Goal: Task Accomplishment & Management: Use online tool/utility

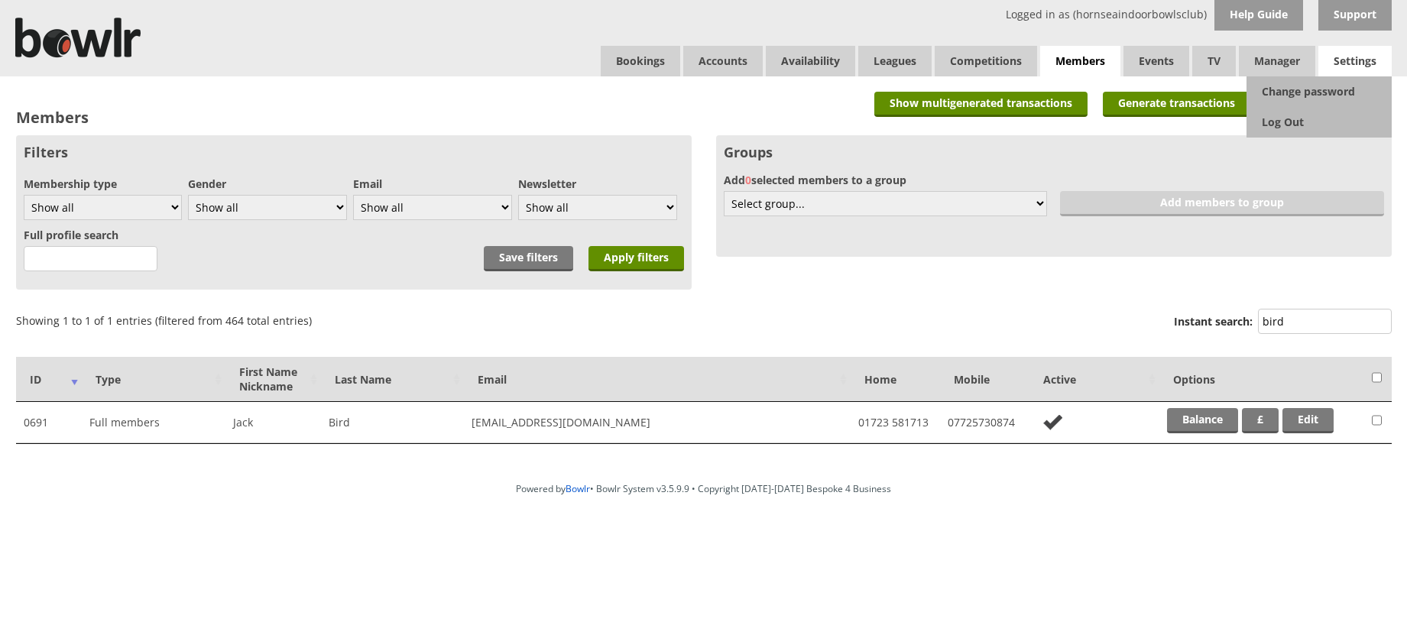
click at [1354, 60] on span "Settings" at bounding box center [1355, 61] width 73 height 31
click at [1293, 120] on link "Log Out" at bounding box center [1319, 122] width 145 height 31
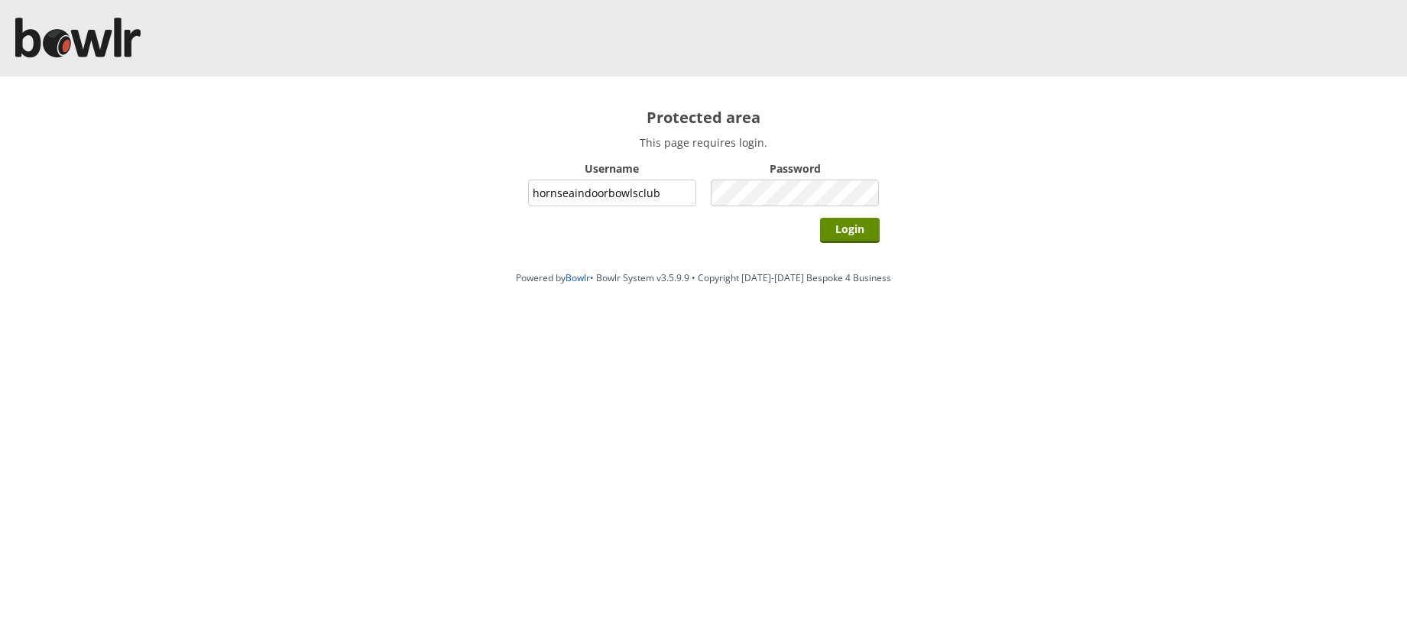
click at [648, 190] on input "hornseaindoorbowlsclub" at bounding box center [612, 193] width 169 height 27
type input "grahamw"
click at [855, 226] on input "Login" at bounding box center [850, 230] width 60 height 25
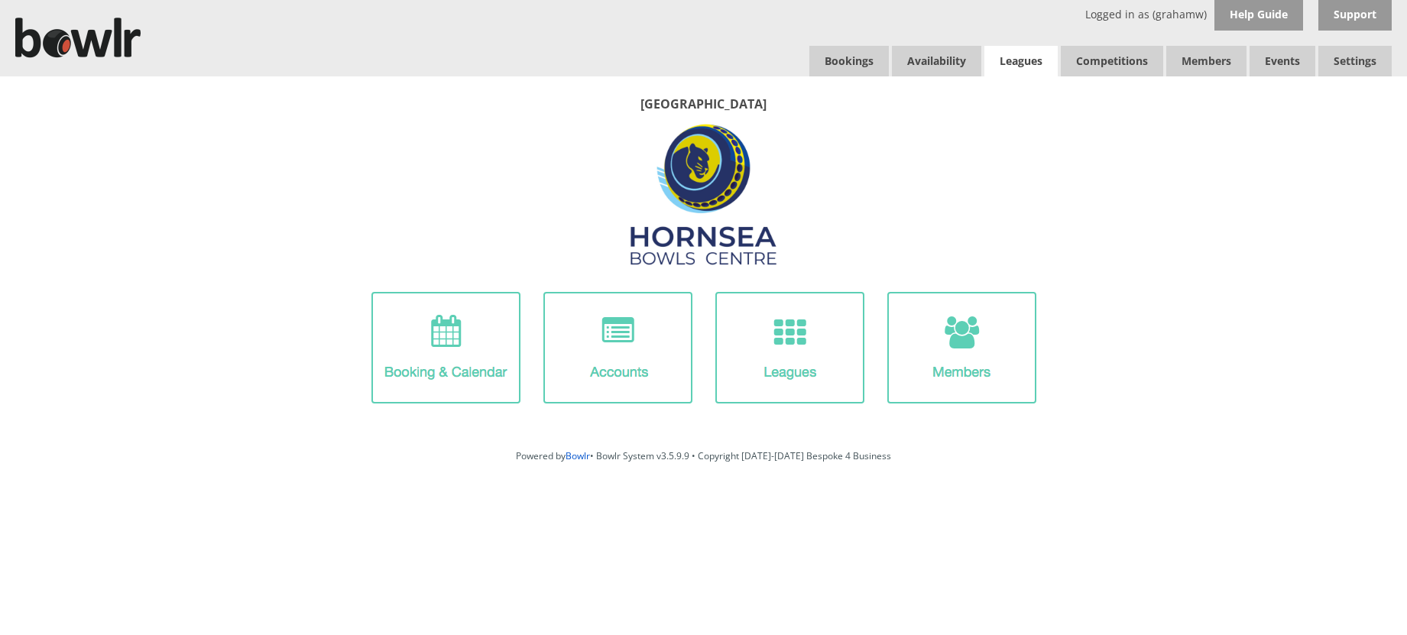
click at [1021, 59] on link "Leagues" at bounding box center [1021, 61] width 73 height 31
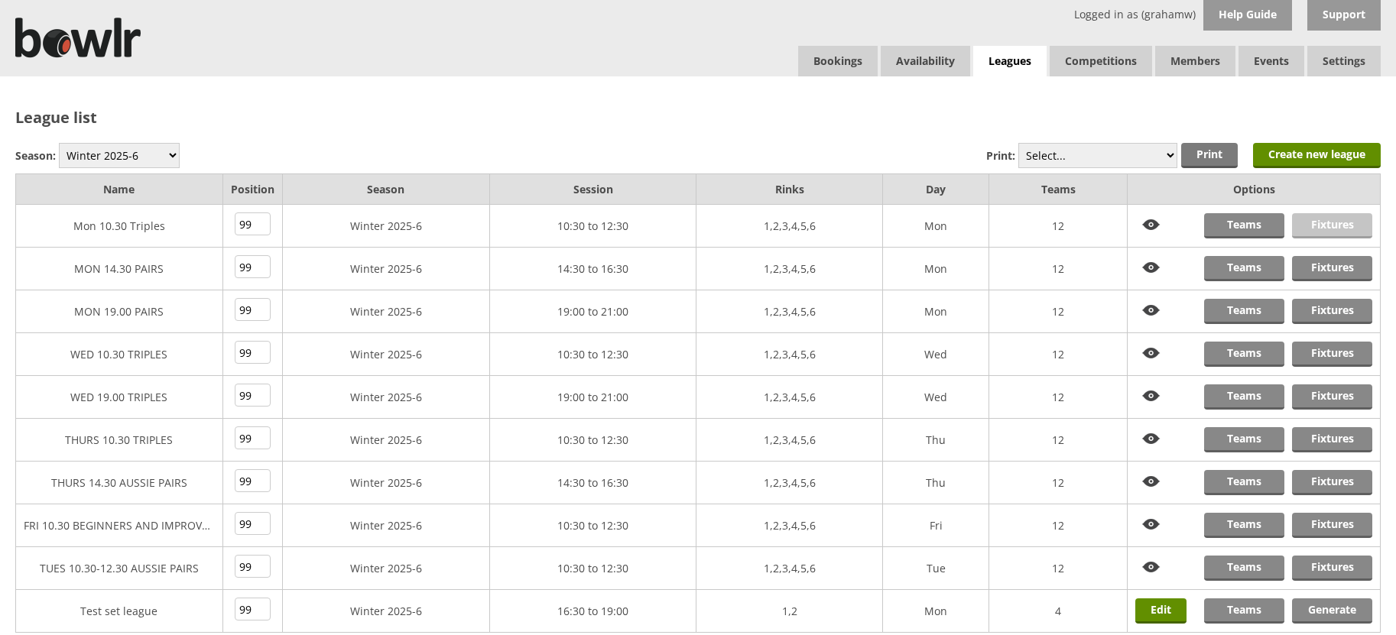
click at [1315, 222] on link "Fixtures" at bounding box center [1332, 225] width 80 height 25
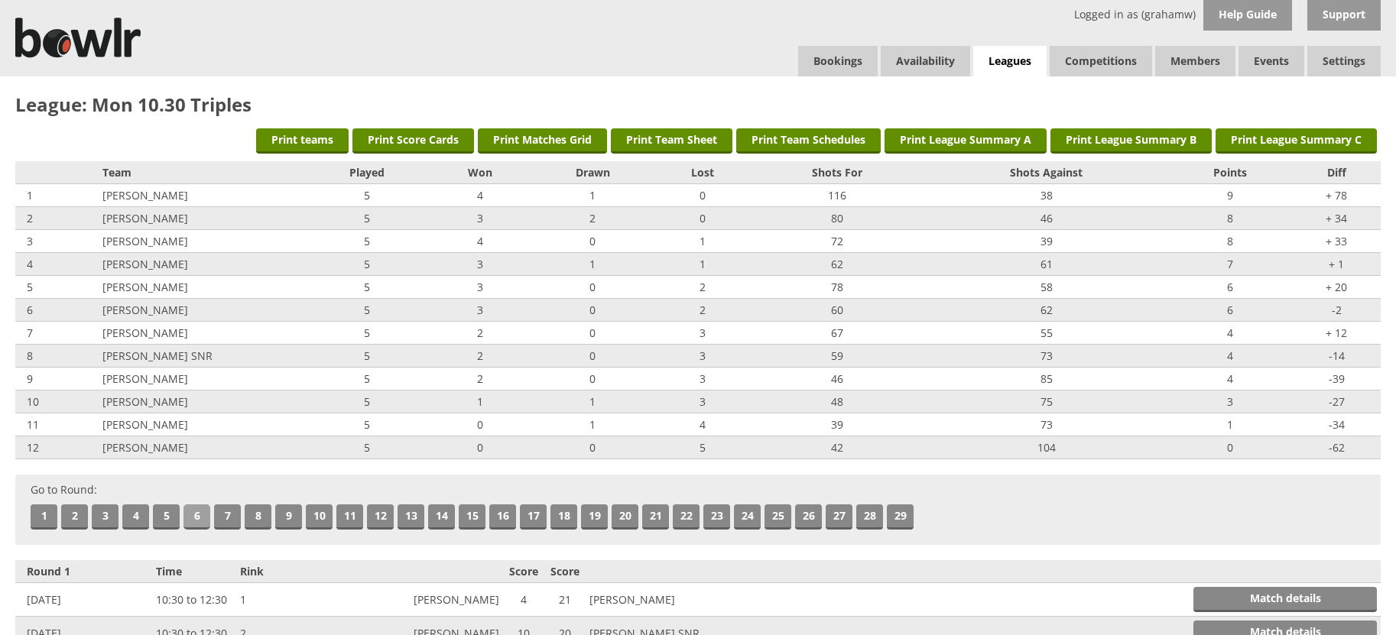
click at [193, 510] on link "6" at bounding box center [196, 517] width 27 height 25
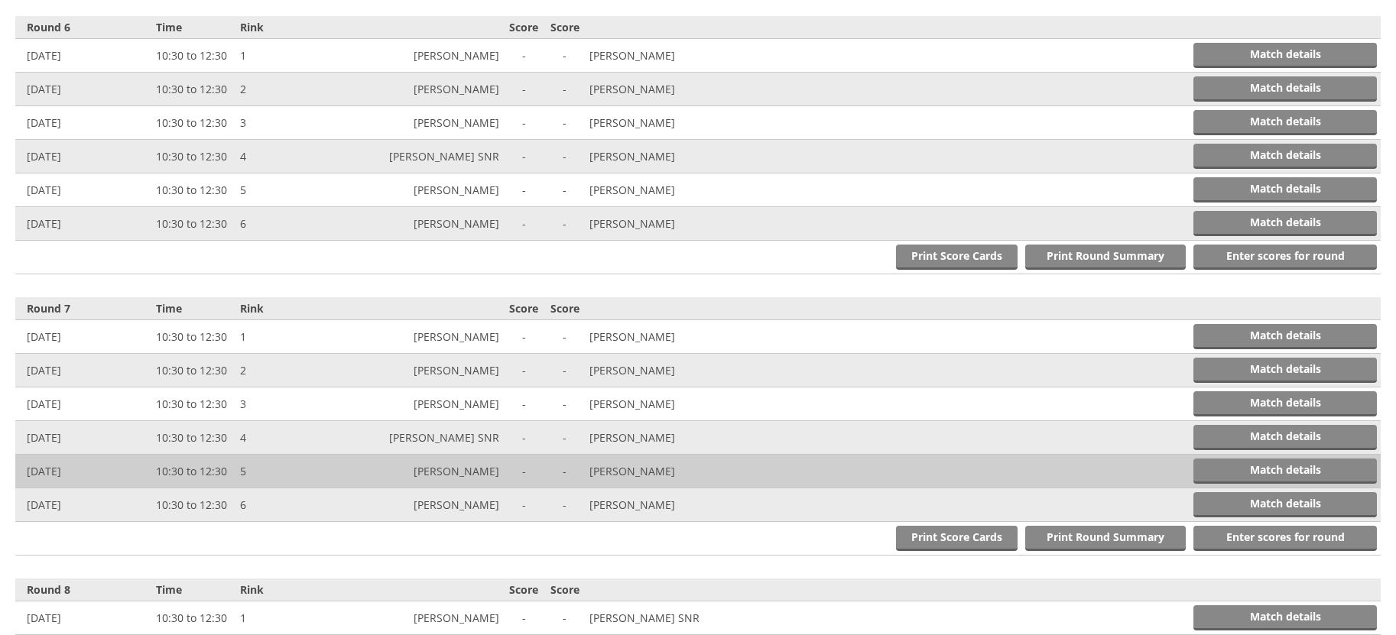
scroll to position [1967, 0]
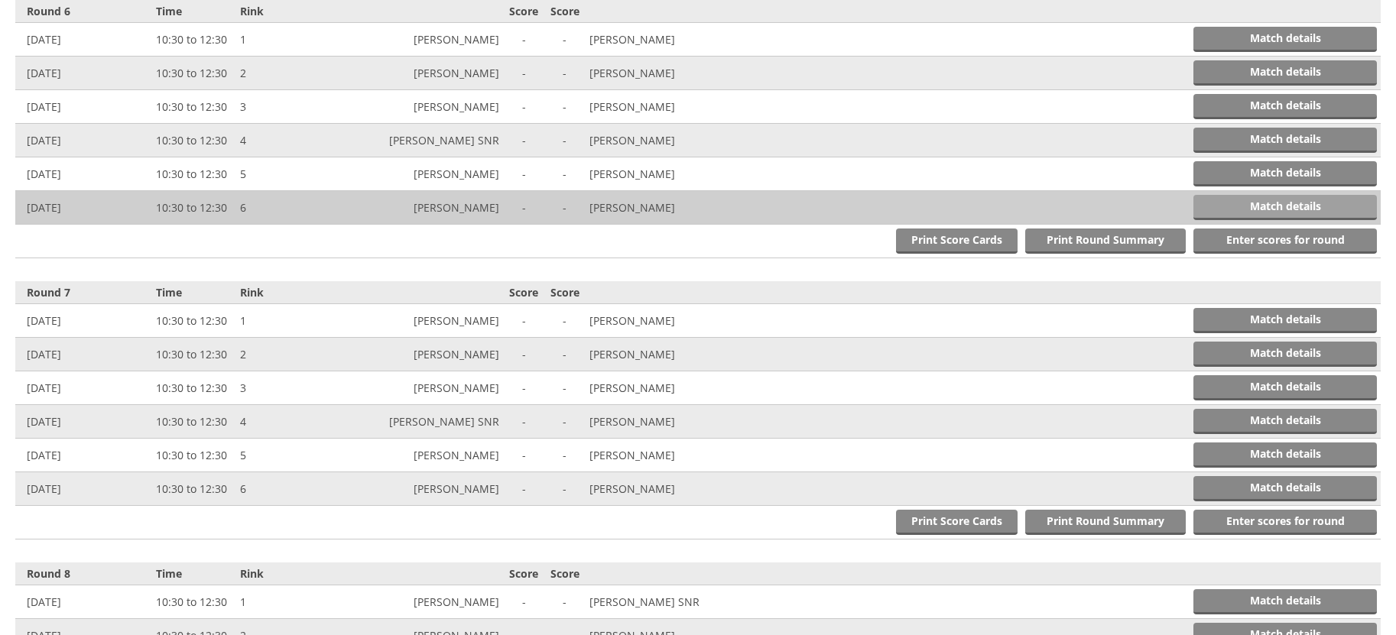
click at [1270, 200] on link "Match details" at bounding box center [1284, 207] width 183 height 25
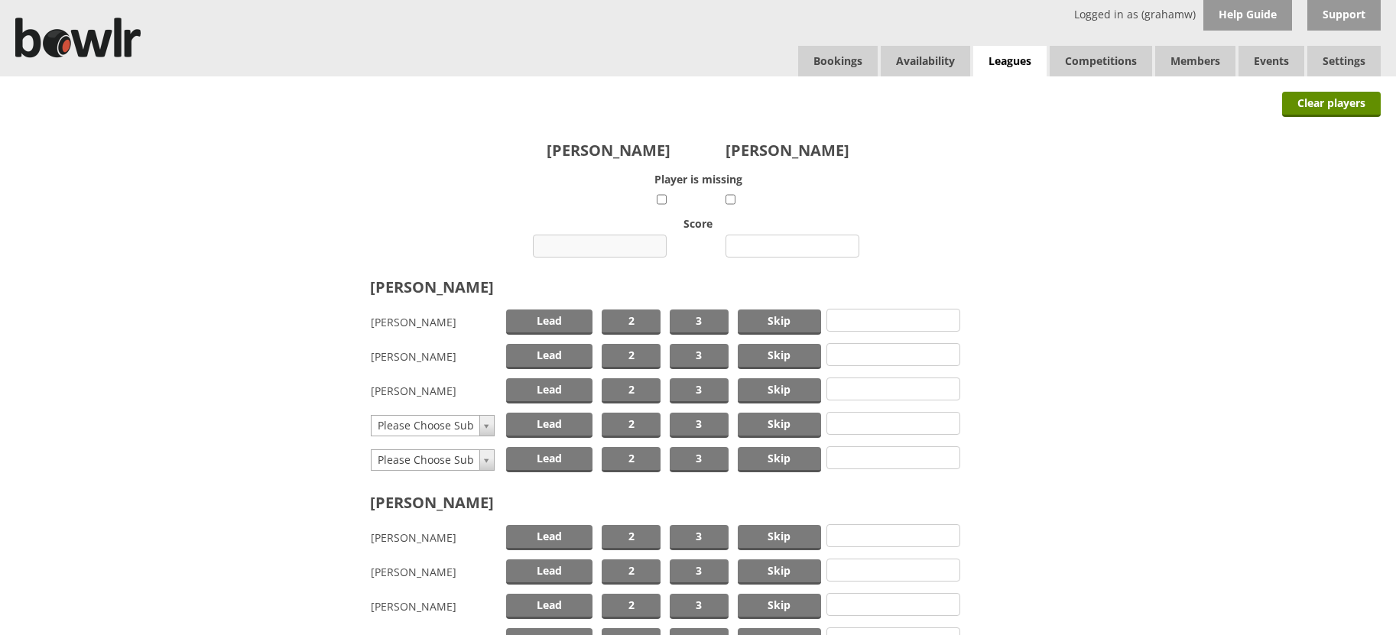
click at [616, 246] on input "number" at bounding box center [600, 246] width 134 height 23
type input "16"
click at [774, 245] on input "number" at bounding box center [792, 246] width 134 height 23
type input "2"
click at [784, 323] on span "Skip" at bounding box center [779, 322] width 83 height 25
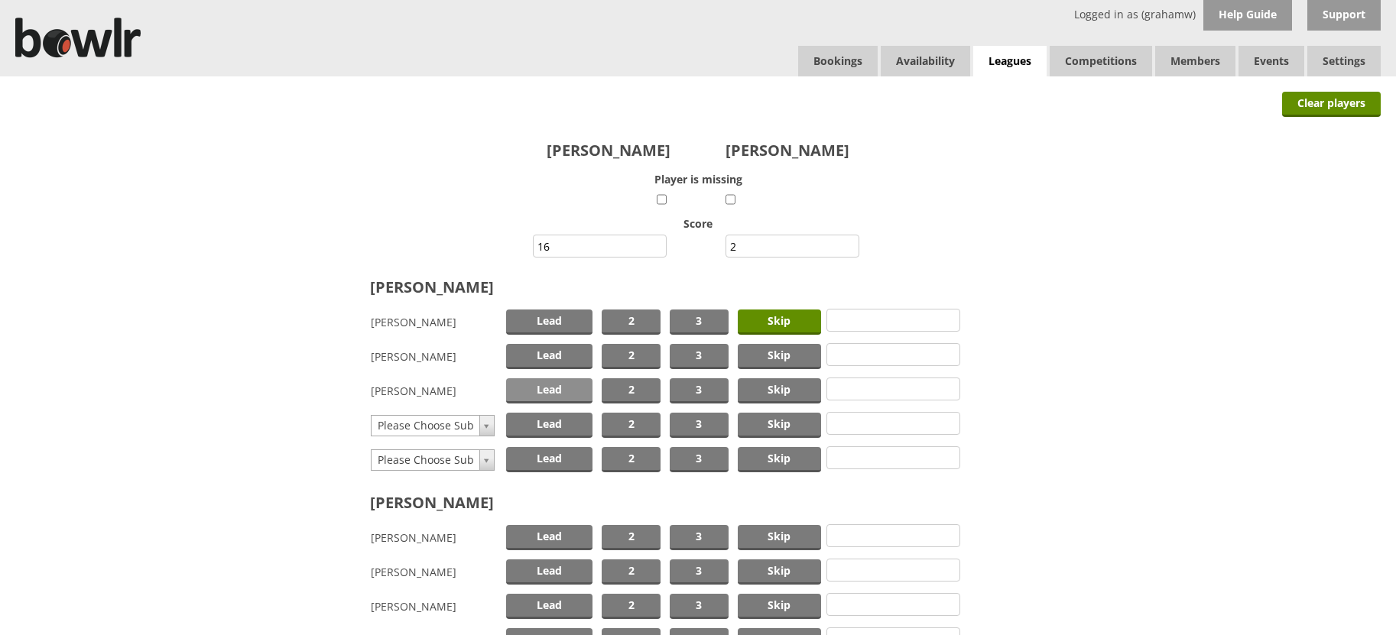
click at [555, 391] on span "Lead" at bounding box center [549, 390] width 87 height 25
click at [642, 356] on span "2" at bounding box center [631, 356] width 59 height 25
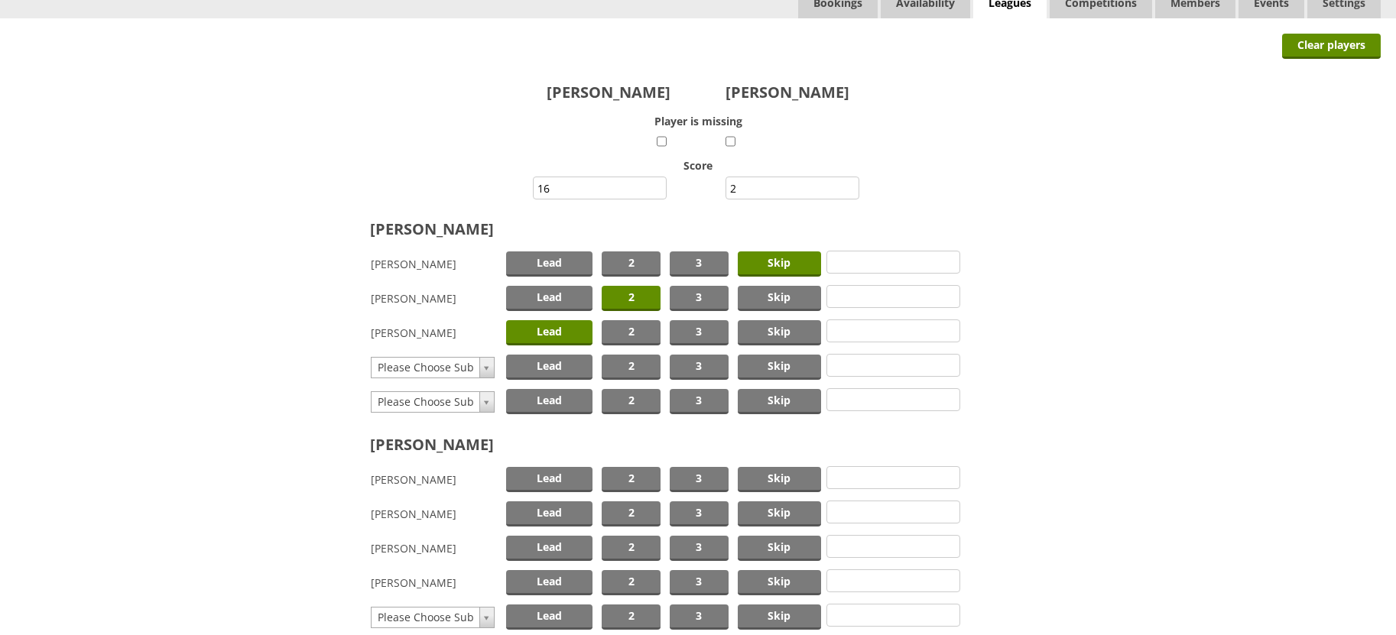
scroll to position [239, 0]
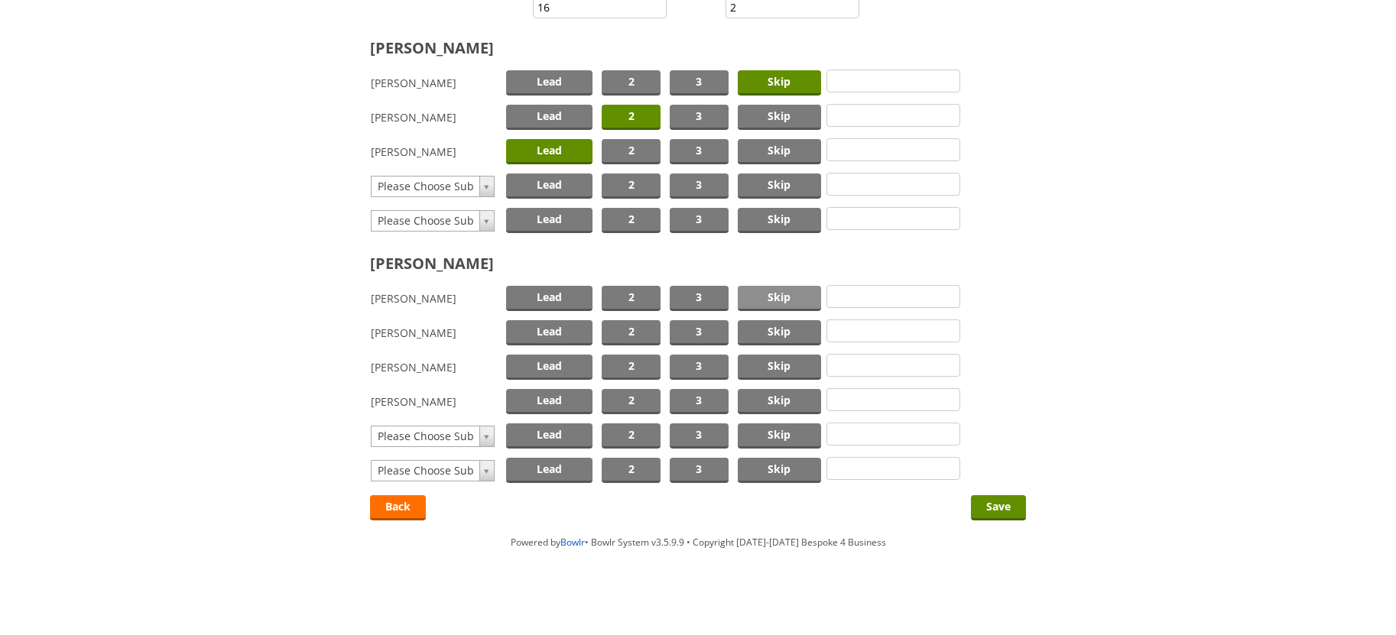
click at [782, 294] on span "Skip" at bounding box center [779, 298] width 83 height 25
click at [615, 327] on span "2" at bounding box center [631, 332] width 59 height 25
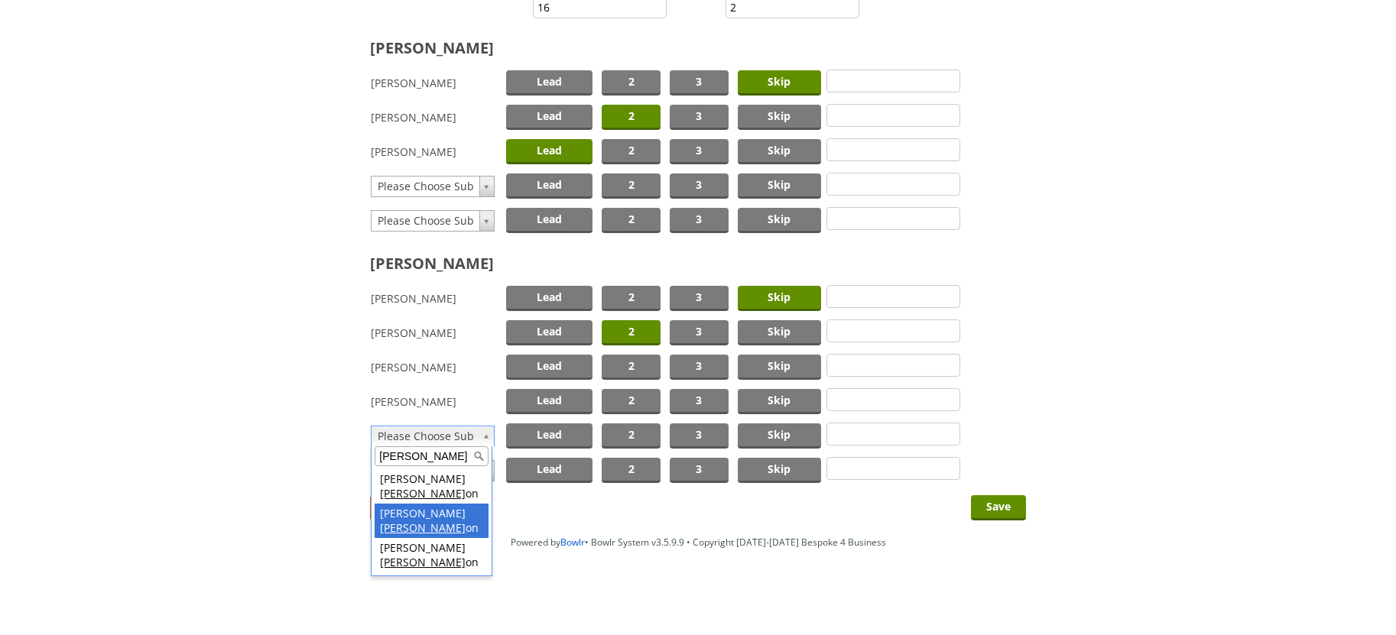
type input "sutt"
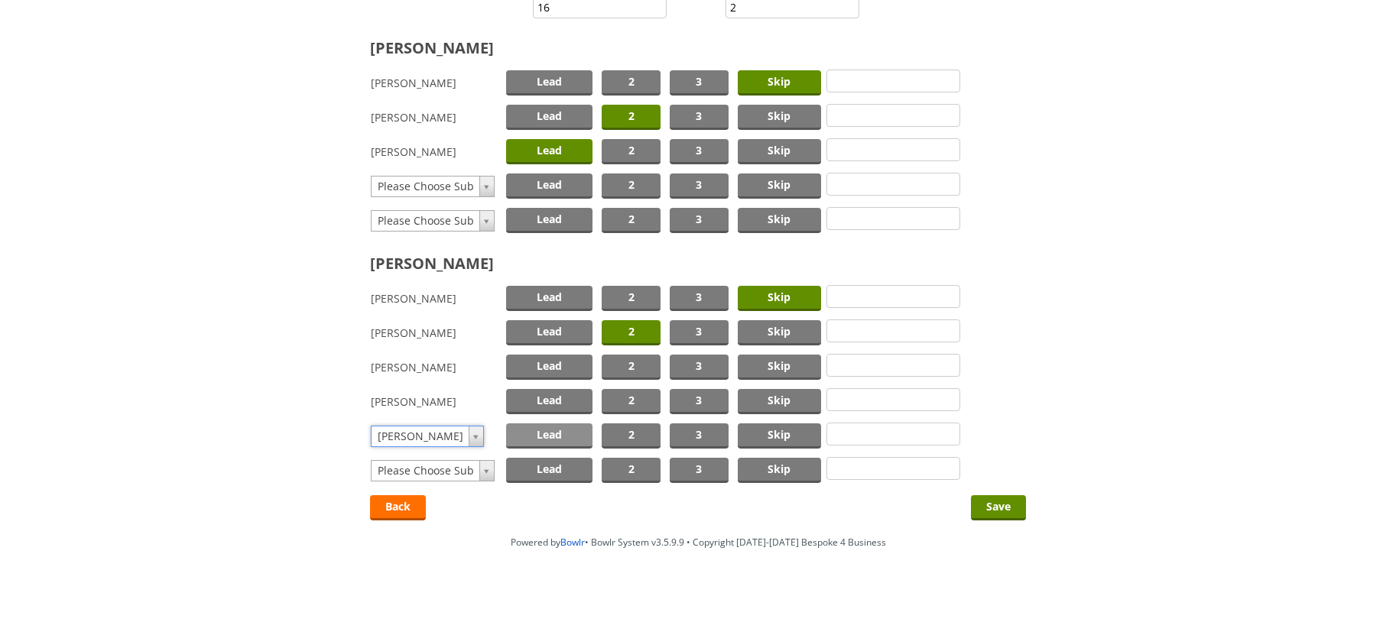
click at [545, 436] on span "Lead" at bounding box center [549, 436] width 87 height 25
click at [991, 501] on input "Save" at bounding box center [998, 507] width 55 height 25
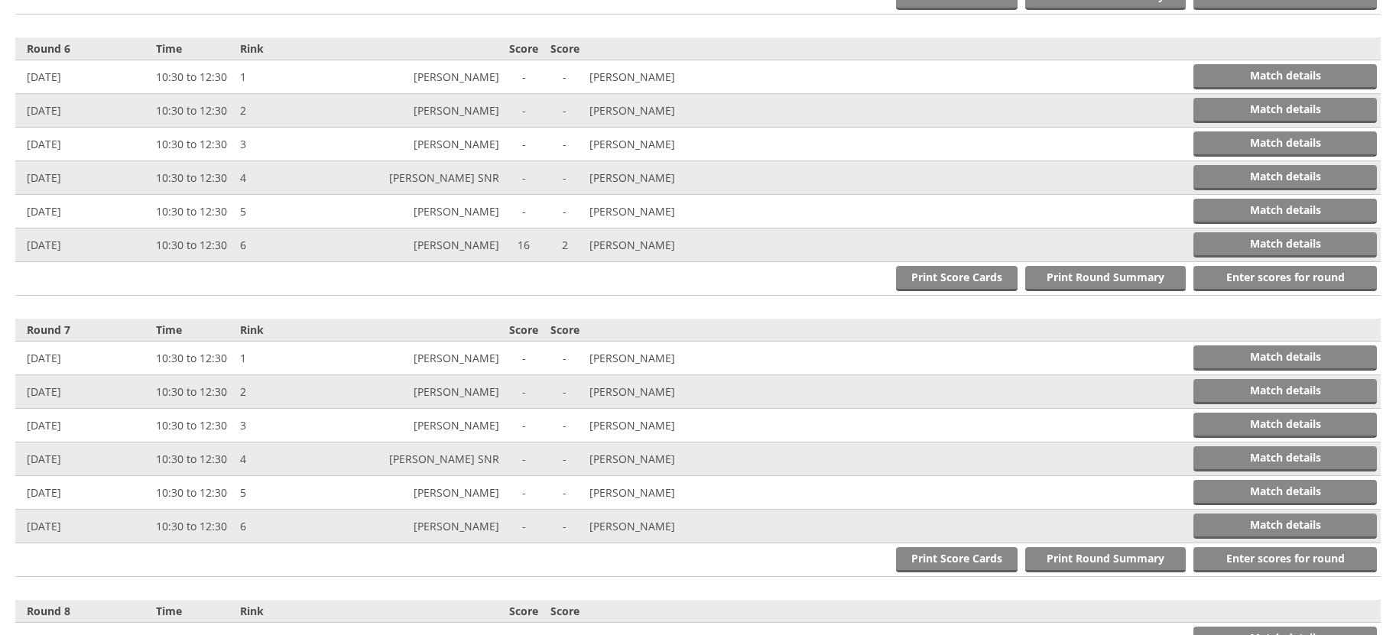
scroll to position [2014, 0]
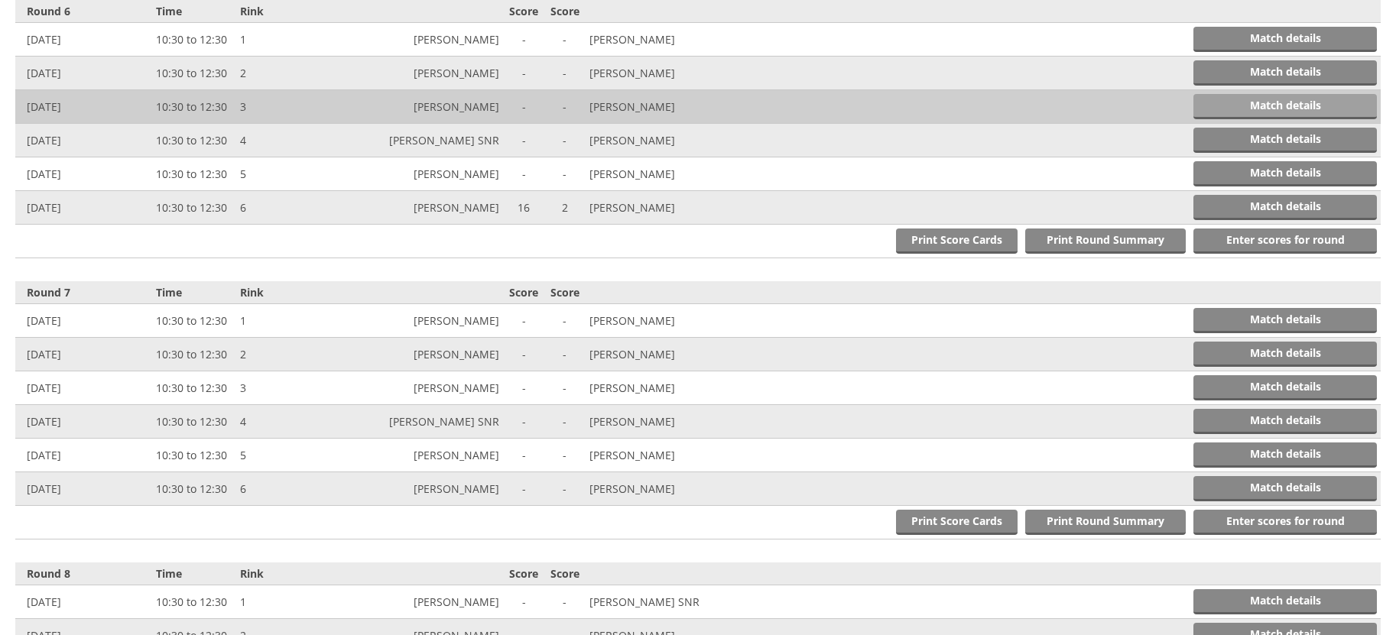
click at [1260, 102] on link "Match details" at bounding box center [1284, 106] width 183 height 25
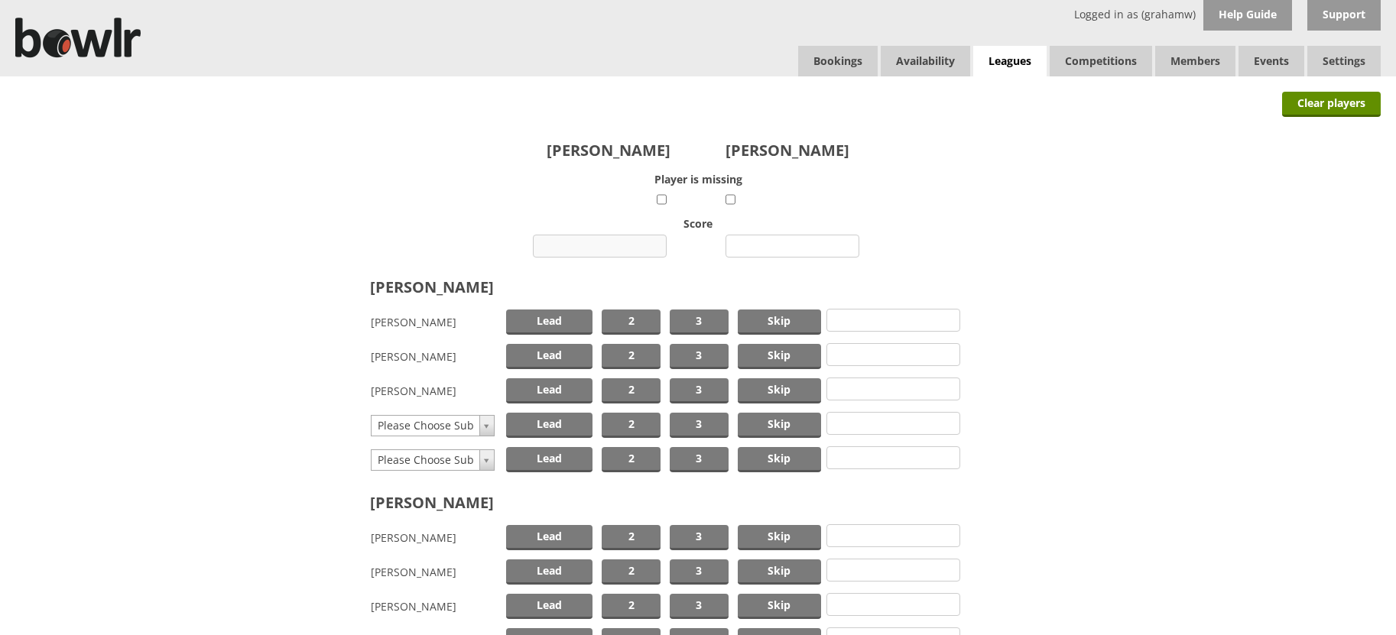
click at [625, 245] on input "number" at bounding box center [600, 246] width 134 height 23
type input "7"
click at [797, 246] on input "number" at bounding box center [792, 246] width 134 height 23
type input "9"
click at [766, 322] on span "Skip" at bounding box center [779, 322] width 83 height 25
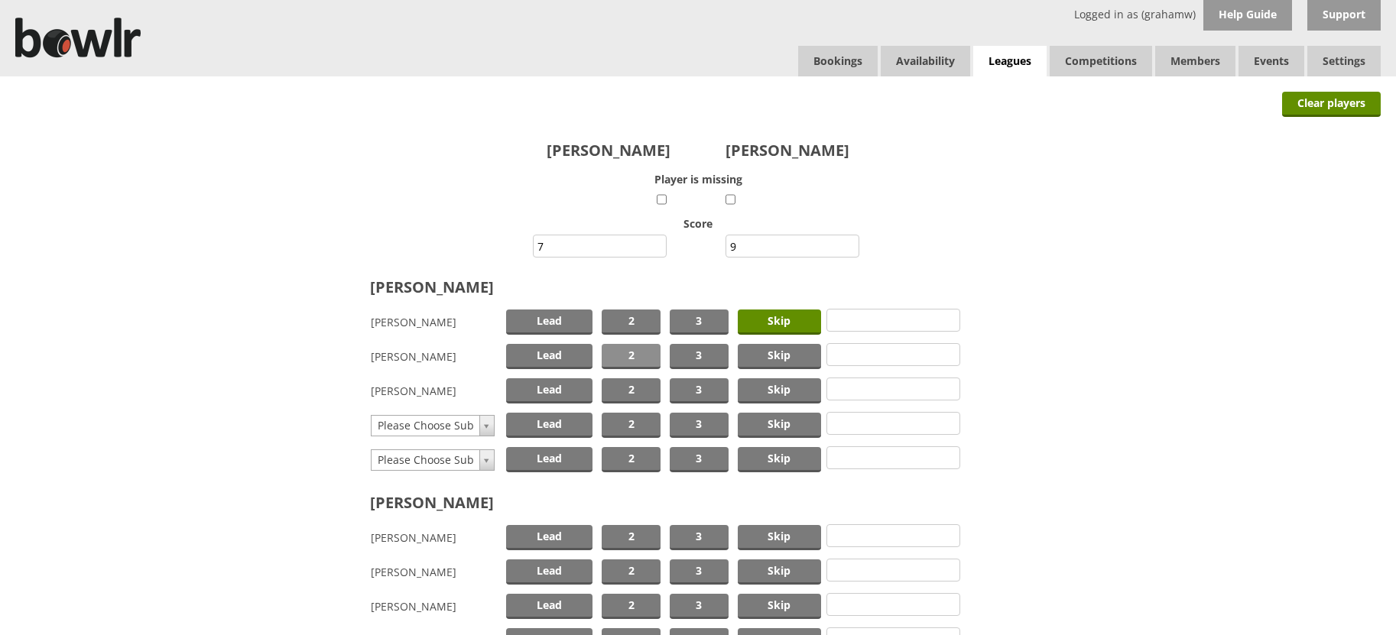
click at [622, 353] on span "2" at bounding box center [631, 356] width 59 height 25
click at [576, 388] on span "Lead" at bounding box center [549, 390] width 87 height 25
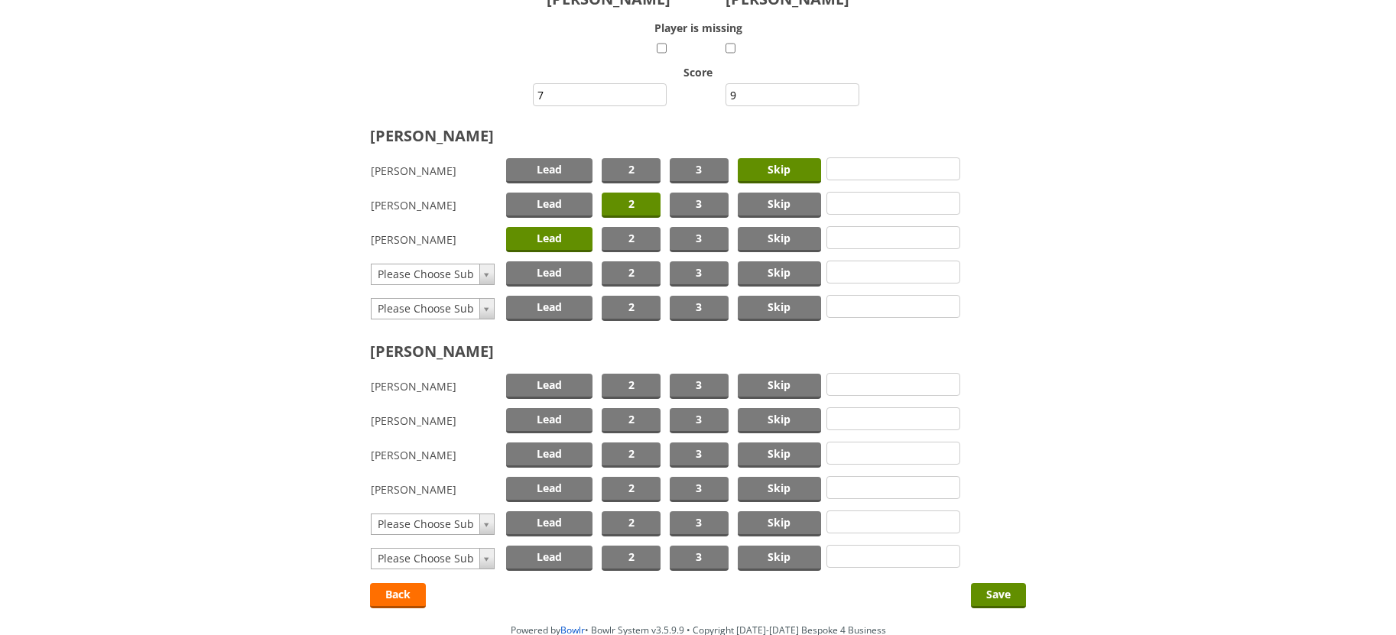
scroll to position [153, 0]
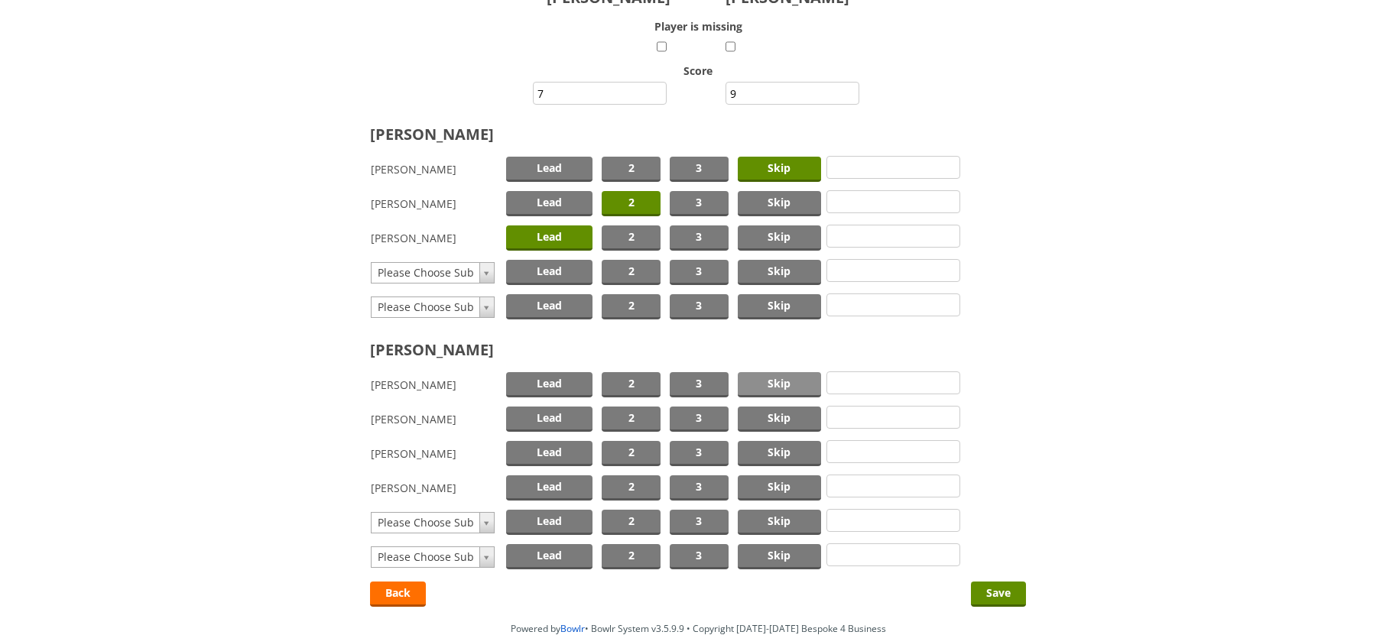
click at [799, 386] on span "Skip" at bounding box center [779, 384] width 83 height 25
click at [626, 417] on span "2" at bounding box center [631, 419] width 59 height 25
click at [554, 450] on span "Lead" at bounding box center [549, 453] width 87 height 25
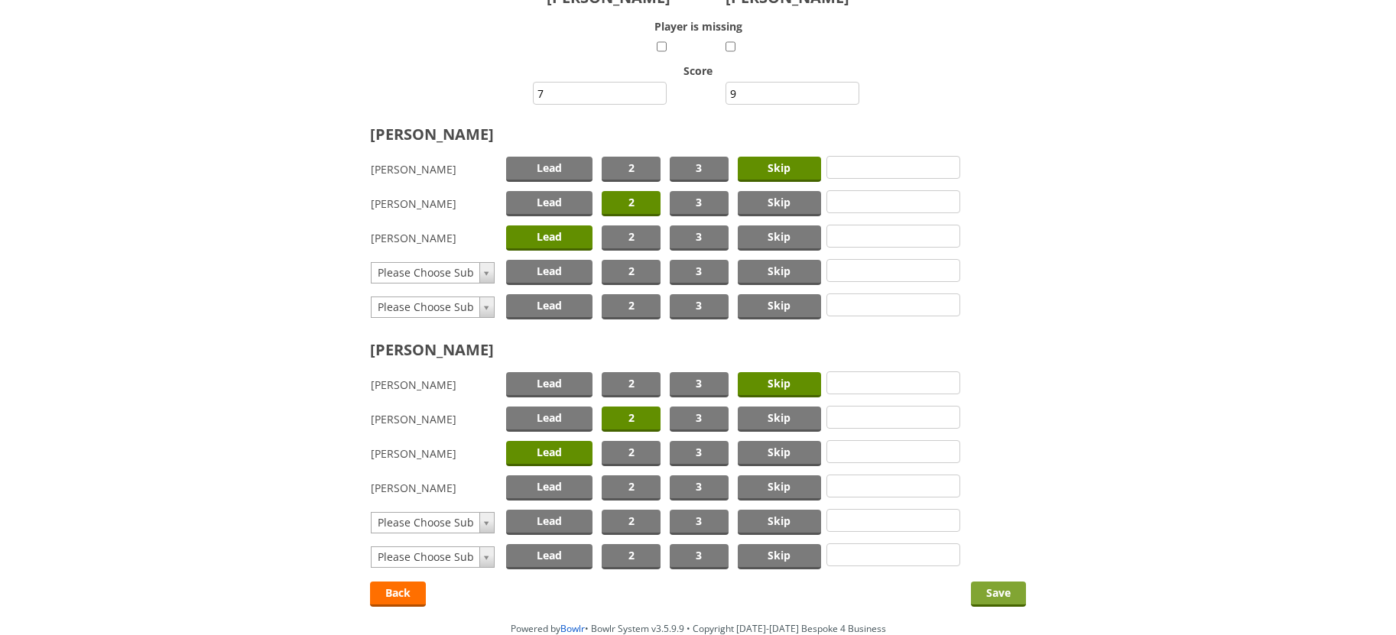
click at [992, 591] on input "Save" at bounding box center [998, 594] width 55 height 25
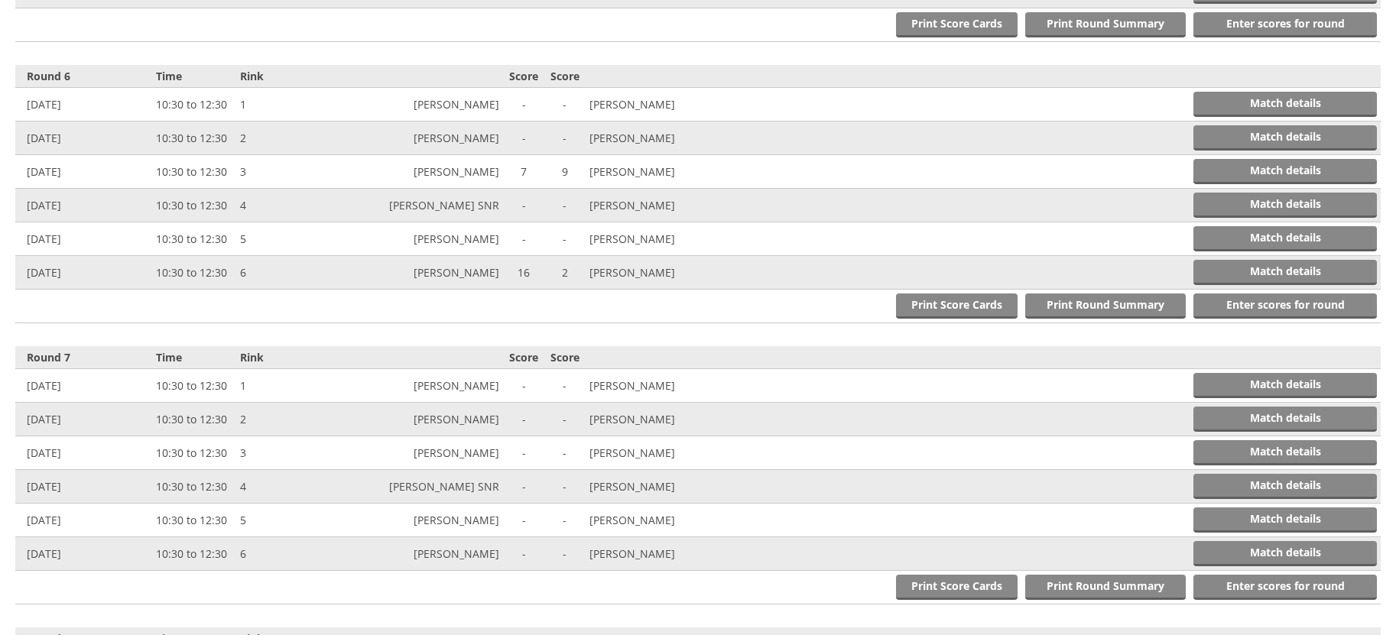
scroll to position [2014, 0]
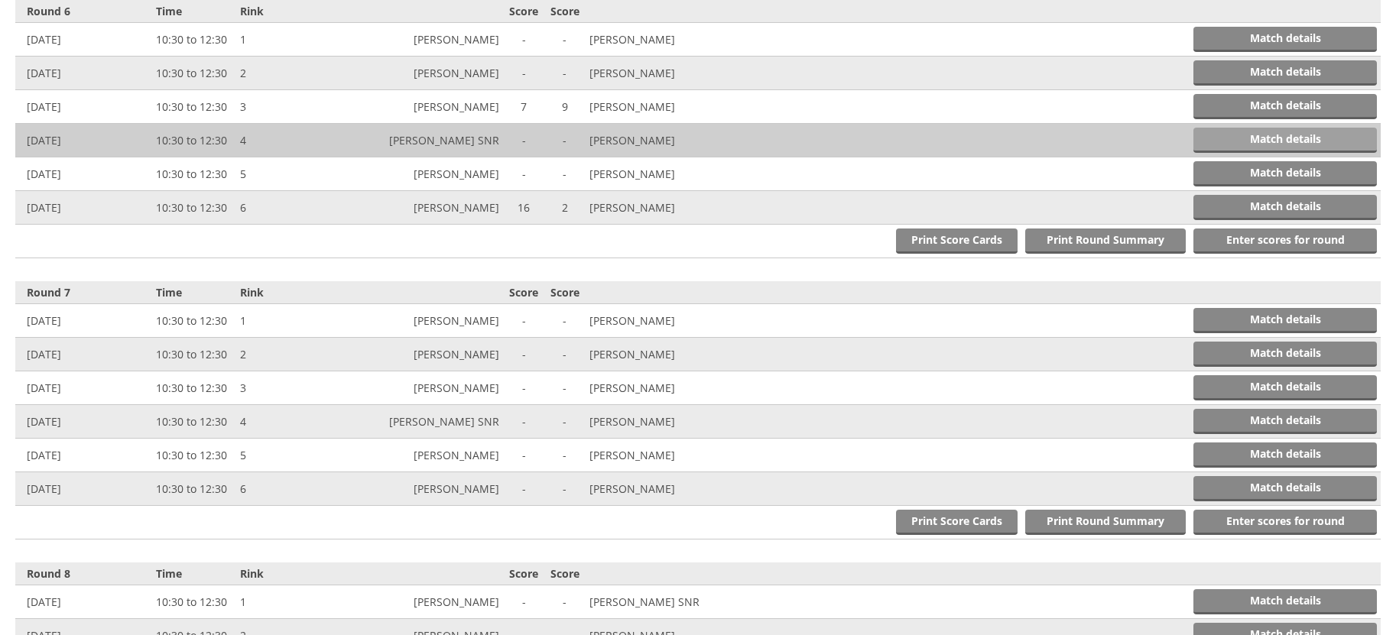
click at [1324, 138] on link "Match details" at bounding box center [1284, 140] width 183 height 25
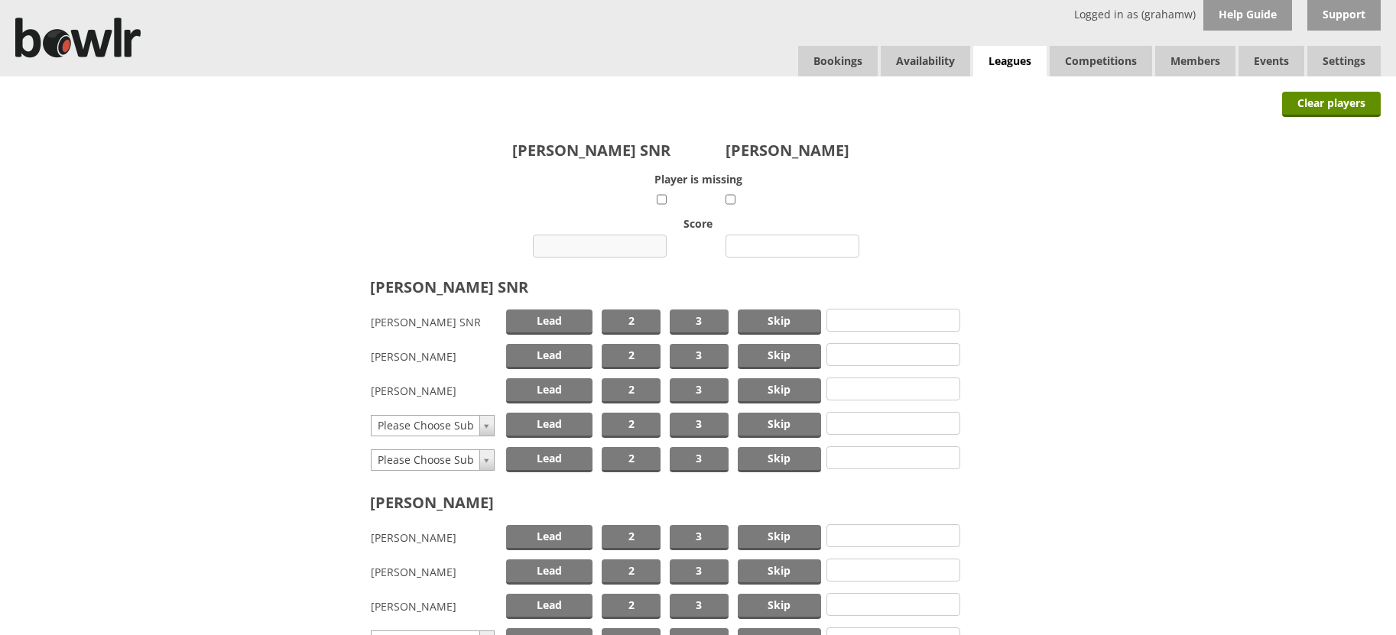
click at [610, 246] on input "number" at bounding box center [600, 246] width 134 height 23
type input "7"
click at [790, 241] on input "number" at bounding box center [792, 246] width 134 height 23
type input "23"
click at [774, 317] on span "Skip" at bounding box center [779, 322] width 83 height 25
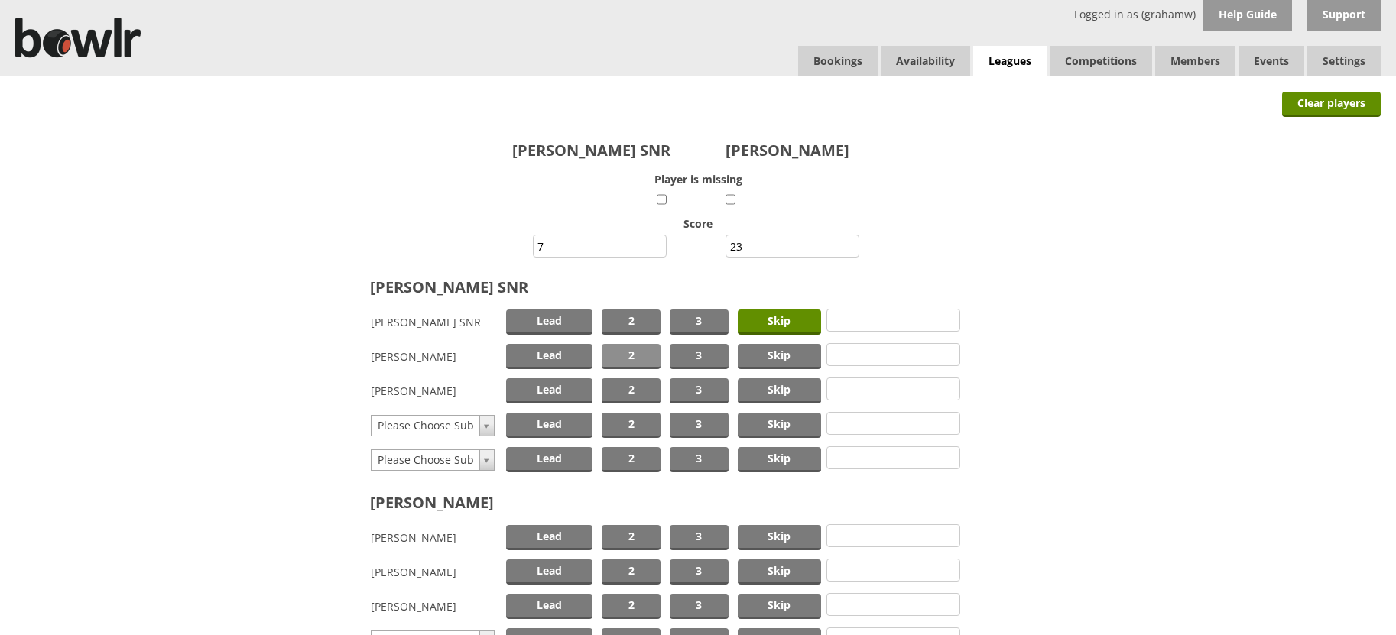
click at [635, 358] on span "2" at bounding box center [631, 356] width 59 height 25
click at [553, 391] on span "Lead" at bounding box center [549, 390] width 87 height 25
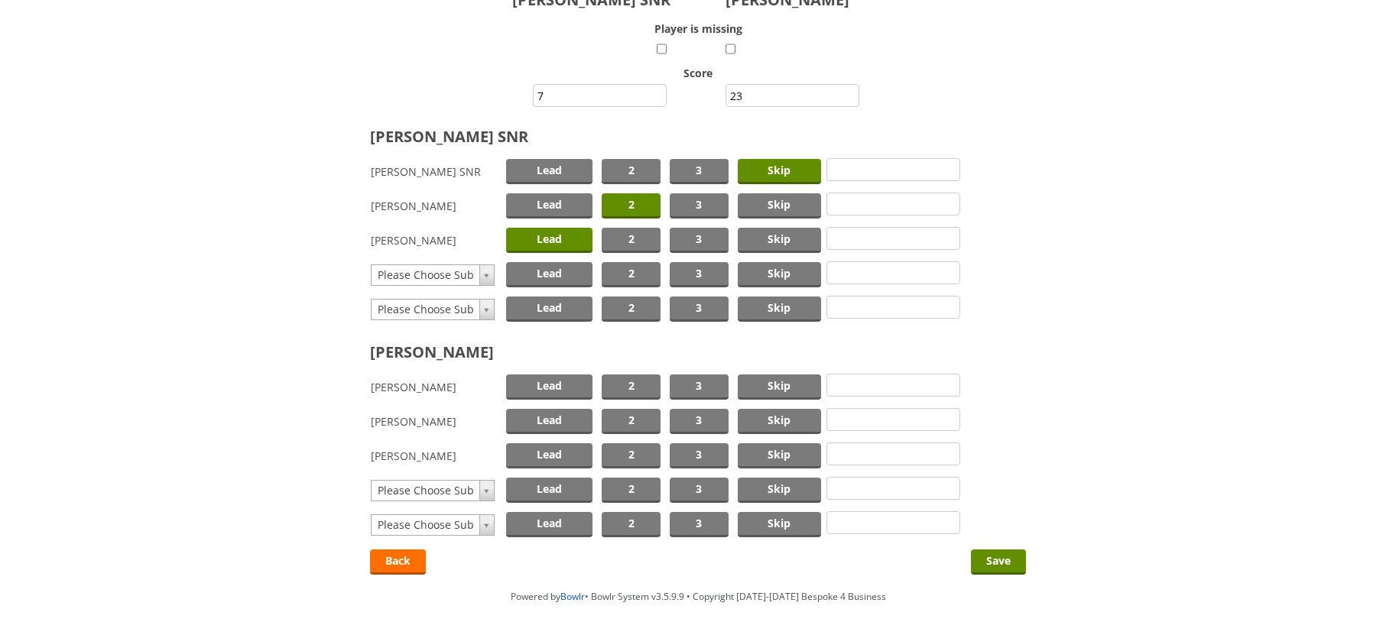
scroll to position [205, 0]
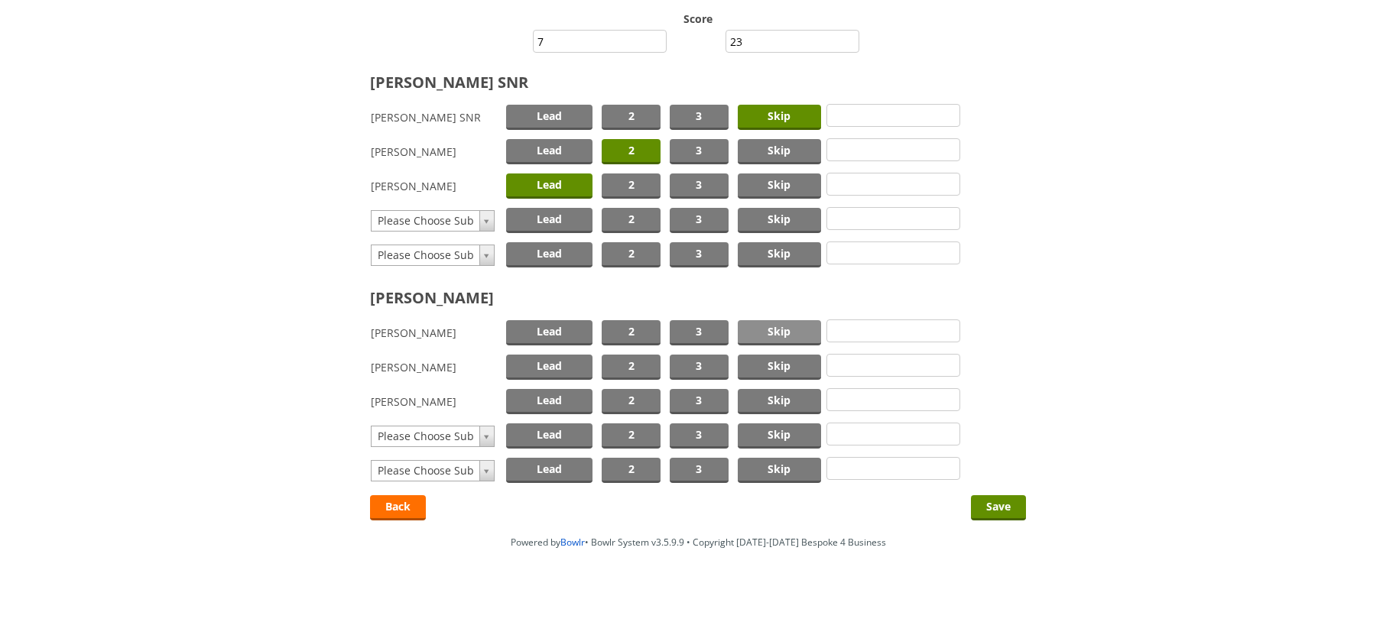
click at [772, 329] on span "Skip" at bounding box center [779, 332] width 83 height 25
click at [627, 360] on span "2" at bounding box center [631, 367] width 59 height 25
click at [553, 400] on span "Lead" at bounding box center [549, 401] width 87 height 25
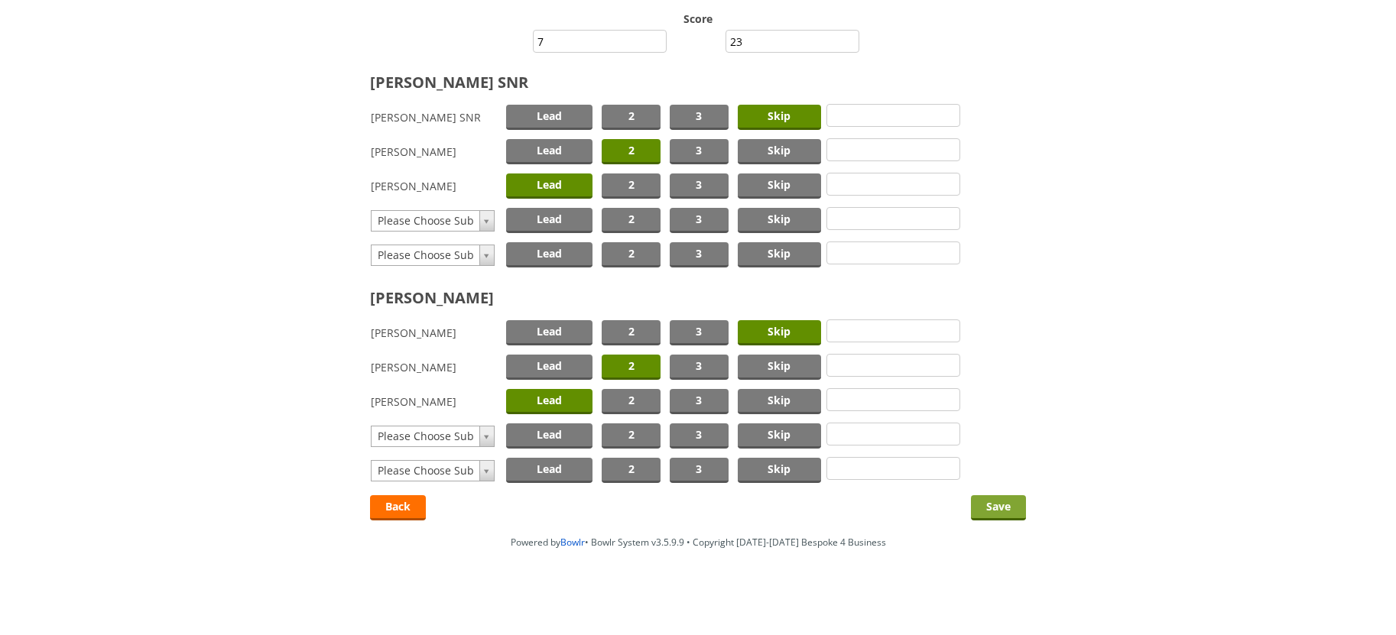
click at [993, 510] on input "Save" at bounding box center [998, 507] width 55 height 25
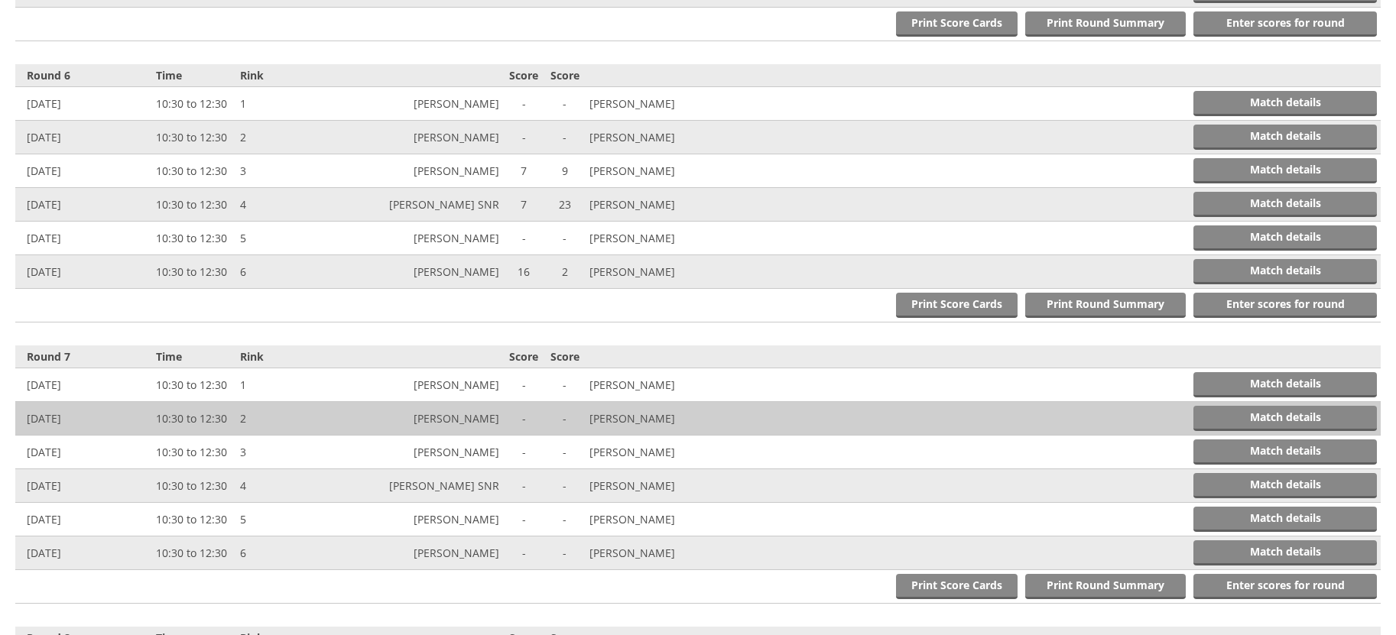
scroll to position [2014, 0]
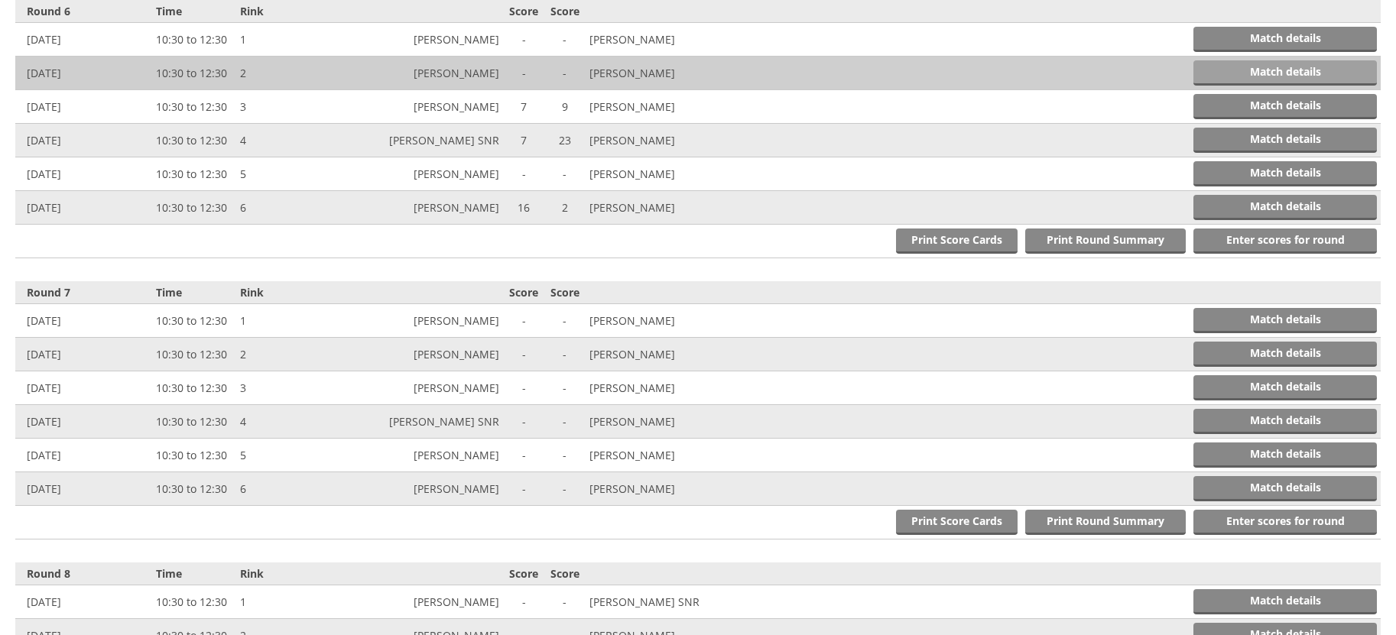
click at [1253, 69] on link "Match details" at bounding box center [1284, 72] width 183 height 25
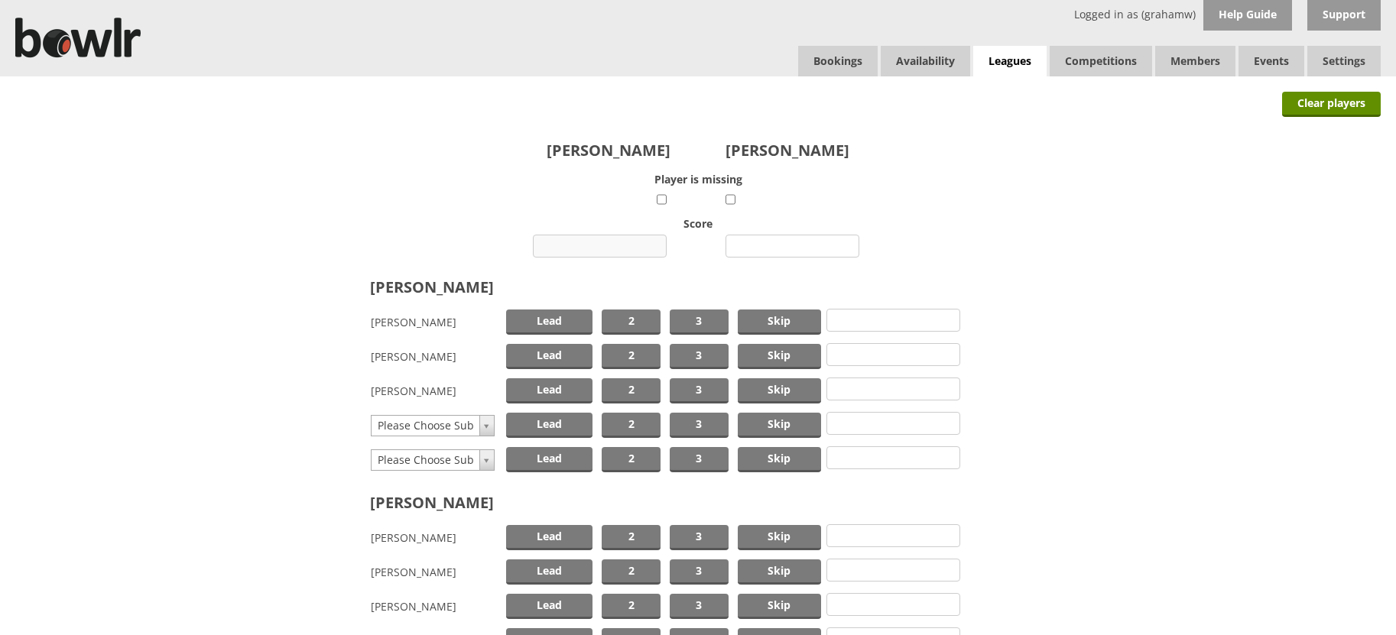
click at [615, 246] on input "number" at bounding box center [600, 246] width 134 height 23
type input "16"
click at [777, 247] on input "number" at bounding box center [792, 246] width 134 height 23
type input "13"
click at [825, 55] on link "Bookings" at bounding box center [838, 61] width 80 height 31
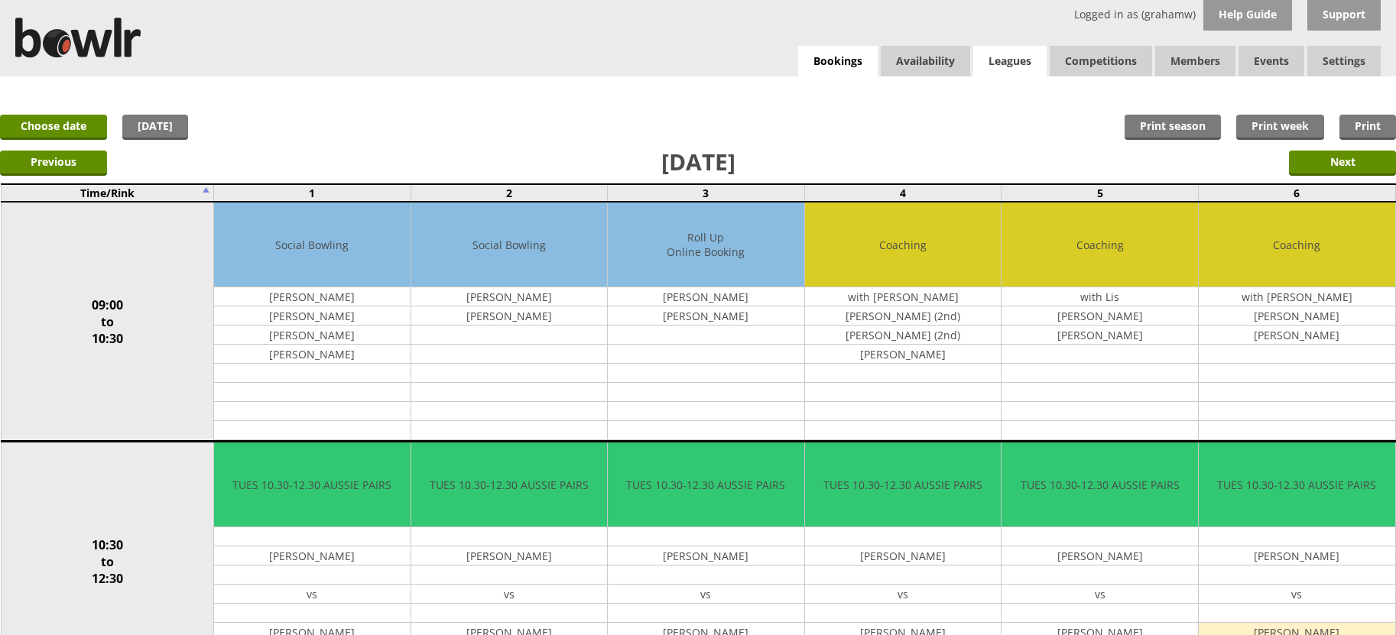
click at [1013, 60] on link "Leagues" at bounding box center [1009, 61] width 73 height 31
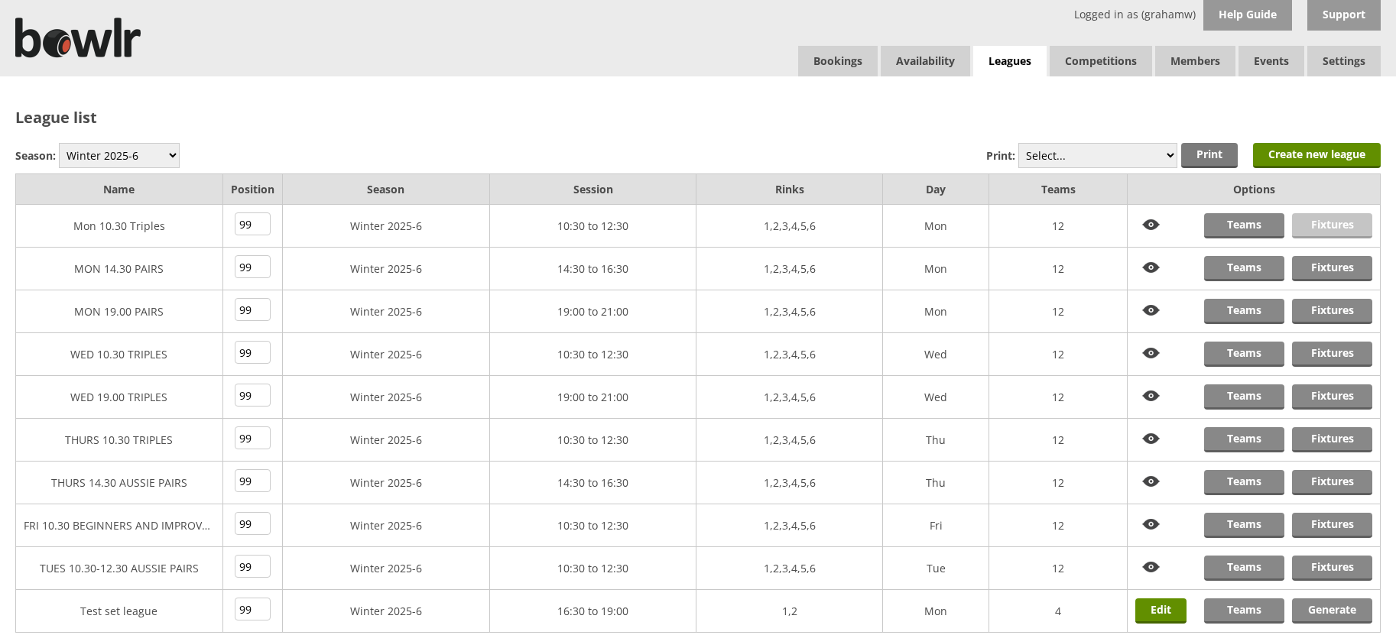
click at [1325, 222] on link "Fixtures" at bounding box center [1332, 225] width 80 height 25
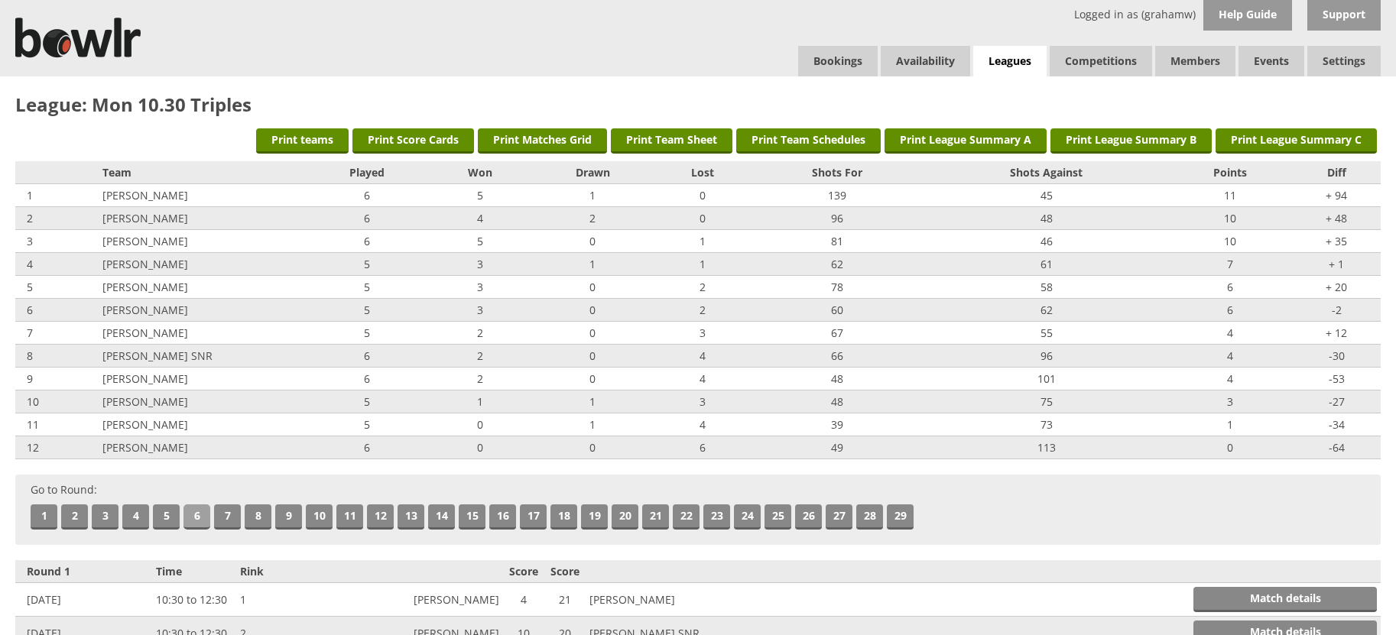
click at [191, 515] on link "6" at bounding box center [196, 517] width 27 height 25
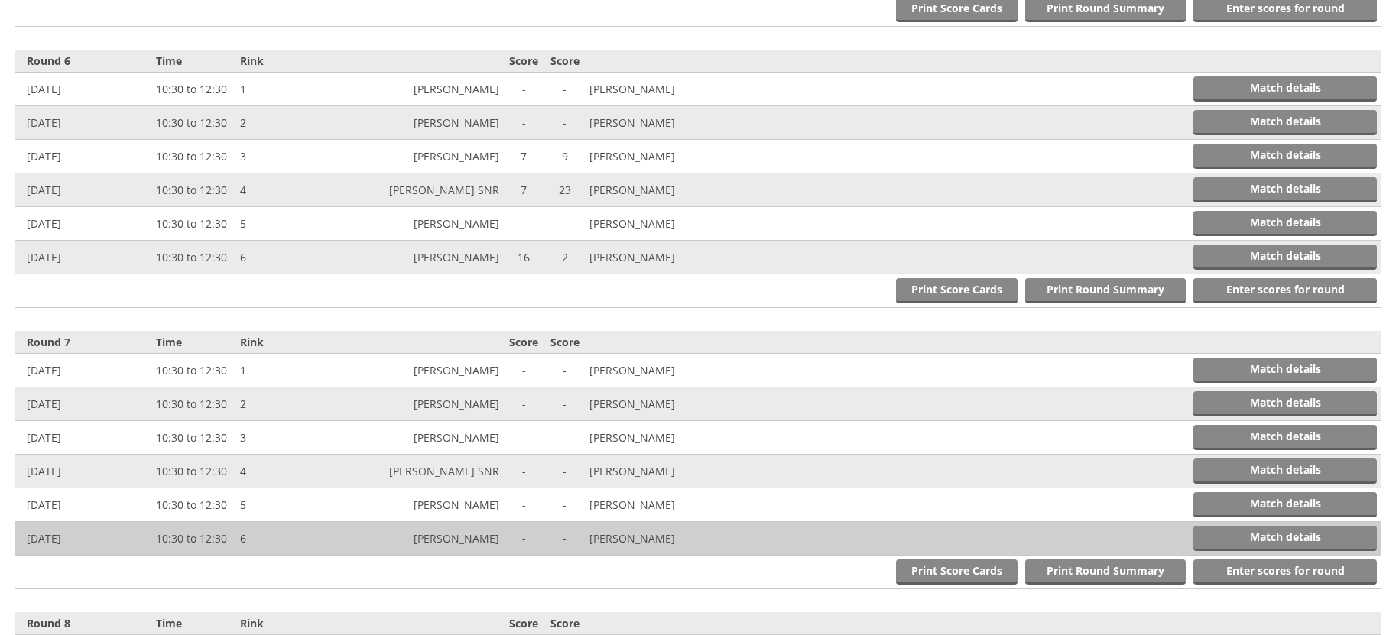
scroll to position [1967, 0]
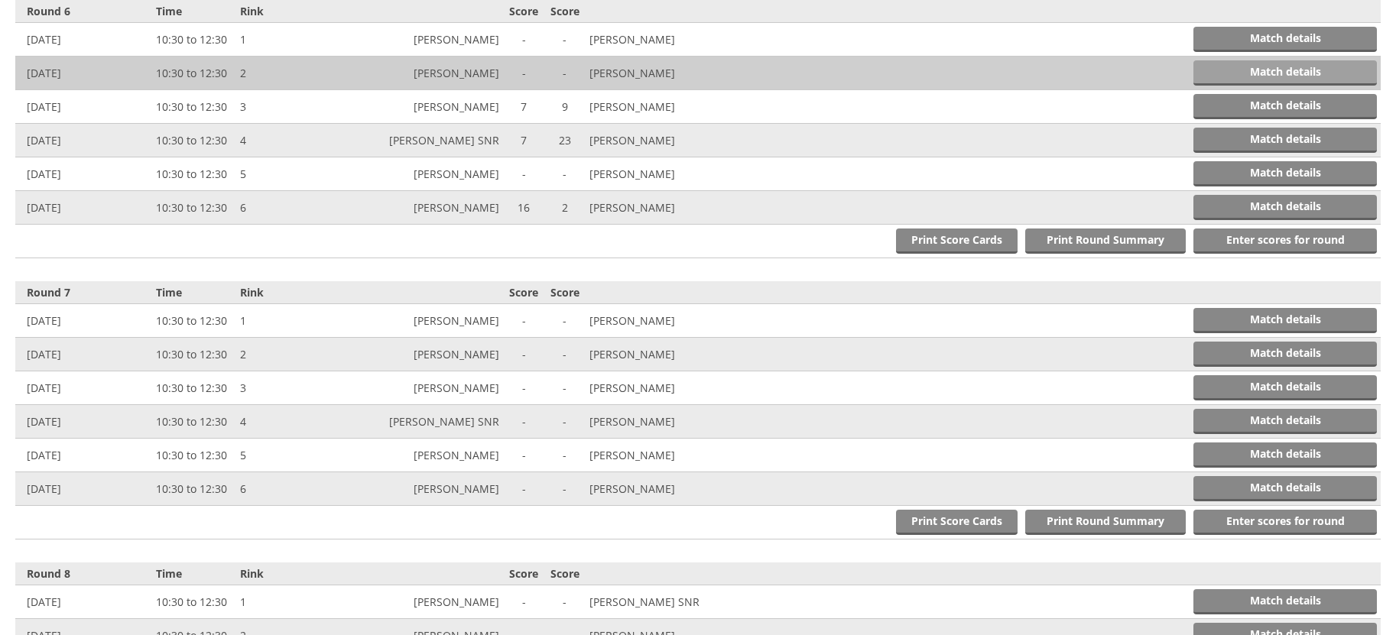
click at [1281, 70] on link "Match details" at bounding box center [1284, 72] width 183 height 25
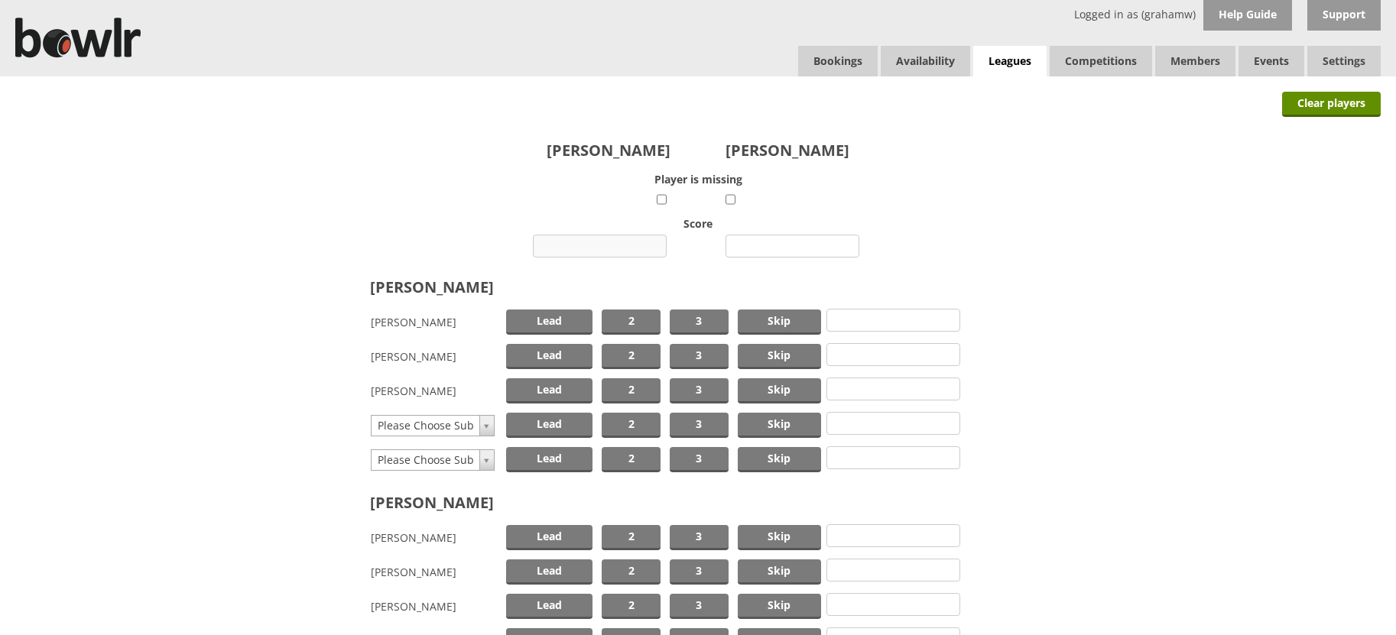
click at [618, 242] on input "number" at bounding box center [600, 246] width 134 height 23
type input "16"
click at [780, 245] on input "number" at bounding box center [792, 246] width 134 height 23
type input "13"
click at [775, 317] on span "Skip" at bounding box center [779, 322] width 83 height 25
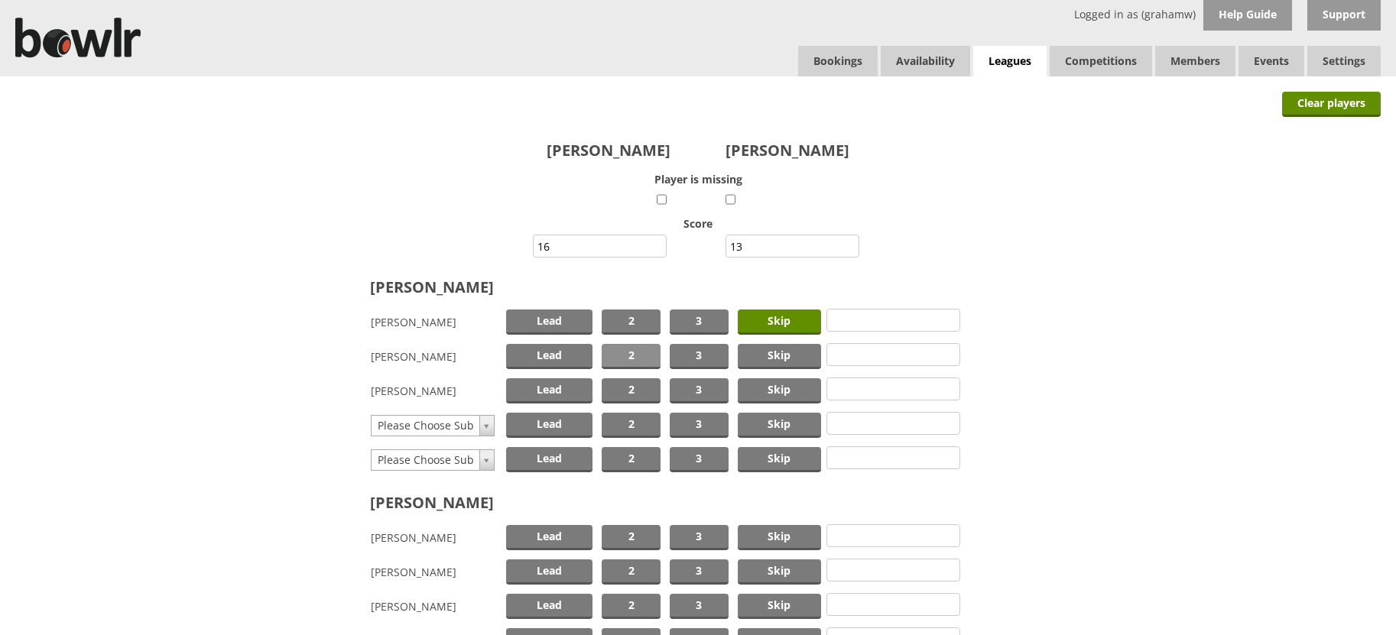
click at [635, 359] on span "2" at bounding box center [631, 356] width 59 height 25
click at [545, 385] on span "Lead" at bounding box center [549, 390] width 87 height 25
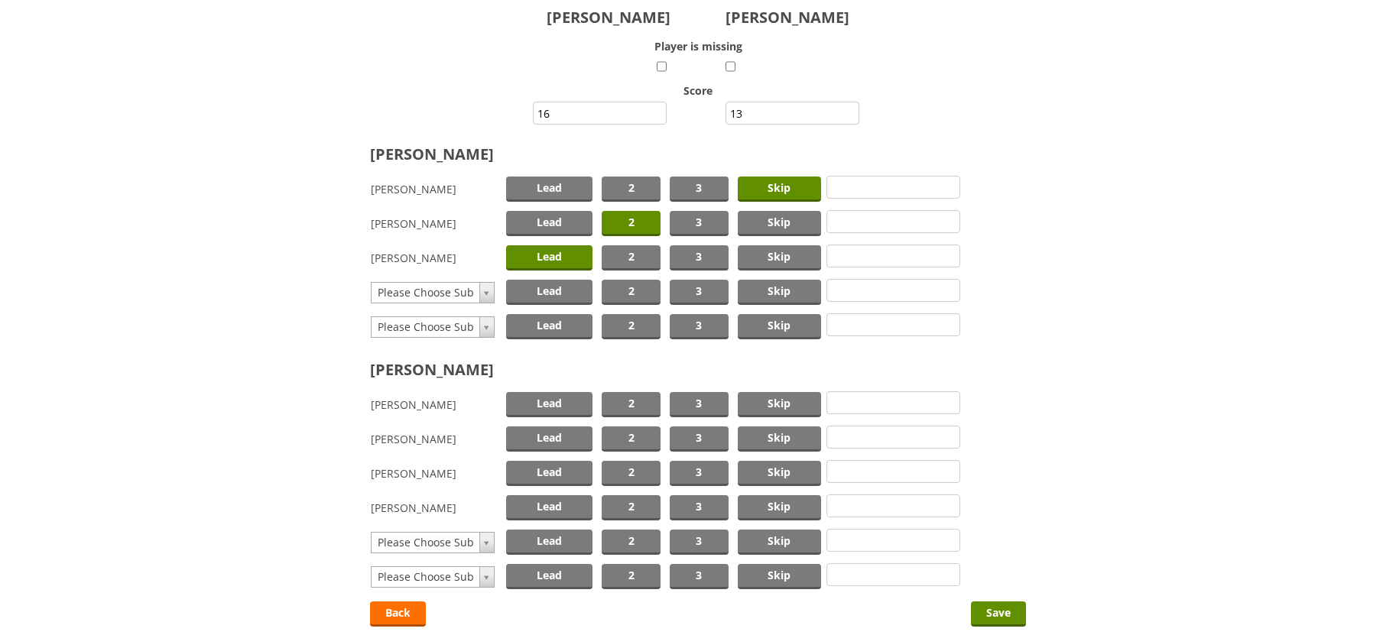
scroll to position [153, 0]
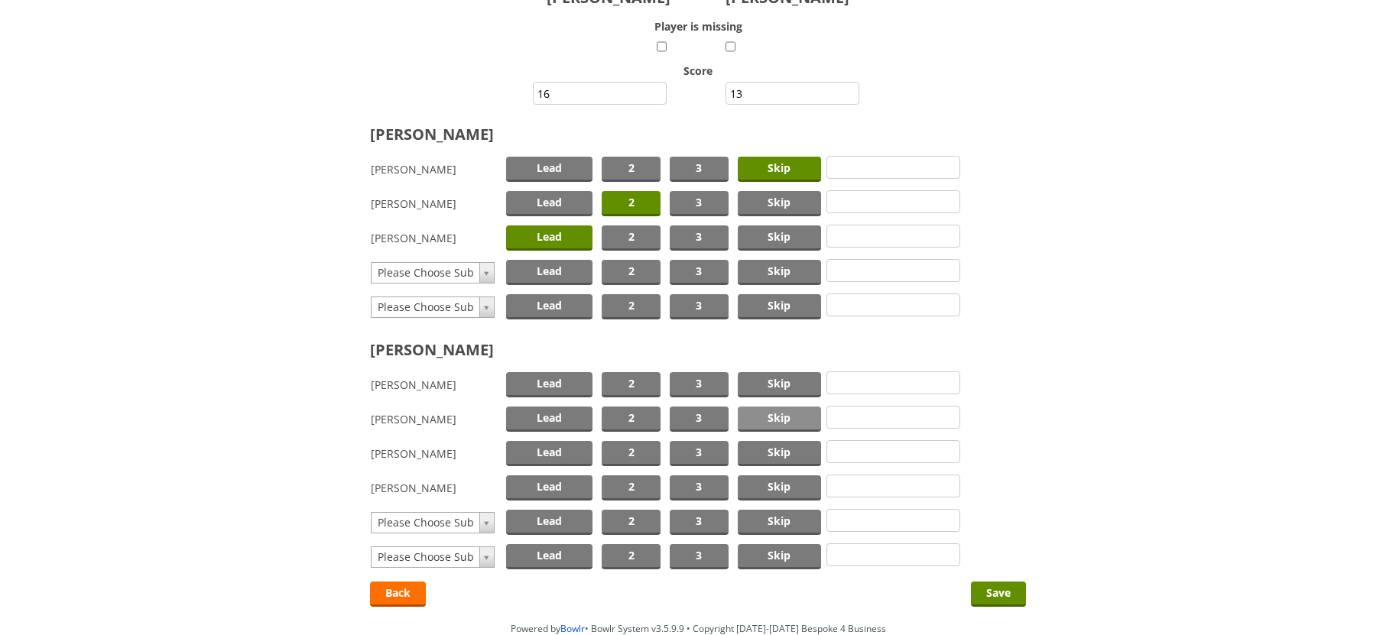
click at [762, 414] on span "Skip" at bounding box center [779, 419] width 83 height 25
click at [646, 482] on span "2" at bounding box center [631, 487] width 59 height 25
click at [571, 455] on span "Lead" at bounding box center [549, 453] width 87 height 25
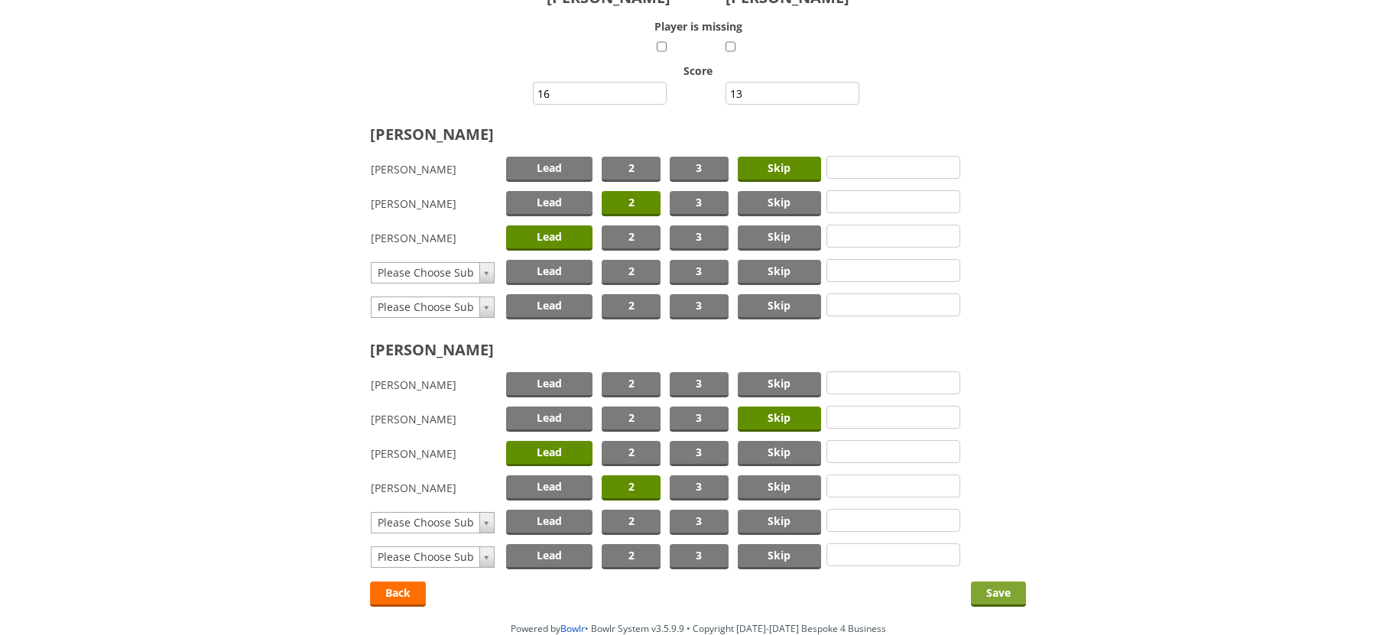
click at [992, 594] on input "Save" at bounding box center [998, 594] width 55 height 25
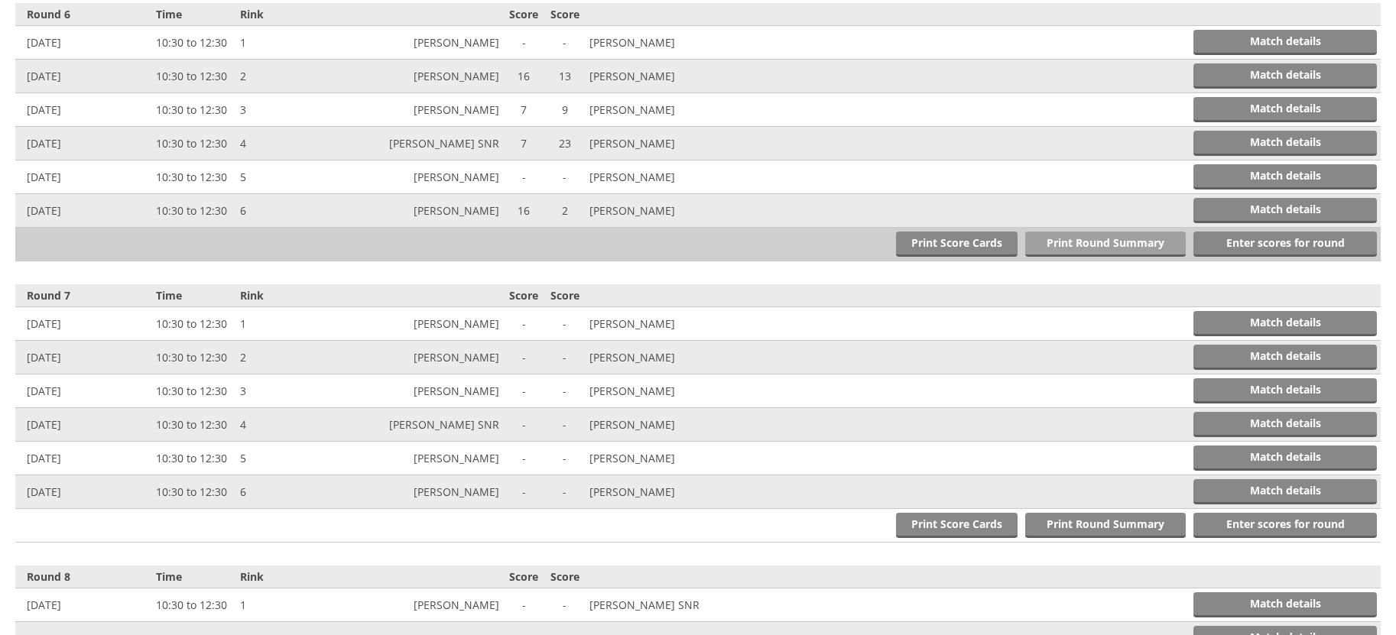
scroll to position [2014, 0]
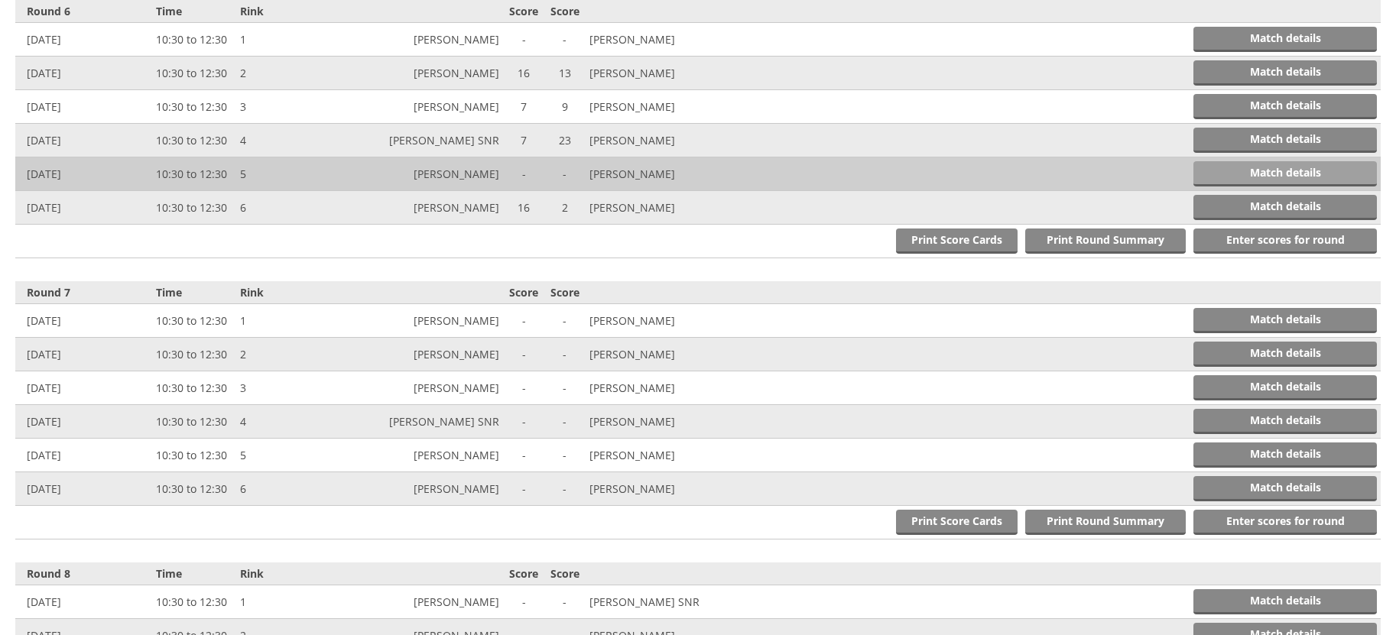
click at [1271, 167] on link "Match details" at bounding box center [1284, 173] width 183 height 25
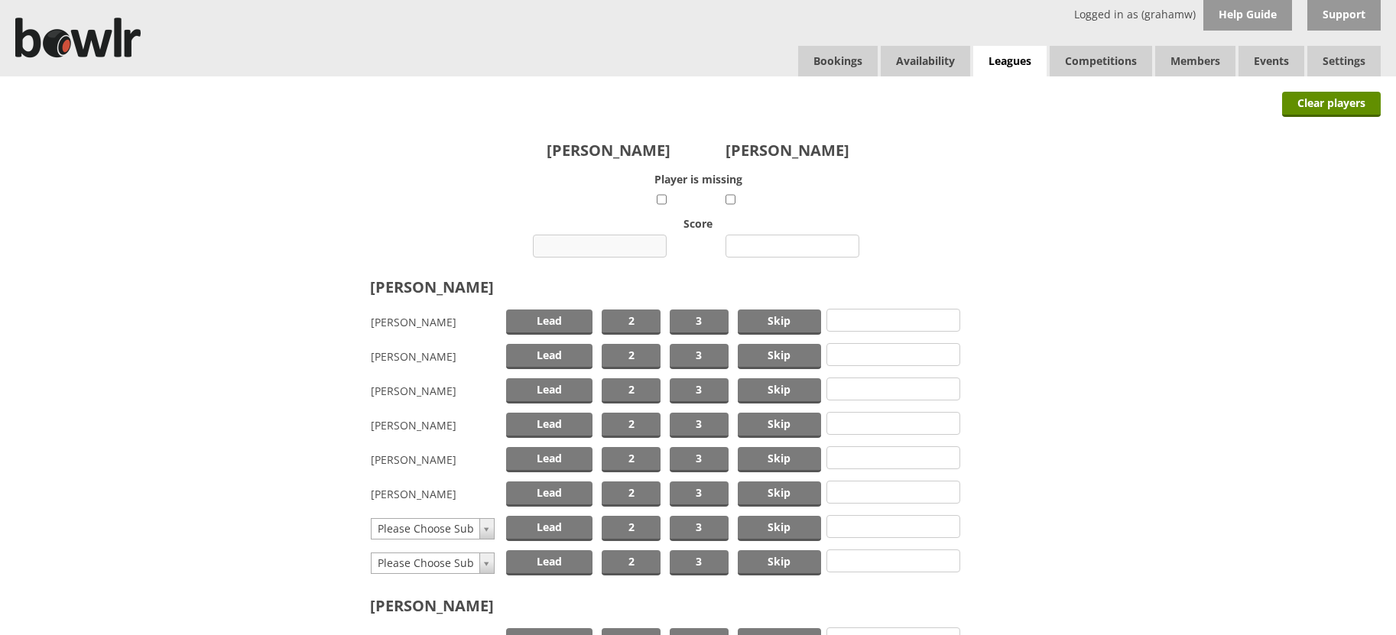
click at [608, 247] on input "number" at bounding box center [600, 246] width 134 height 23
type input "10"
click at [795, 248] on input "number" at bounding box center [792, 246] width 134 height 23
type input "18"
click at [783, 320] on span "Skip" at bounding box center [779, 322] width 83 height 25
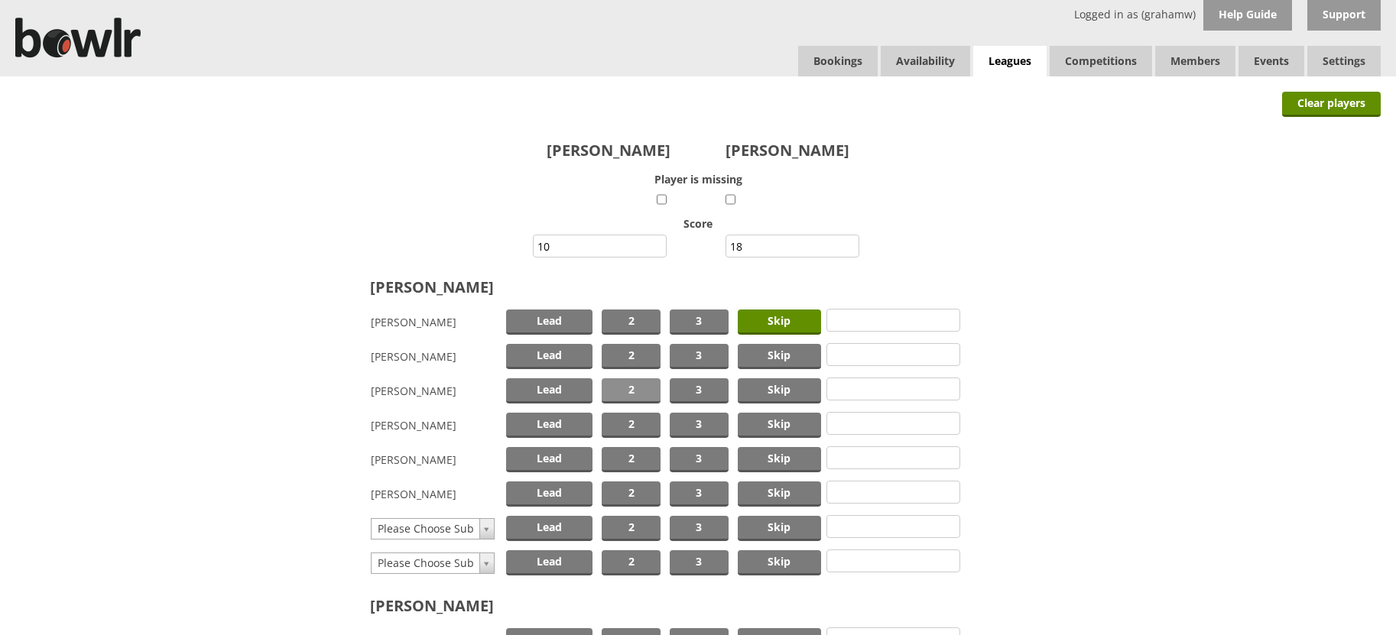
click at [625, 388] on span "2" at bounding box center [631, 390] width 59 height 25
click at [557, 494] on span "Lead" at bounding box center [549, 494] width 87 height 25
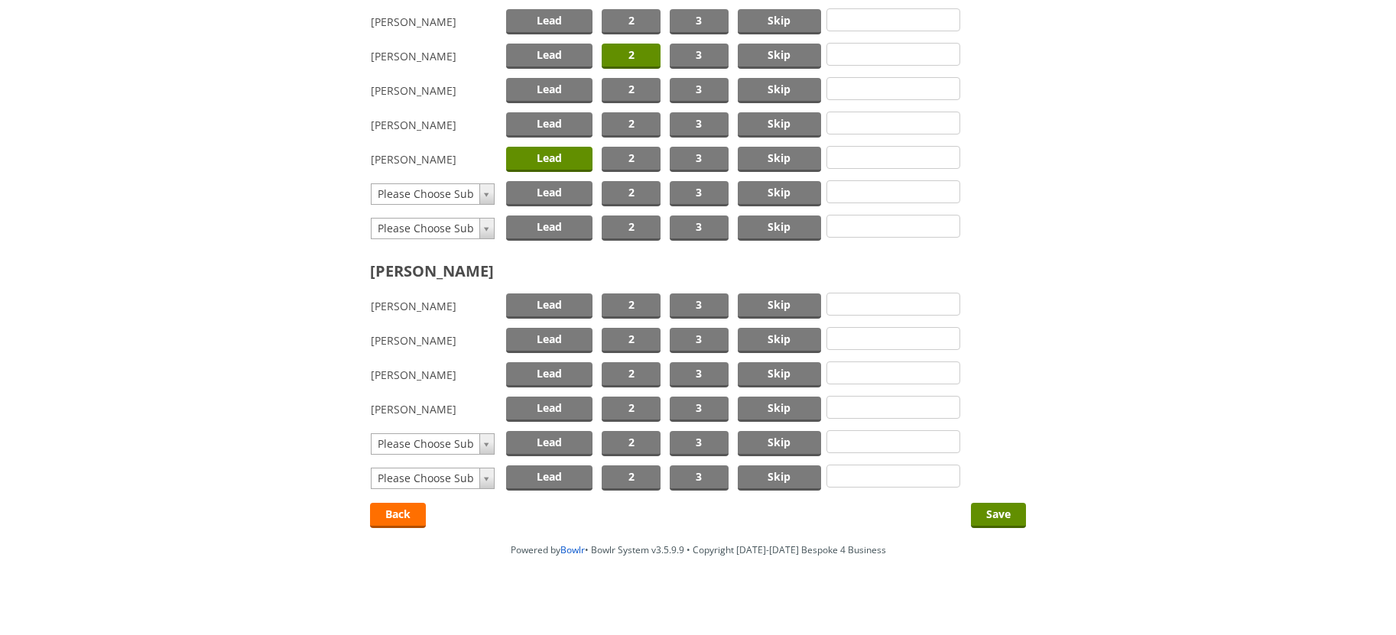
scroll to position [342, 0]
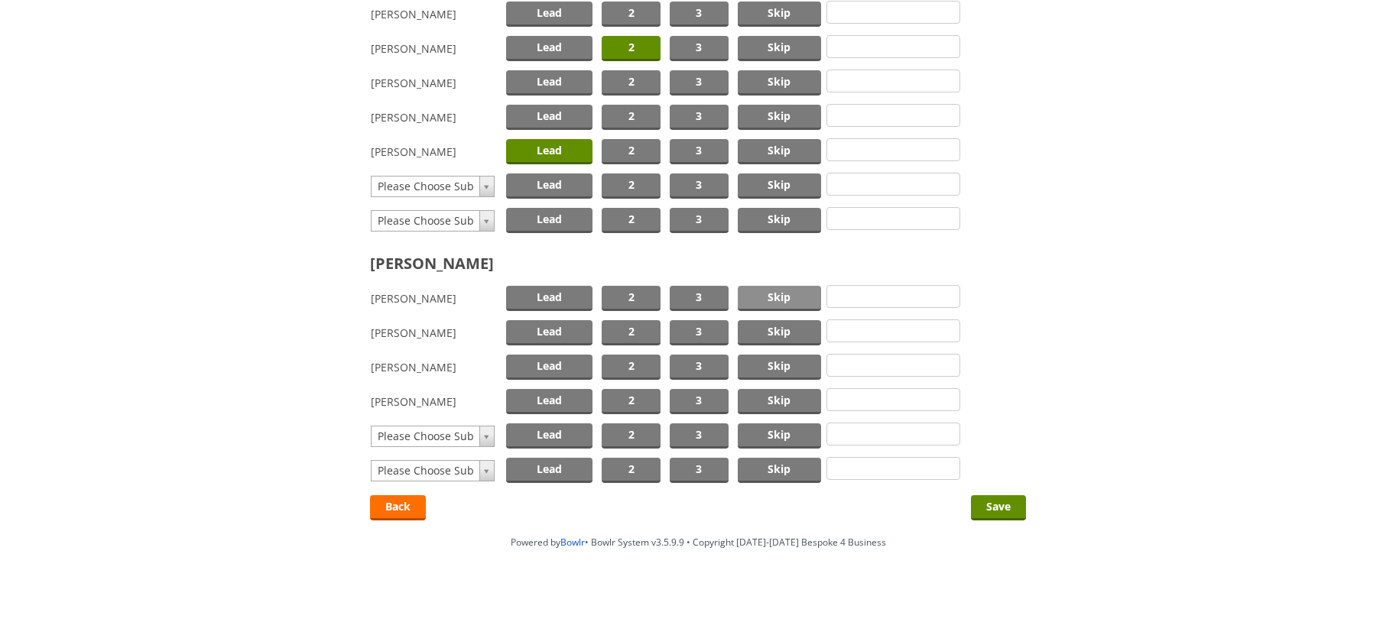
click at [793, 296] on span "Skip" at bounding box center [779, 298] width 83 height 25
click at [628, 333] on span "2" at bounding box center [631, 332] width 59 height 25
click at [534, 396] on span "Lead" at bounding box center [549, 401] width 87 height 25
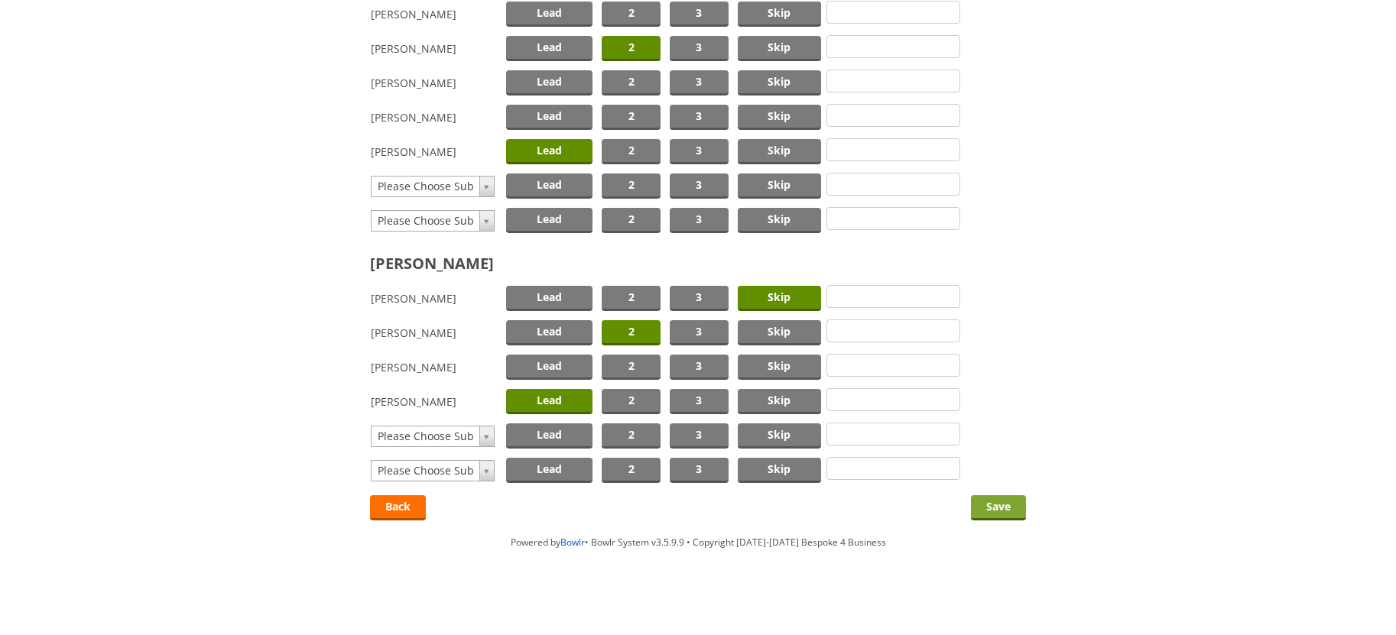
click at [991, 507] on input "Save" at bounding box center [998, 507] width 55 height 25
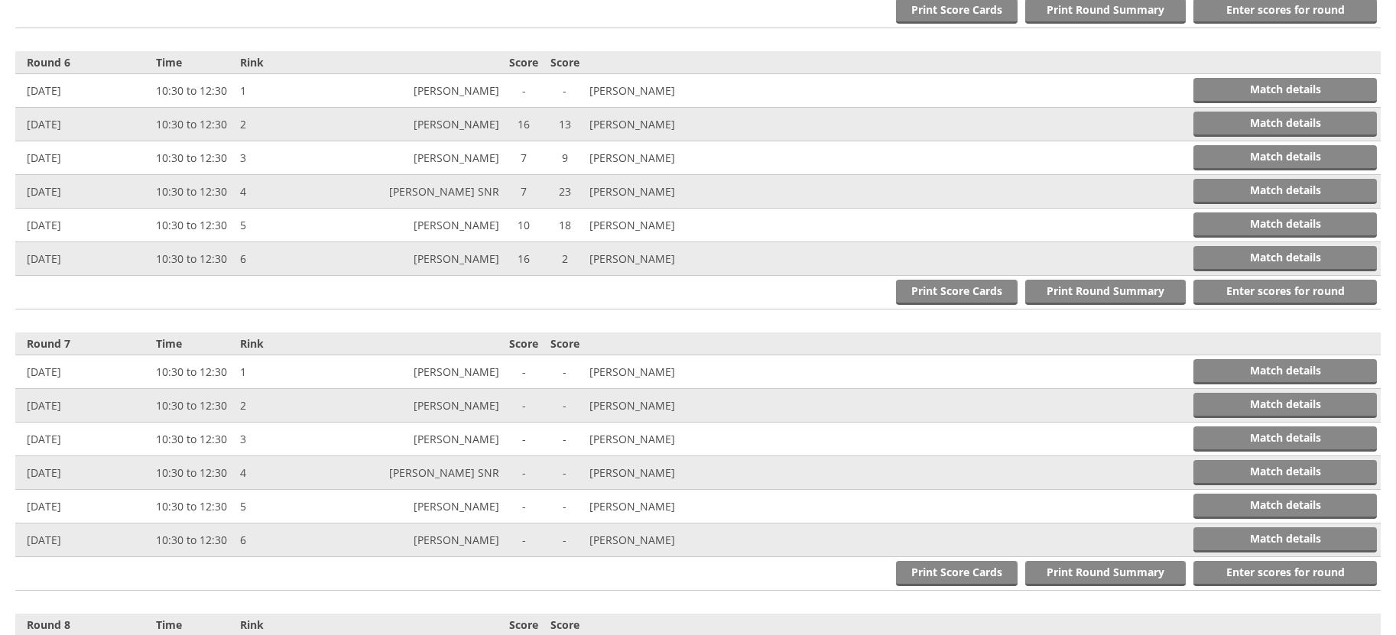
scroll to position [2014, 0]
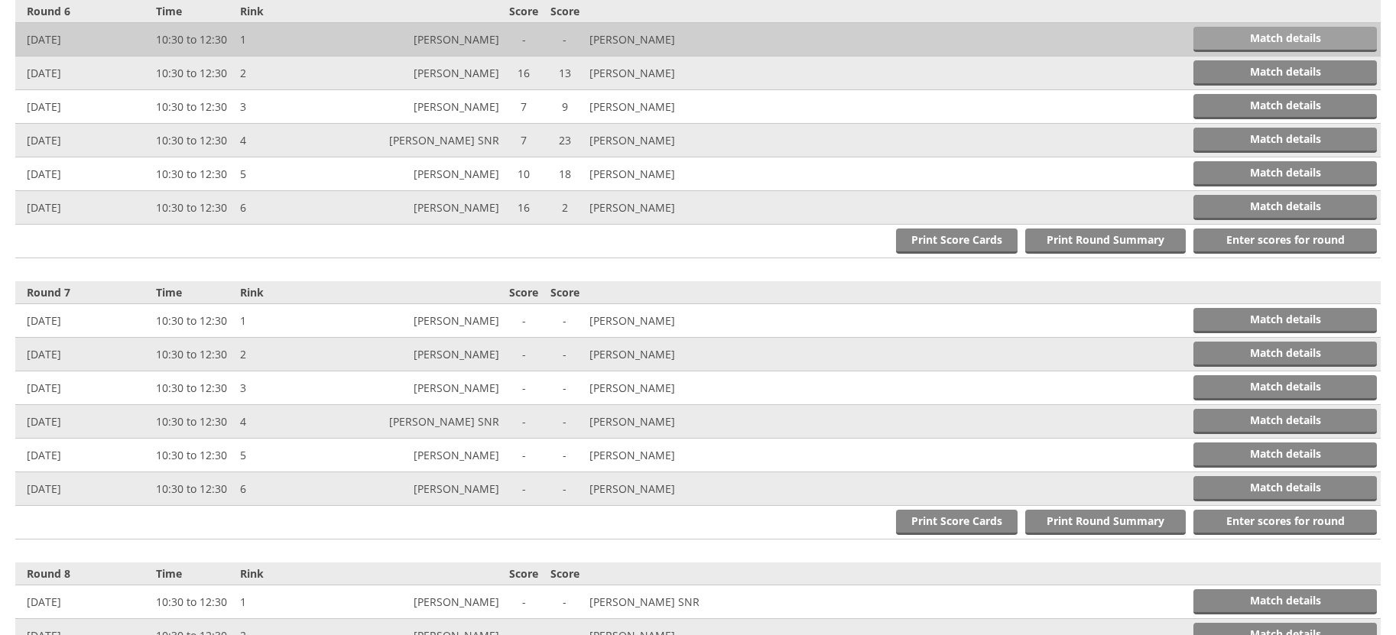
click at [1281, 35] on link "Match details" at bounding box center [1284, 39] width 183 height 25
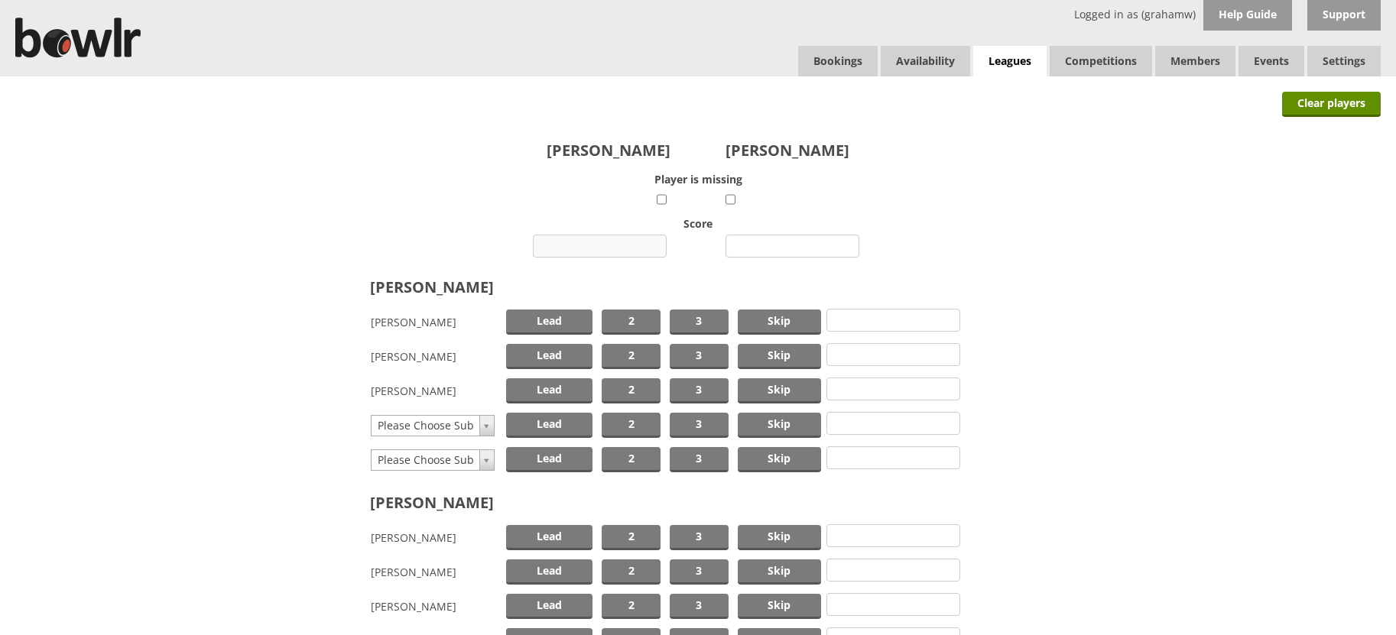
click at [612, 251] on input "number" at bounding box center [600, 246] width 134 height 23
type input "10"
click at [773, 246] on input "number" at bounding box center [792, 246] width 134 height 23
type input "10"
click at [764, 321] on span "Skip" at bounding box center [779, 322] width 83 height 25
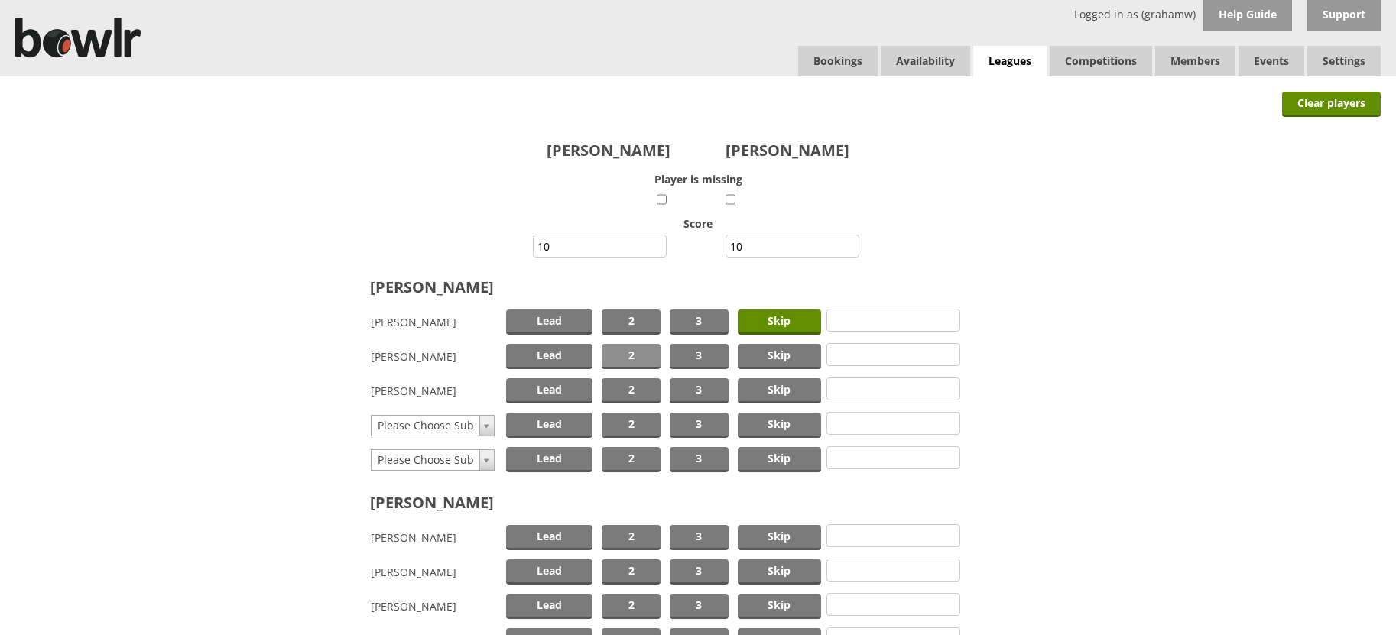
click at [638, 353] on span "2" at bounding box center [631, 356] width 59 height 25
click at [566, 392] on span "Lead" at bounding box center [549, 390] width 87 height 25
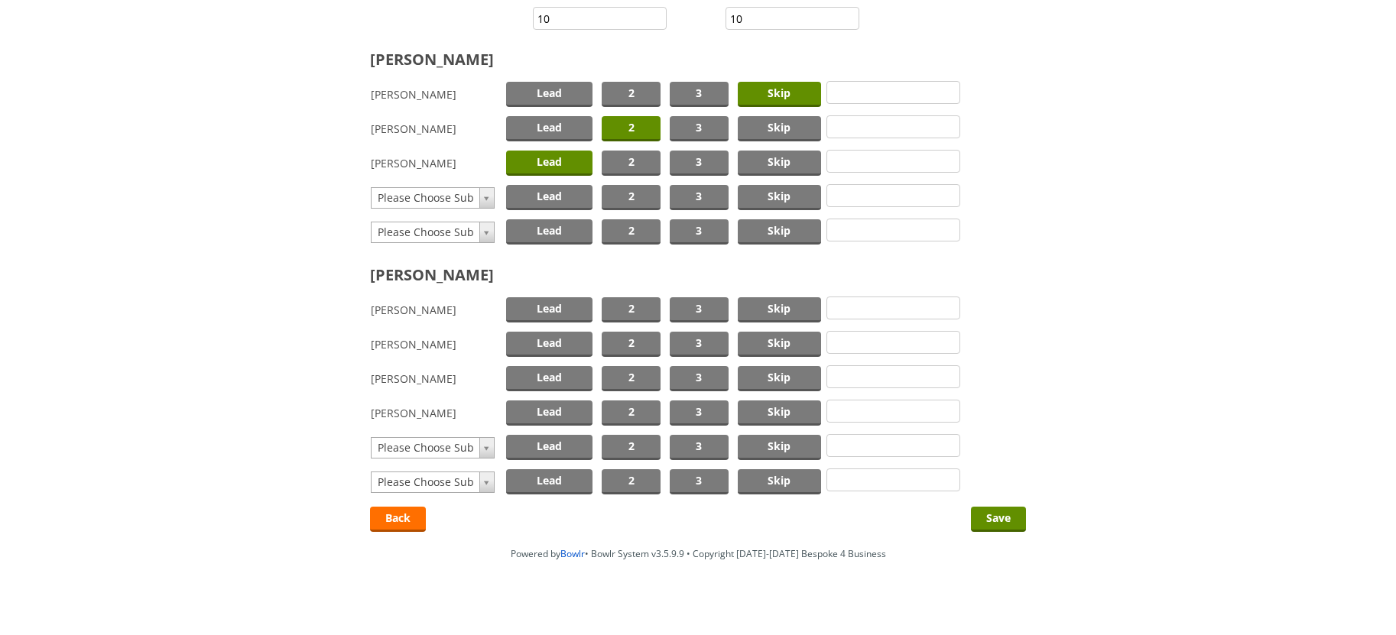
scroll to position [239, 0]
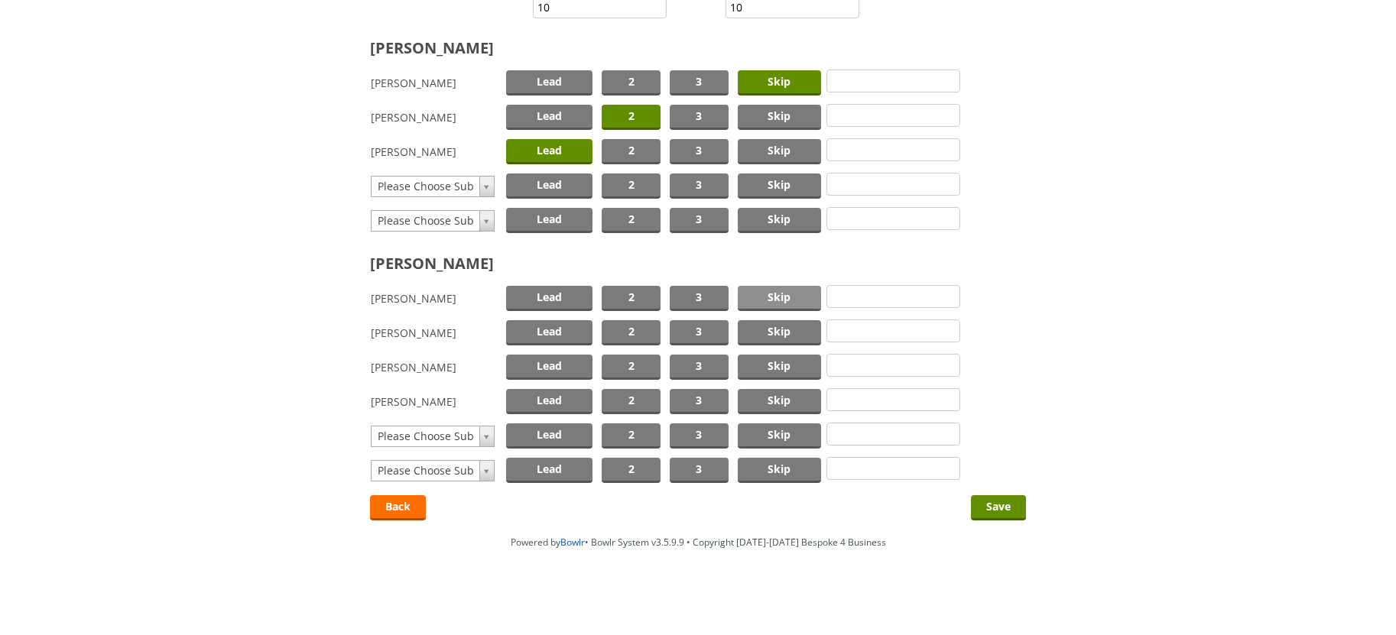
click at [784, 303] on span "Skip" at bounding box center [779, 298] width 83 height 25
click at [632, 331] on span "2" at bounding box center [631, 332] width 59 height 25
click at [562, 362] on span "Lead" at bounding box center [549, 367] width 87 height 25
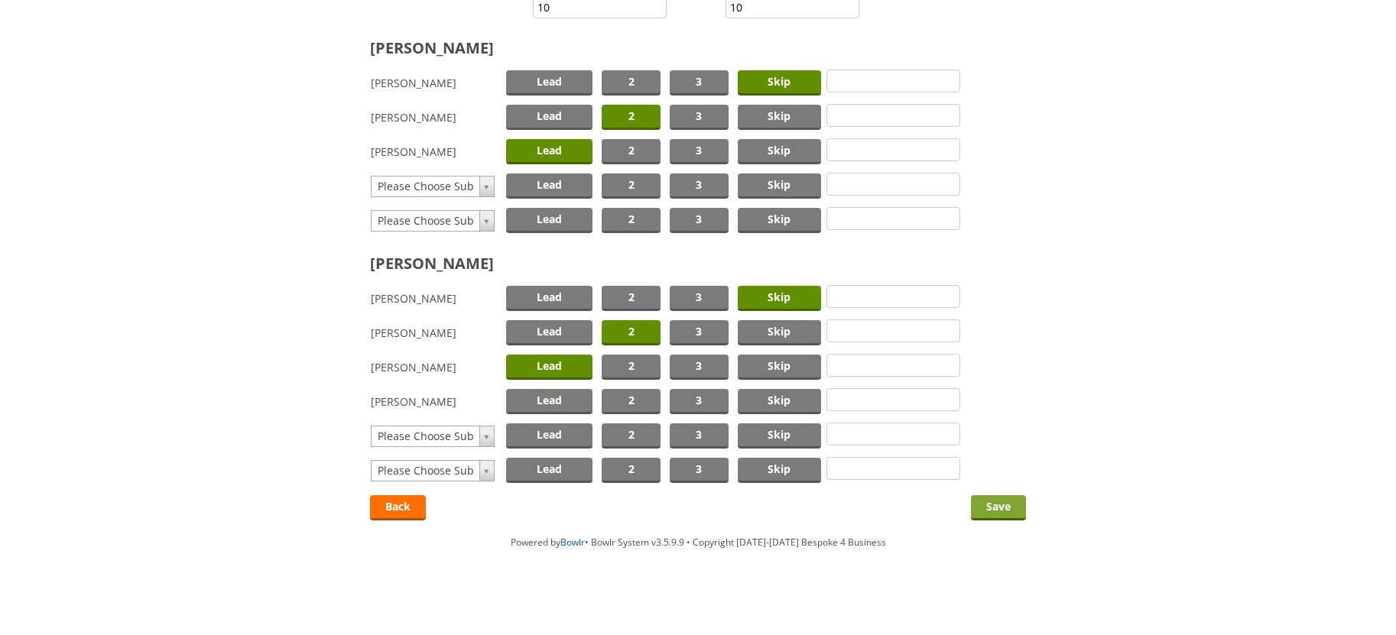
click at [987, 507] on input "Save" at bounding box center [998, 507] width 55 height 25
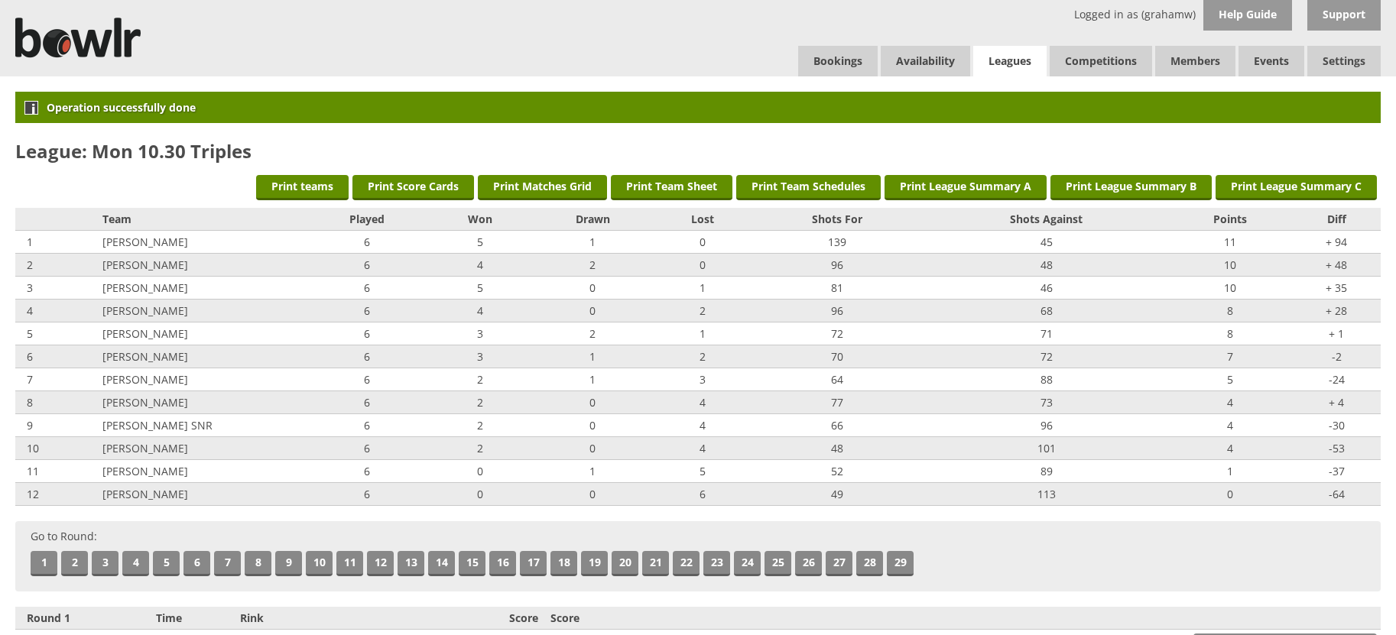
click at [998, 54] on link "Leagues" at bounding box center [1009, 61] width 73 height 31
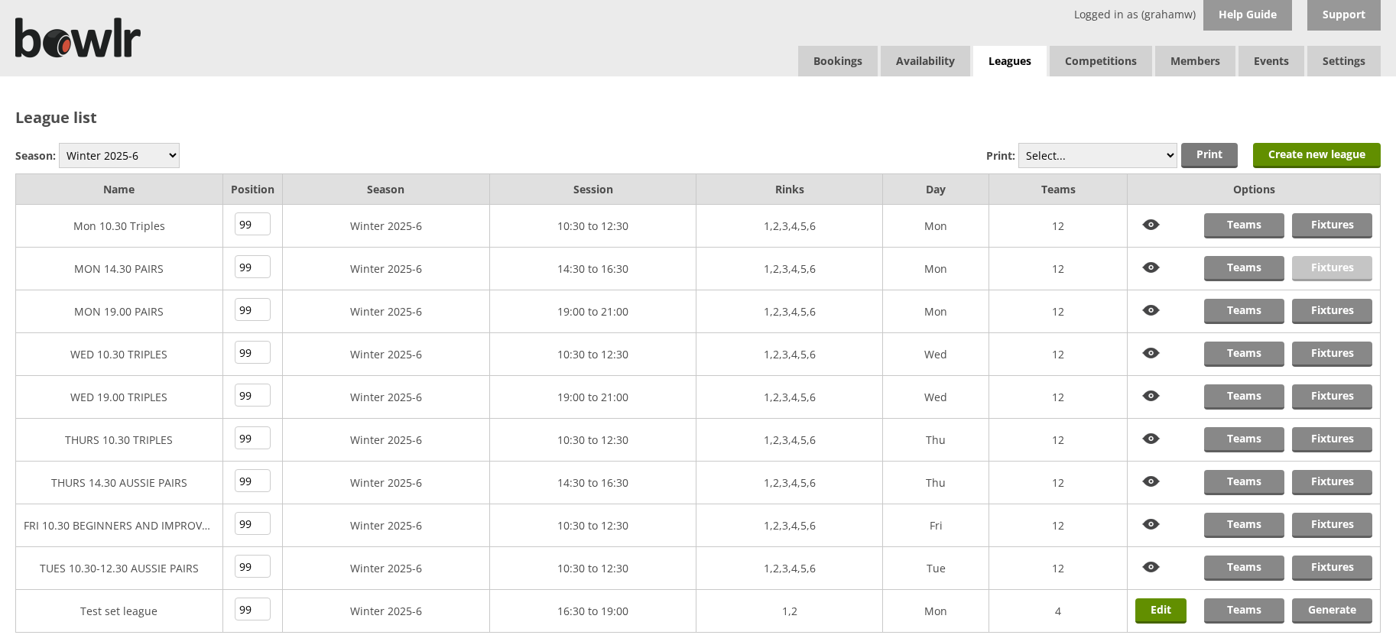
click at [1320, 268] on link "Fixtures" at bounding box center [1332, 268] width 80 height 25
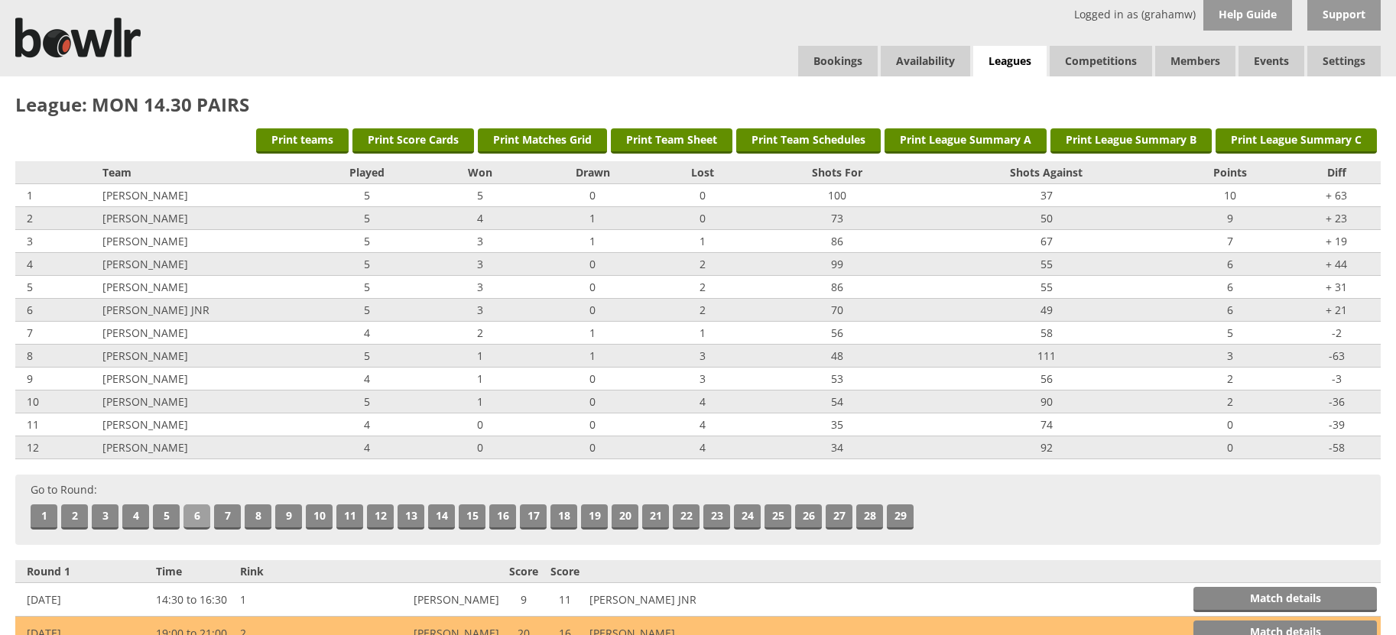
click at [193, 514] on link "6" at bounding box center [196, 517] width 27 height 25
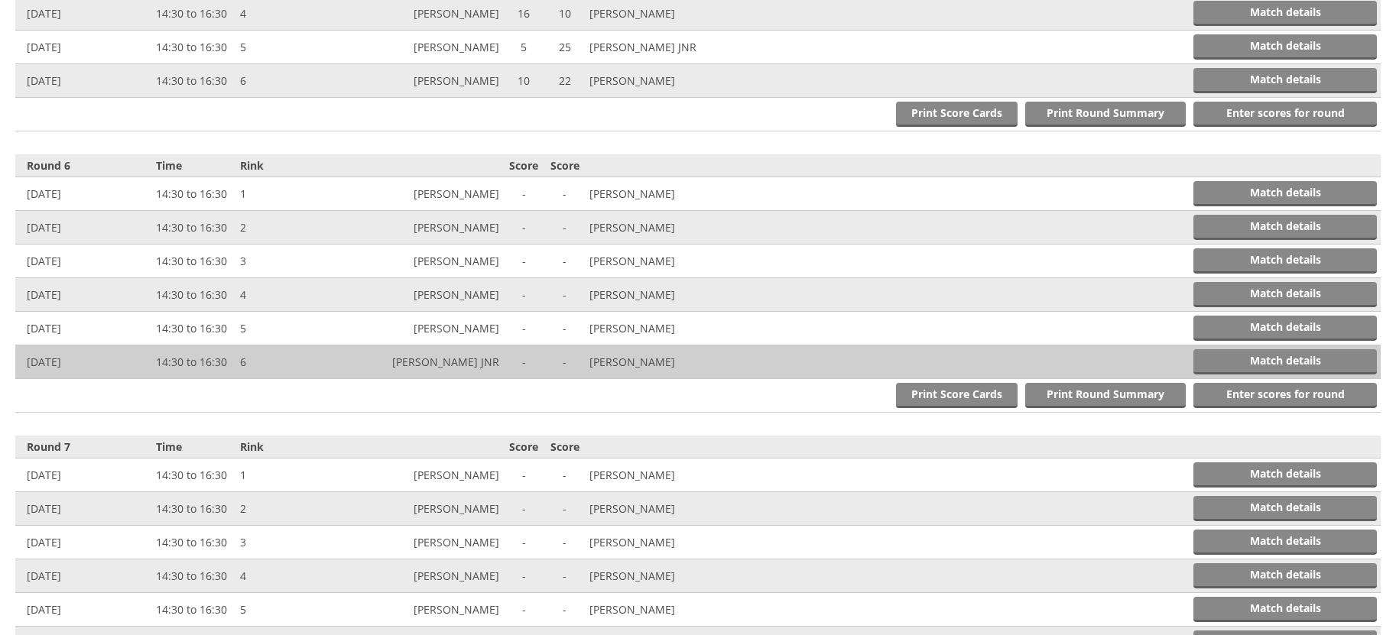
scroll to position [1967, 0]
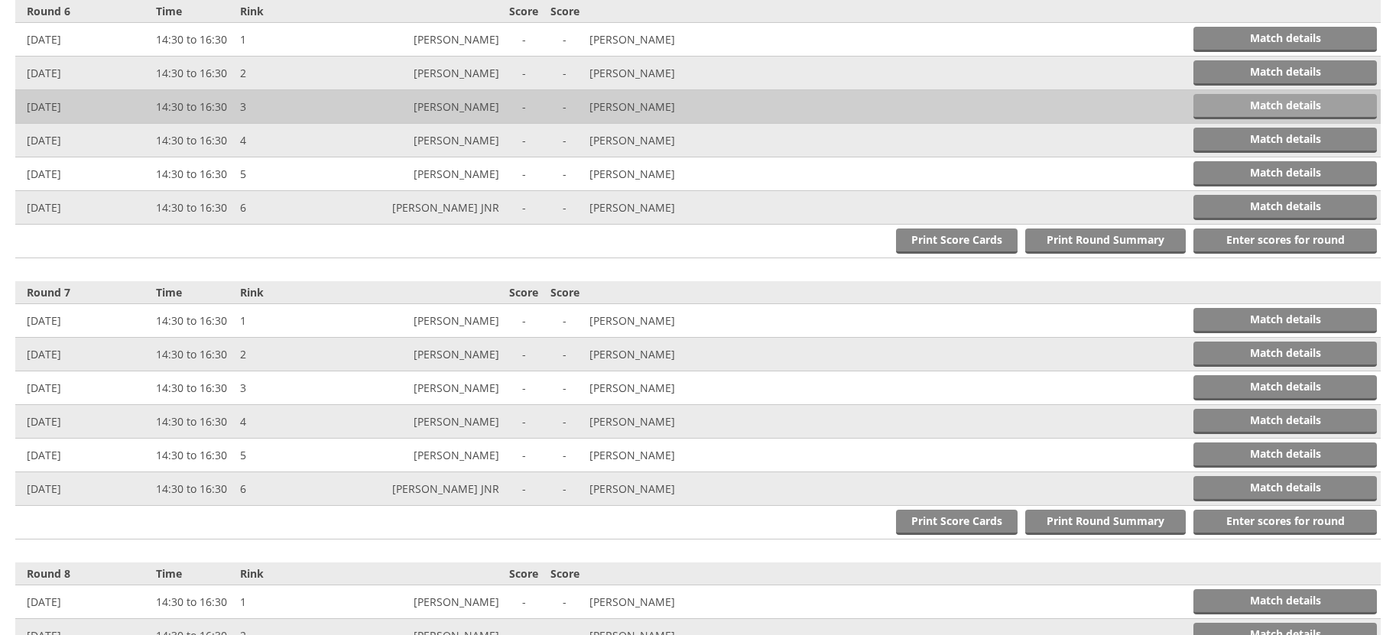
click at [1249, 104] on link "Match details" at bounding box center [1284, 106] width 183 height 25
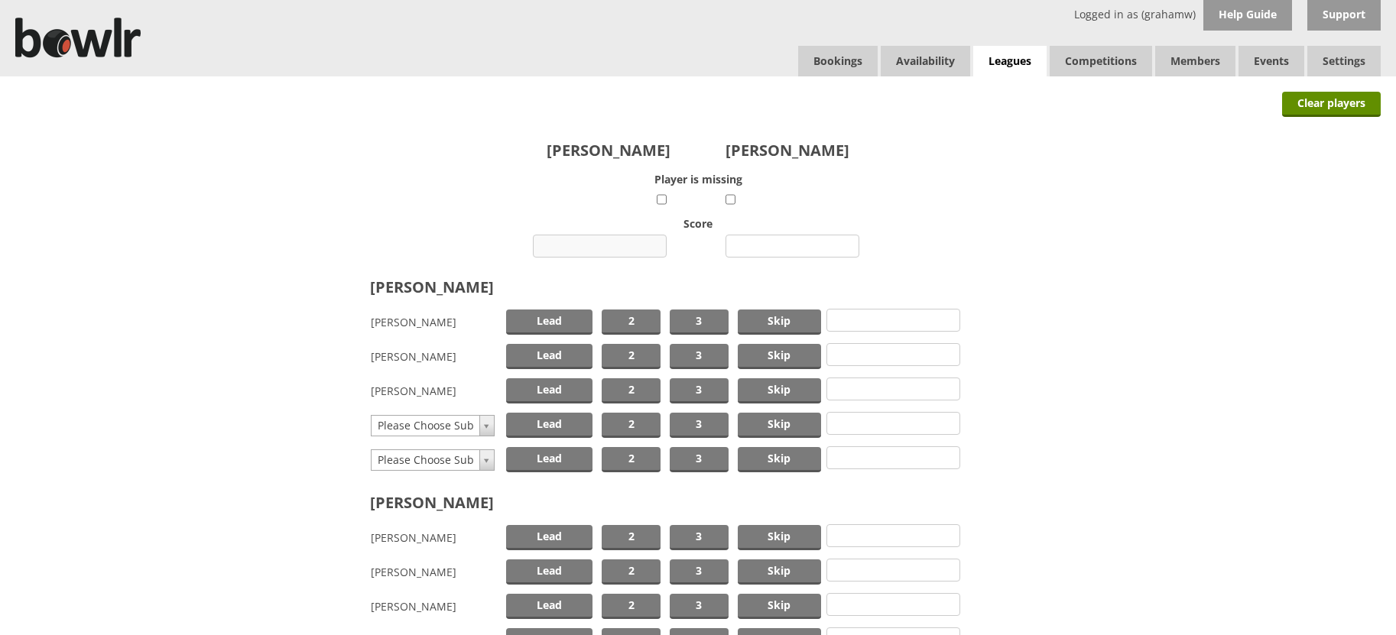
click at [599, 248] on input "number" at bounding box center [600, 246] width 134 height 23
type input "20"
click at [774, 246] on input "number" at bounding box center [792, 246] width 134 height 23
type input "10"
click at [778, 320] on span "Skip" at bounding box center [779, 322] width 83 height 25
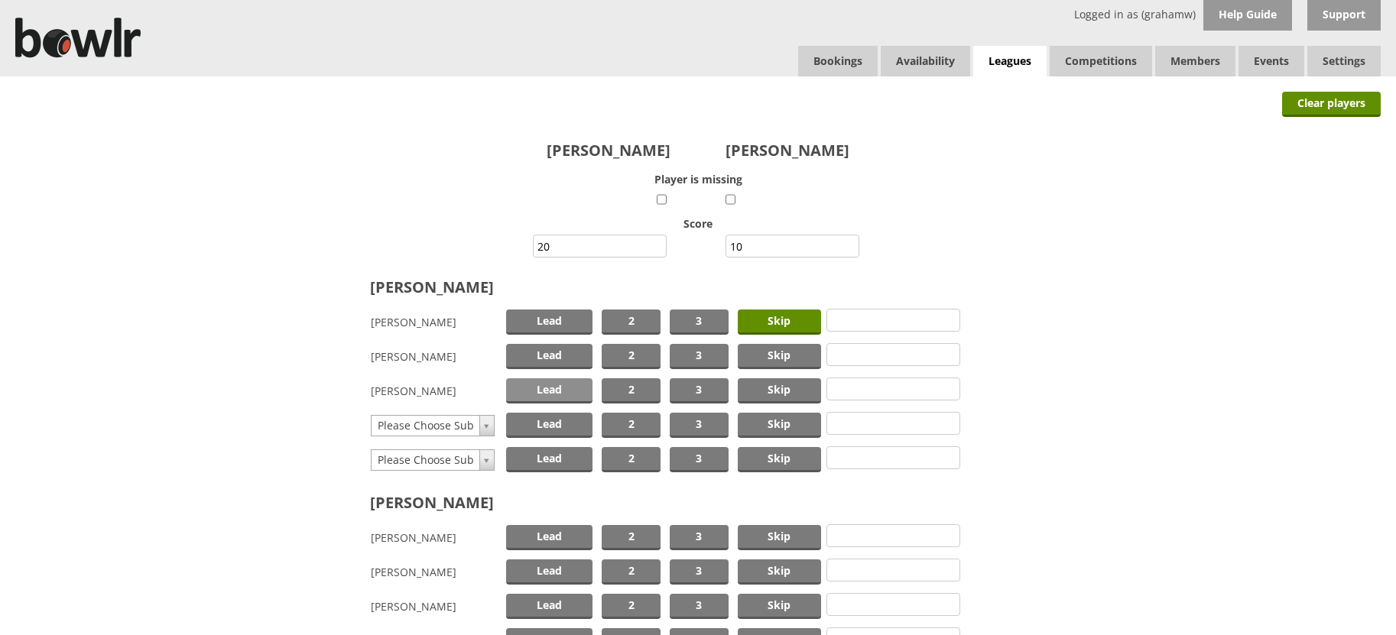
click at [566, 388] on span "Lead" at bounding box center [549, 390] width 87 height 25
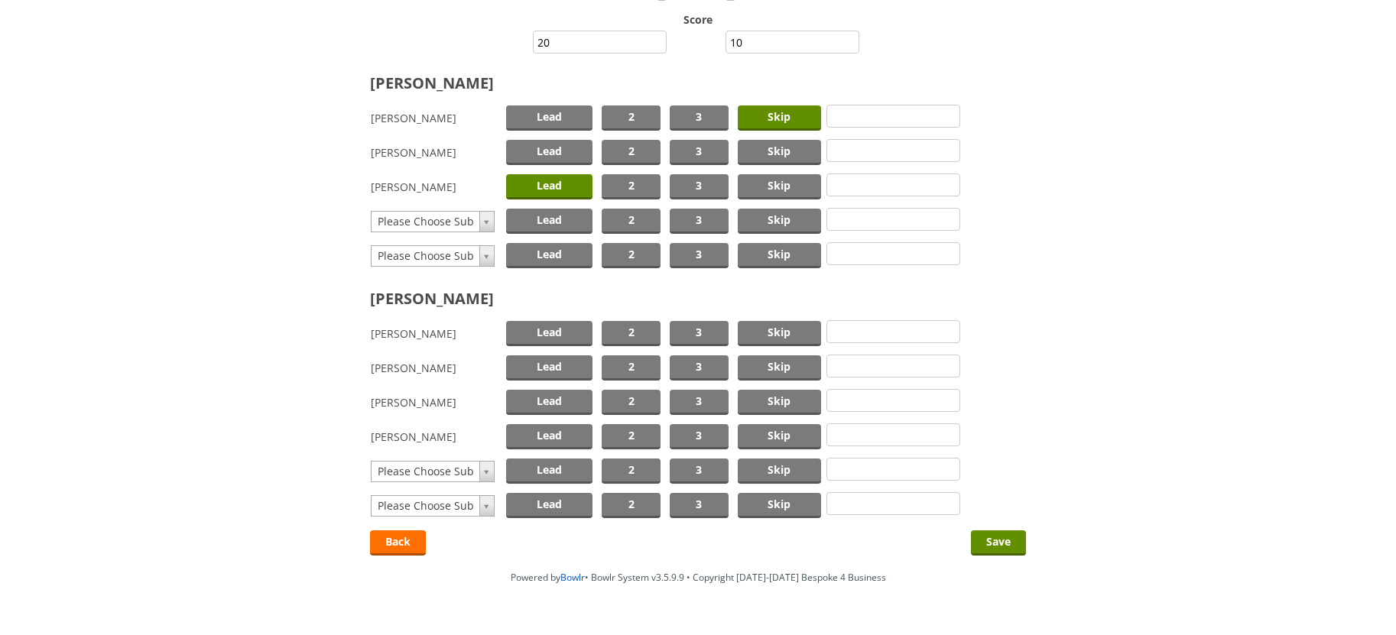
scroll to position [229, 0]
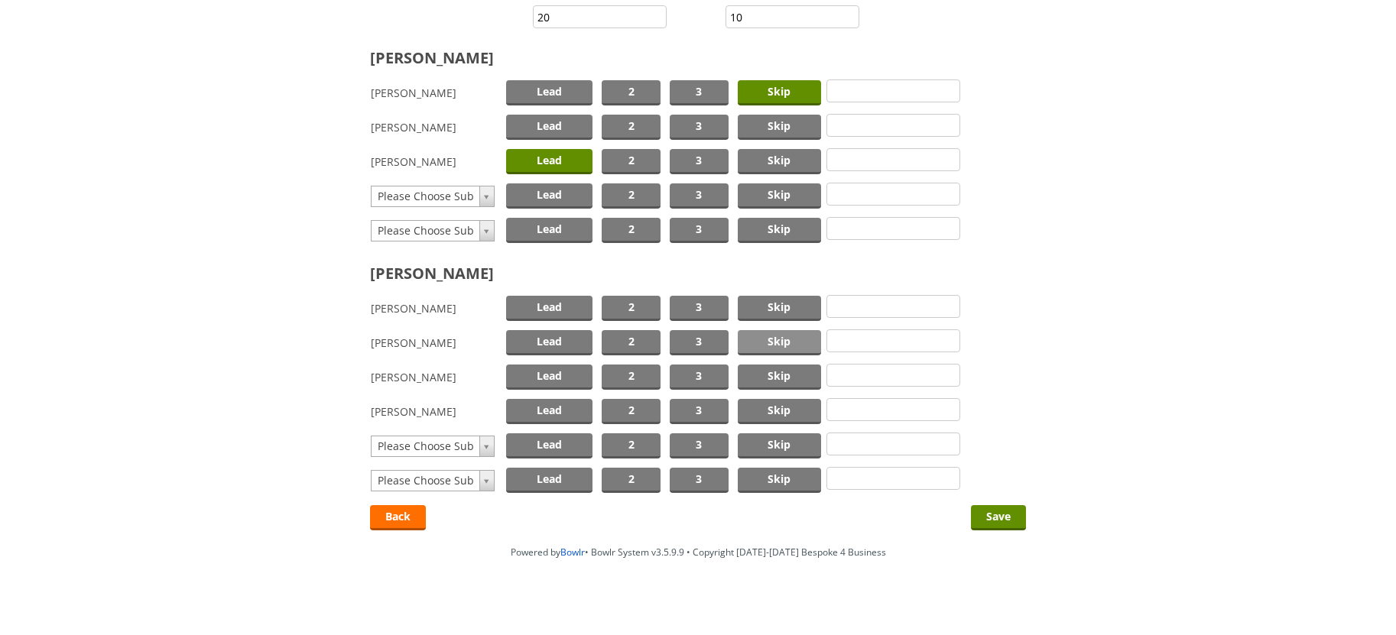
click at [778, 339] on span "Skip" at bounding box center [779, 342] width 83 height 25
click at [569, 377] on span "Lead" at bounding box center [549, 377] width 87 height 25
click at [1002, 516] on input "Save" at bounding box center [998, 517] width 55 height 25
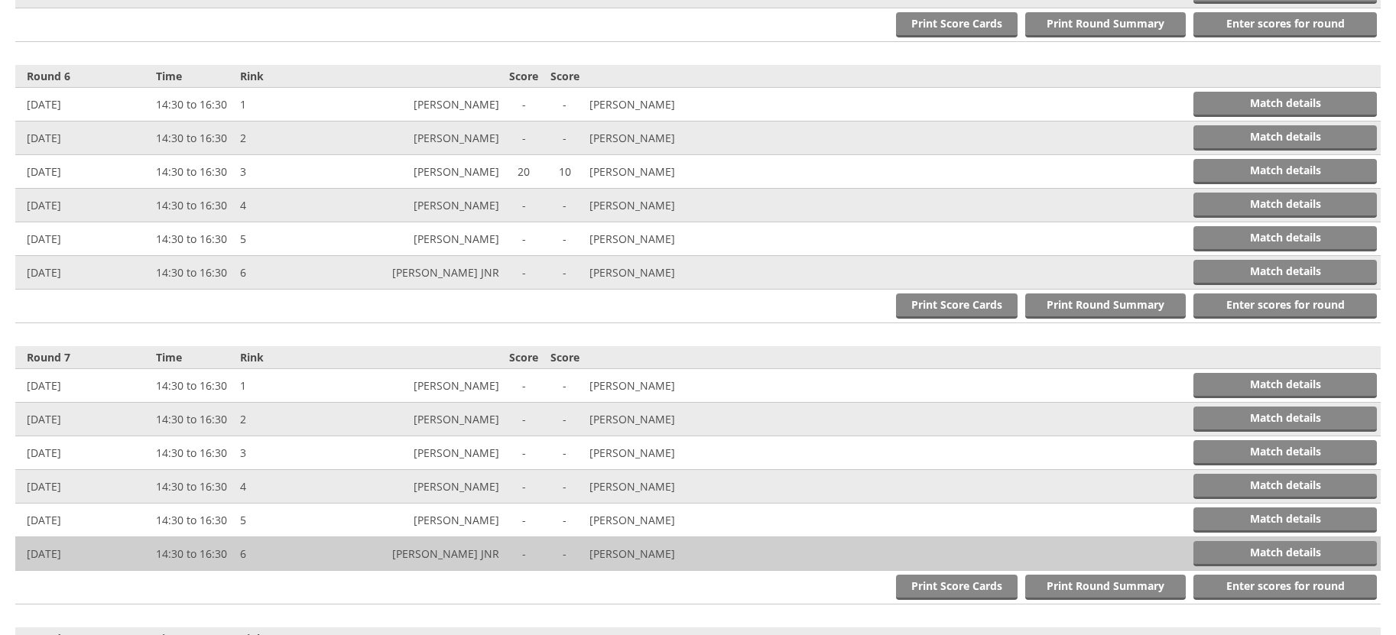
scroll to position [2014, 0]
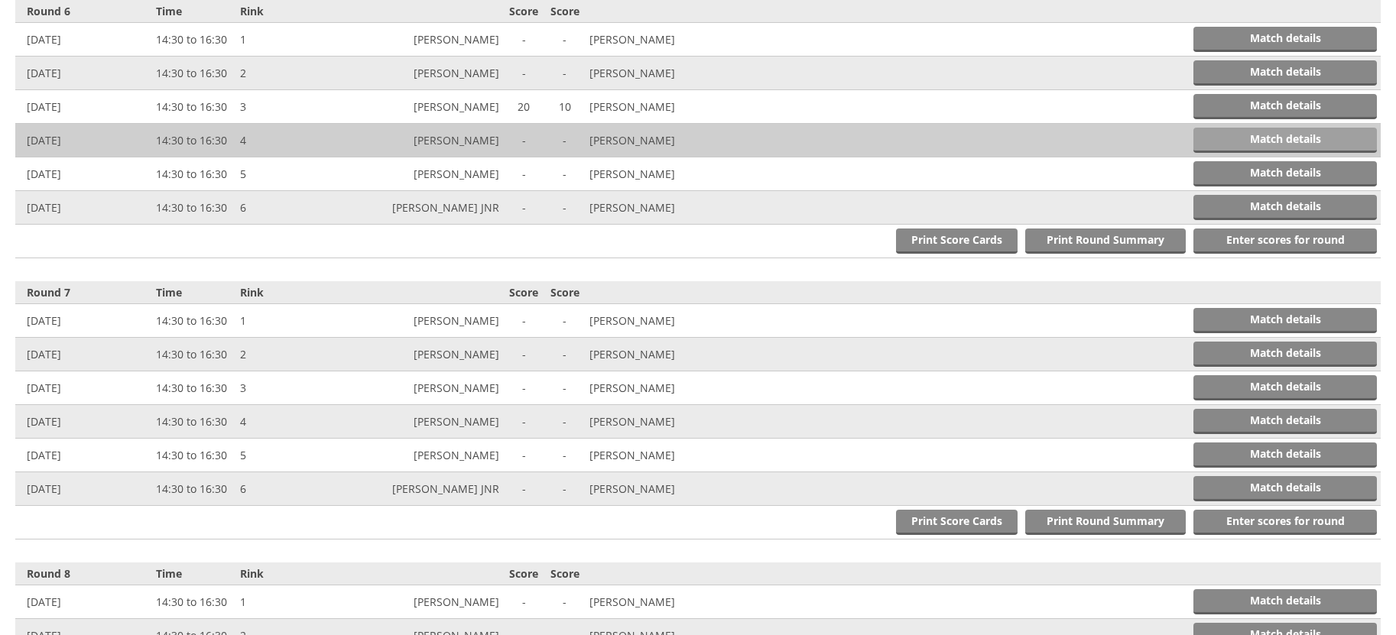
click at [1251, 138] on link "Match details" at bounding box center [1284, 140] width 183 height 25
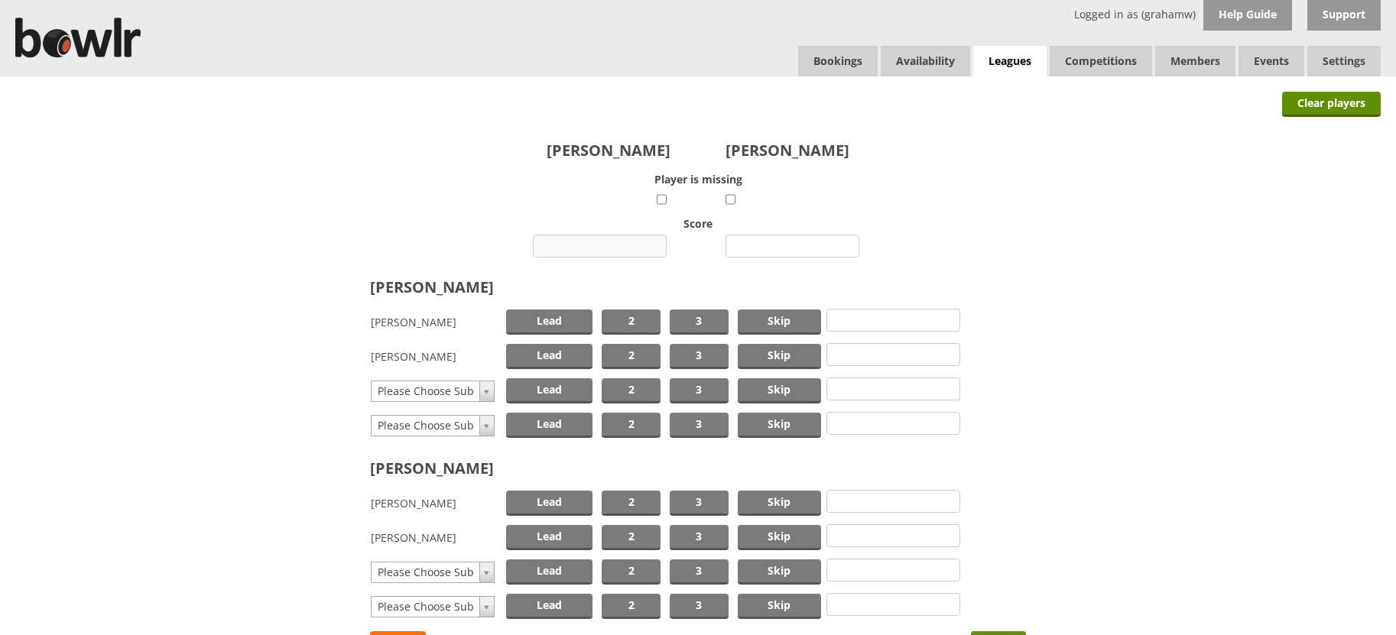
click at [605, 245] on input "number" at bounding box center [600, 246] width 134 height 23
type input "30"
click at [777, 244] on input "number" at bounding box center [792, 246] width 134 height 23
type input "11"
click at [779, 322] on span "Skip" at bounding box center [779, 322] width 83 height 25
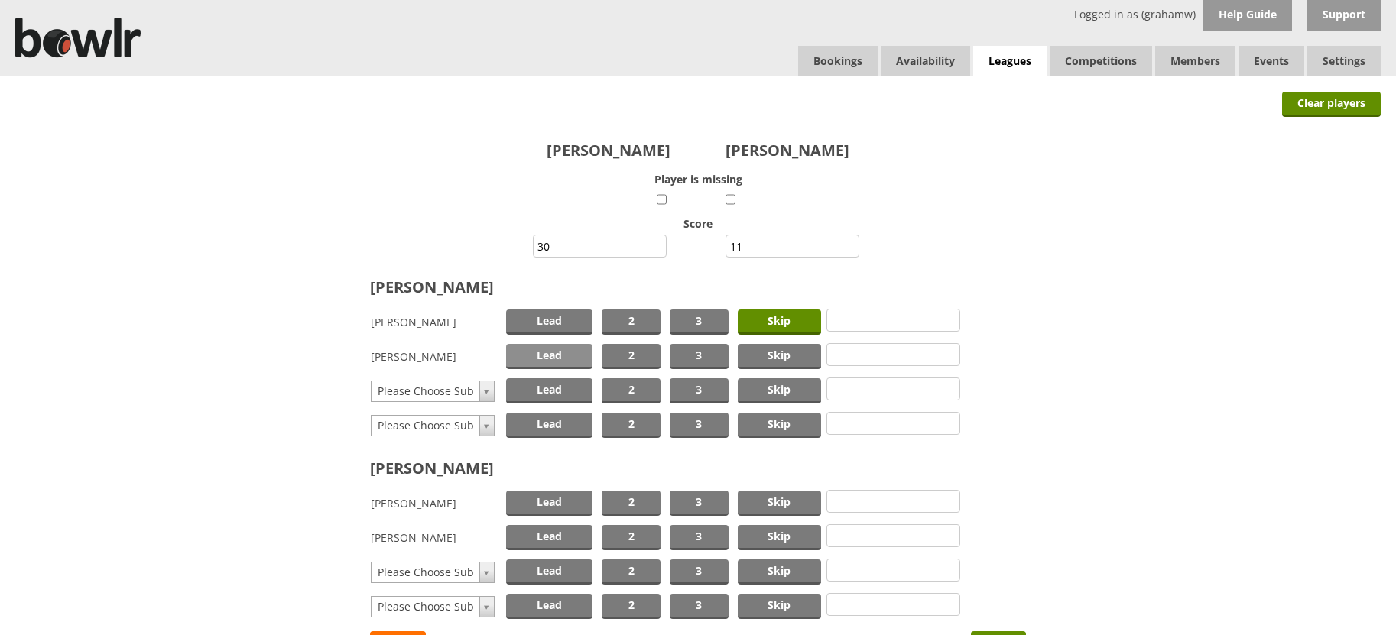
click at [557, 355] on span "Lead" at bounding box center [549, 356] width 87 height 25
click at [771, 501] on span "Skip" at bounding box center [779, 503] width 83 height 25
click at [566, 537] on span "Lead" at bounding box center [549, 537] width 87 height 25
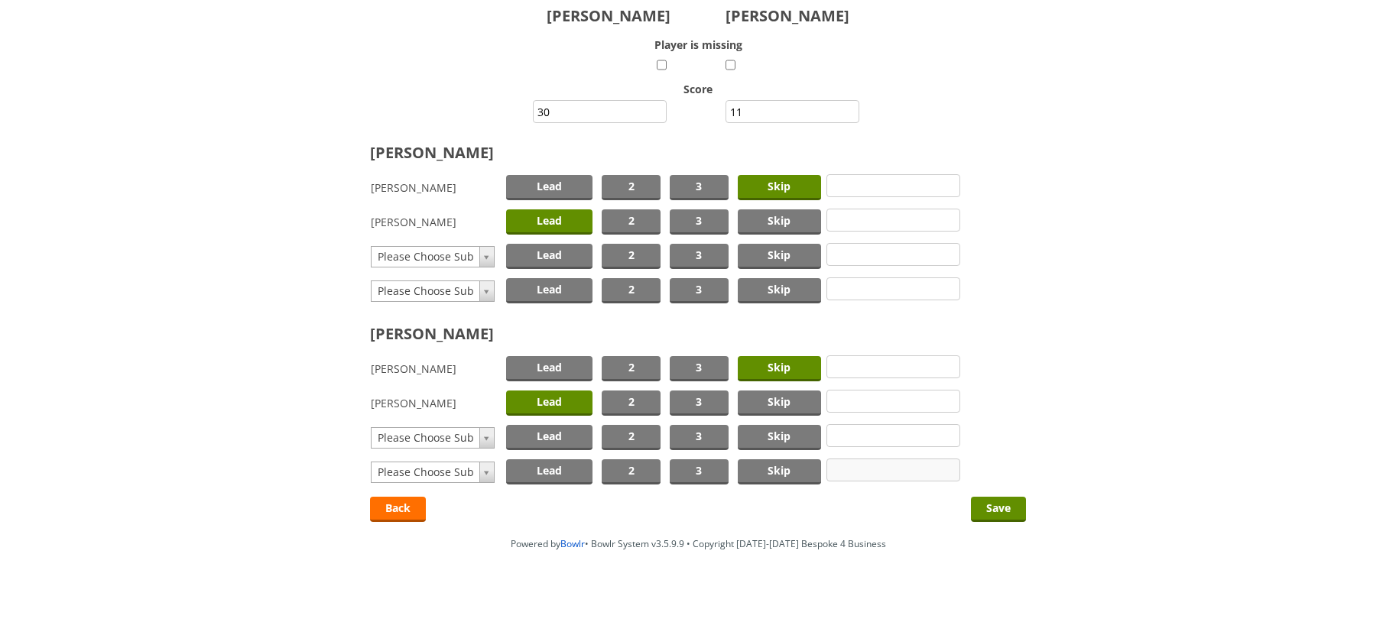
scroll to position [136, 0]
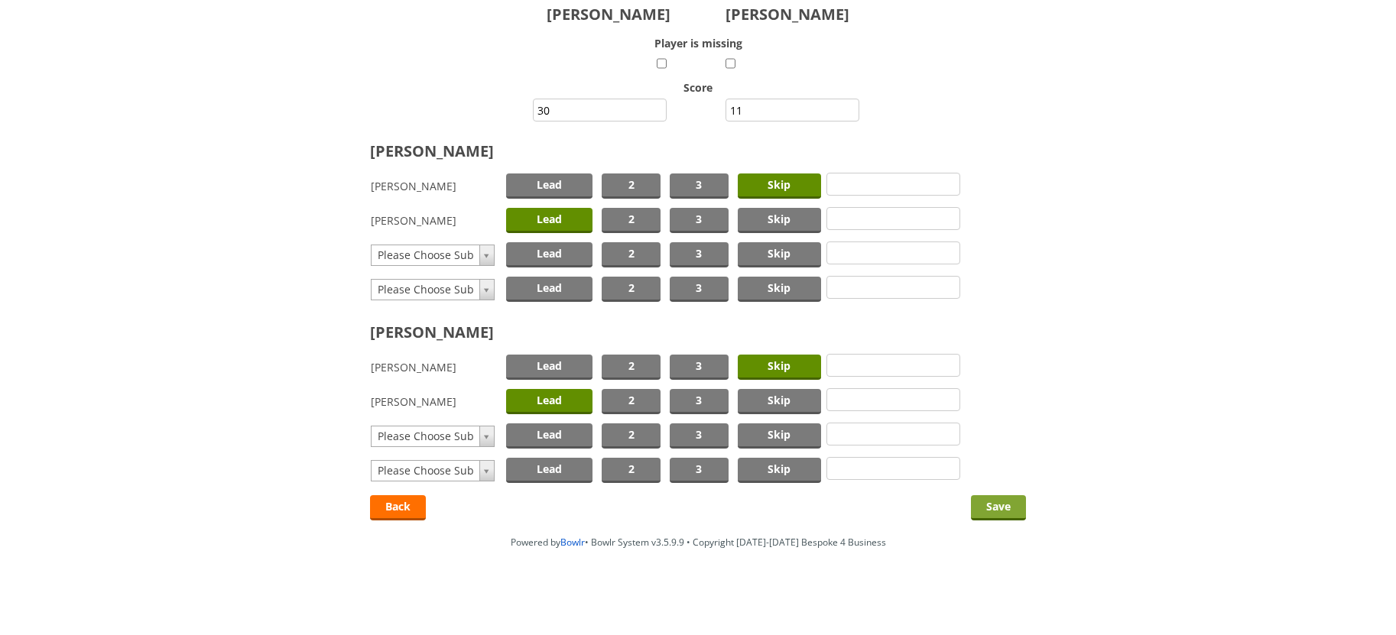
click at [999, 503] on input "Save" at bounding box center [998, 507] width 55 height 25
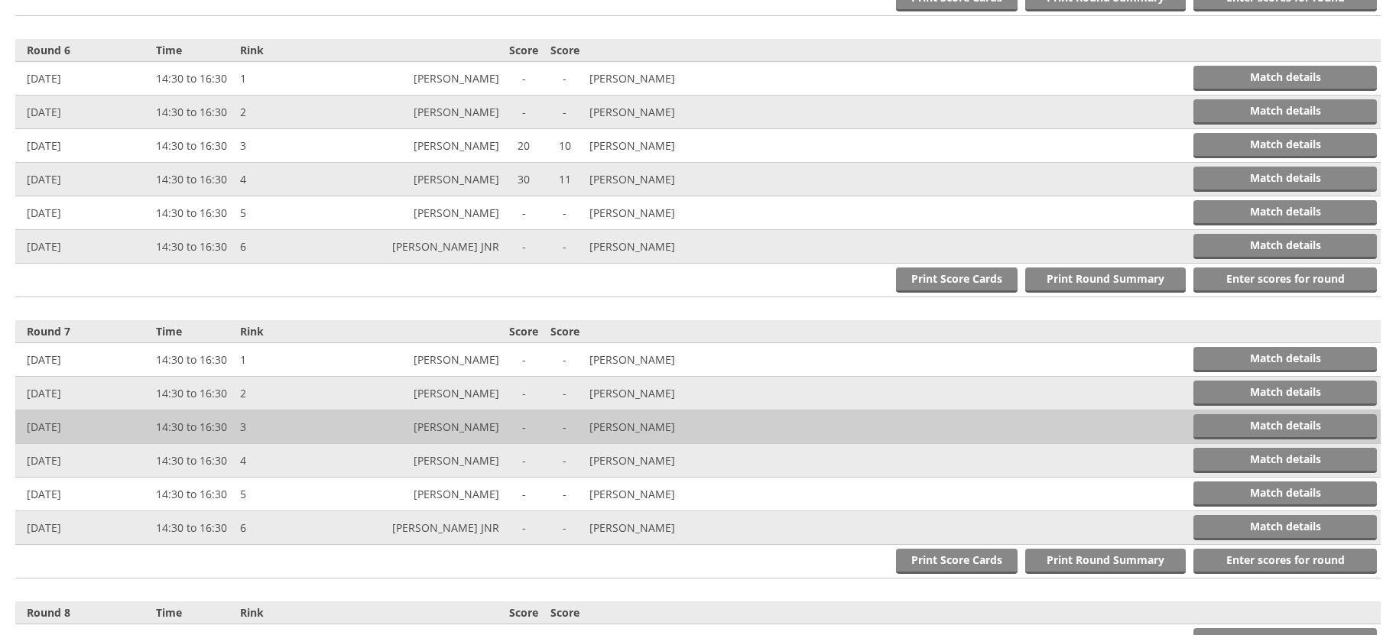
scroll to position [2014, 0]
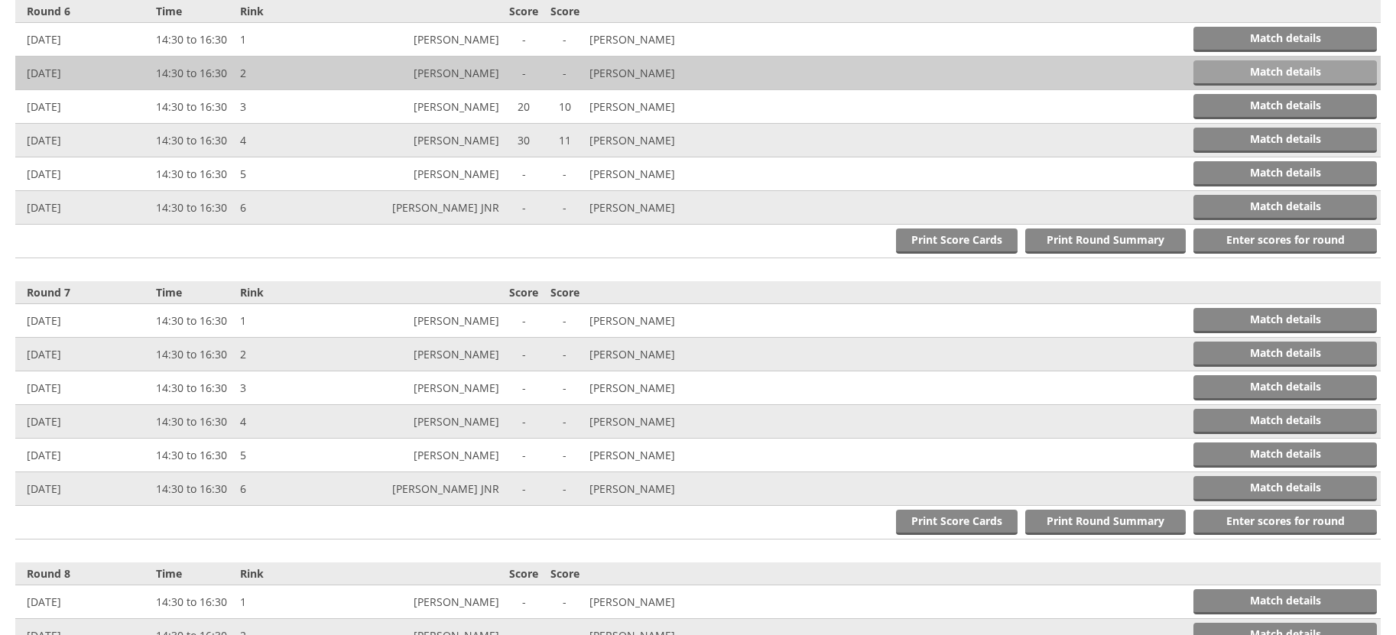
click at [1271, 66] on link "Match details" at bounding box center [1284, 72] width 183 height 25
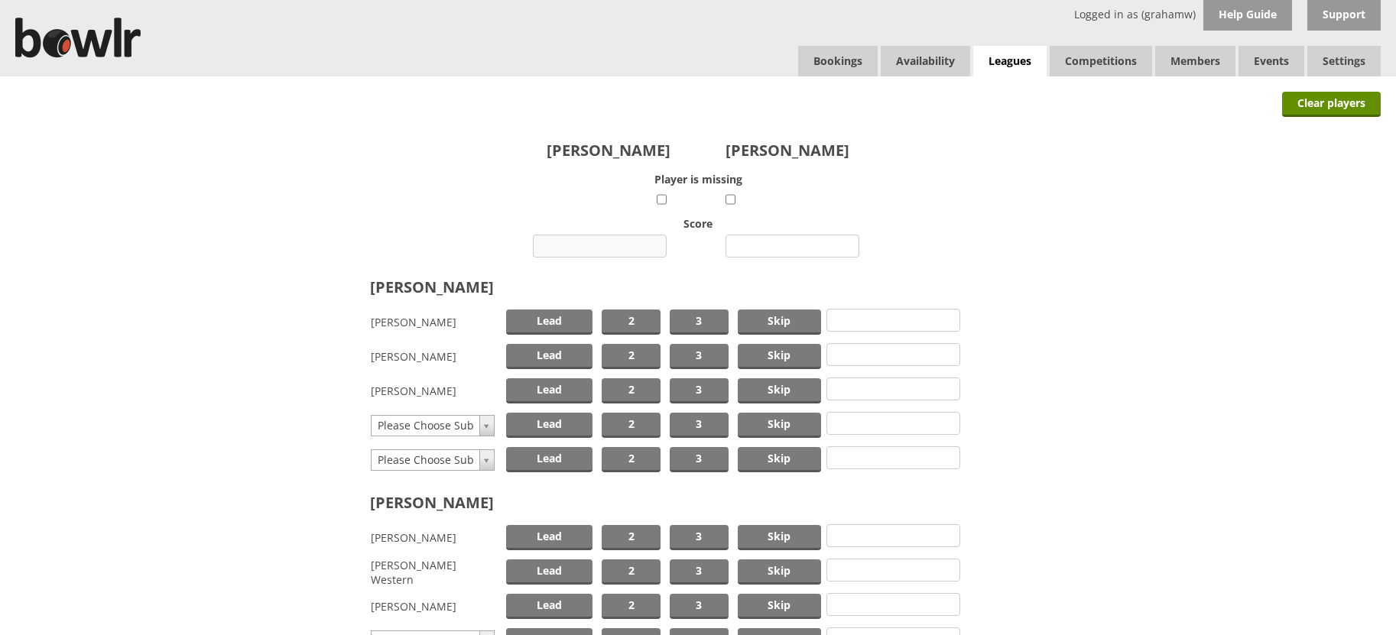
click at [600, 246] on input "number" at bounding box center [600, 246] width 134 height 23
type input "16"
click at [774, 248] on input "number" at bounding box center [792, 246] width 134 height 23
type input "8"
click at [790, 322] on span "Skip" at bounding box center [779, 322] width 83 height 25
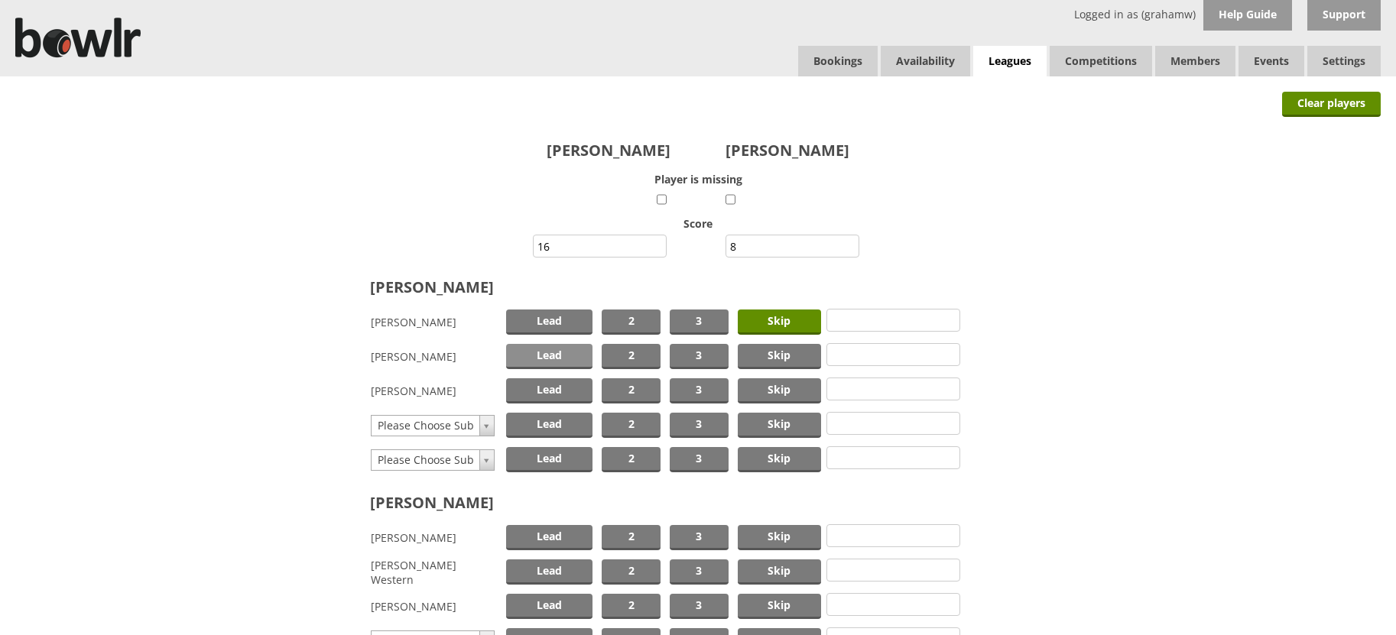
click at [544, 355] on span "Lead" at bounding box center [549, 356] width 87 height 25
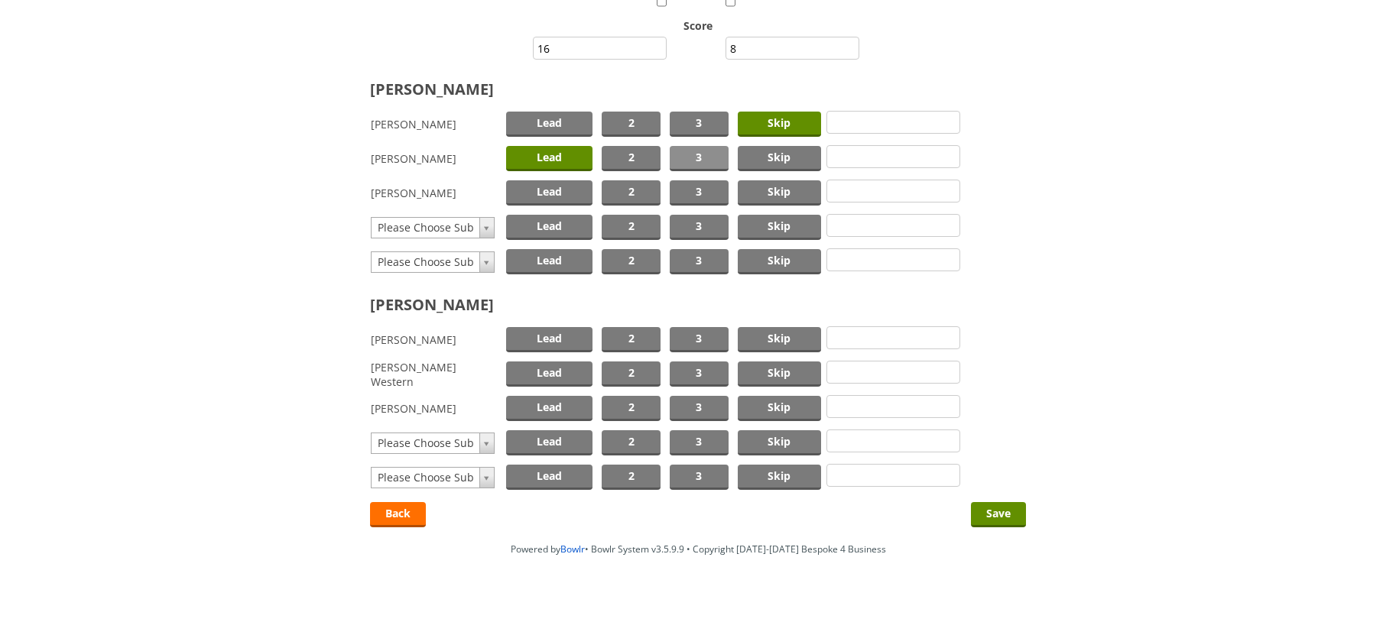
scroll to position [205, 0]
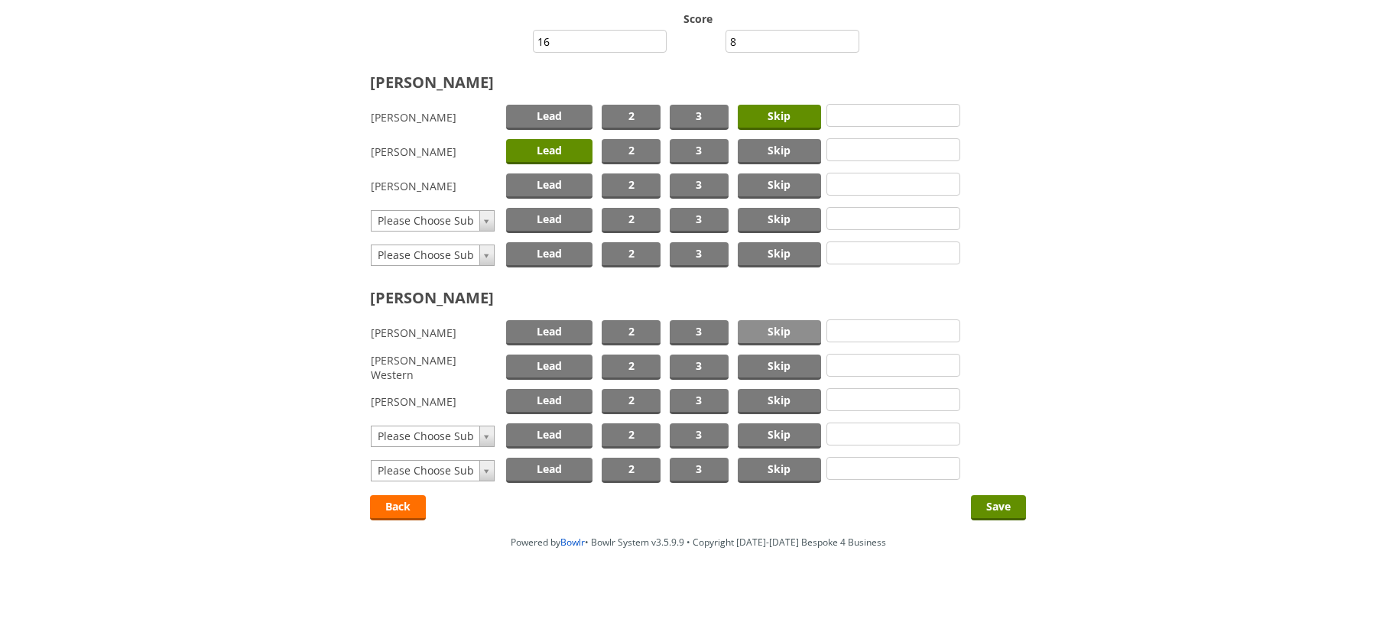
click at [785, 330] on span "Skip" at bounding box center [779, 332] width 83 height 25
click at [553, 394] on span "Lead" at bounding box center [549, 401] width 87 height 25
click at [1007, 501] on input "Save" at bounding box center [998, 507] width 55 height 25
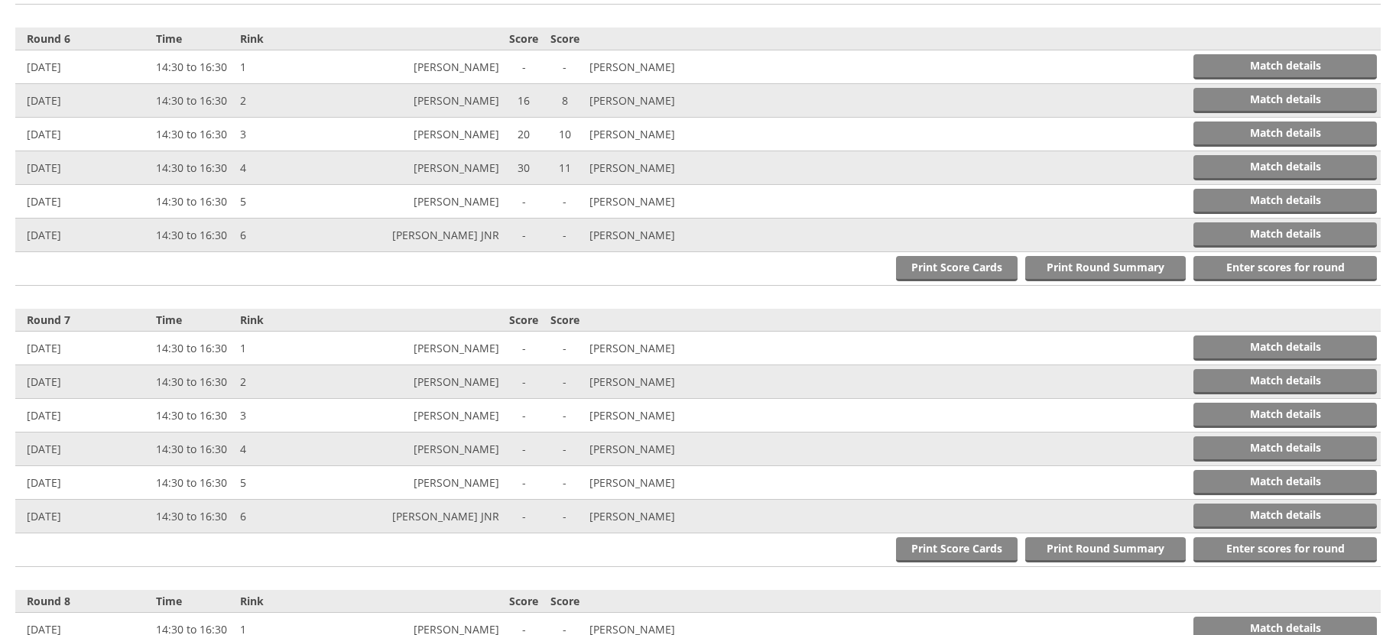
scroll to position [2014, 0]
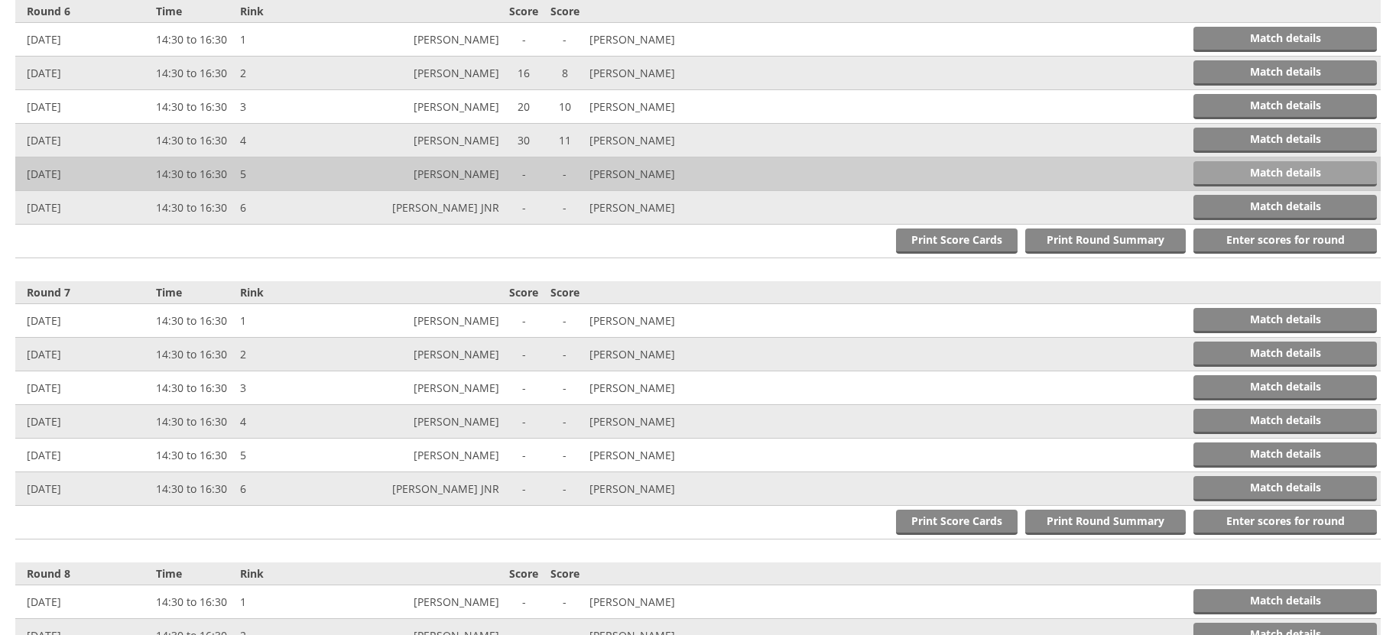
click at [1243, 167] on link "Match details" at bounding box center [1284, 173] width 183 height 25
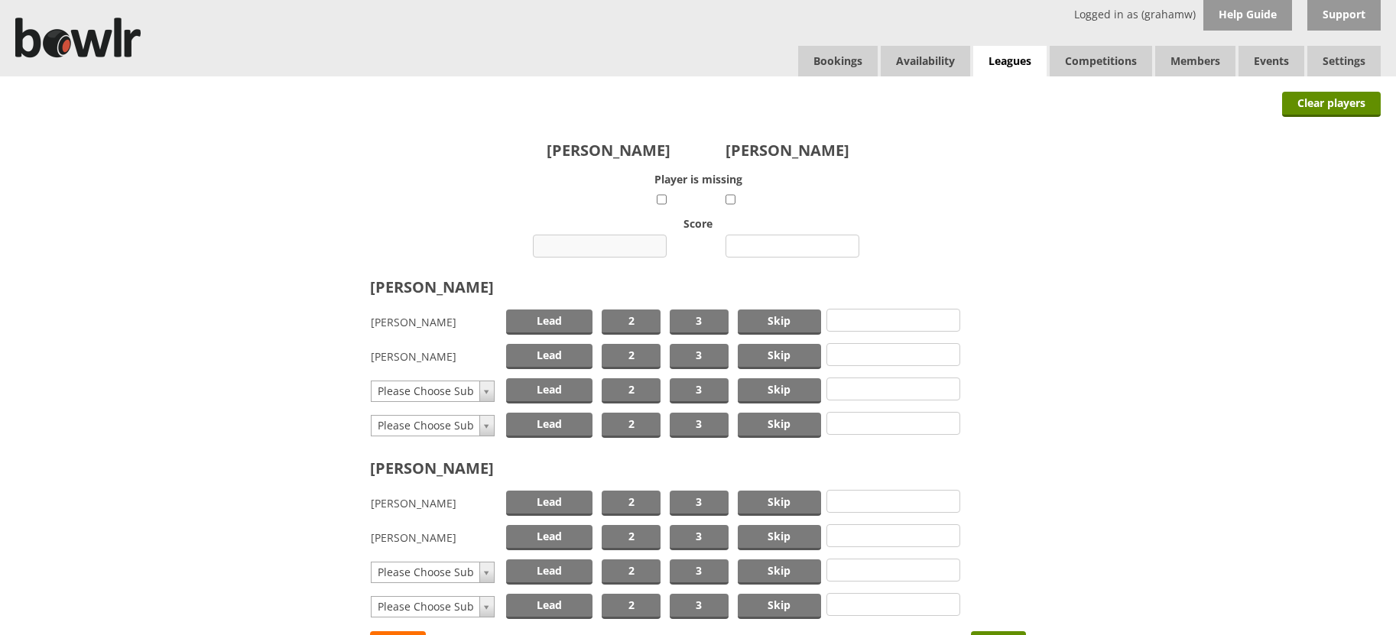
click at [609, 244] on input "number" at bounding box center [600, 246] width 134 height 23
type input "12"
click at [791, 245] on input "number" at bounding box center [792, 246] width 134 height 23
type input "16"
click at [788, 320] on span "Skip" at bounding box center [779, 322] width 83 height 25
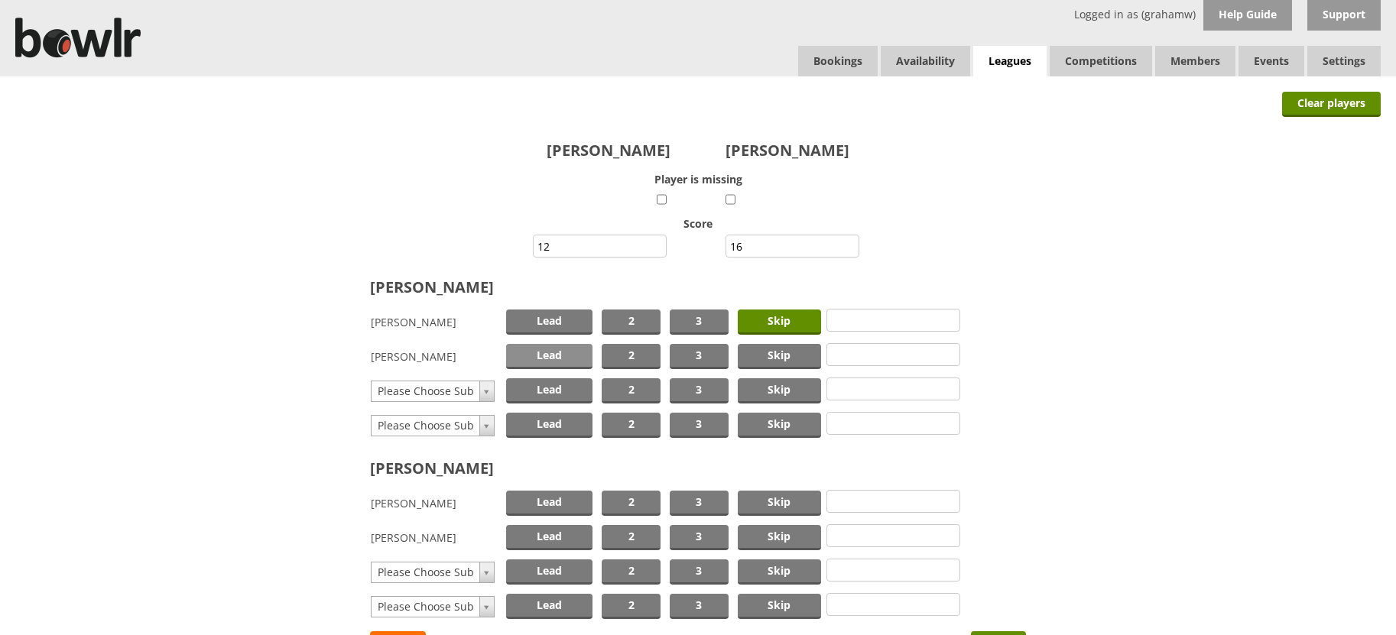
click at [537, 352] on span "Lead" at bounding box center [549, 356] width 87 height 25
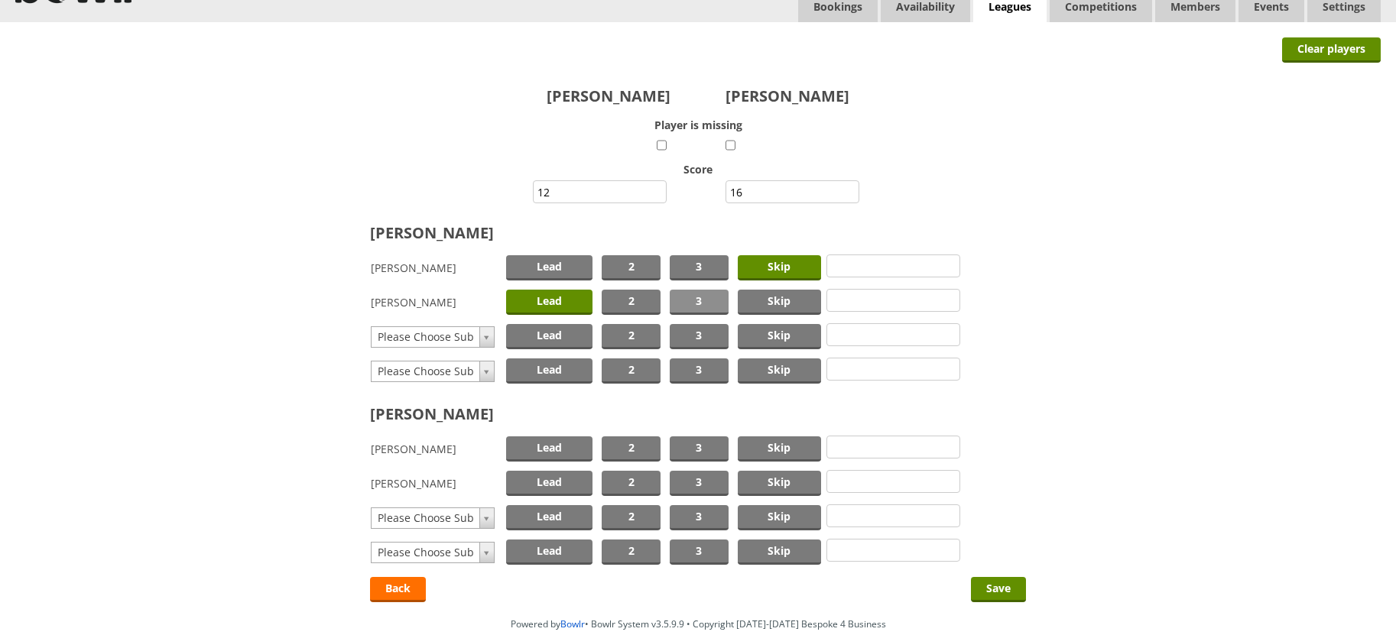
scroll to position [136, 0]
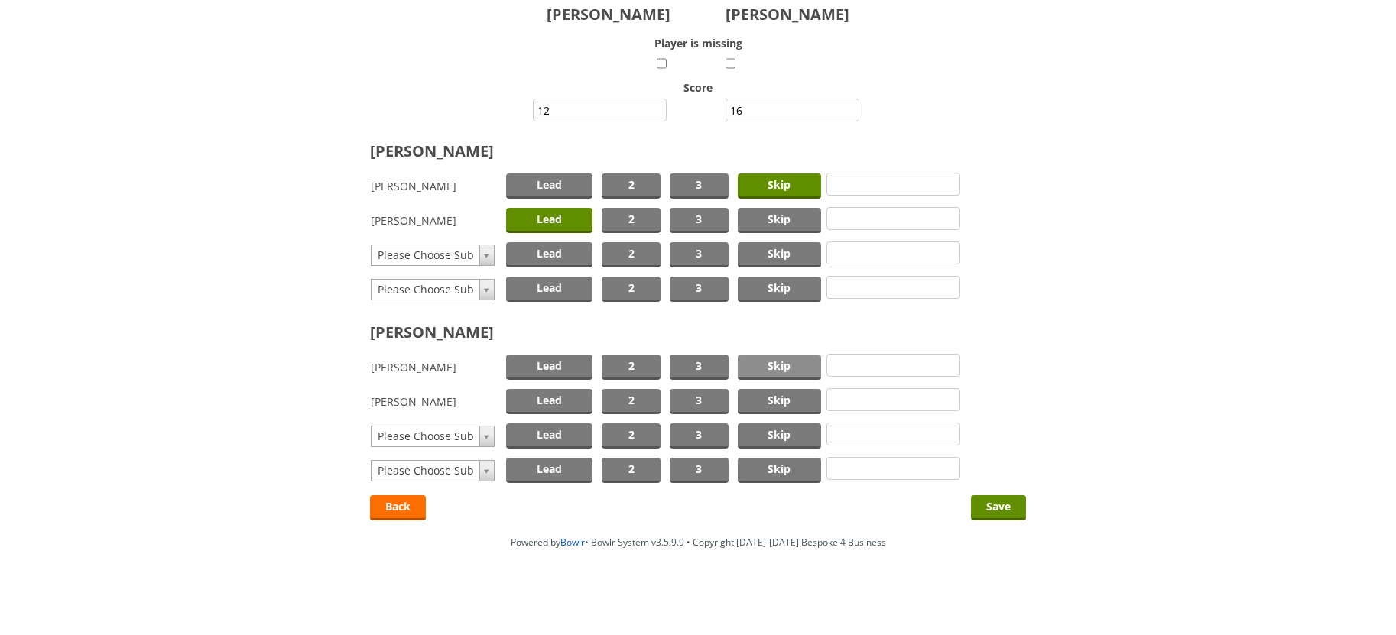
click at [764, 364] on span "Skip" at bounding box center [779, 367] width 83 height 25
click at [561, 398] on span "Lead" at bounding box center [549, 401] width 87 height 25
click at [998, 508] on input "Save" at bounding box center [998, 507] width 55 height 25
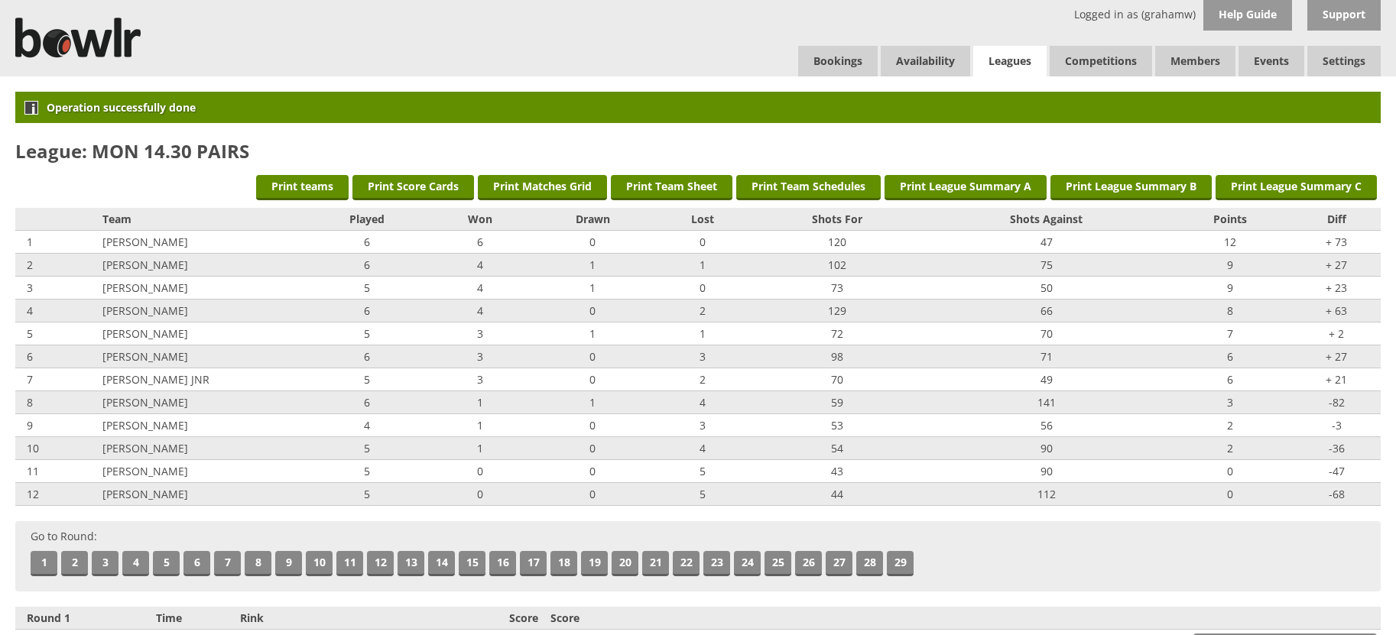
click at [1011, 58] on link "Leagues" at bounding box center [1009, 61] width 73 height 31
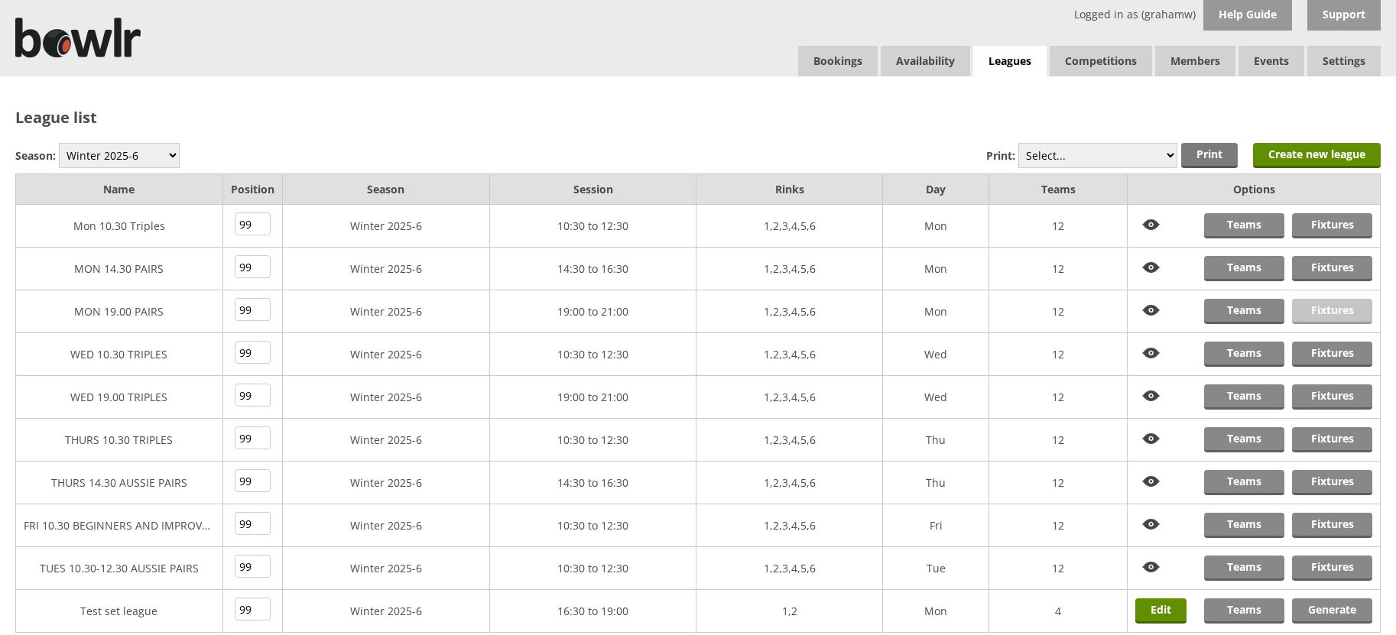
click at [1330, 312] on link "Fixtures" at bounding box center [1332, 311] width 80 height 25
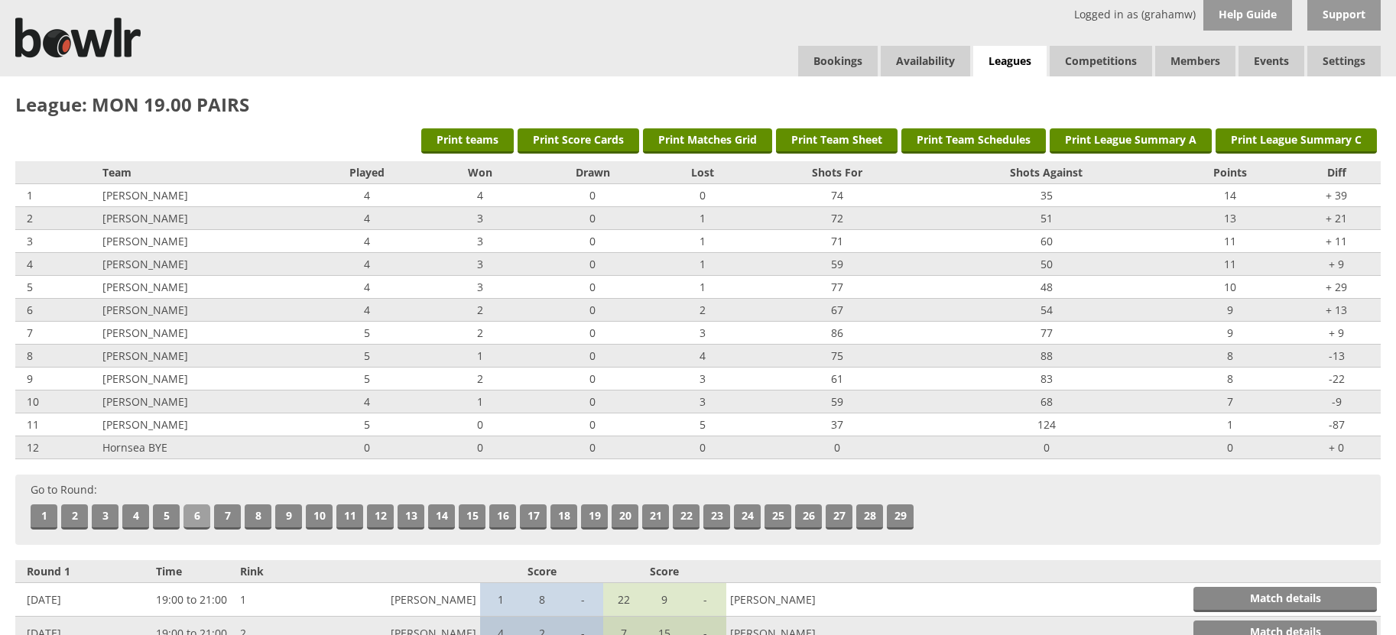
click at [187, 511] on link "6" at bounding box center [196, 517] width 27 height 25
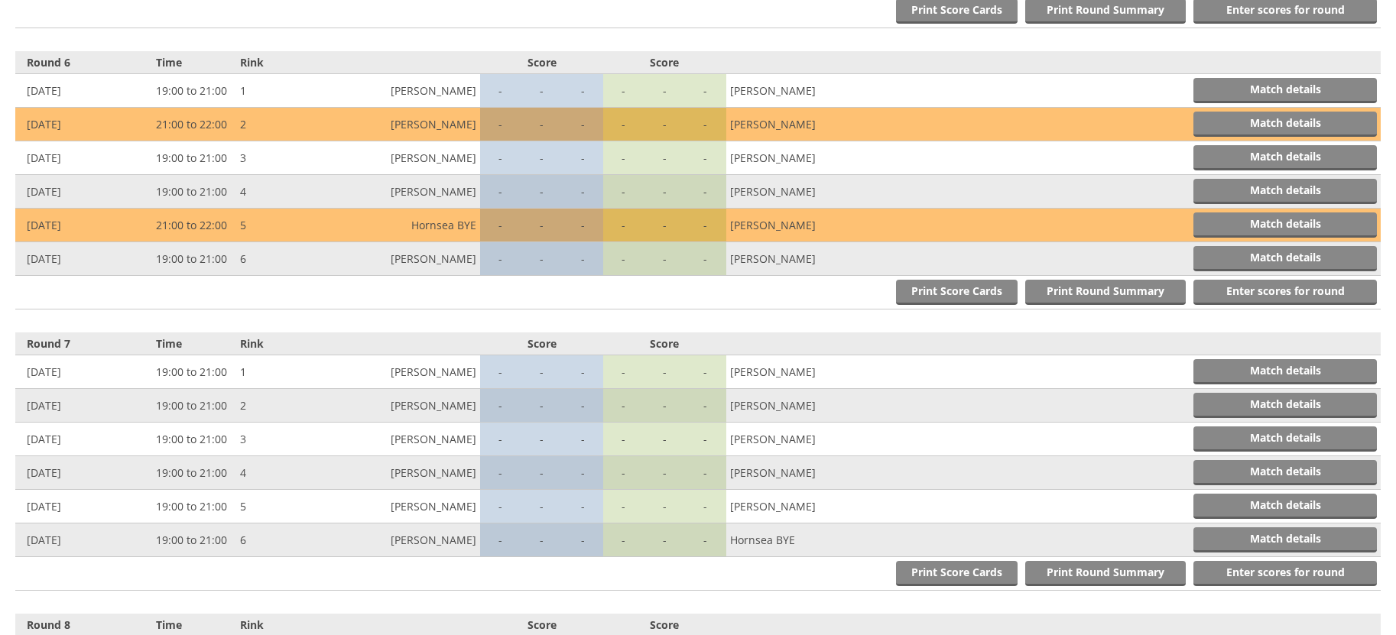
scroll to position [1967, 0]
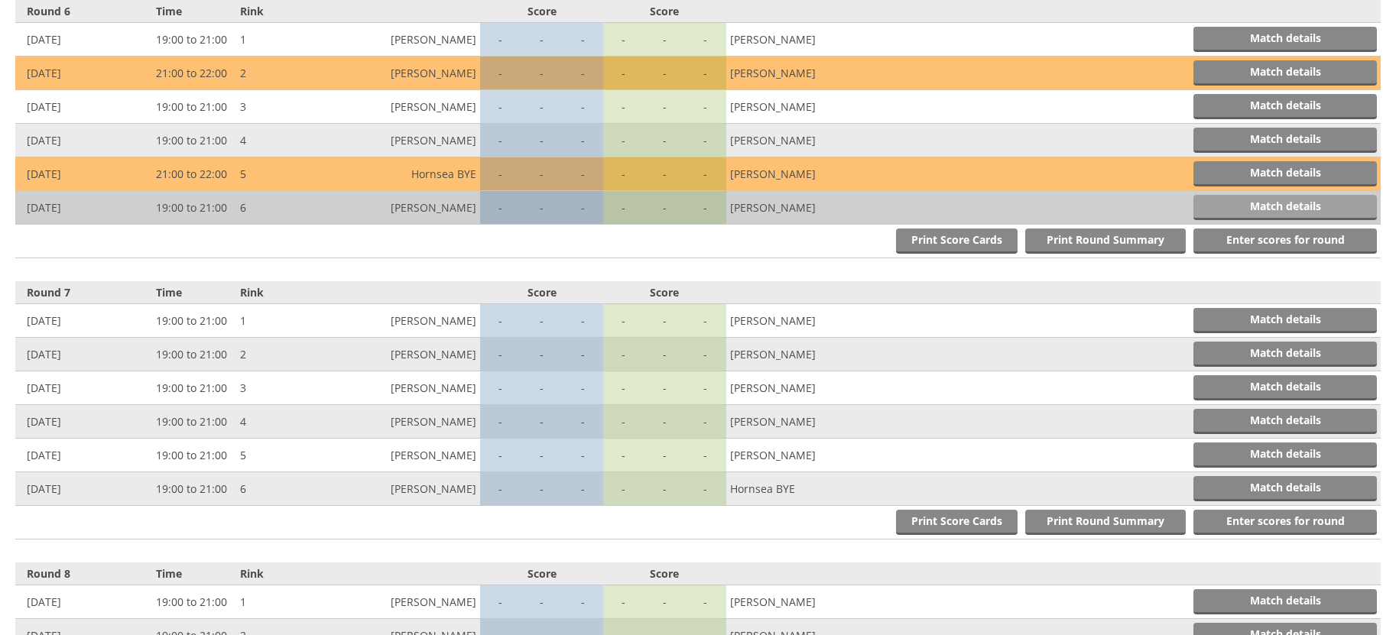
click at [1221, 203] on link "Match details" at bounding box center [1284, 207] width 183 height 25
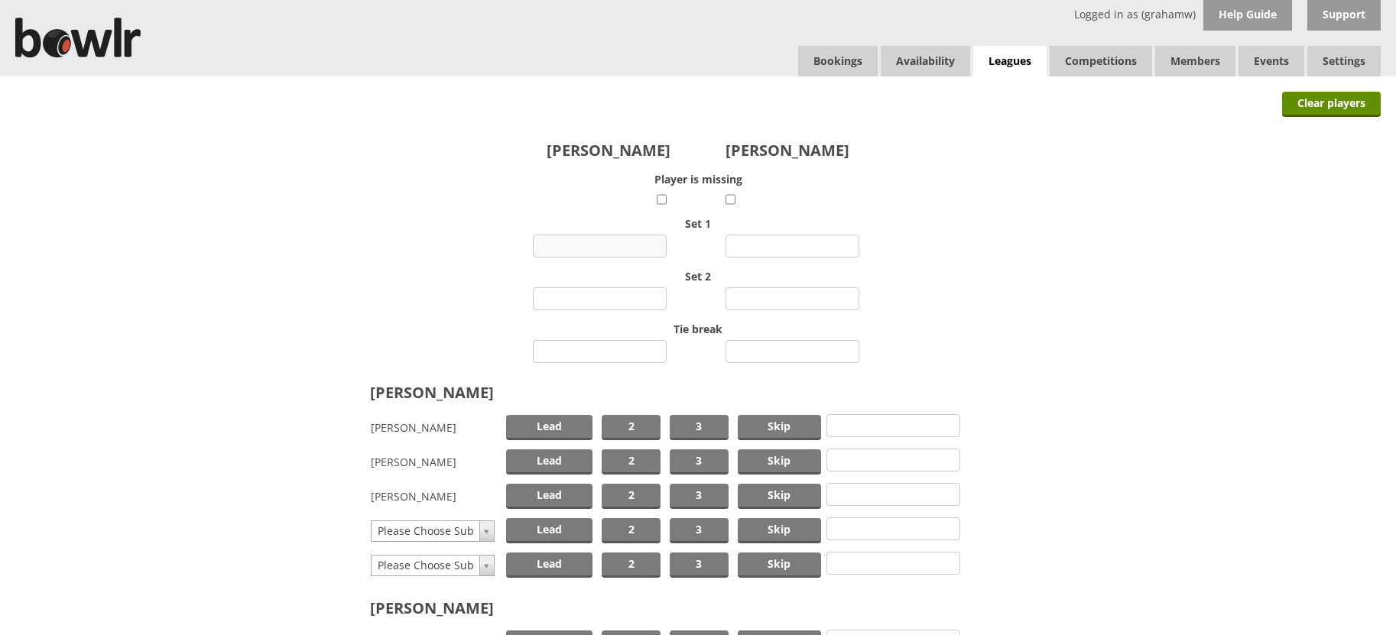
click at [616, 245] on input "number" at bounding box center [600, 246] width 134 height 23
type input "9"
click at [740, 240] on input "number" at bounding box center [792, 246] width 134 height 23
type input "7"
click at [609, 297] on input "number" at bounding box center [600, 298] width 134 height 23
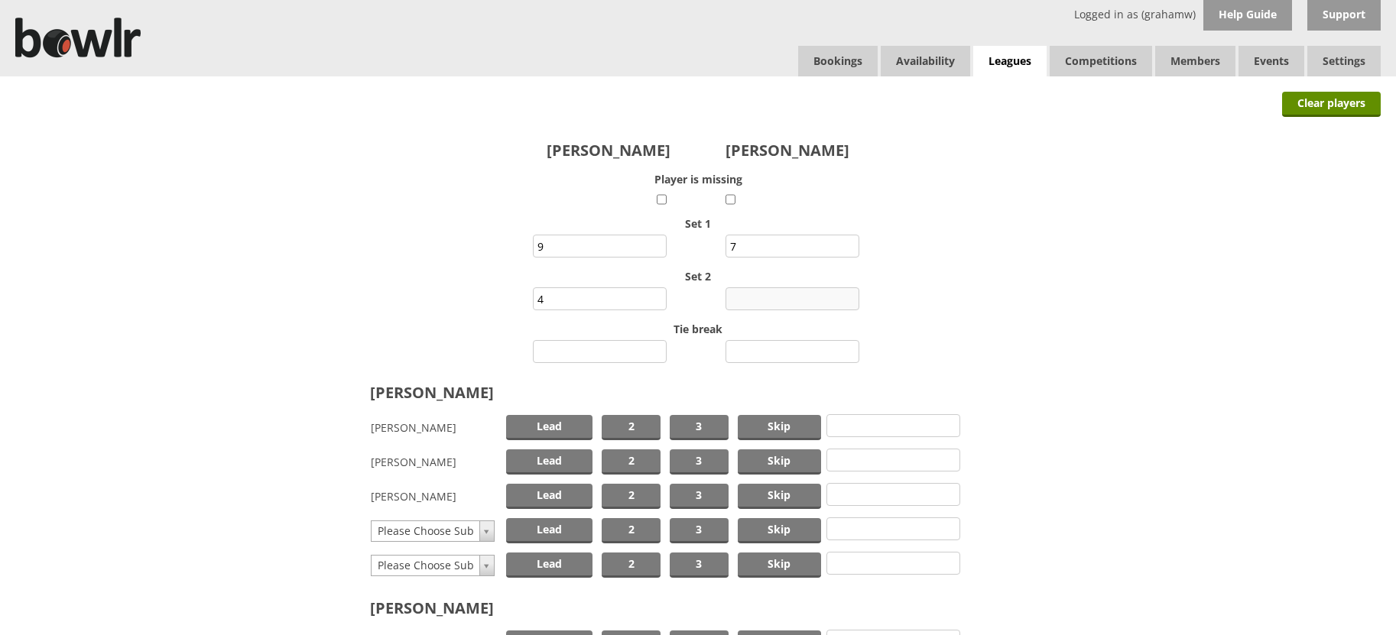
type input "4"
click at [793, 294] on input "number" at bounding box center [792, 298] width 134 height 23
type input "9"
click at [617, 349] on input "number" at bounding box center [600, 351] width 134 height 23
type input "0"
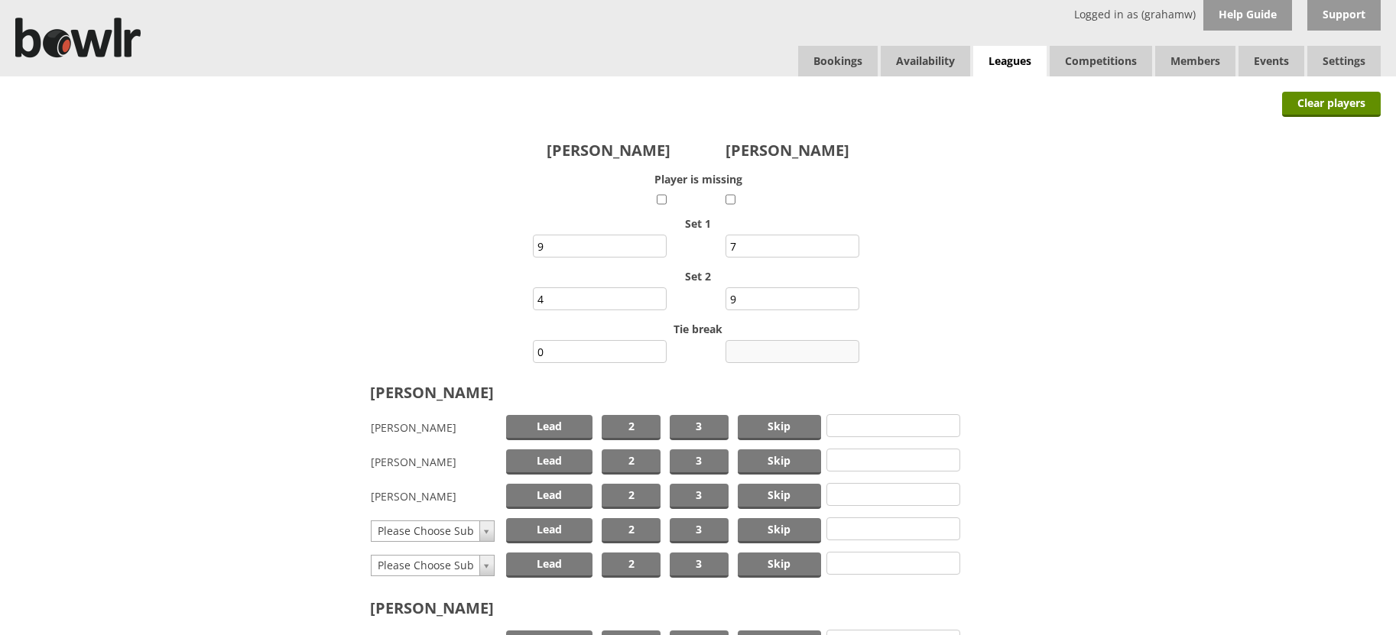
click at [761, 349] on input "number" at bounding box center [792, 351] width 134 height 23
type input "1"
click at [768, 427] on span "Skip" at bounding box center [779, 427] width 83 height 25
click at [563, 492] on span "Lead" at bounding box center [549, 496] width 87 height 25
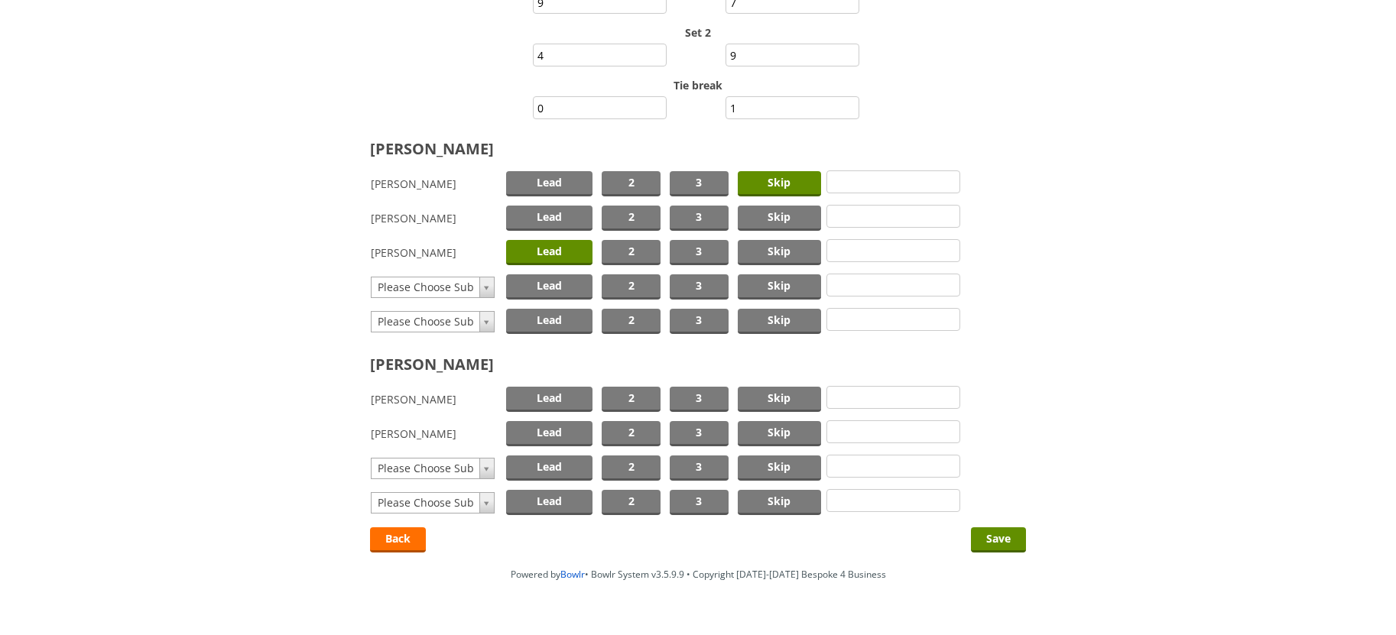
scroll to position [276, 0]
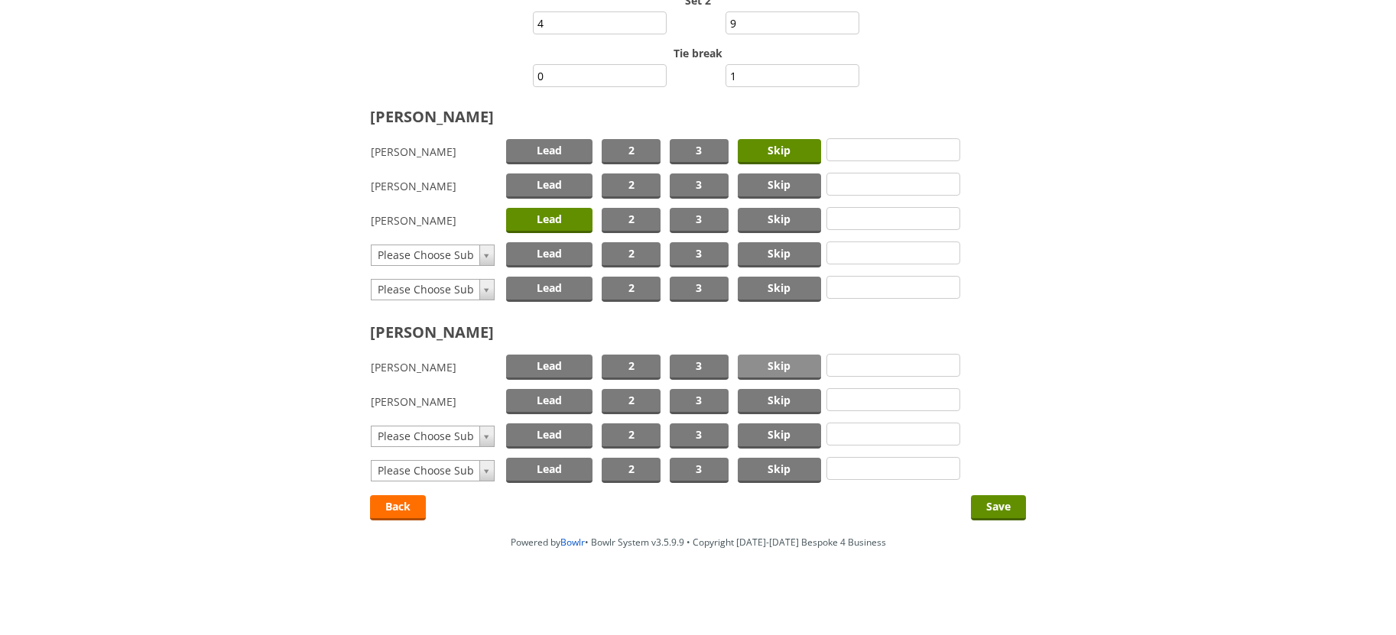
click at [784, 368] on span "Skip" at bounding box center [779, 367] width 83 height 25
click at [570, 402] on span "Lead" at bounding box center [549, 401] width 87 height 25
click at [969, 506] on div "Clear players Bernie Hill Ron Atherton Player is missing Set 1 9 7 Set 2 4 9 Ti…" at bounding box center [698, 155] width 1396 height 710
click at [981, 506] on input "Save" at bounding box center [998, 507] width 55 height 25
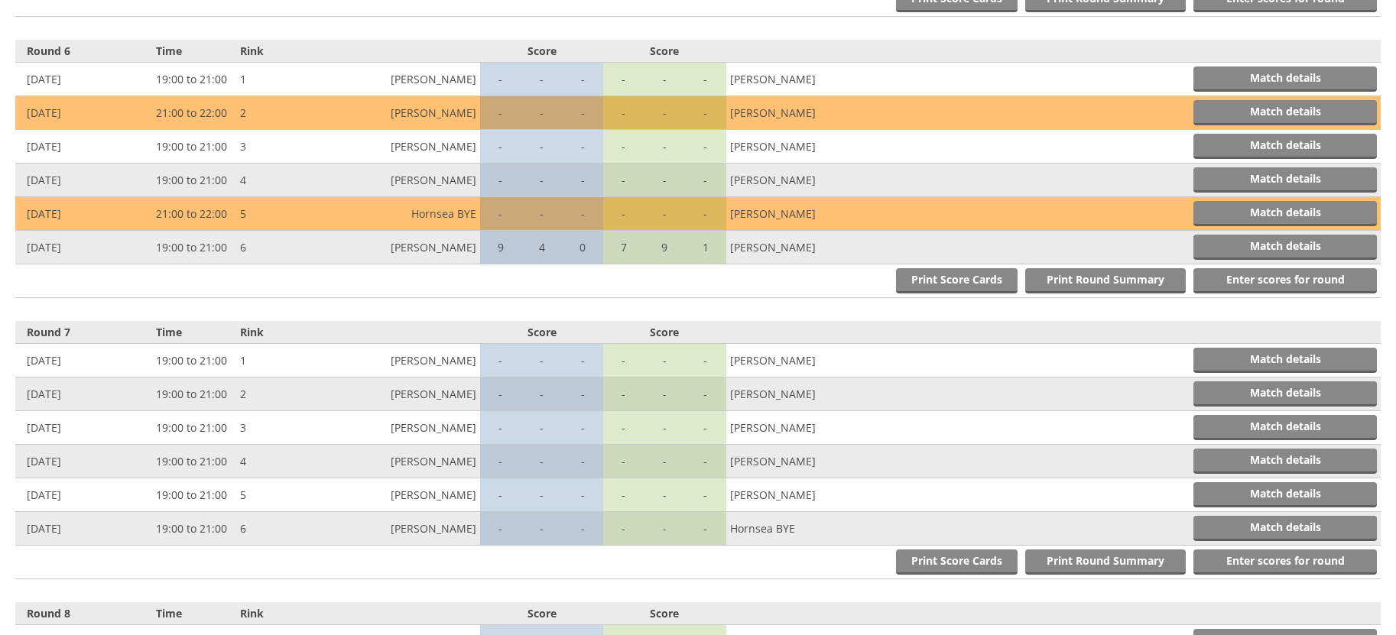
scroll to position [2014, 0]
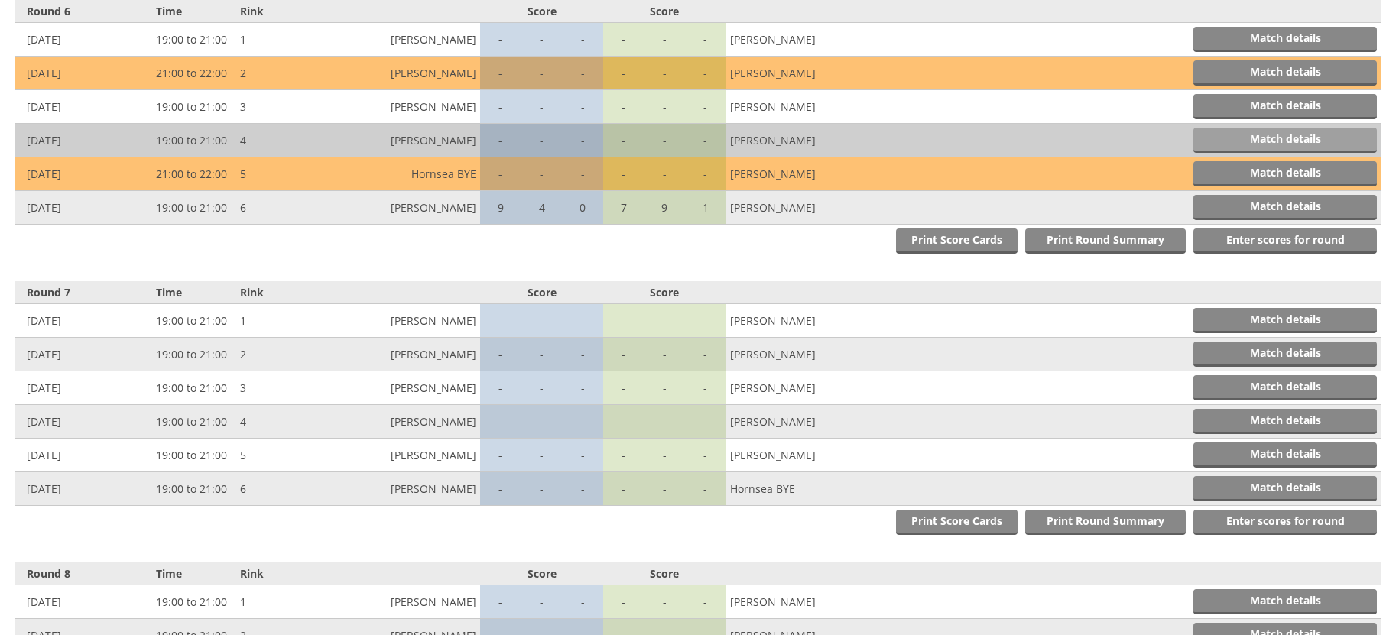
click at [1237, 132] on link "Match details" at bounding box center [1284, 140] width 183 height 25
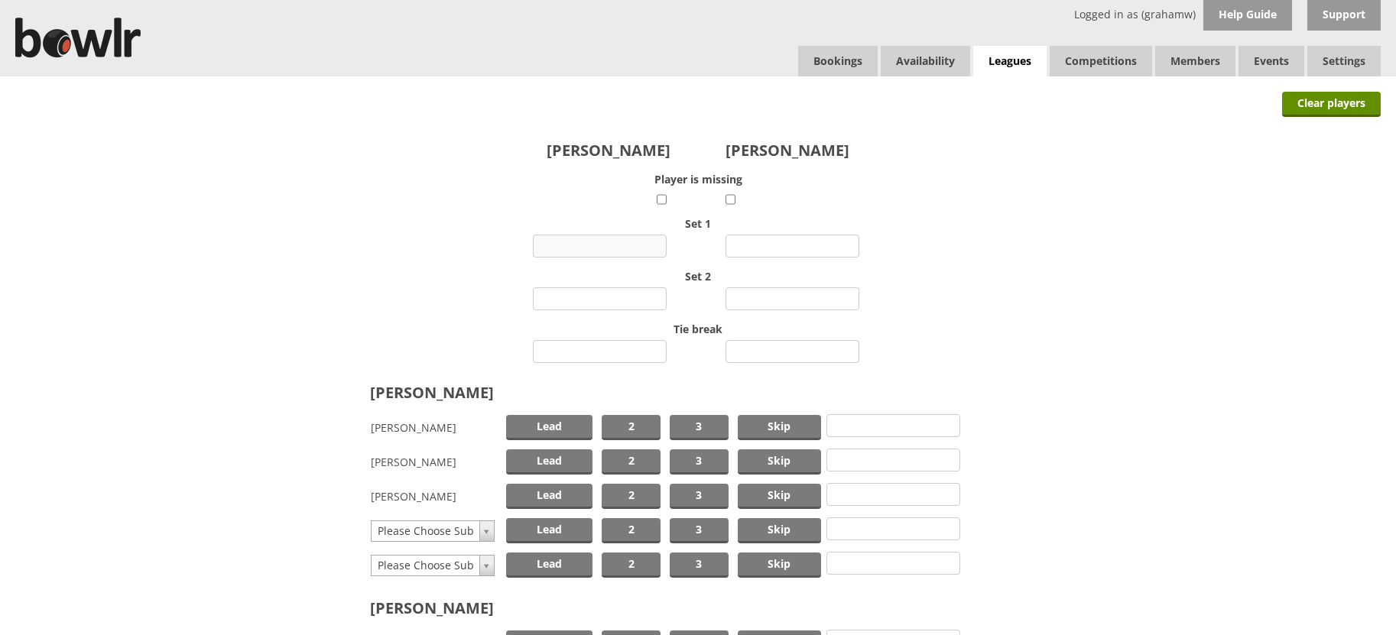
click at [632, 246] on input "number" at bounding box center [600, 246] width 134 height 23
click at [807, 242] on input "number" at bounding box center [792, 246] width 134 height 23
click at [564, 242] on input "46" at bounding box center [600, 246] width 134 height 23
type input "4"
click at [792, 248] on input "number" at bounding box center [792, 246] width 134 height 23
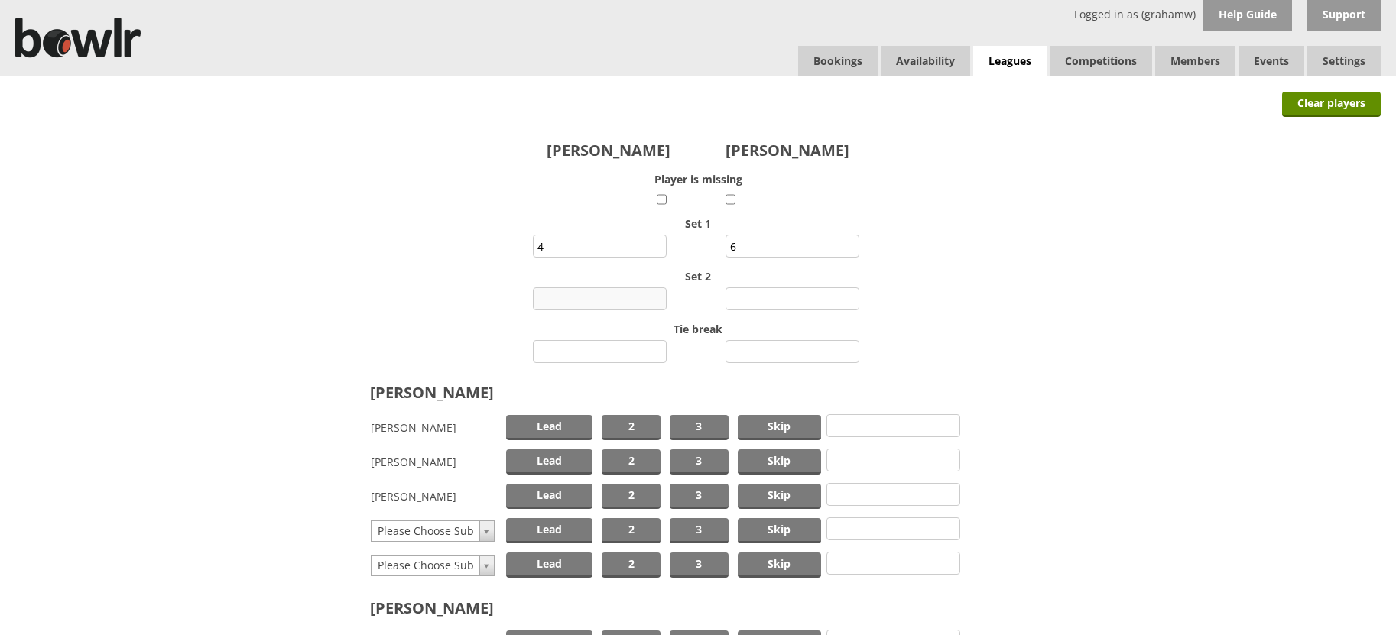
type input "6"
click at [592, 294] on input "number" at bounding box center [600, 298] width 134 height 23
type input "17"
click at [776, 300] on input "number" at bounding box center [792, 298] width 134 height 23
type input "8"
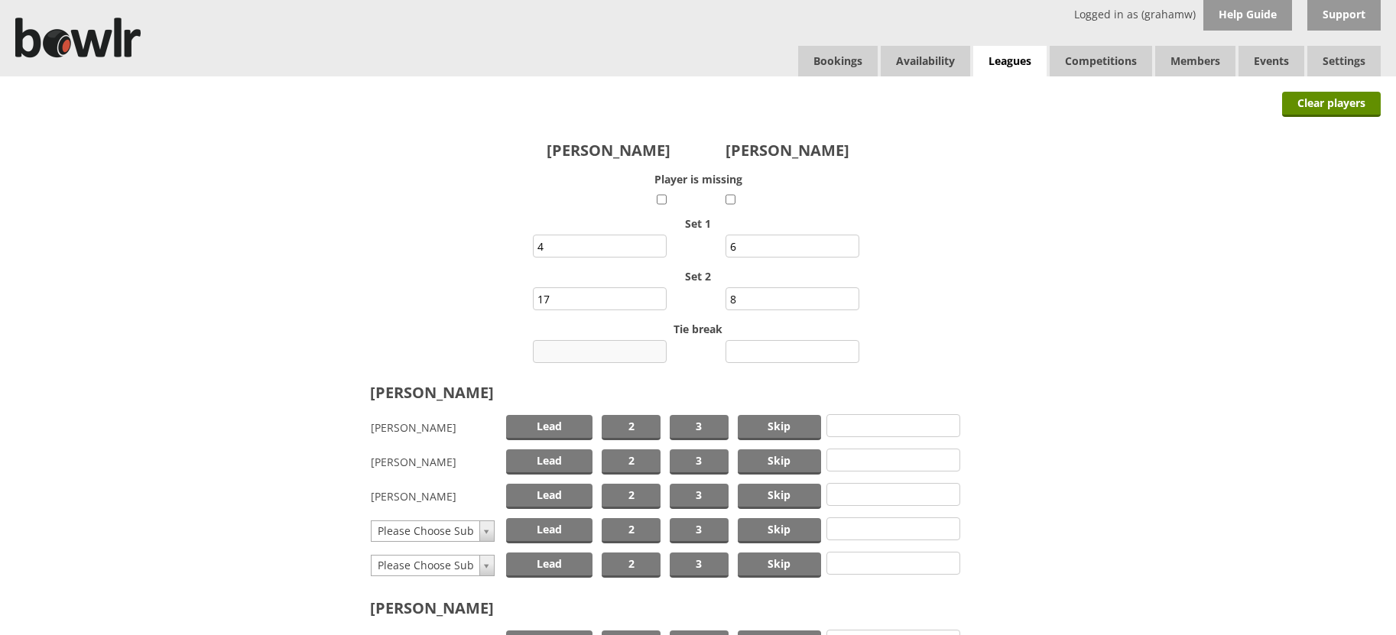
click at [611, 353] on input "number" at bounding box center [600, 351] width 134 height 23
type input "0"
click at [782, 351] on input "number" at bounding box center [792, 351] width 134 height 23
type input "1"
click at [768, 427] on span "Skip" at bounding box center [779, 427] width 83 height 25
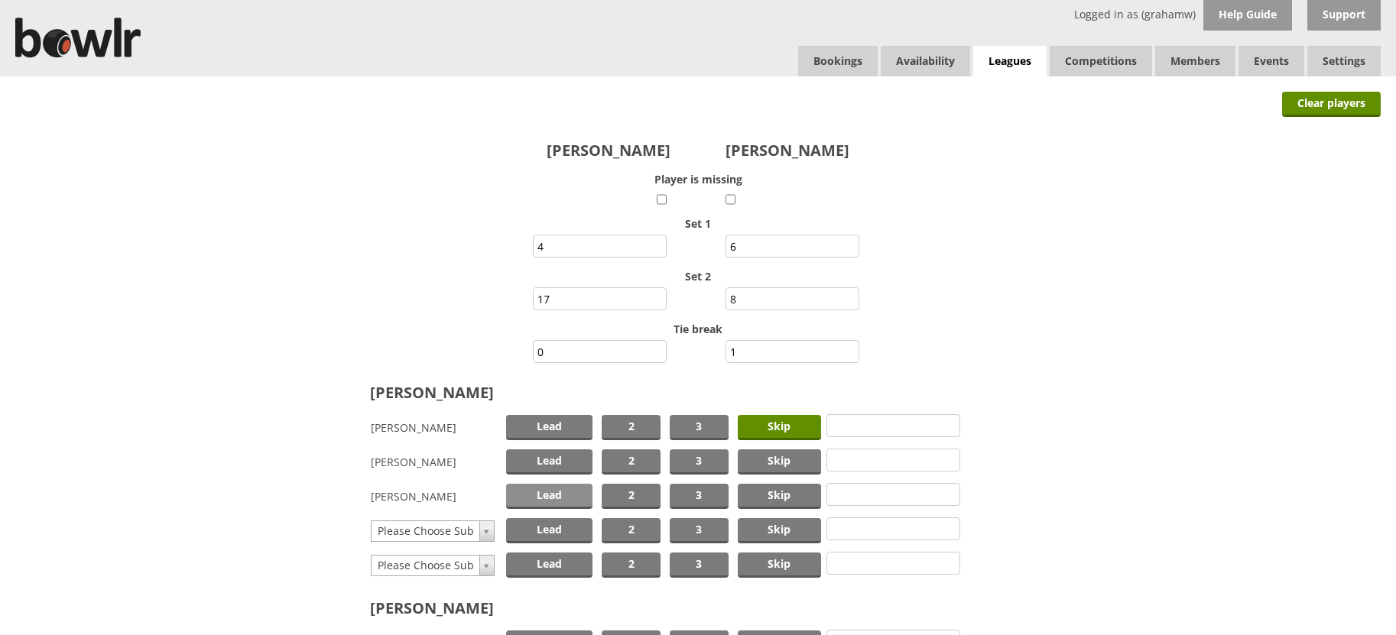
click at [555, 494] on span "Lead" at bounding box center [549, 496] width 87 height 25
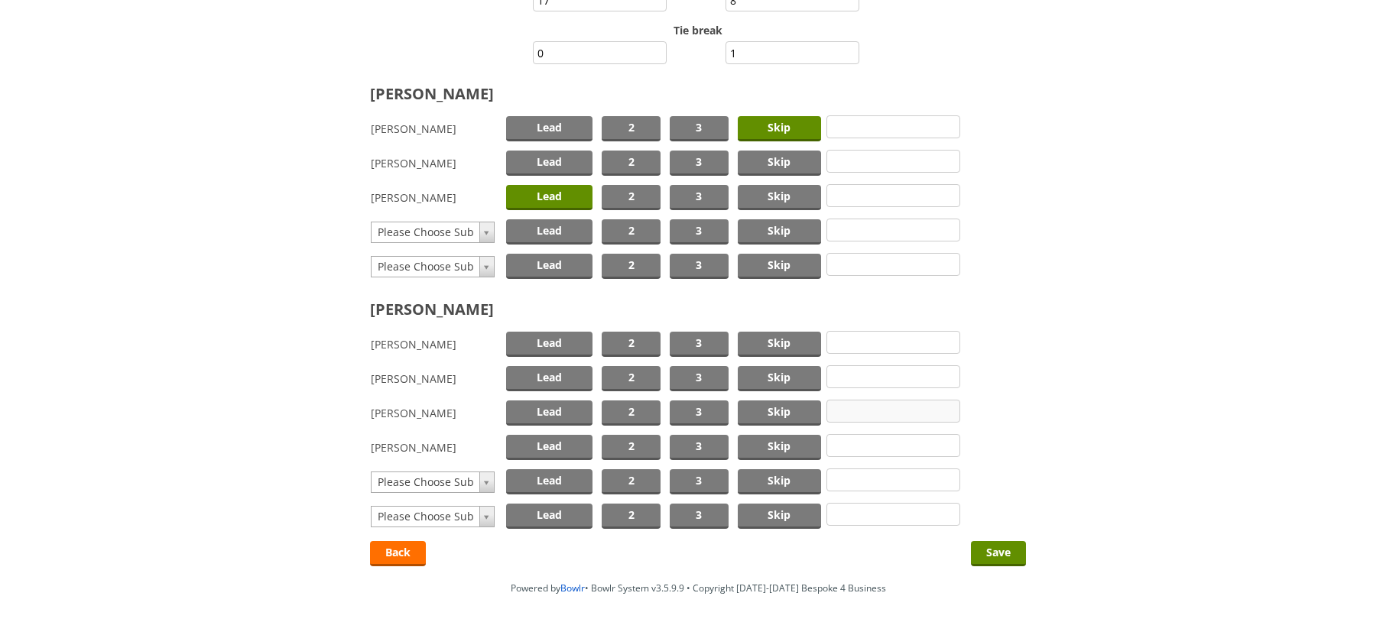
scroll to position [306, 0]
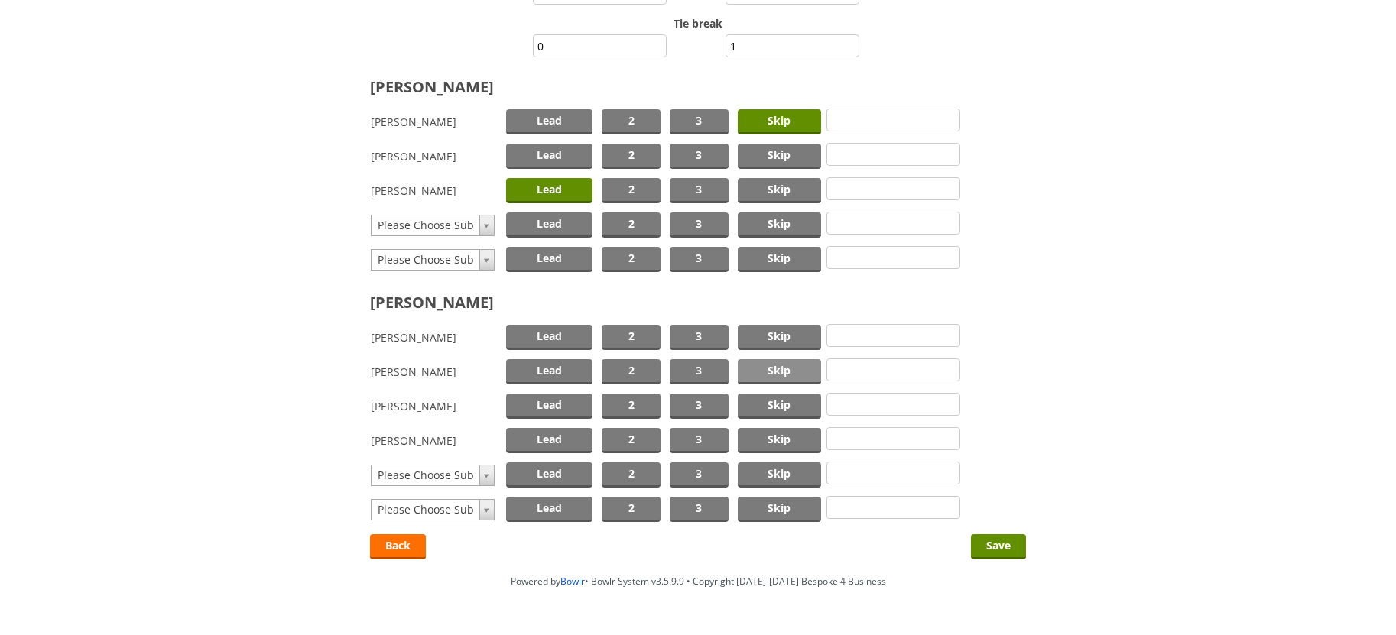
click at [758, 370] on span "Skip" at bounding box center [779, 371] width 83 height 25
click at [550, 438] on span "Lead" at bounding box center [549, 440] width 87 height 25
click at [992, 547] on input "Save" at bounding box center [998, 546] width 55 height 25
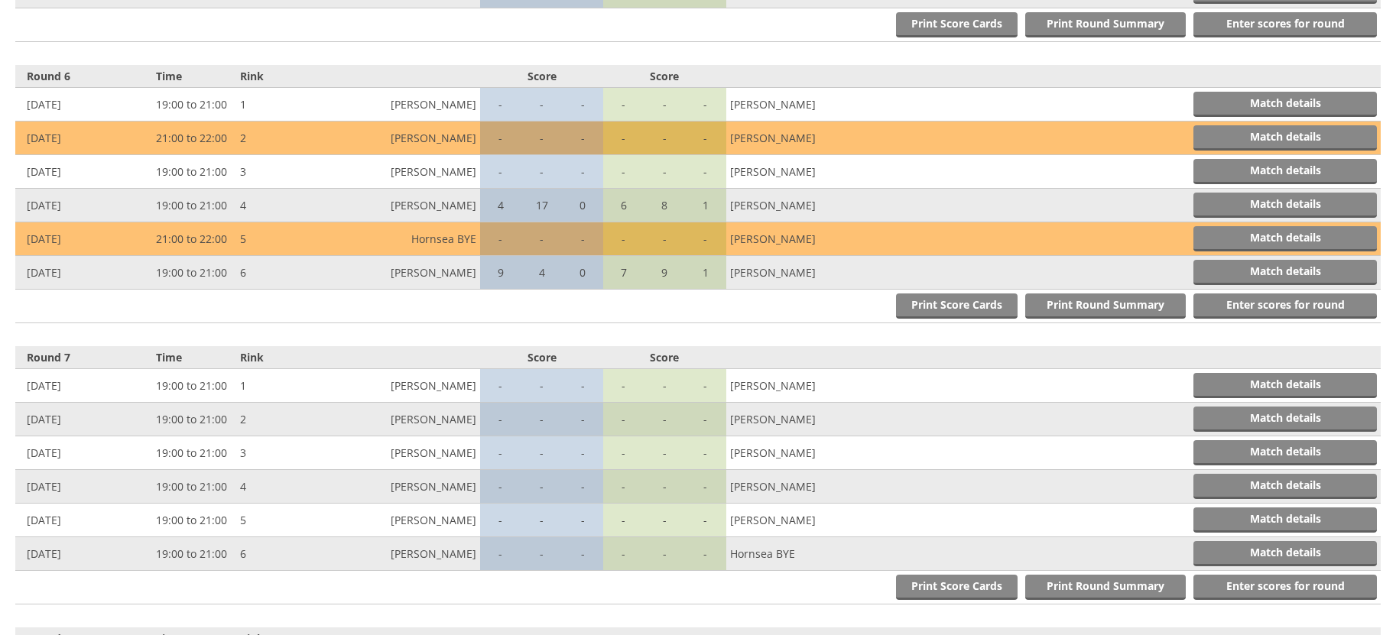
scroll to position [2014, 0]
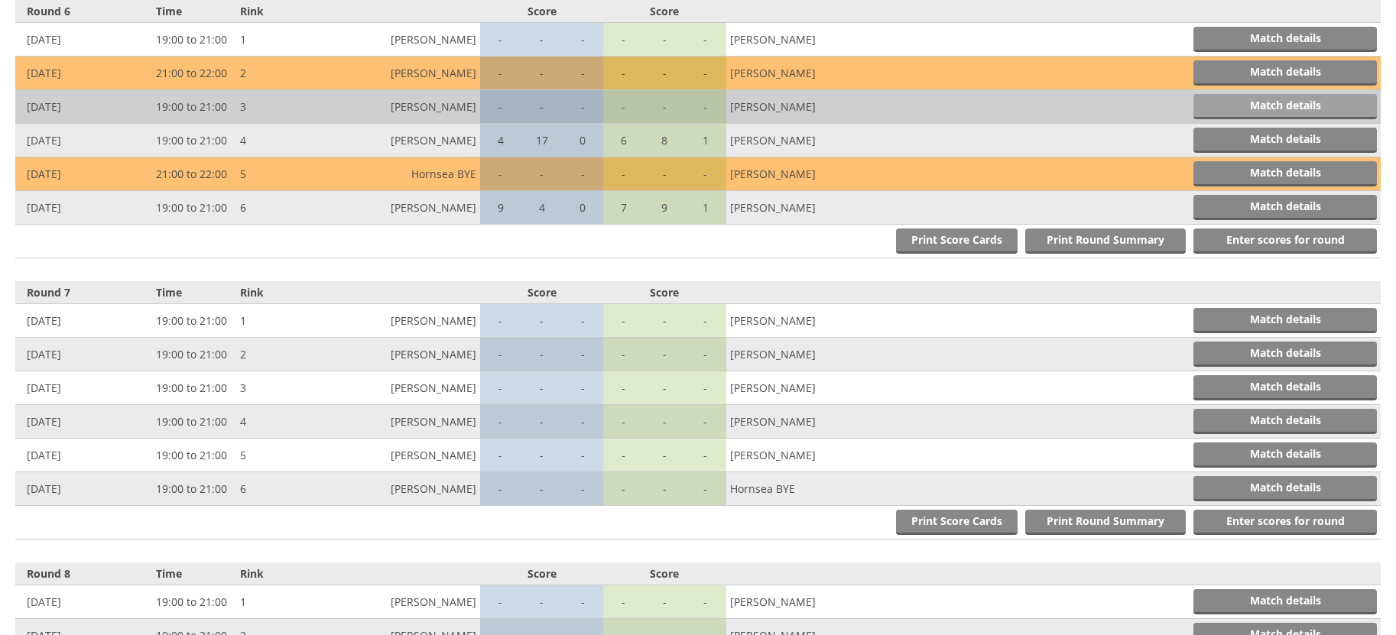
click at [1245, 102] on link "Match details" at bounding box center [1284, 106] width 183 height 25
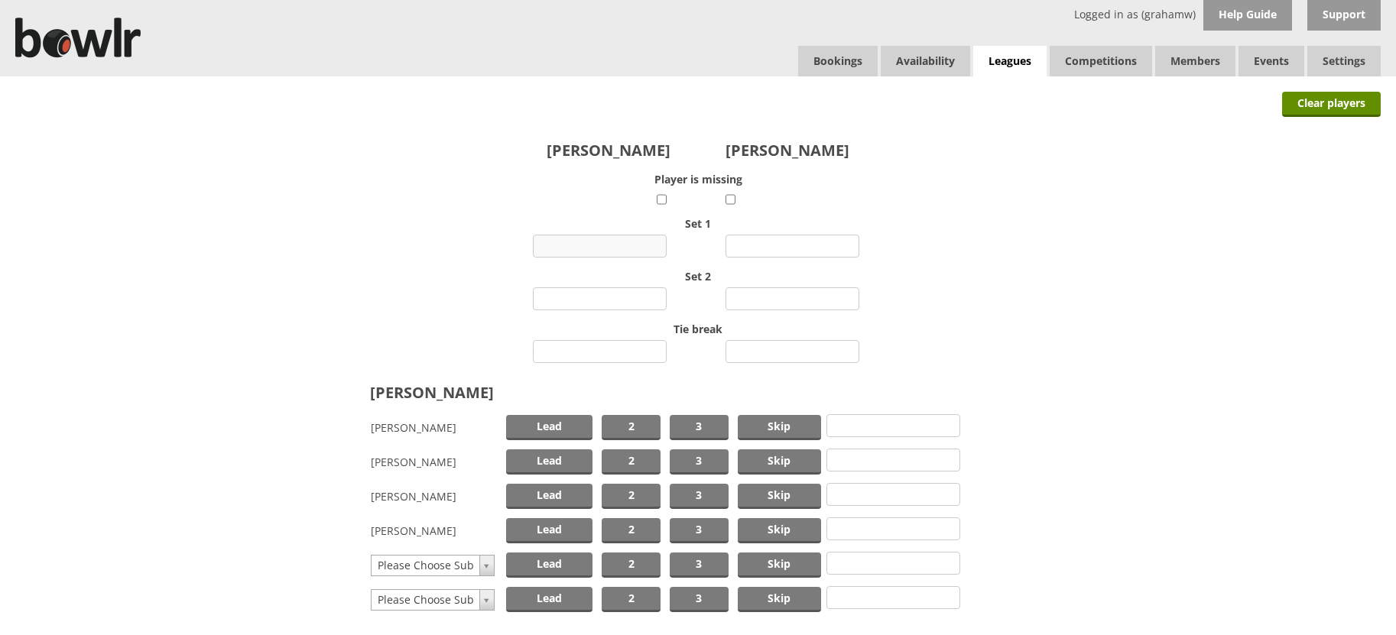
click at [616, 247] on input "number" at bounding box center [600, 246] width 134 height 23
type input "7"
type input "11"
click at [777, 245] on input "number" at bounding box center [792, 246] width 134 height 23
type input "7"
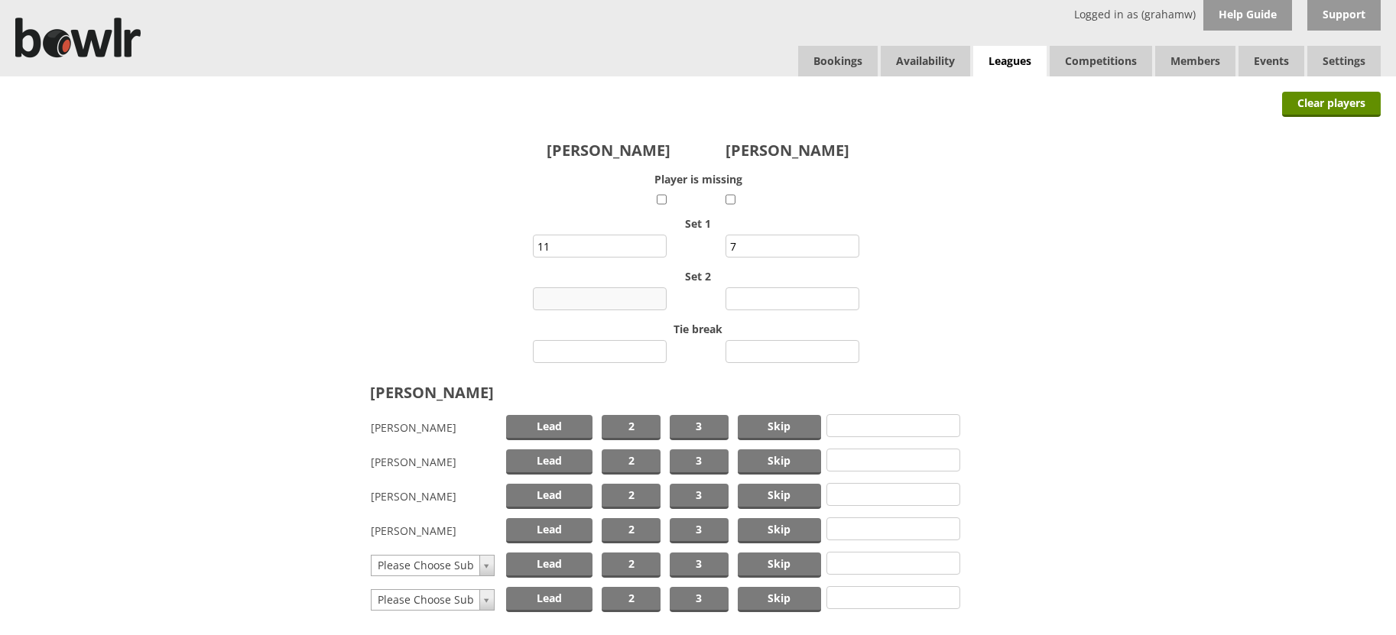
click at [618, 299] on input "number" at bounding box center [600, 298] width 134 height 23
type input "17"
click at [808, 301] on input "number" at bounding box center [792, 298] width 134 height 23
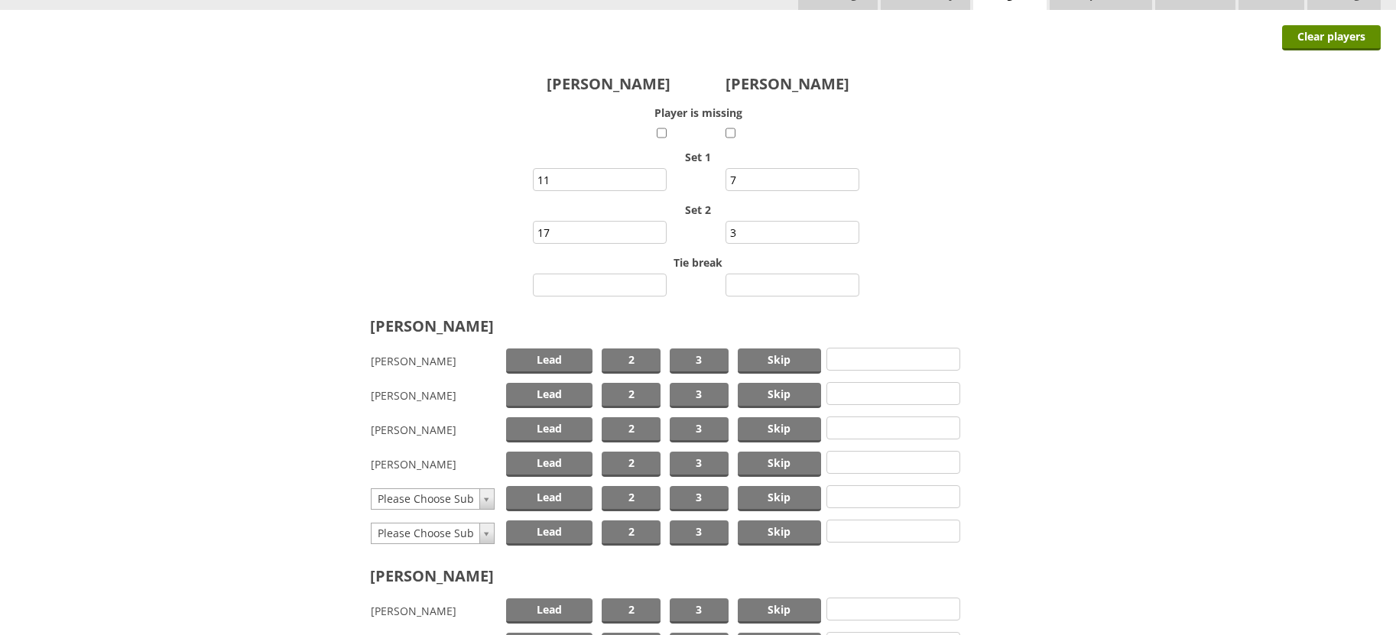
scroll to position [153, 0]
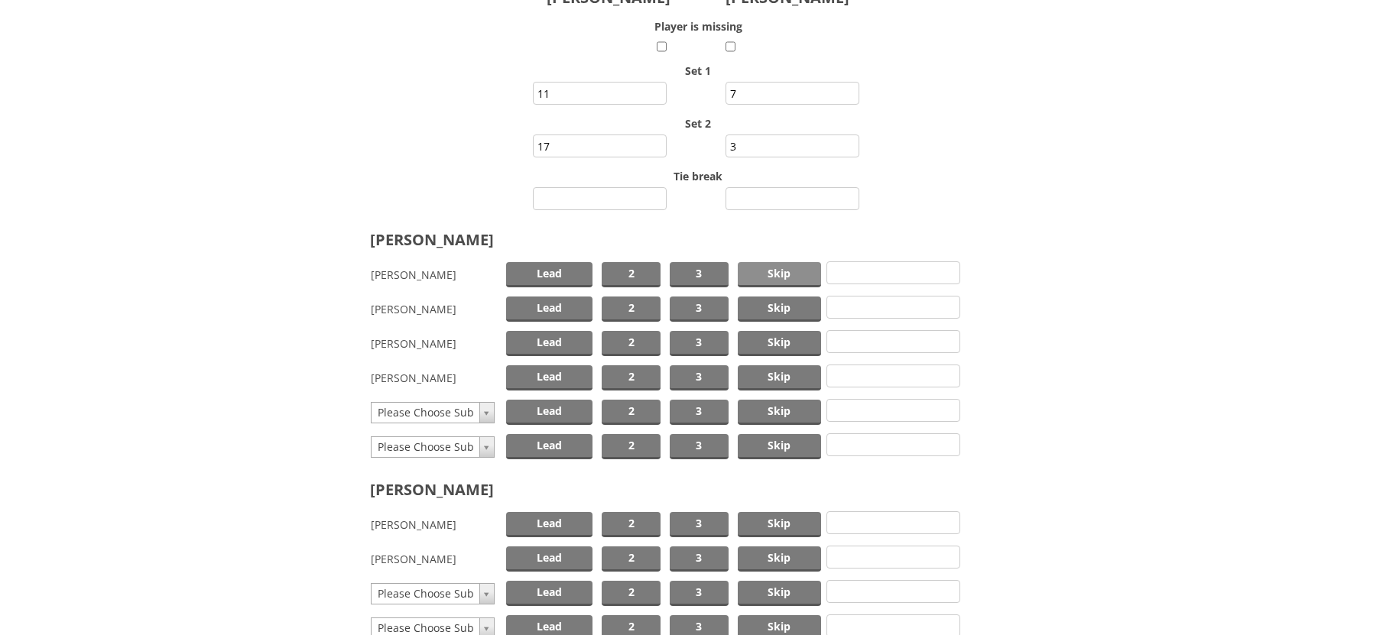
type input "3"
click at [784, 278] on span "Skip" at bounding box center [779, 274] width 83 height 25
click at [586, 305] on span "Lead" at bounding box center [549, 309] width 87 height 25
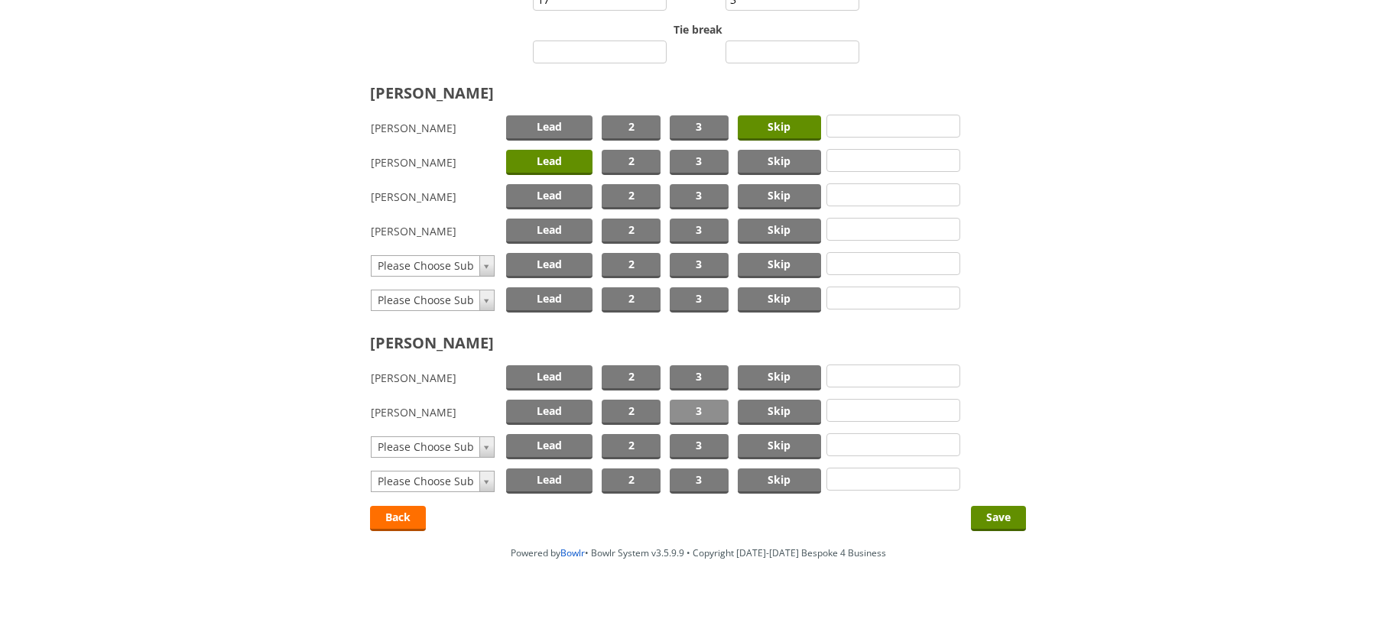
scroll to position [306, 0]
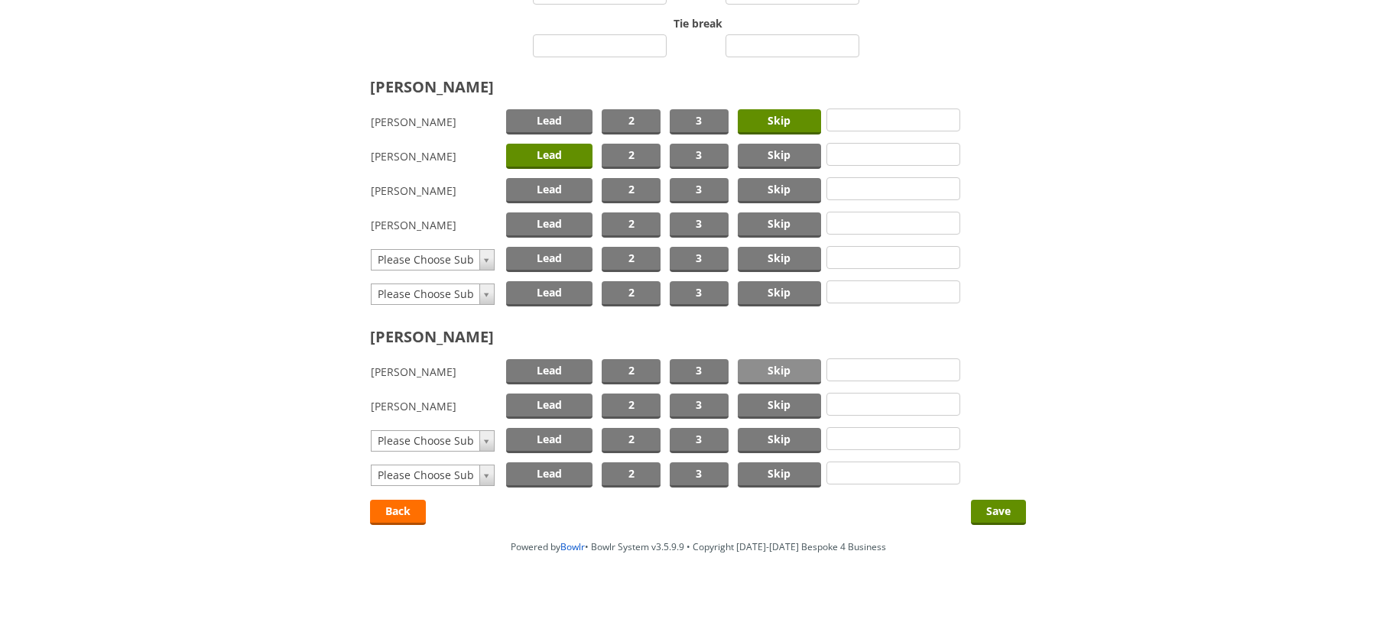
click at [761, 374] on span "Skip" at bounding box center [779, 371] width 83 height 25
click at [568, 403] on span "Lead" at bounding box center [549, 406] width 87 height 25
click at [986, 508] on input "Save" at bounding box center [998, 512] width 55 height 25
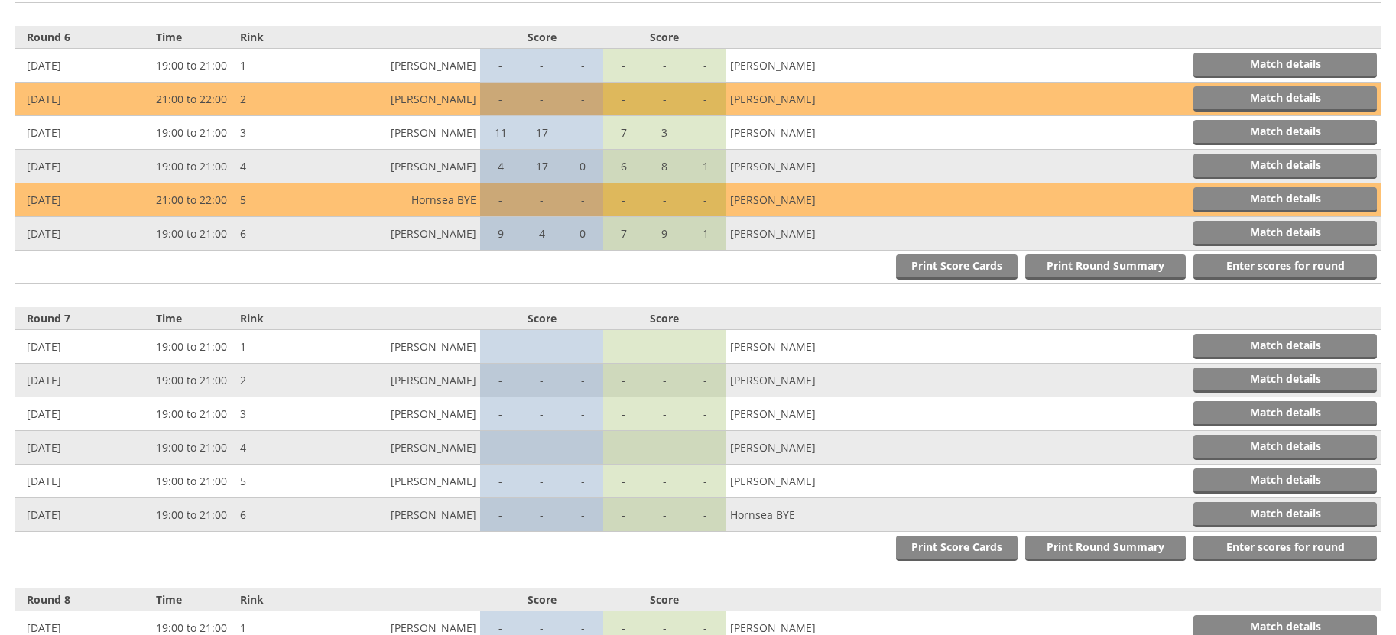
scroll to position [2014, 0]
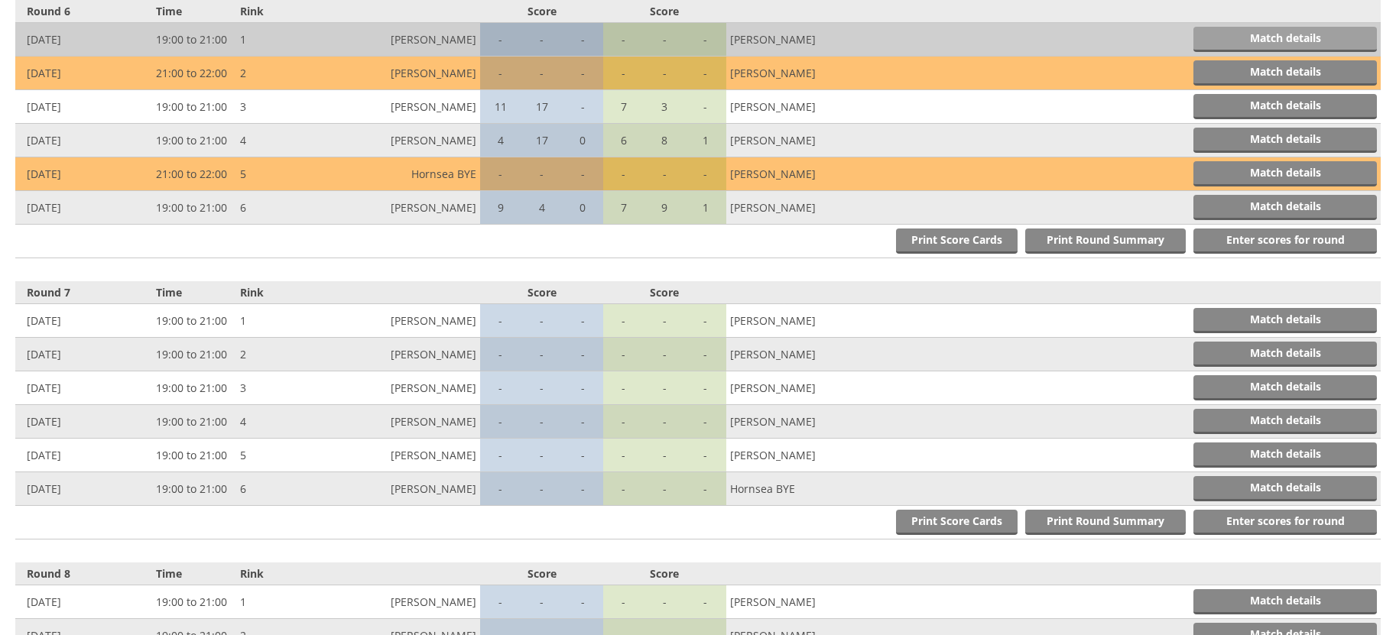
click at [1206, 34] on link "Match details" at bounding box center [1284, 39] width 183 height 25
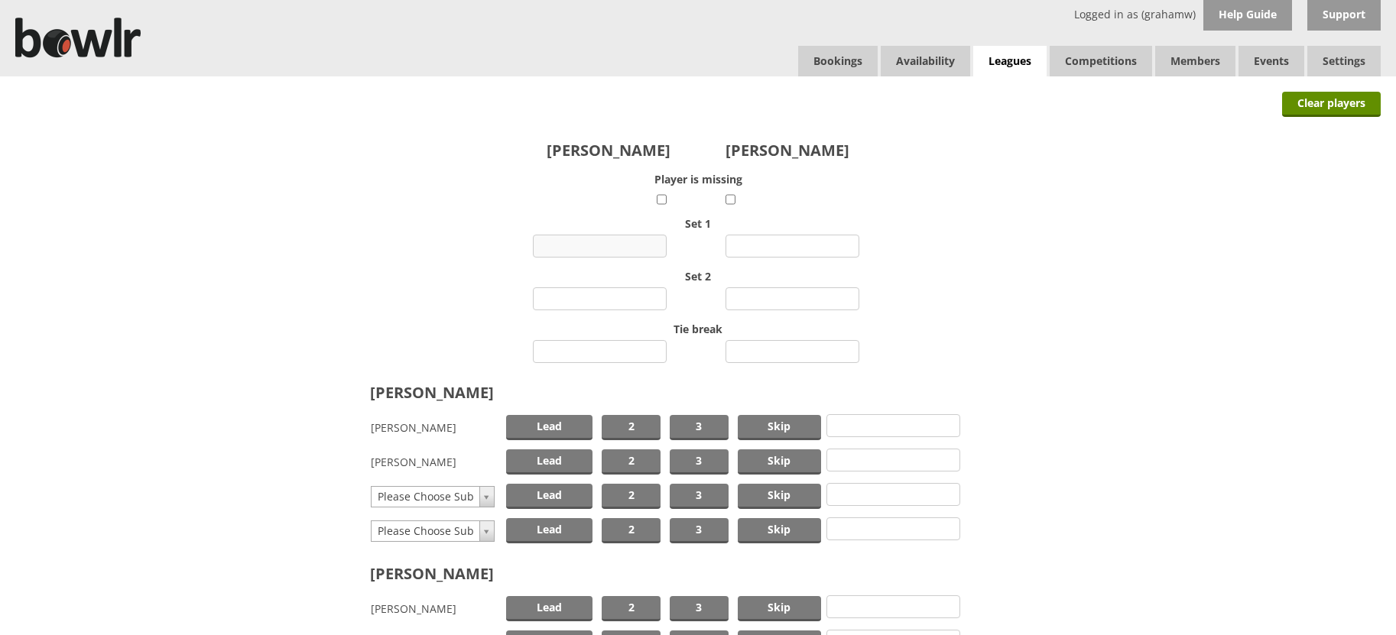
click at [627, 243] on input "number" at bounding box center [600, 246] width 134 height 23
type input "13"
click at [765, 246] on input "number" at bounding box center [792, 246] width 134 height 23
type input "4"
click at [615, 296] on input "number" at bounding box center [600, 298] width 134 height 23
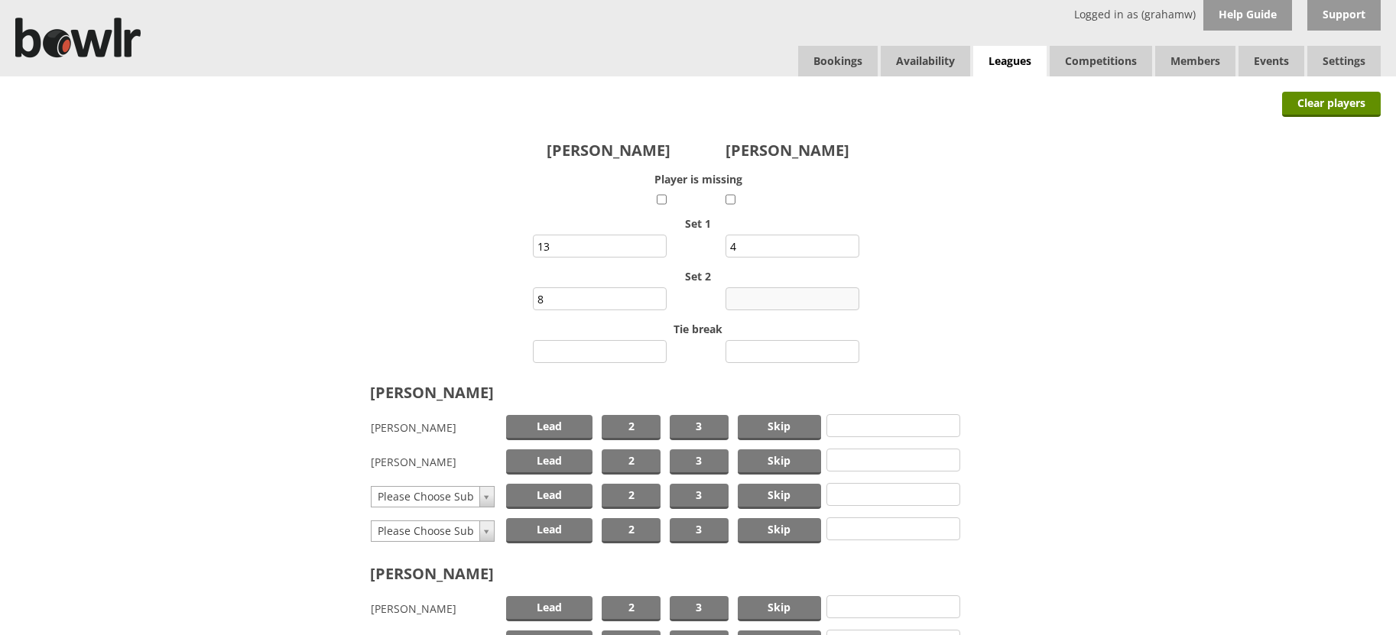
type input "8"
click at [800, 300] on input "number" at bounding box center [792, 298] width 134 height 23
type input "5"
click at [764, 426] on span "Skip" at bounding box center [779, 427] width 83 height 25
click at [562, 463] on span "Lead" at bounding box center [549, 462] width 87 height 25
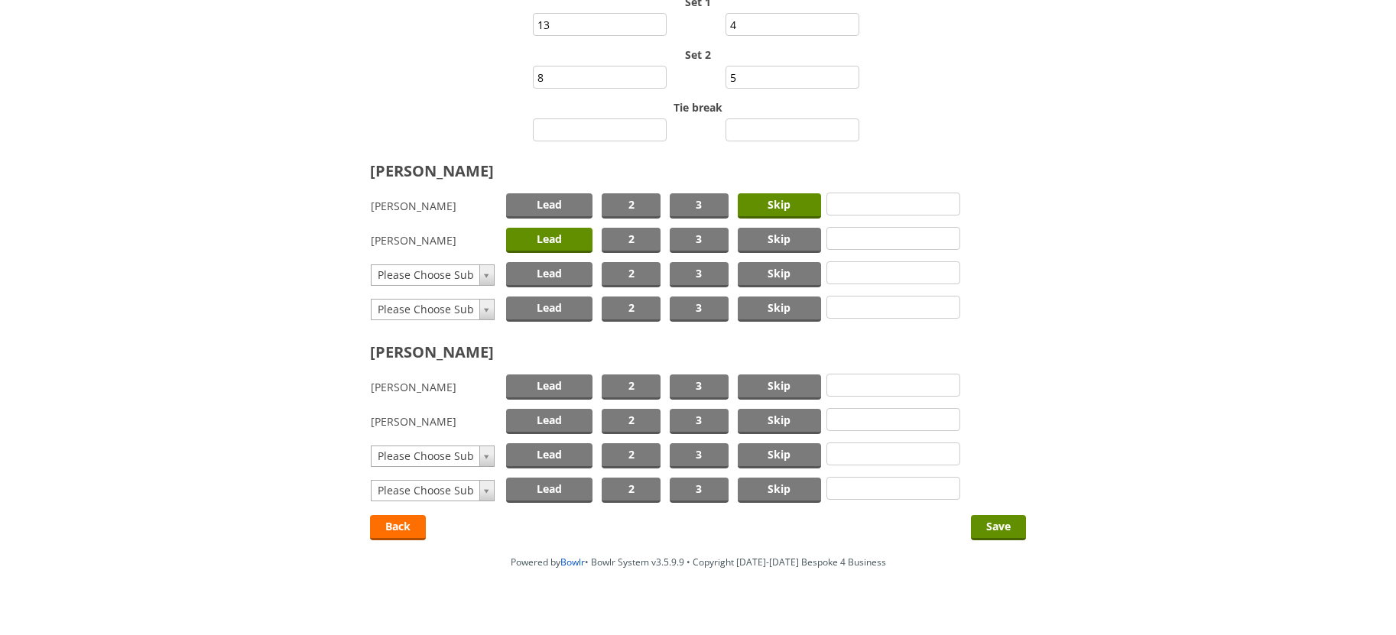
scroll to position [242, 0]
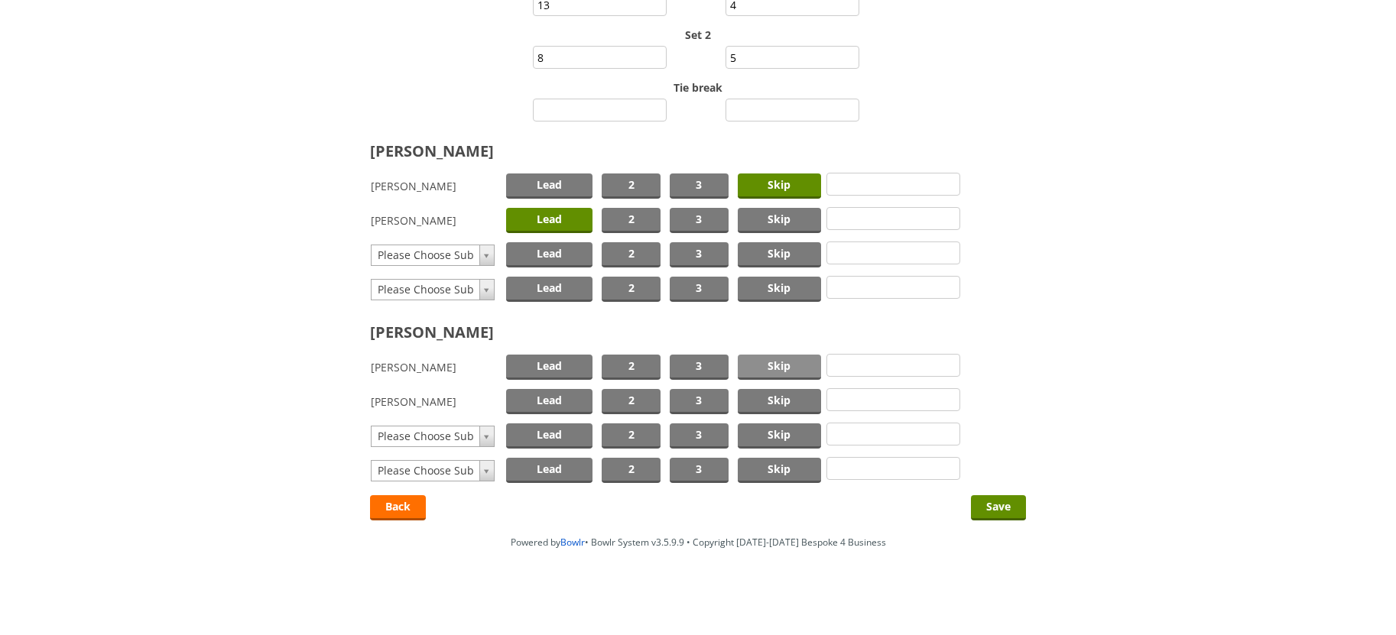
click at [774, 362] on span "Skip" at bounding box center [779, 367] width 83 height 25
click at [557, 401] on span "Lead" at bounding box center [549, 401] width 87 height 25
click at [989, 507] on input "Save" at bounding box center [998, 507] width 55 height 25
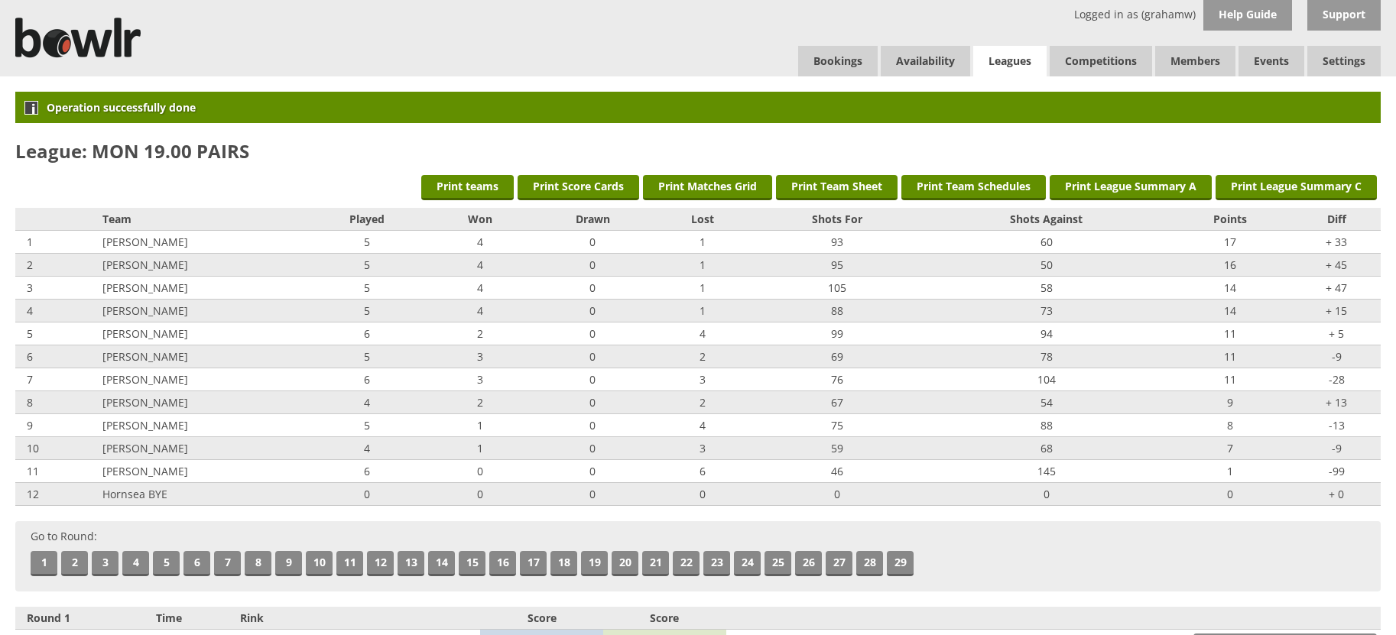
click at [1003, 58] on link "Leagues" at bounding box center [1009, 61] width 73 height 31
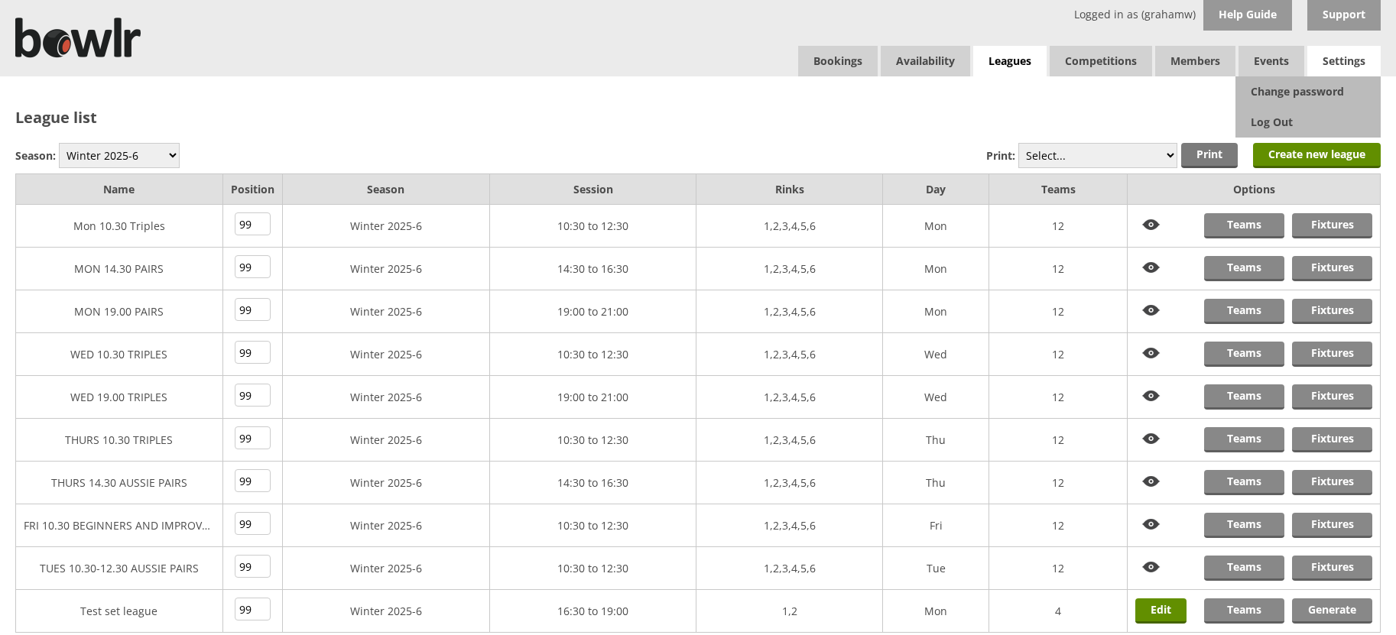
click at [1328, 57] on span "Settings" at bounding box center [1343, 61] width 73 height 31
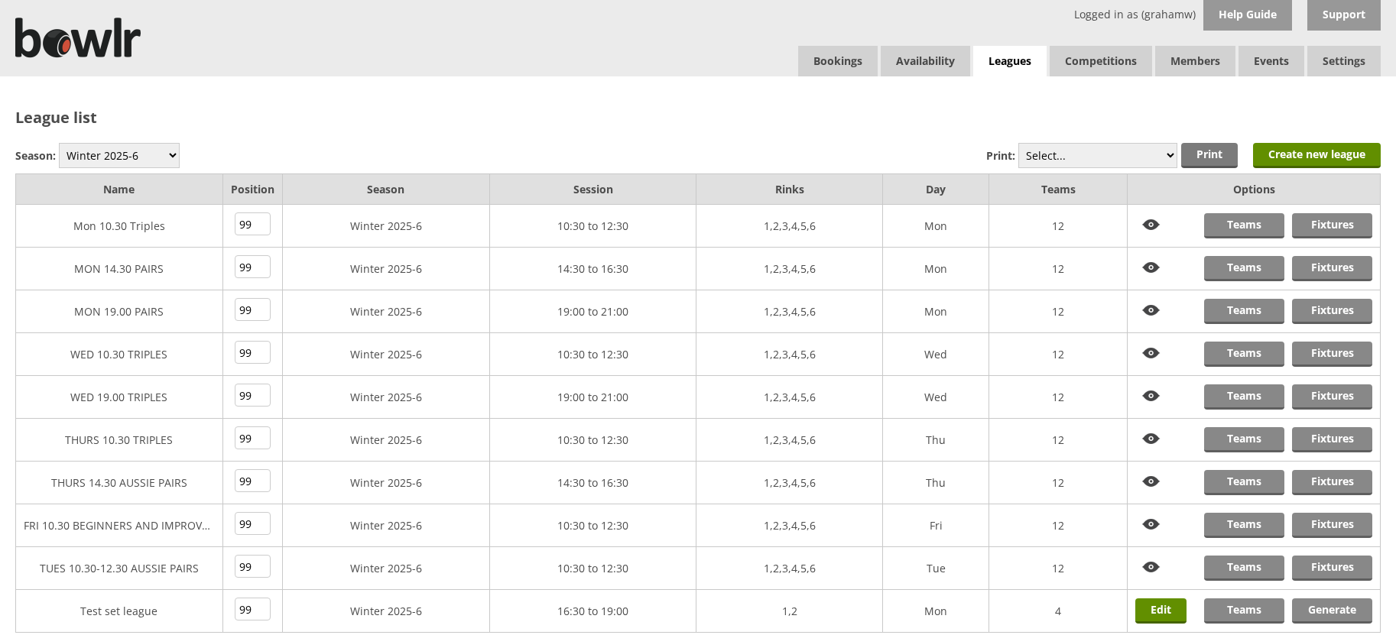
drag, startPoint x: 745, startPoint y: 30, endPoint x: 724, endPoint y: 30, distance: 20.6
click at [744, 30] on div "Logged in as (grahamw) Help Guide Support Bookings Availability Leagues Competi…" at bounding box center [698, 38] width 1396 height 76
click at [1305, 566] on link "Fixtures" at bounding box center [1332, 568] width 80 height 25
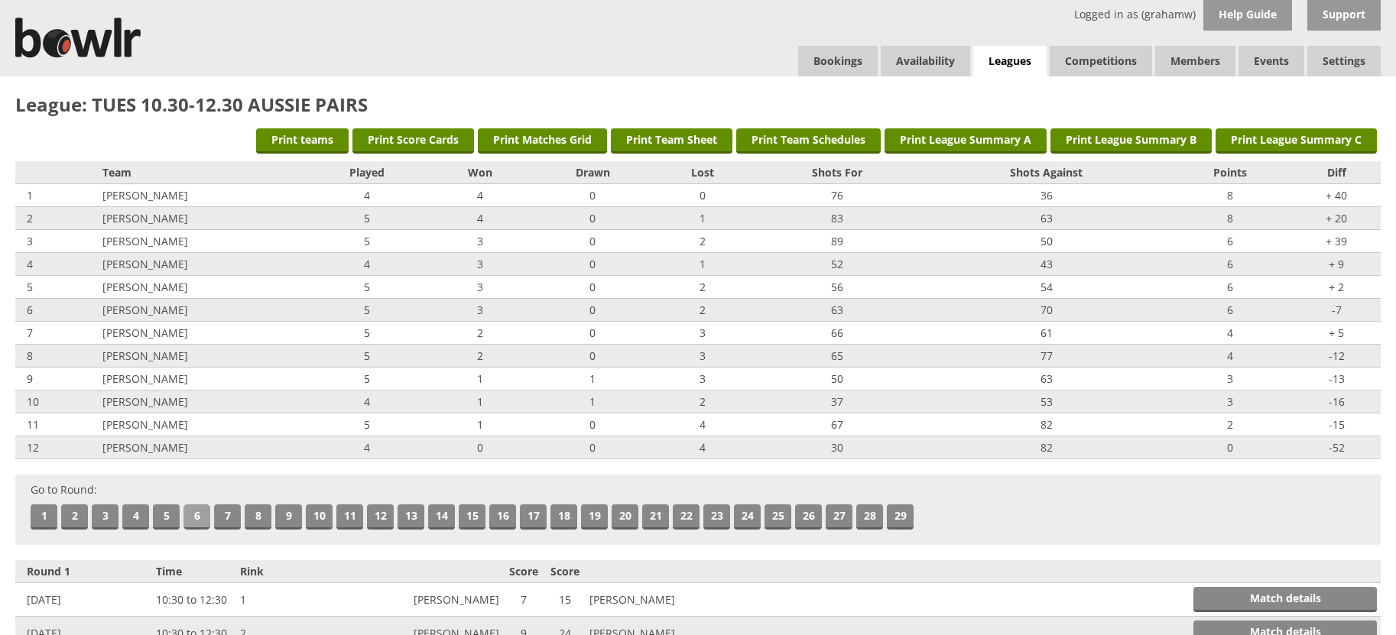
click at [199, 512] on link "6" at bounding box center [196, 517] width 27 height 25
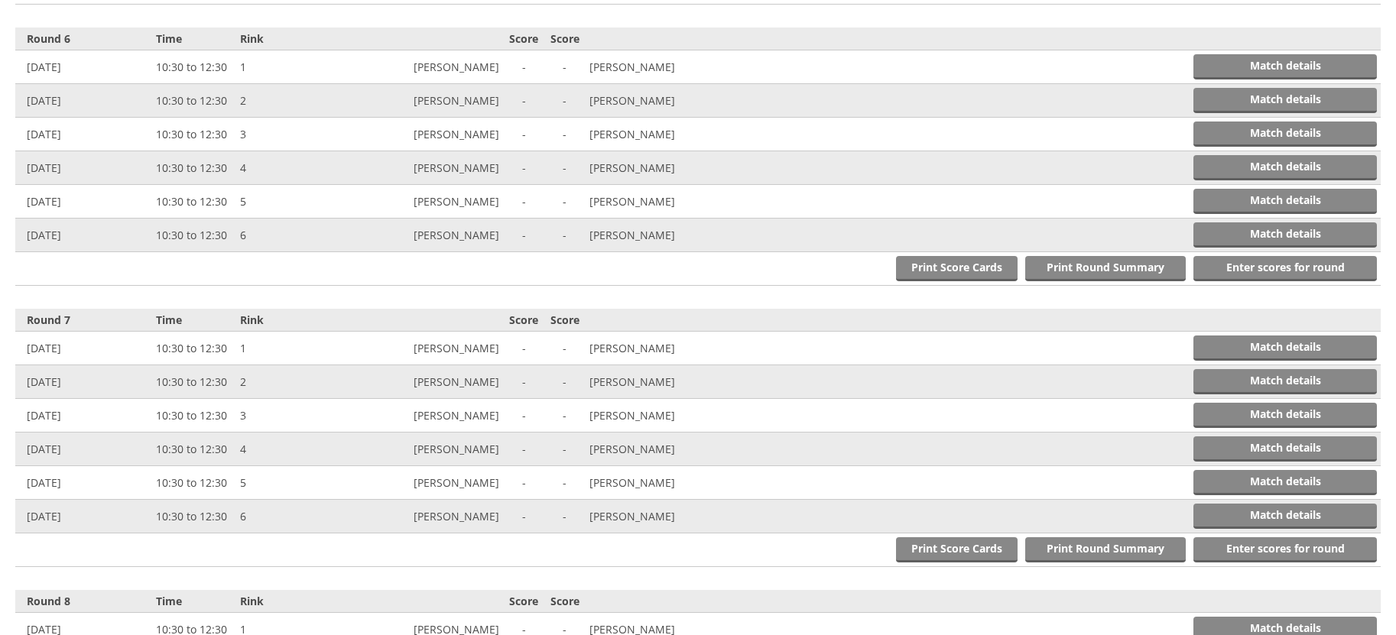
scroll to position [1967, 0]
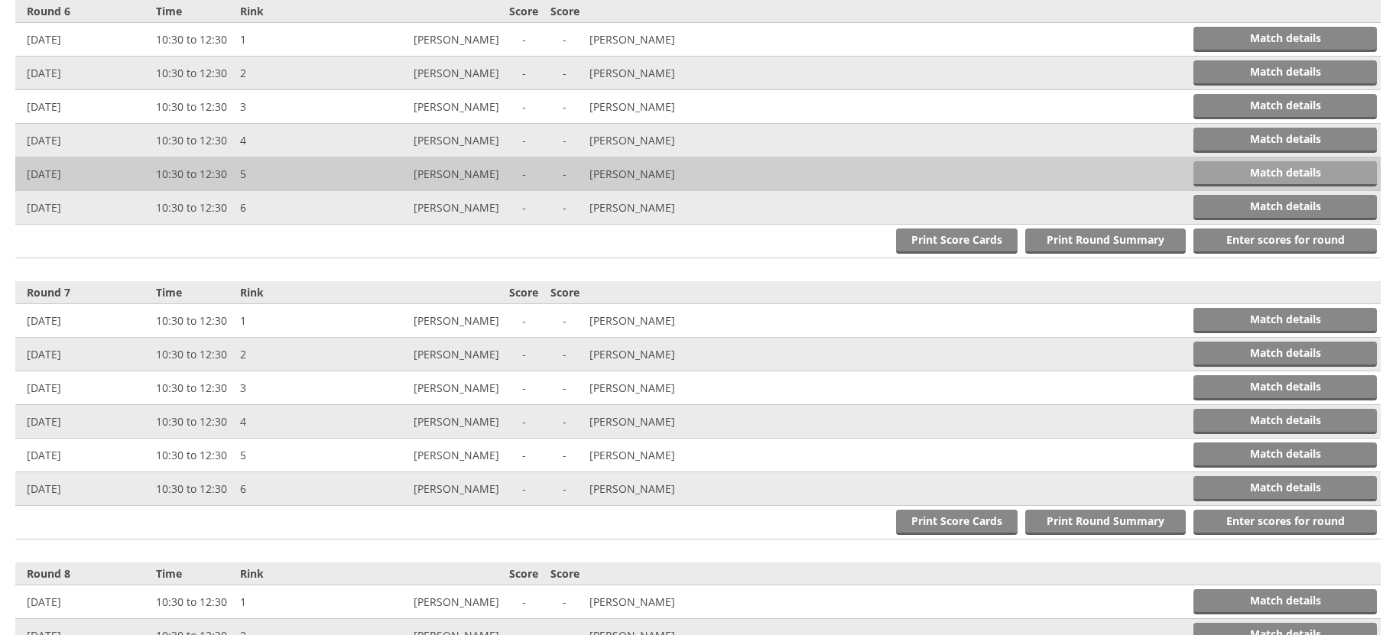
click at [1232, 170] on link "Match details" at bounding box center [1284, 173] width 183 height 25
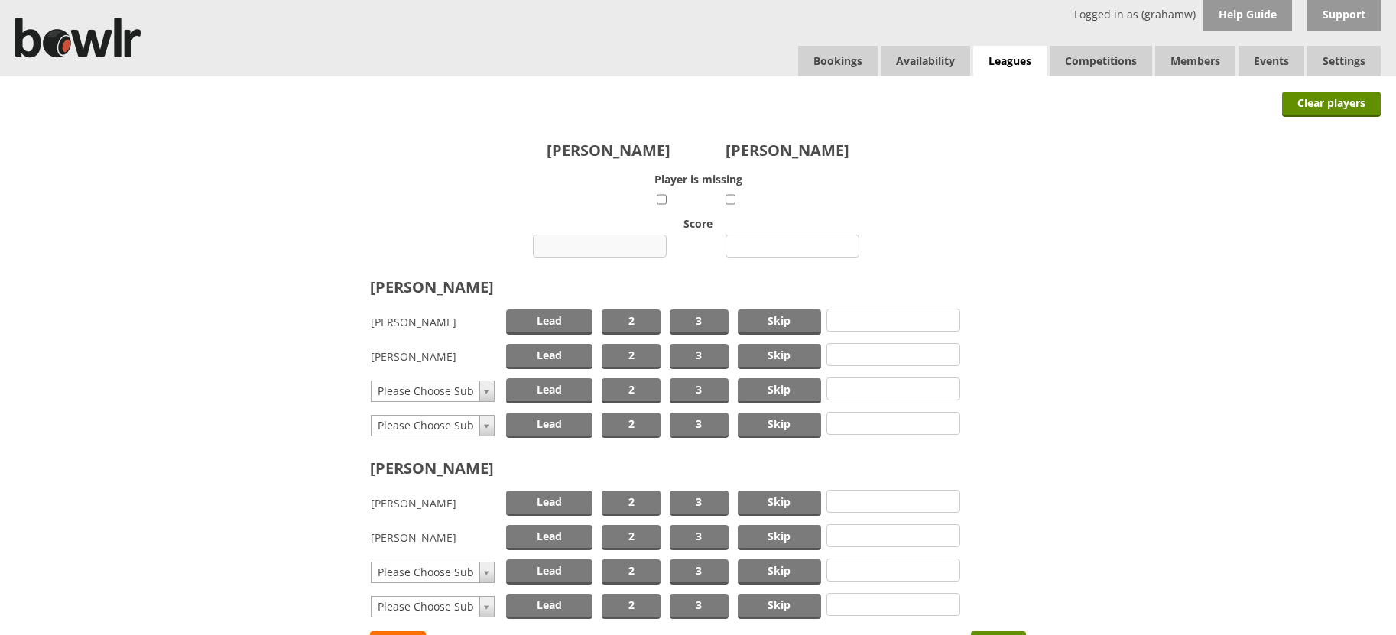
click at [611, 245] on input "number" at bounding box center [600, 246] width 134 height 23
type input "14"
click at [787, 245] on input "number" at bounding box center [792, 246] width 134 height 23
type input "7"
click at [793, 322] on span "Skip" at bounding box center [779, 322] width 83 height 25
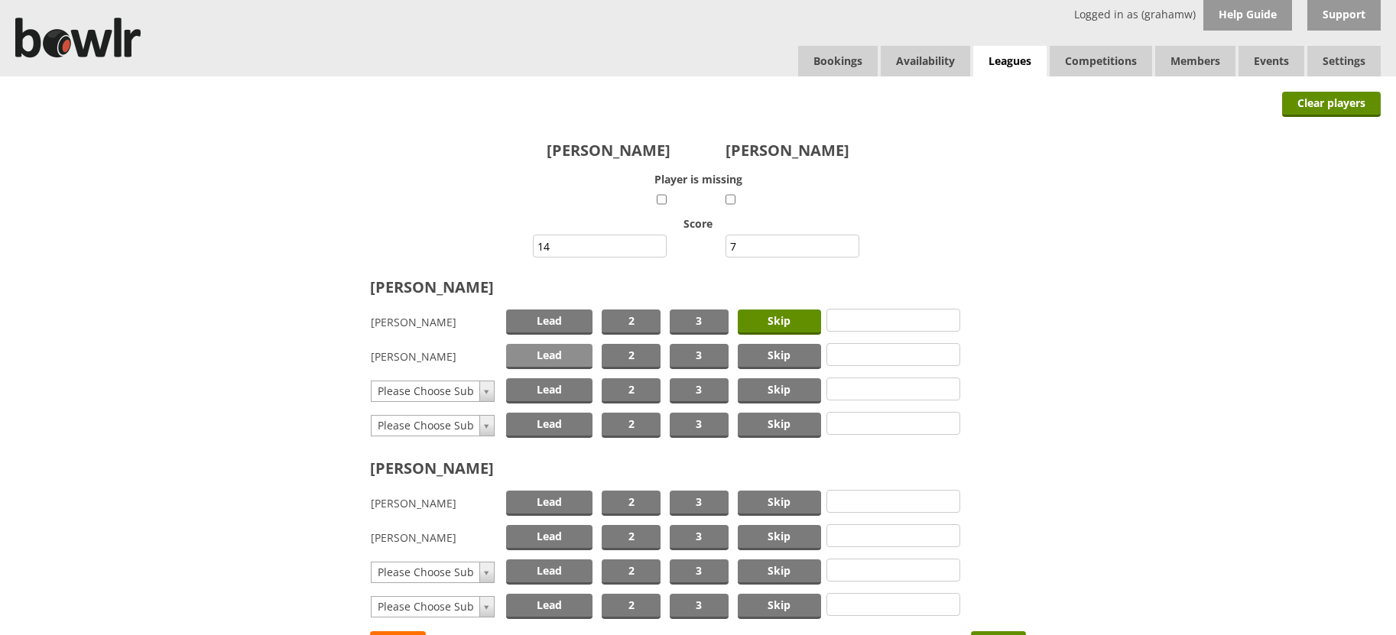
click at [552, 357] on span "Lead" at bounding box center [549, 356] width 87 height 25
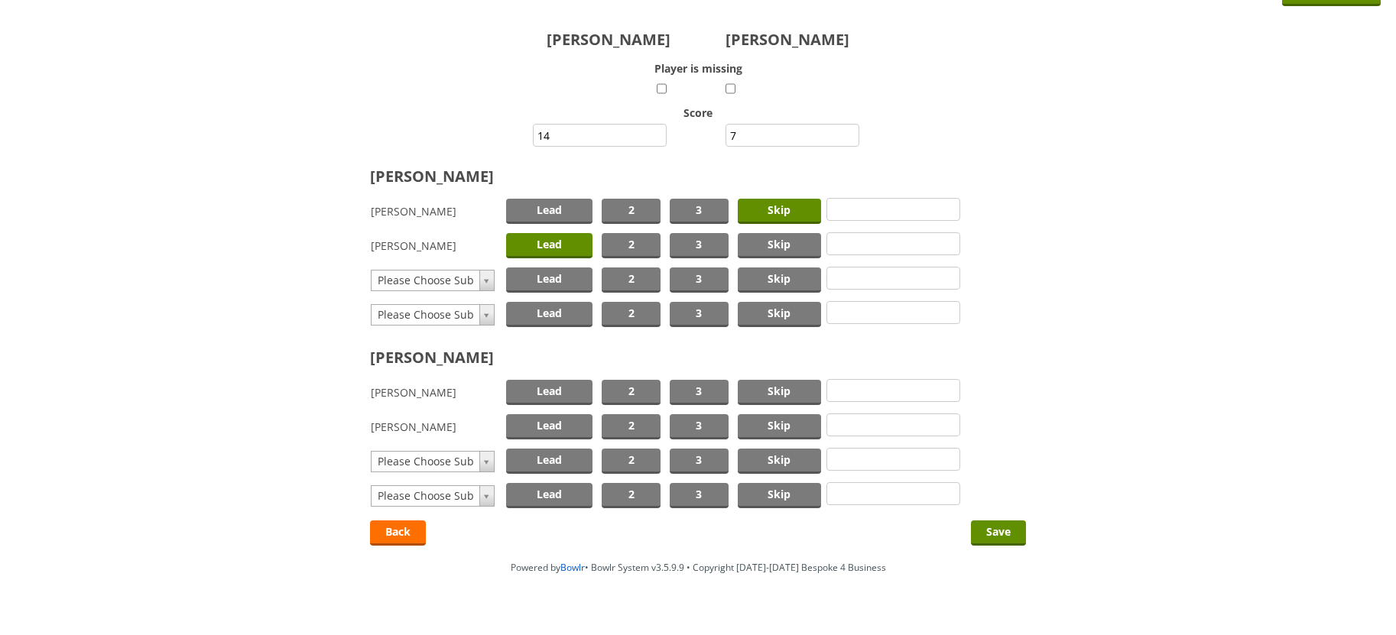
scroll to position [136, 0]
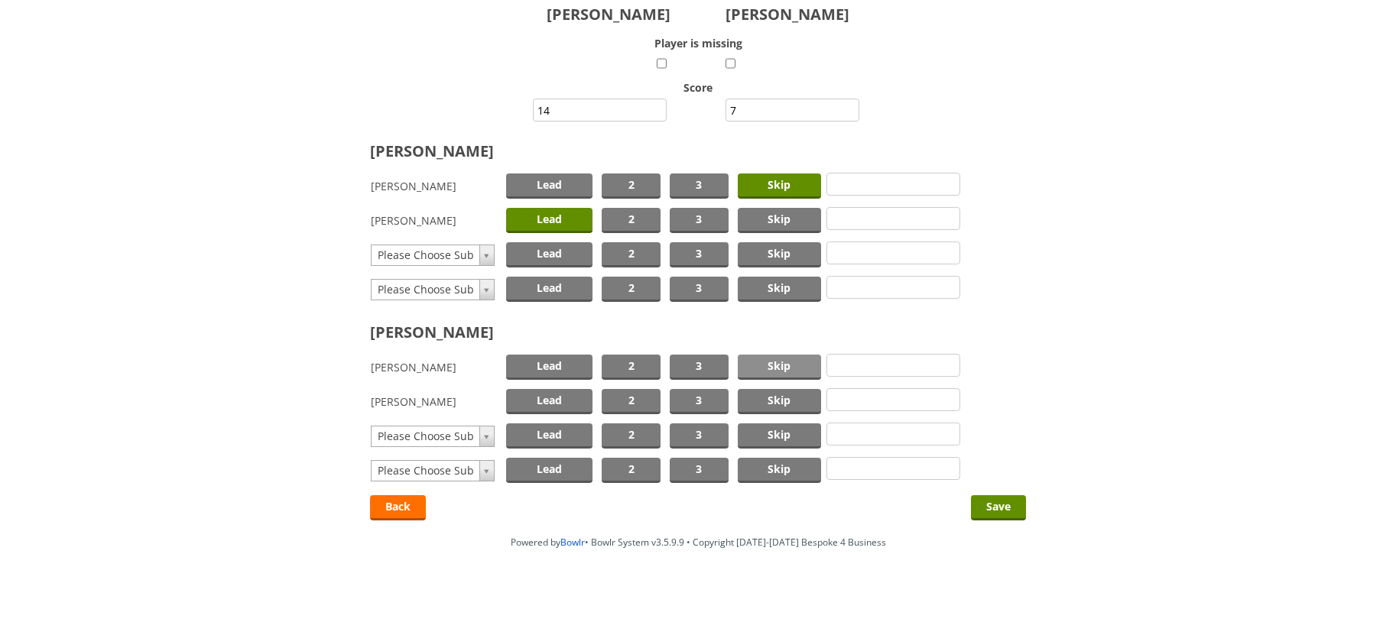
click at [765, 360] on span "Skip" at bounding box center [779, 367] width 83 height 25
click at [567, 398] on span "Lead" at bounding box center [549, 401] width 87 height 25
click at [987, 504] on input "Save" at bounding box center [998, 507] width 55 height 25
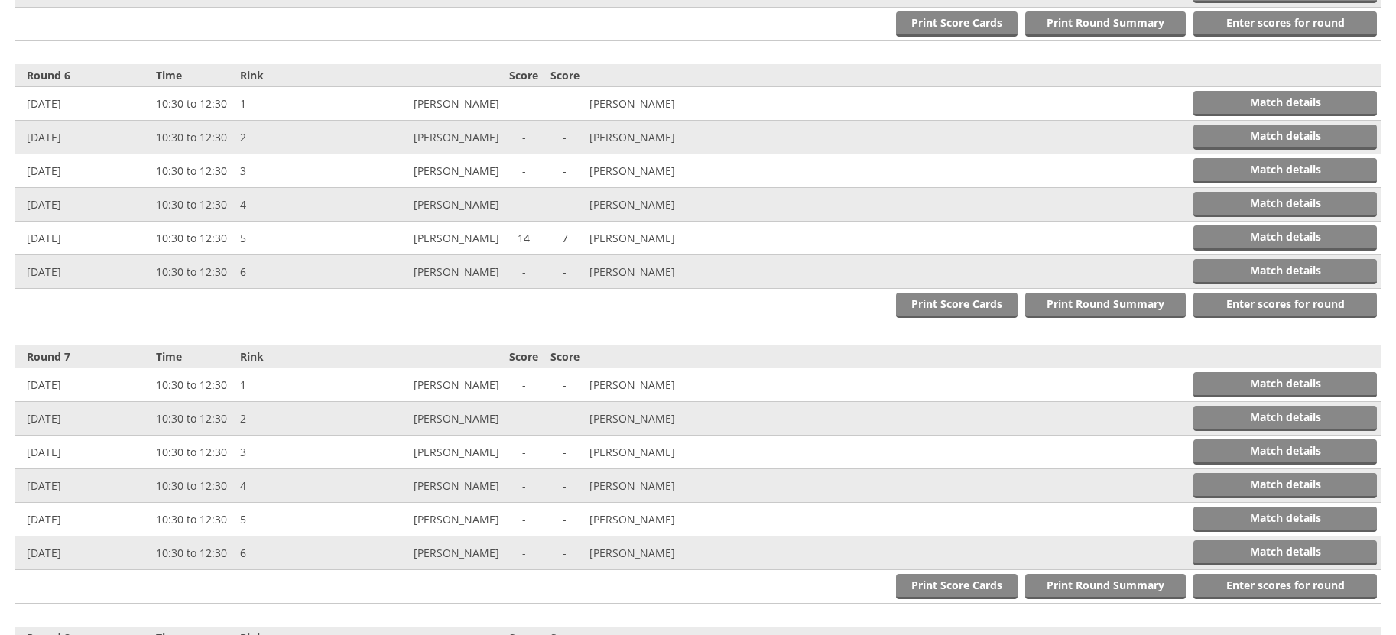
scroll to position [2014, 0]
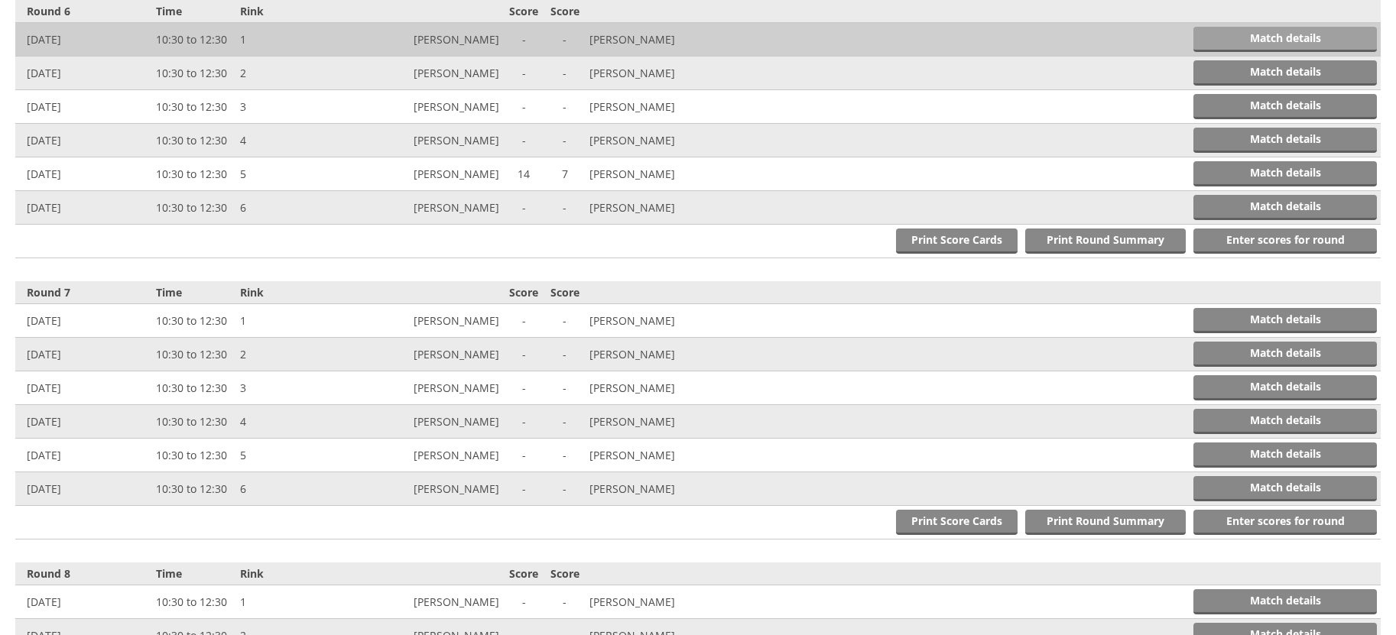
click at [1267, 41] on link "Match details" at bounding box center [1284, 39] width 183 height 25
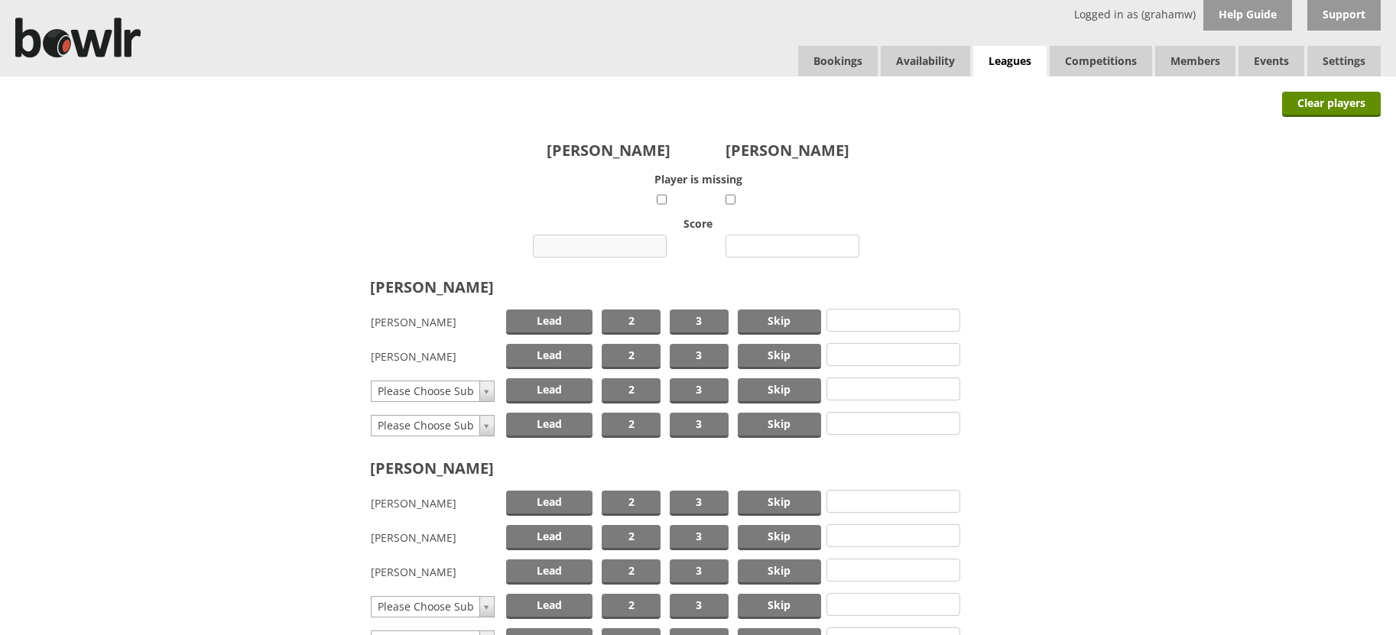
click at [618, 248] on input "number" at bounding box center [600, 246] width 134 height 23
type input "7"
click at [755, 243] on input "number" at bounding box center [792, 246] width 134 height 23
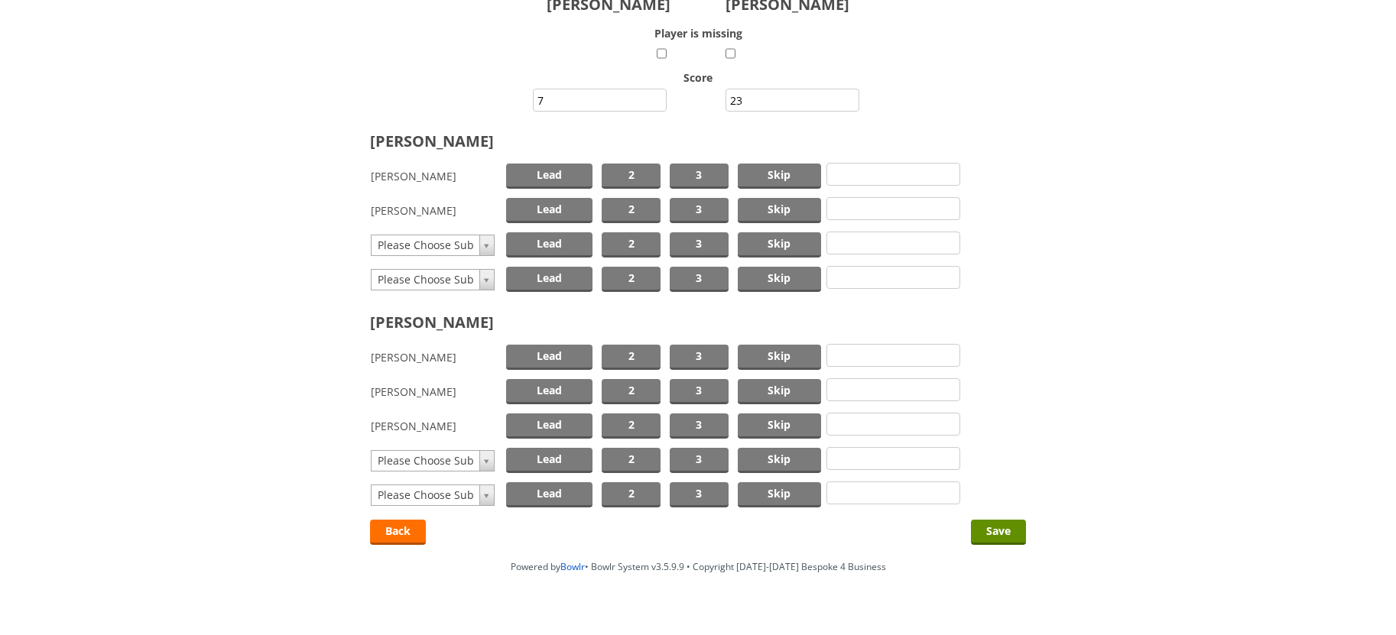
scroll to position [153, 0]
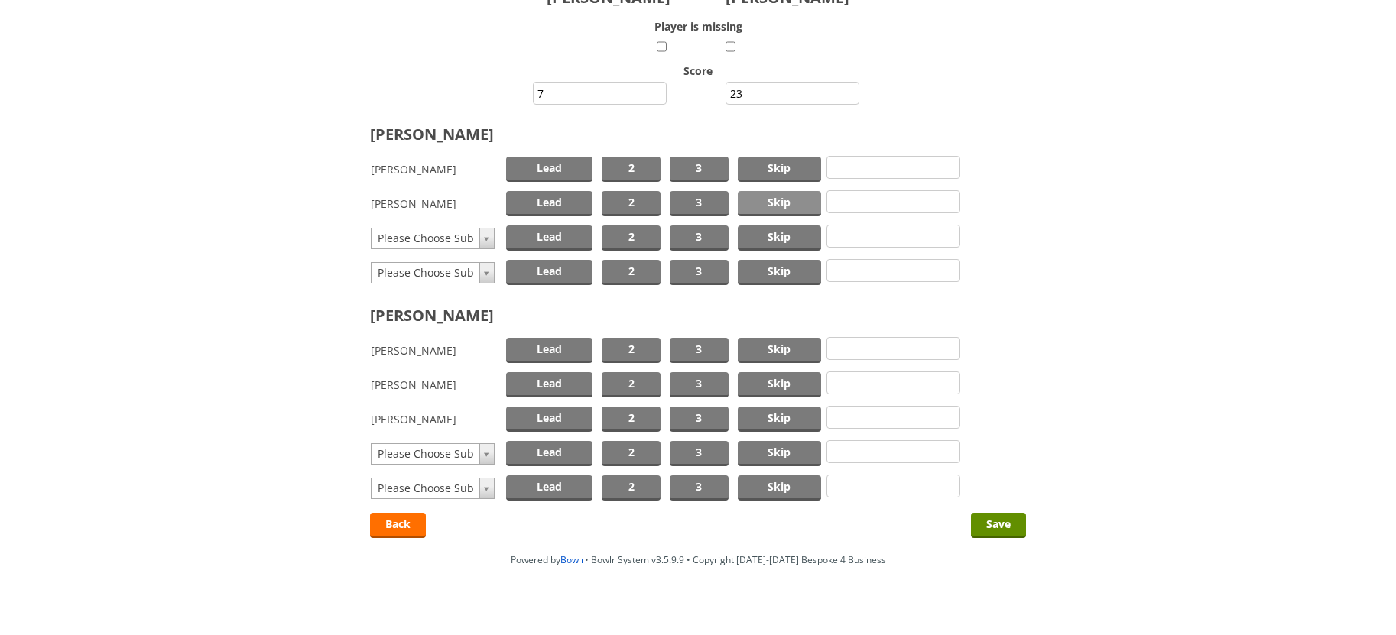
type input "23"
click at [774, 202] on span "Skip" at bounding box center [779, 203] width 83 height 25
click at [550, 236] on span "Lead" at bounding box center [549, 238] width 87 height 25
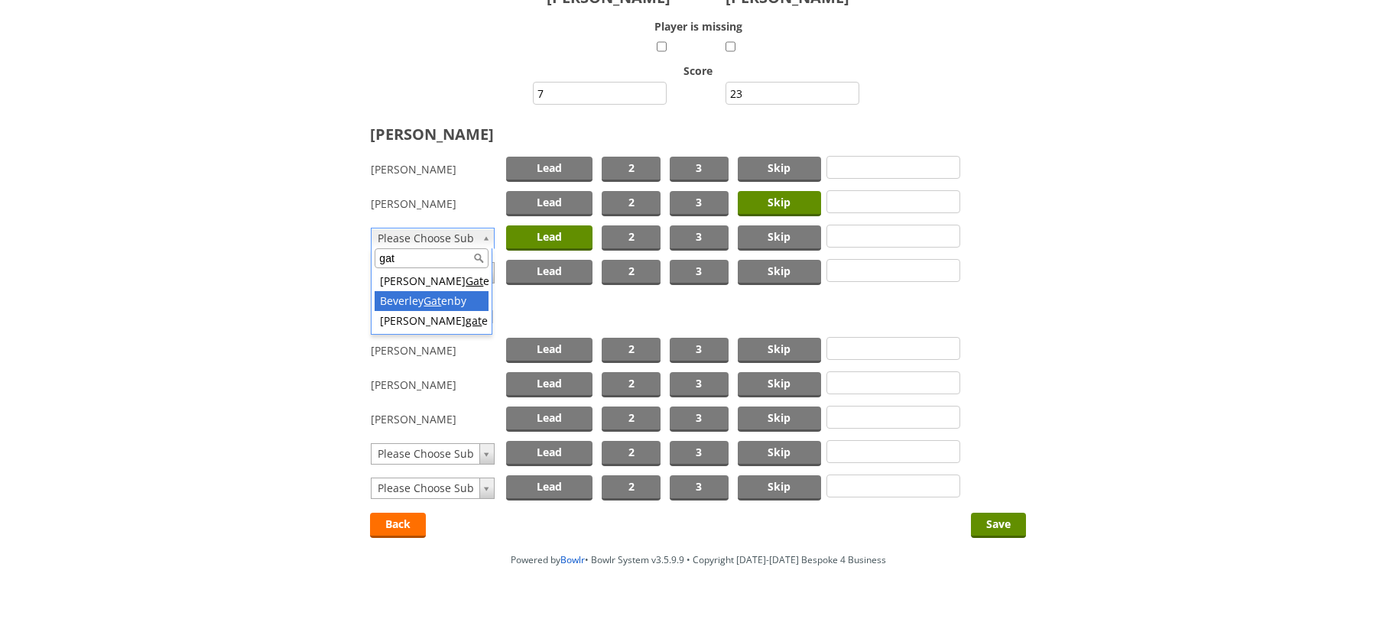
type input "gat"
click at [764, 349] on span "Skip" at bounding box center [779, 350] width 83 height 25
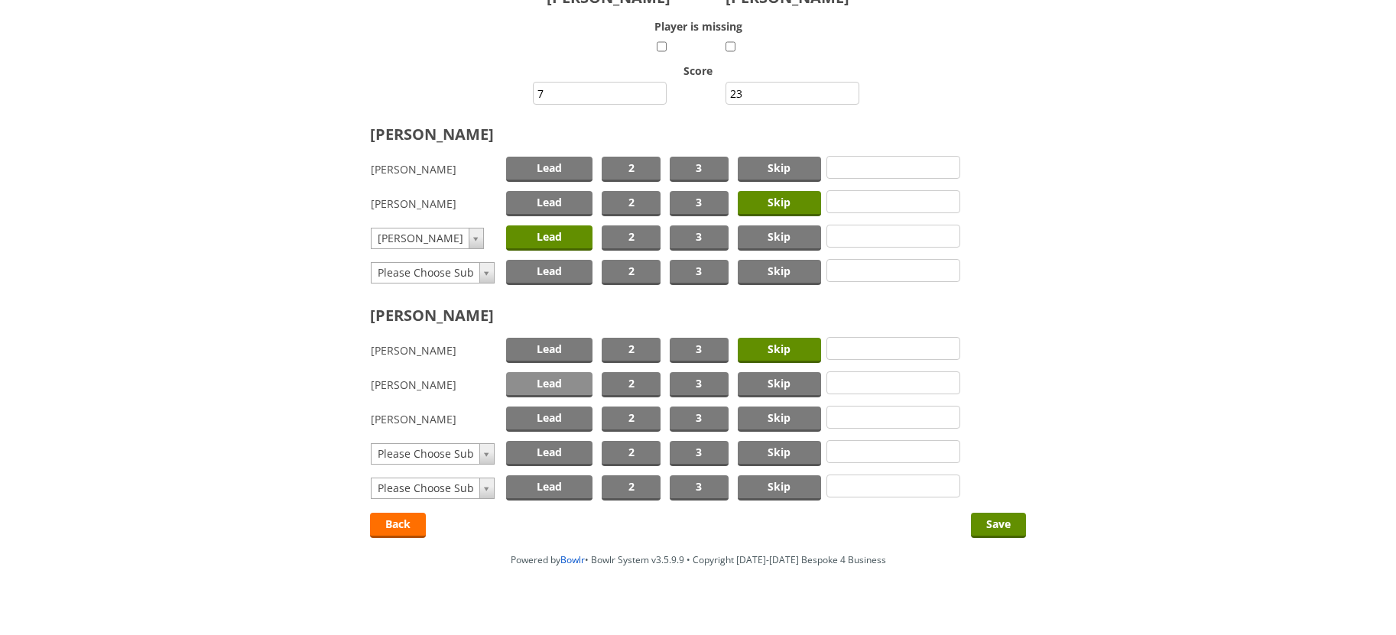
click at [518, 385] on span "Lead" at bounding box center [549, 384] width 87 height 25
click at [985, 519] on input "Save" at bounding box center [998, 525] width 55 height 25
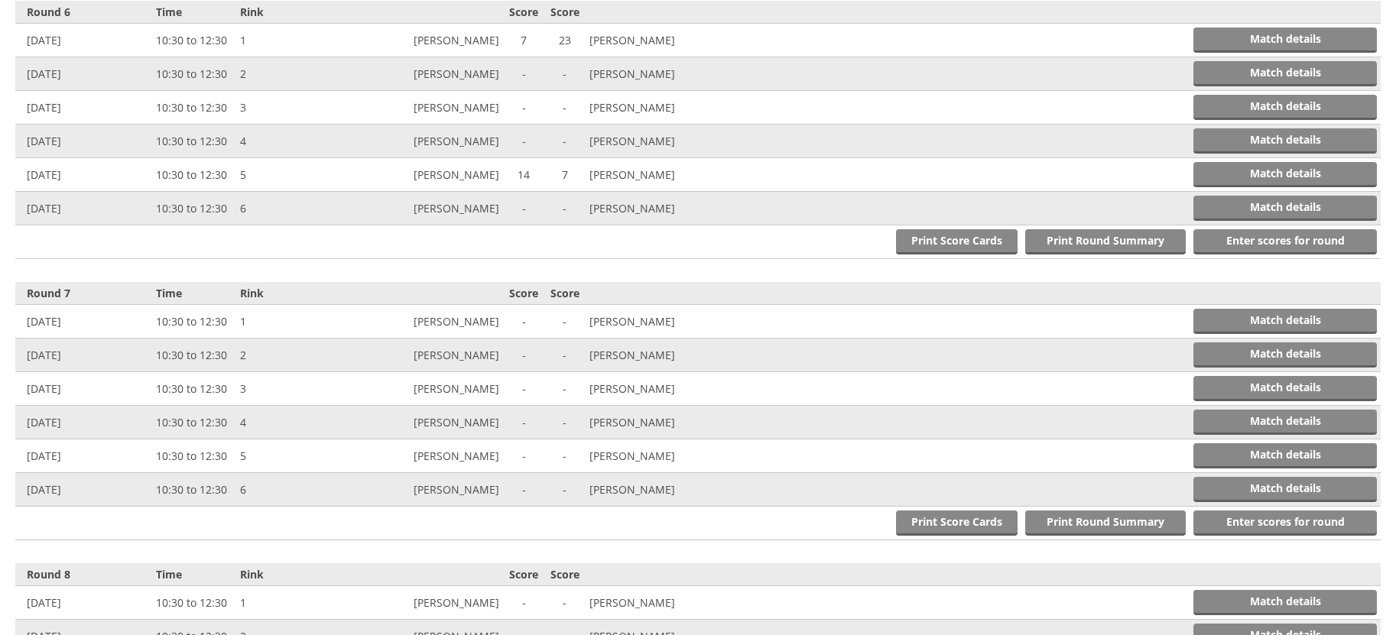
scroll to position [2014, 0]
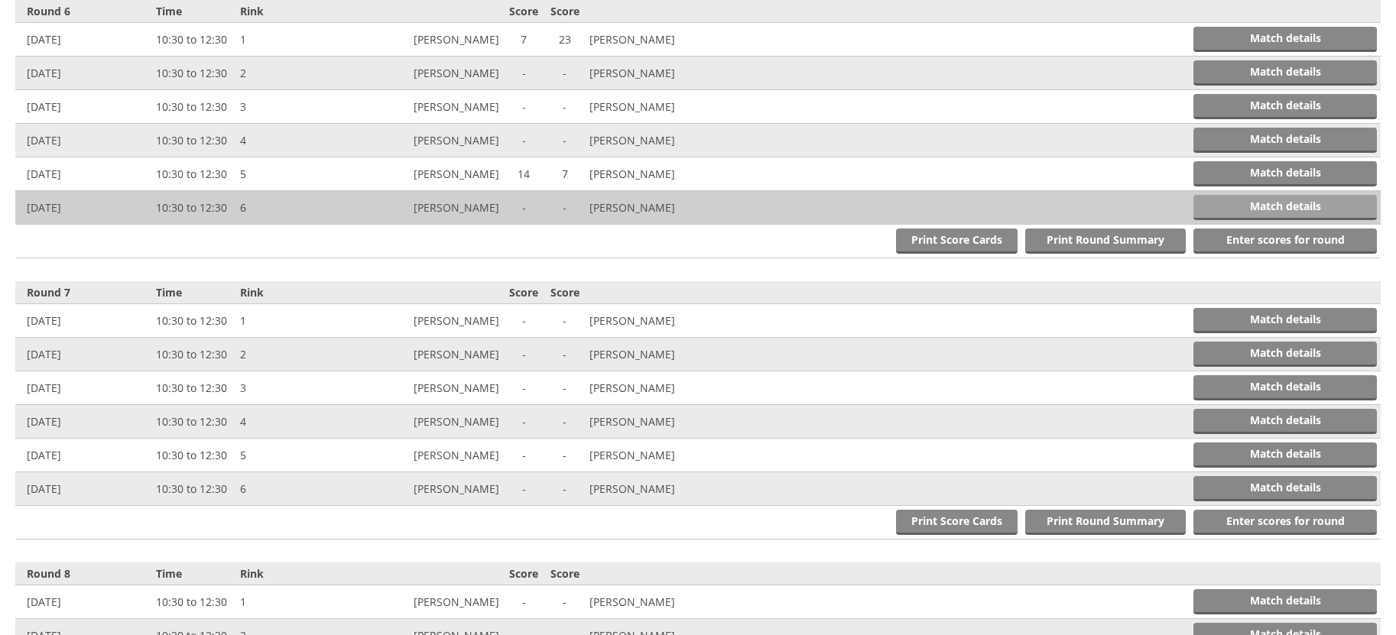
click at [1238, 201] on link "Match details" at bounding box center [1284, 207] width 183 height 25
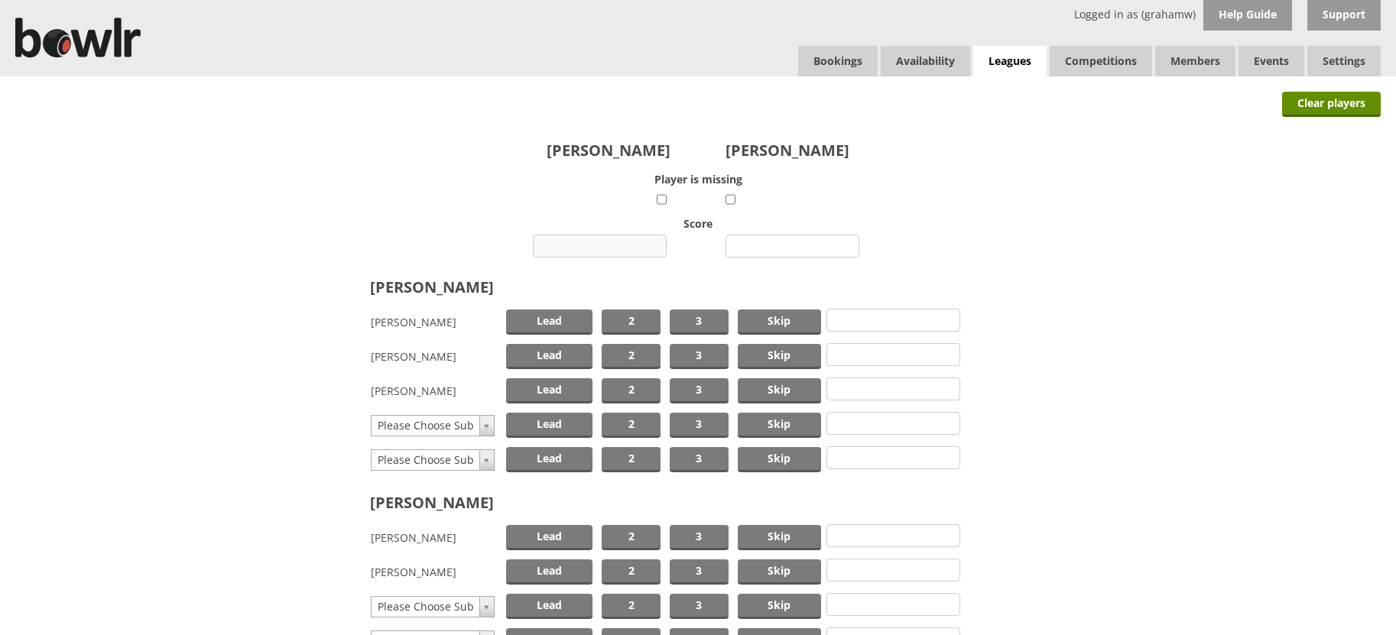
click at [625, 249] on input "number" at bounding box center [600, 246] width 134 height 23
type input "9"
click at [761, 239] on input "number" at bounding box center [792, 246] width 134 height 23
type input "11"
click at [780, 319] on span "Skip" at bounding box center [779, 322] width 83 height 25
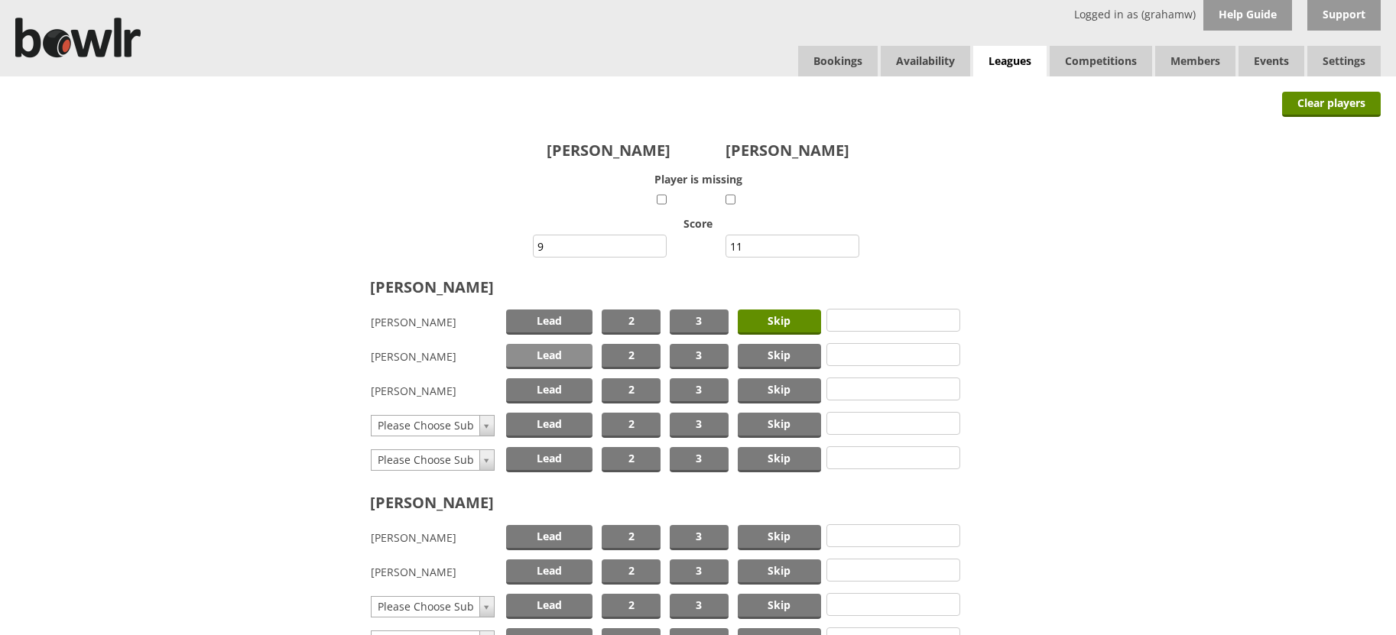
click at [571, 353] on span "Lead" at bounding box center [549, 356] width 87 height 25
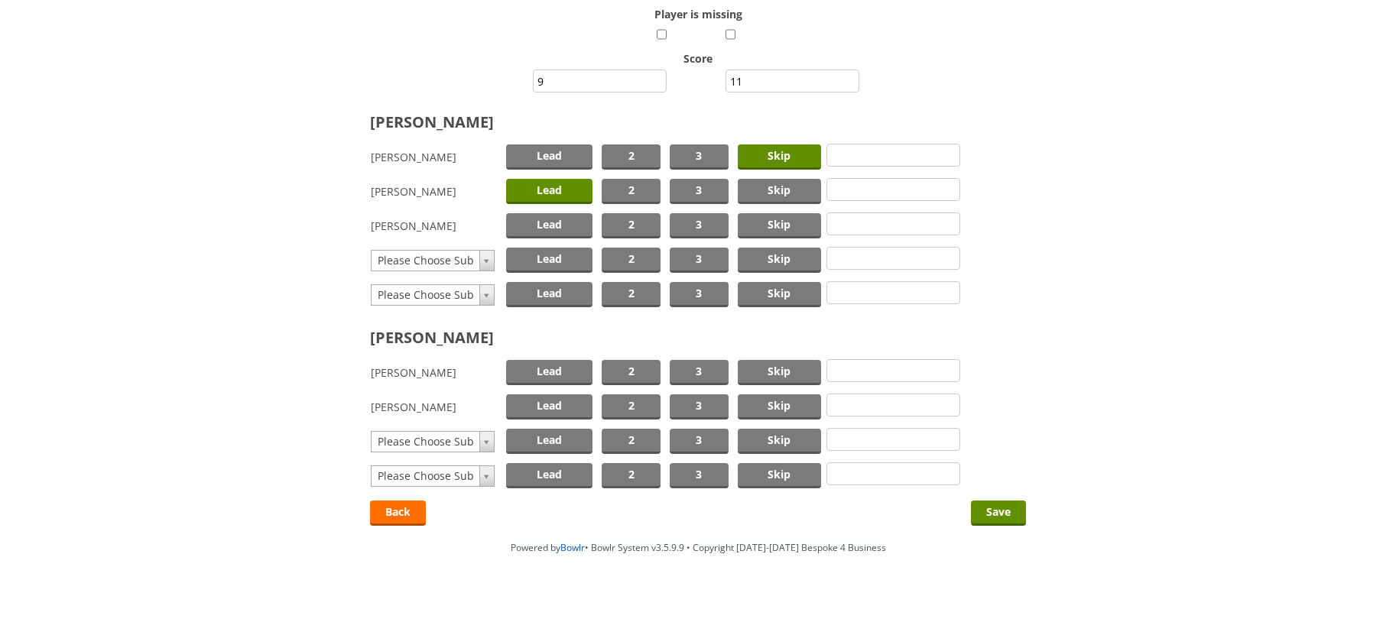
scroll to position [170, 0]
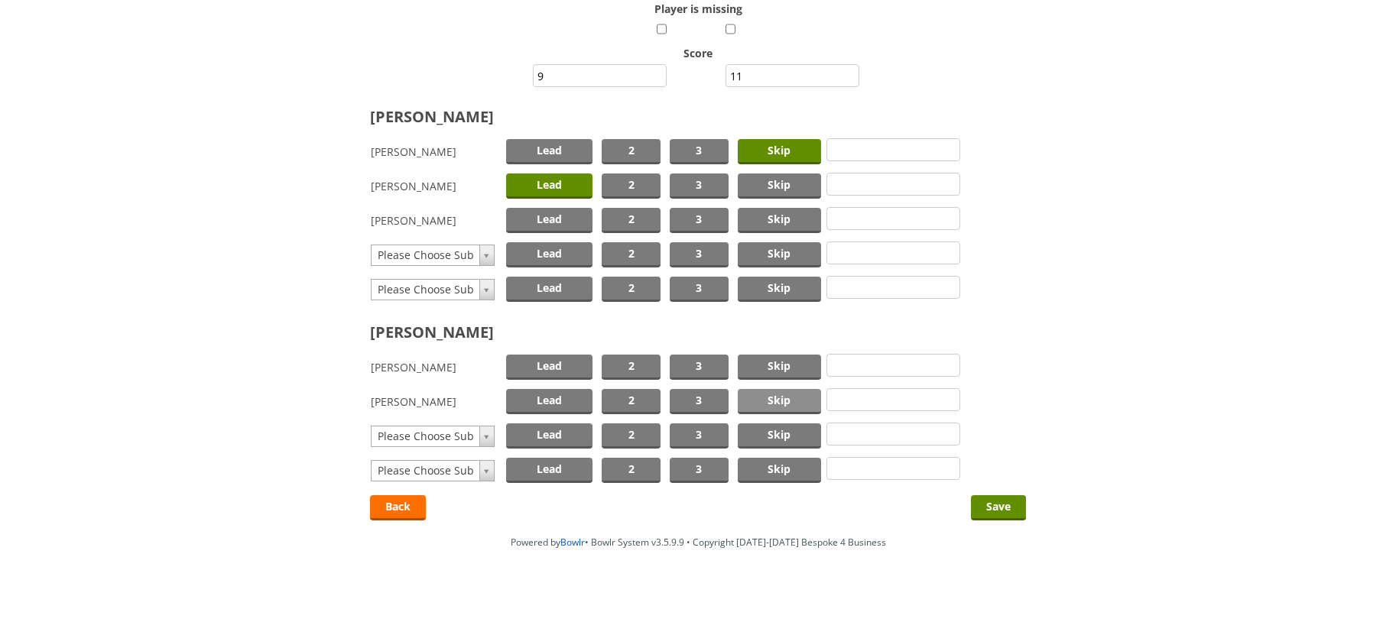
click at [767, 394] on span "Skip" at bounding box center [779, 401] width 83 height 25
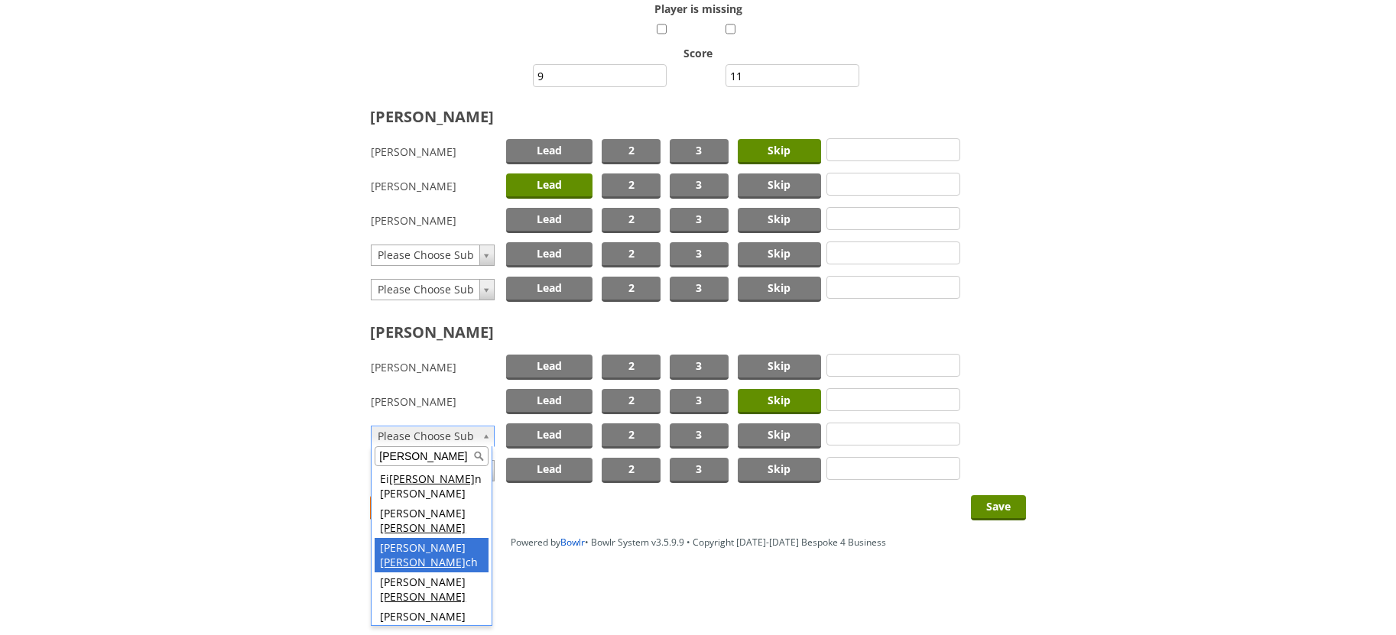
type input "[PERSON_NAME]"
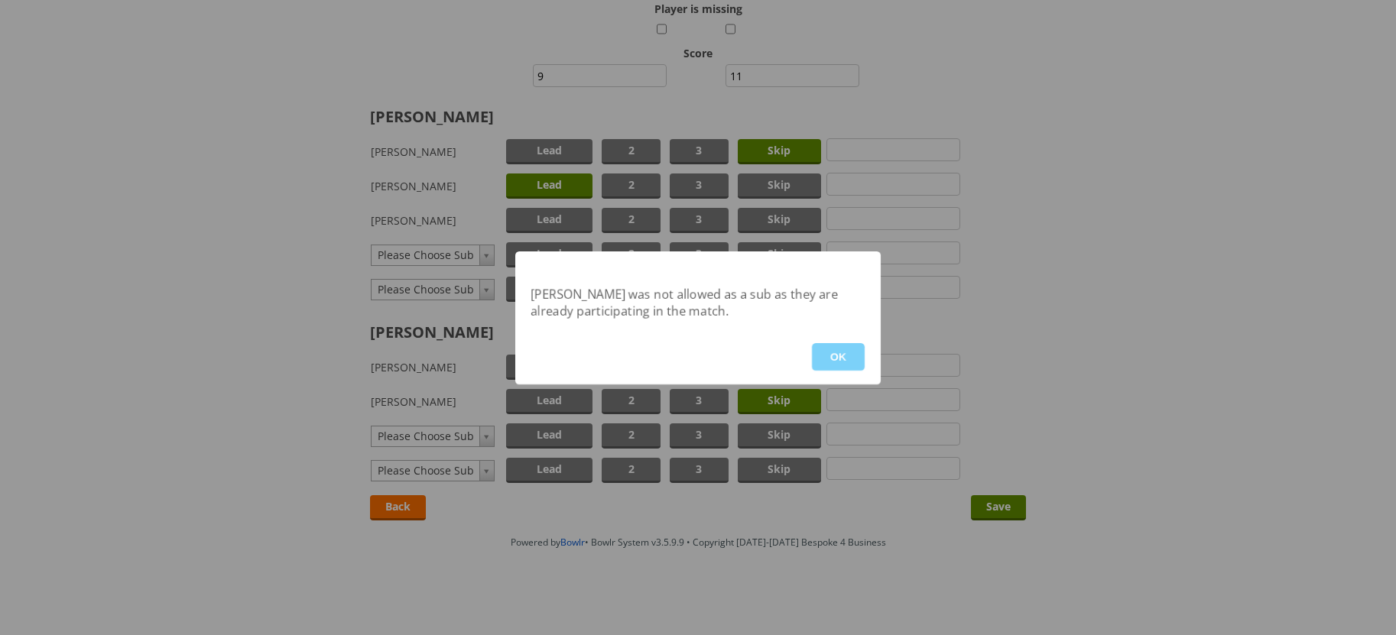
click at [827, 345] on button "OK" at bounding box center [838, 357] width 53 height 28
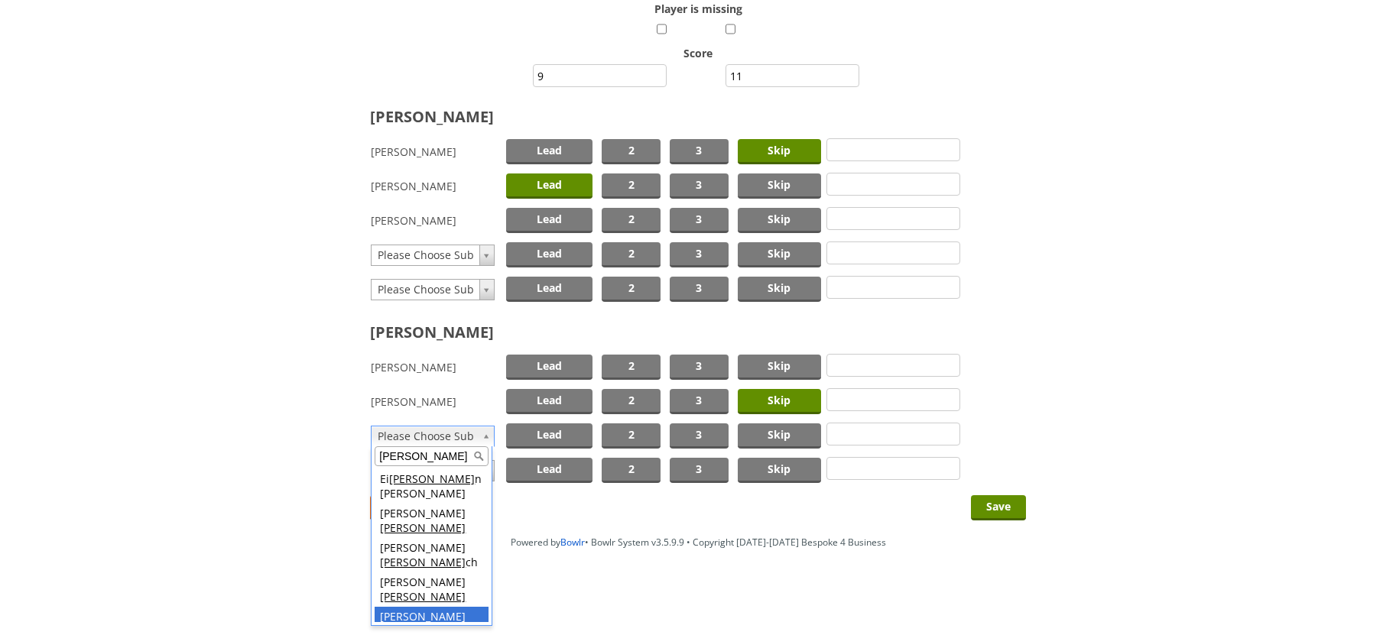
type input "lee"
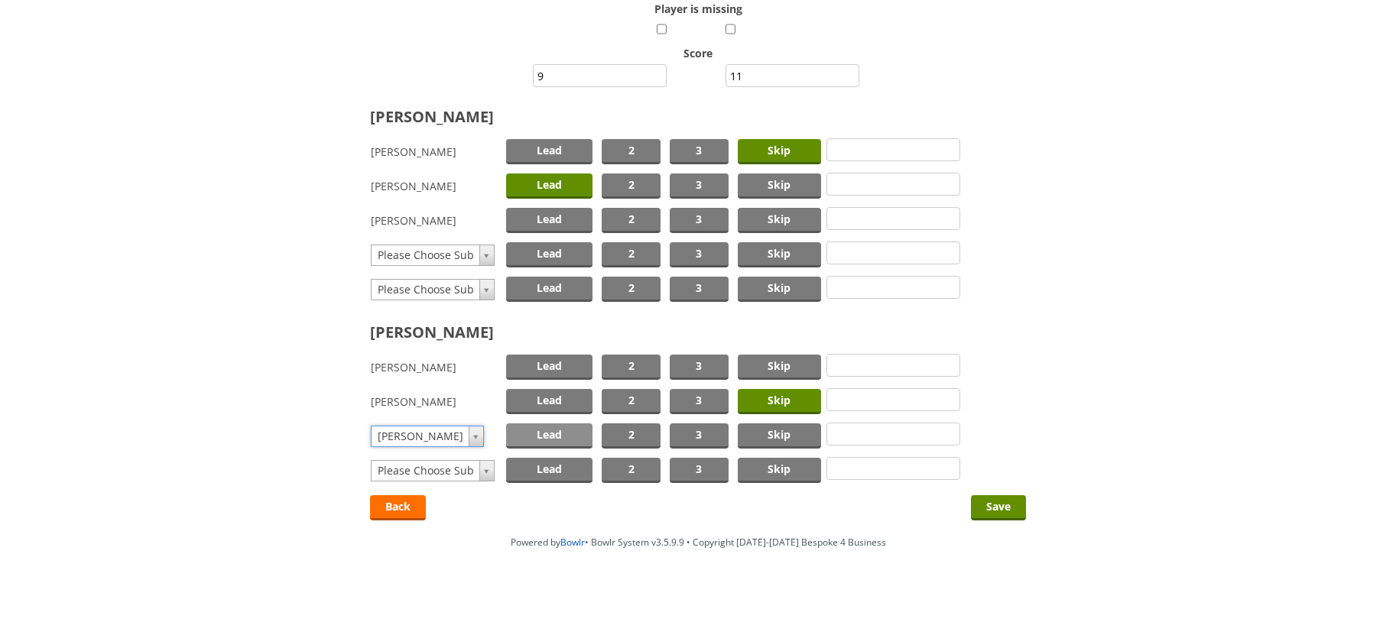
click at [552, 429] on span "Lead" at bounding box center [549, 436] width 87 height 25
click at [990, 509] on input "Save" at bounding box center [998, 507] width 55 height 25
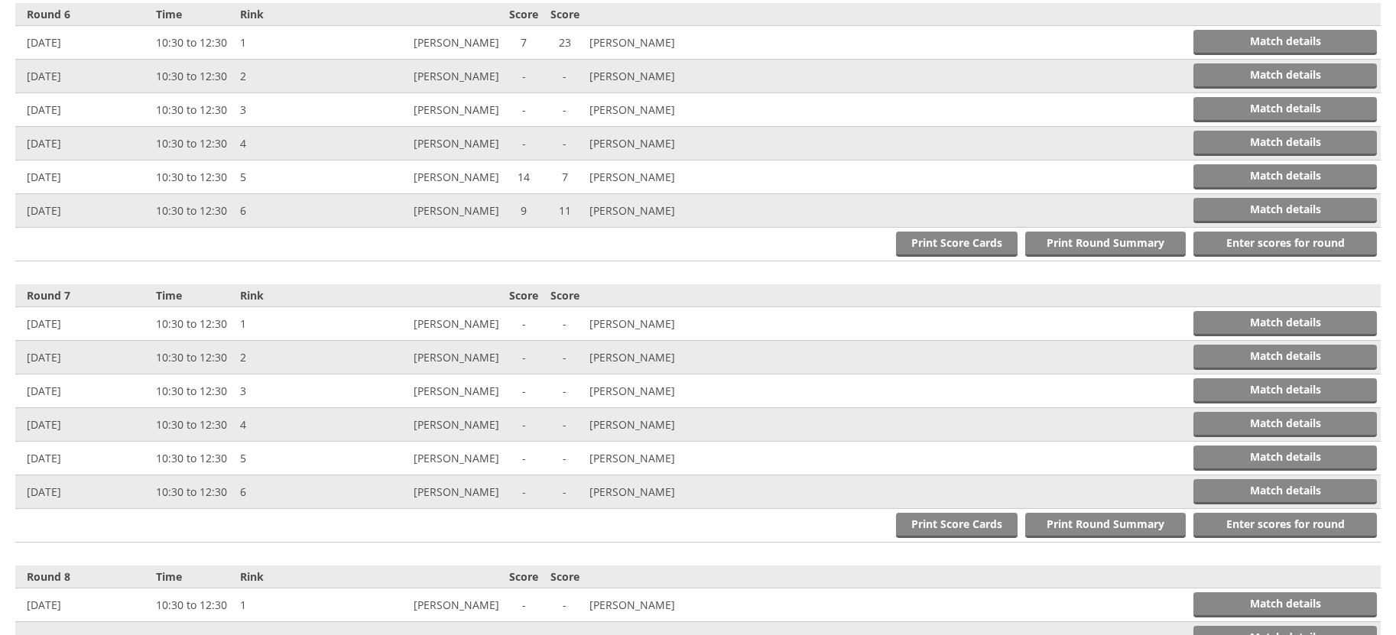
scroll to position [2014, 0]
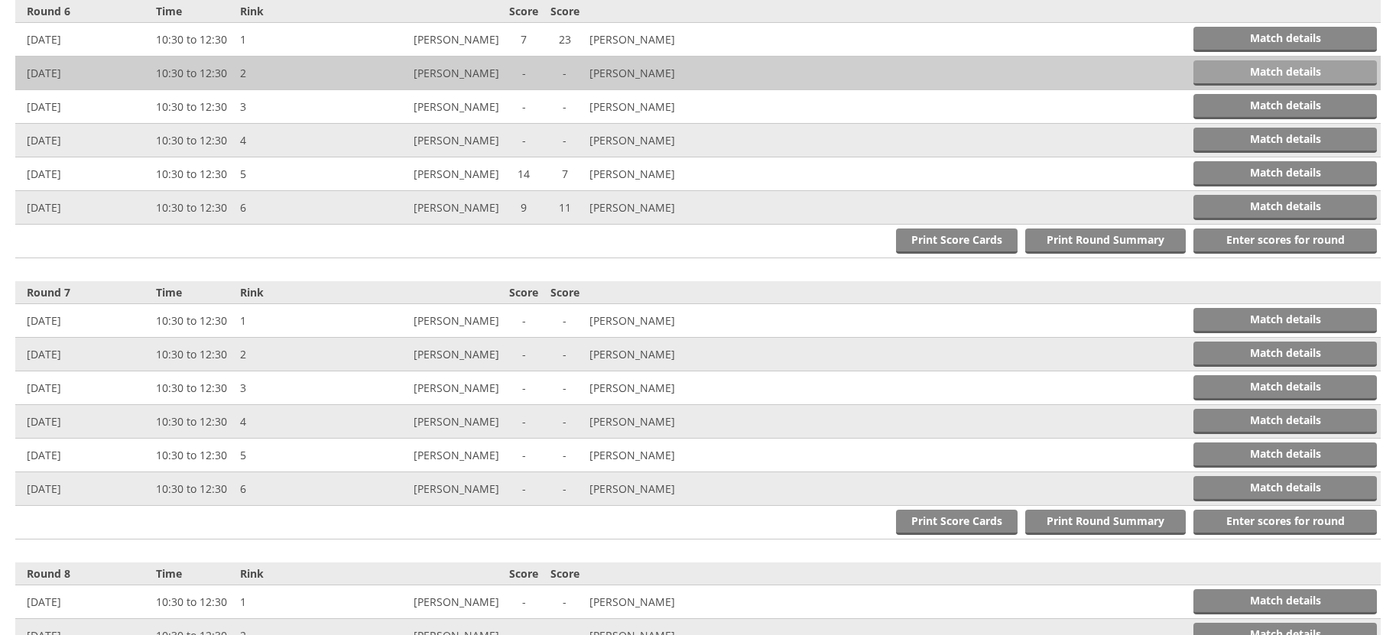
click at [1228, 73] on link "Match details" at bounding box center [1284, 72] width 183 height 25
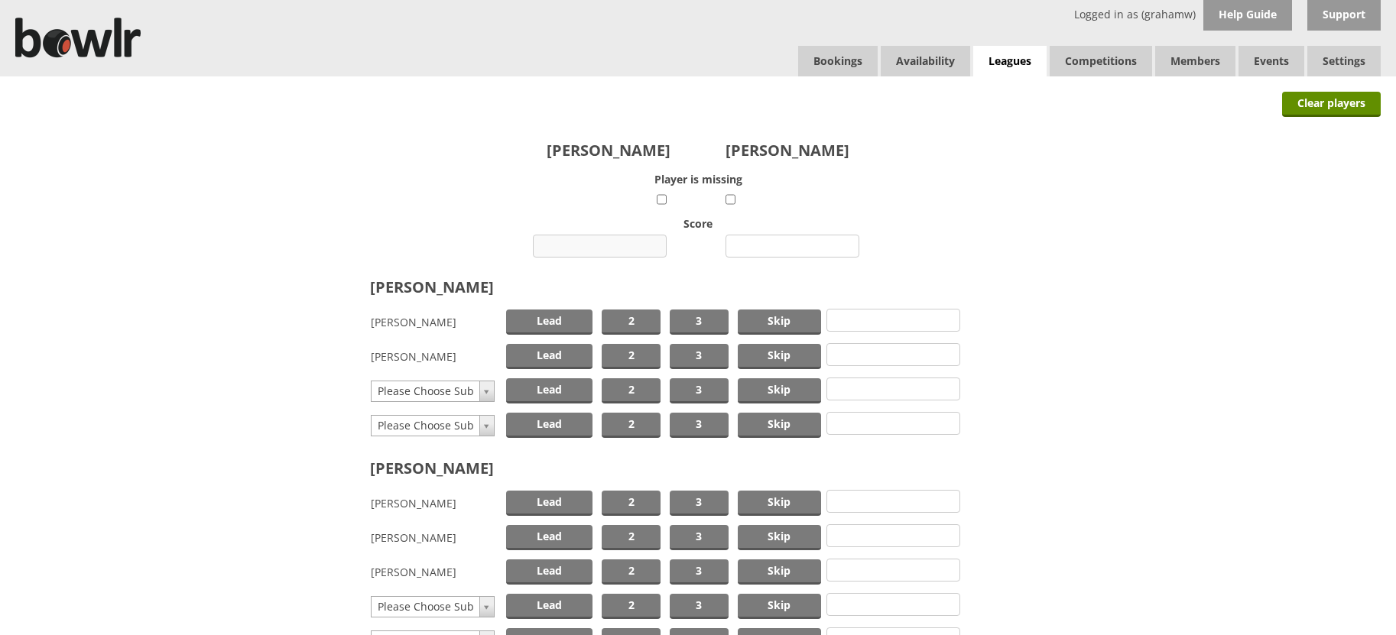
click at [618, 248] on input "number" at bounding box center [600, 246] width 134 height 23
type input "19"
click at [781, 245] on input "number" at bounding box center [792, 246] width 134 height 23
type input "8"
click at [784, 320] on span "Skip" at bounding box center [779, 322] width 83 height 25
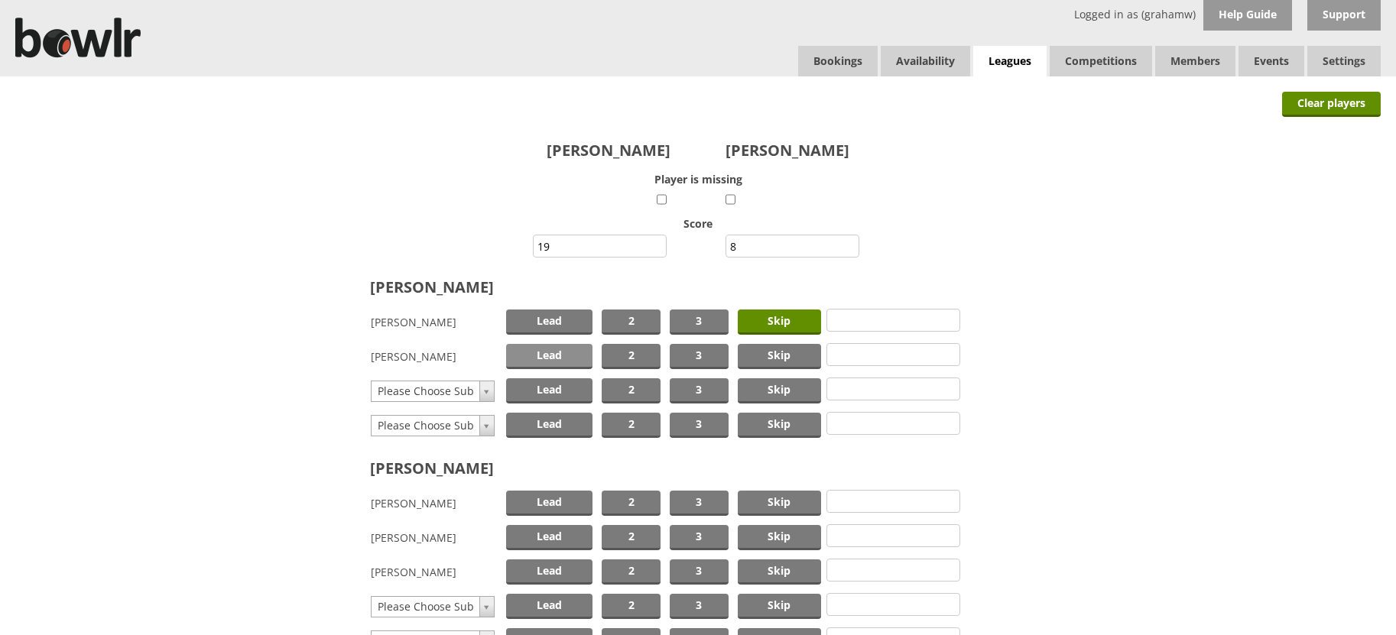
click at [544, 348] on span "Lead" at bounding box center [549, 356] width 87 height 25
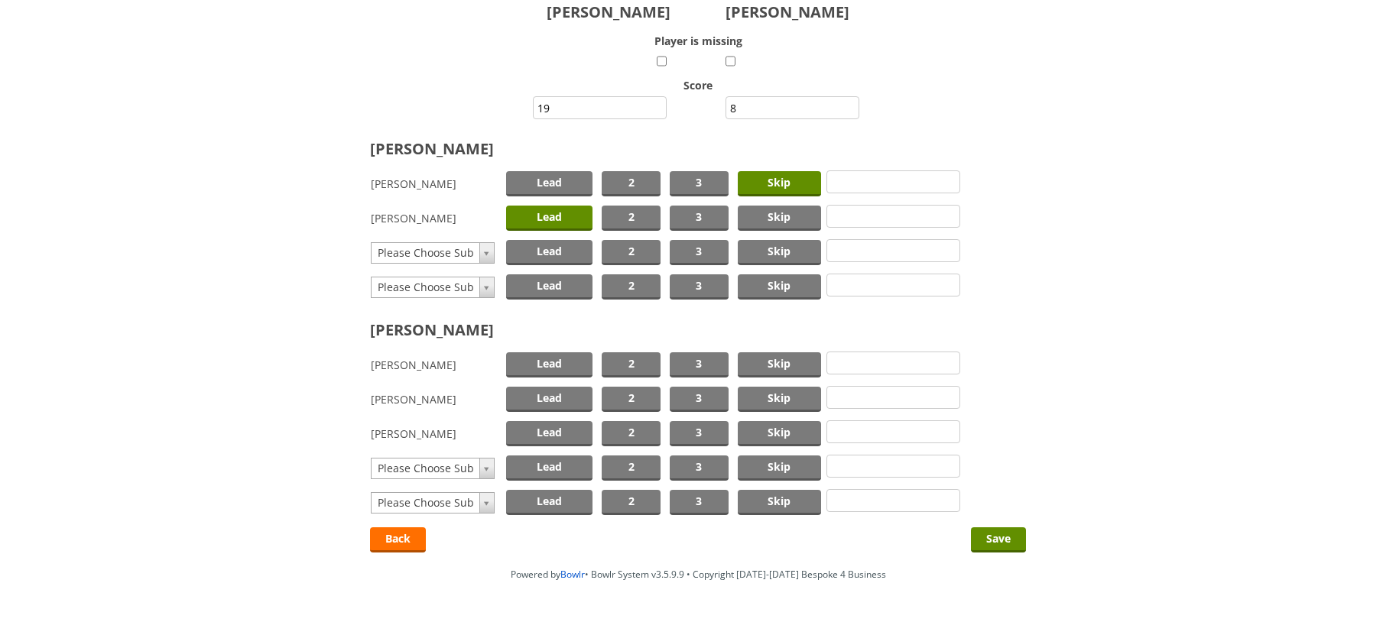
scroll to position [153, 0]
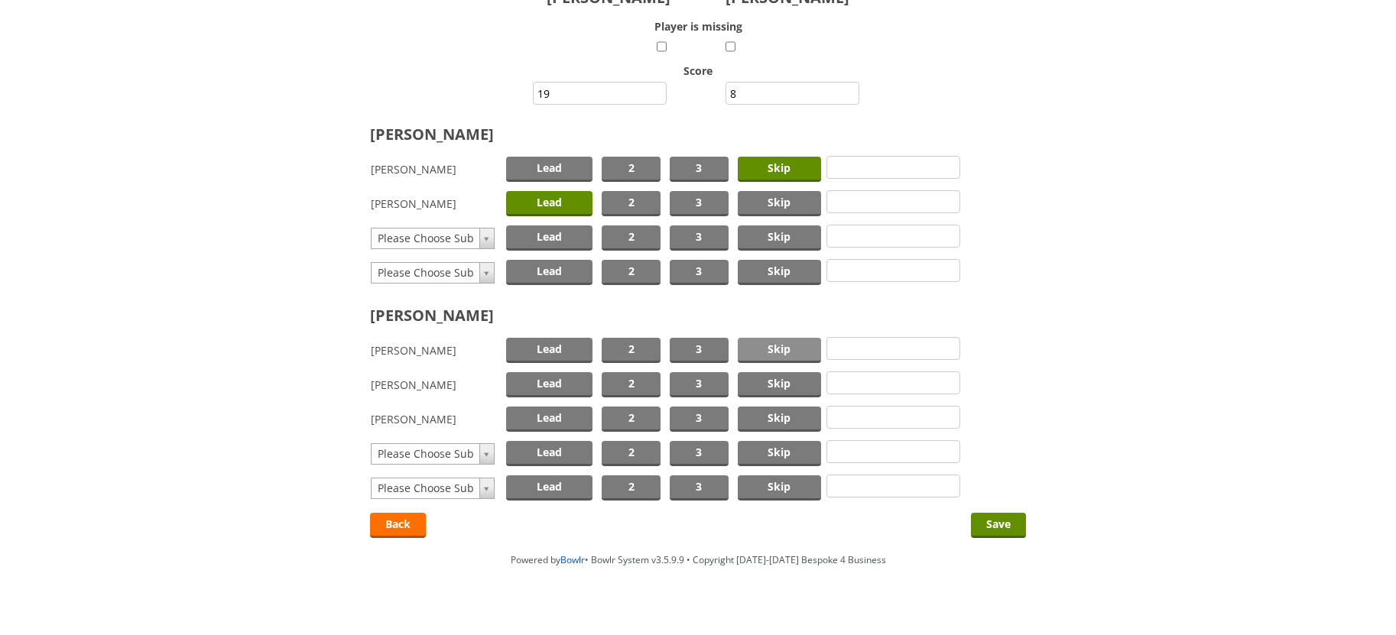
click at [781, 351] on span "Skip" at bounding box center [779, 350] width 83 height 25
click at [558, 384] on span "Lead" at bounding box center [549, 384] width 87 height 25
click at [998, 524] on input "Save" at bounding box center [998, 525] width 55 height 25
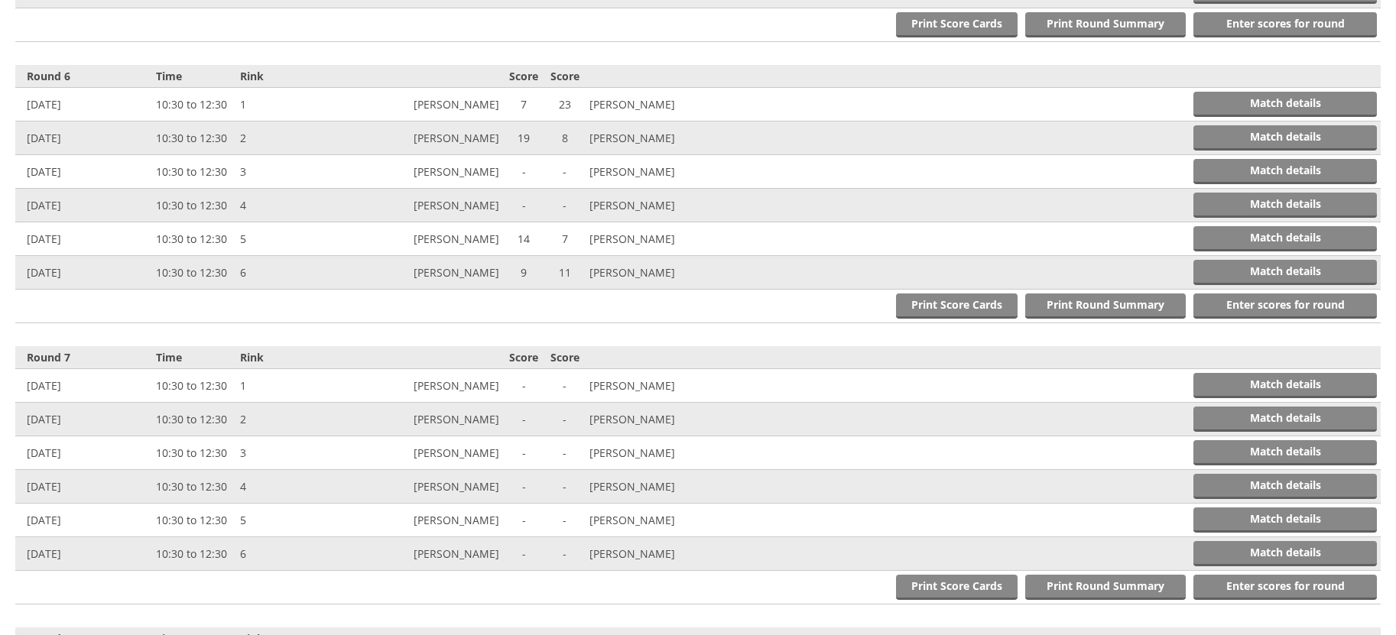
scroll to position [2014, 0]
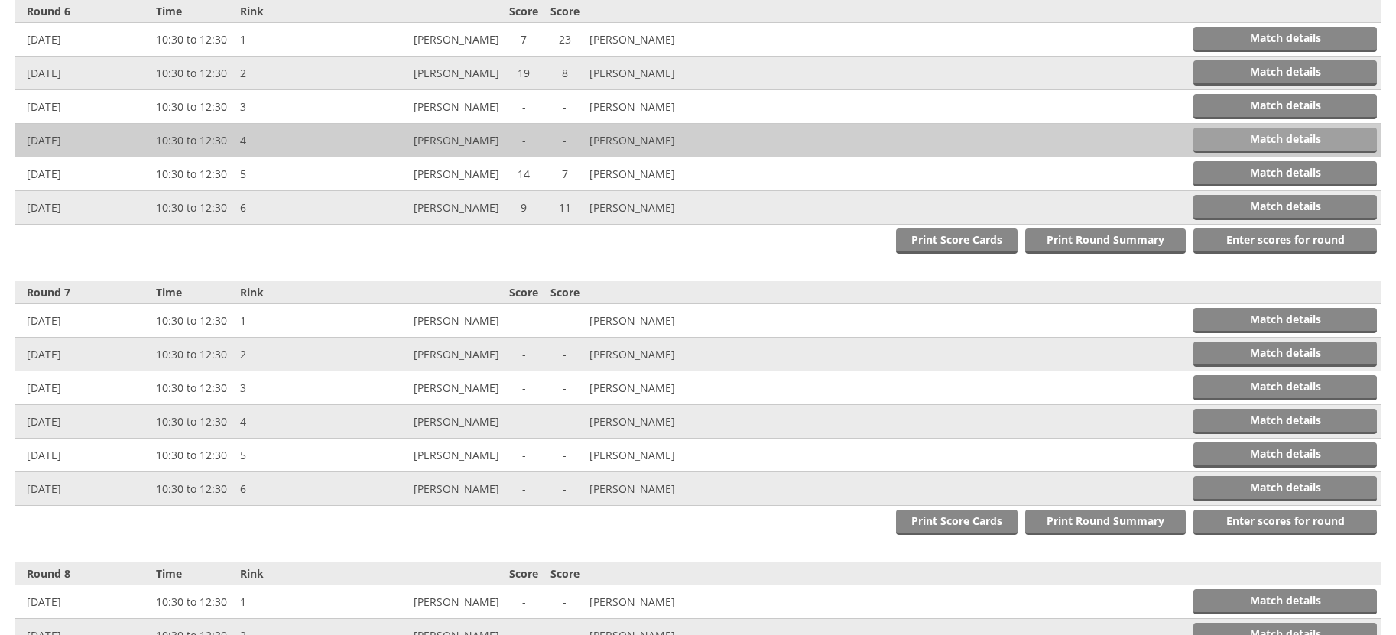
click at [1246, 141] on link "Match details" at bounding box center [1284, 140] width 183 height 25
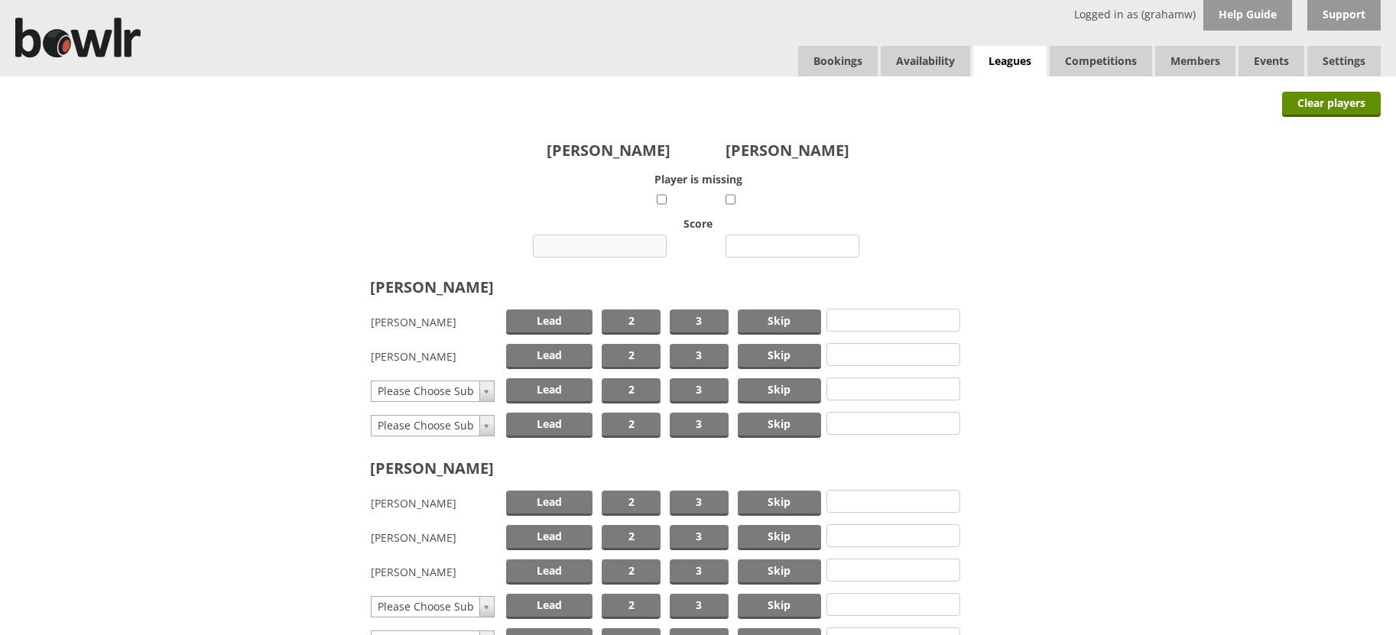
click at [596, 248] on input "number" at bounding box center [600, 246] width 134 height 23
type input "14"
click at [765, 243] on input "number" at bounding box center [792, 246] width 134 height 23
type input "10"
click at [772, 318] on span "Skip" at bounding box center [779, 322] width 83 height 25
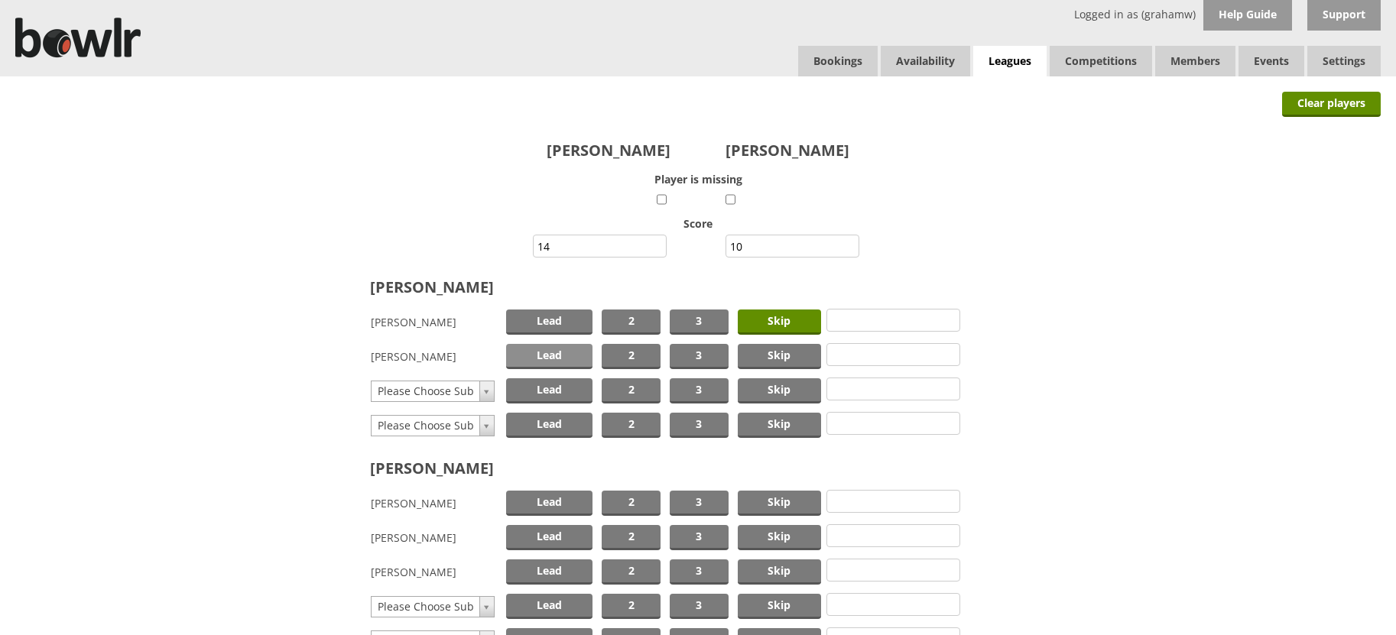
click at [523, 353] on span "Lead" at bounding box center [549, 356] width 87 height 25
click at [784, 499] on span "Skip" at bounding box center [779, 503] width 83 height 25
click at [770, 497] on span "Skip" at bounding box center [779, 503] width 83 height 25
click at [631, 532] on span "2" at bounding box center [631, 537] width 59 height 25
click at [554, 567] on span "Lead" at bounding box center [549, 572] width 87 height 25
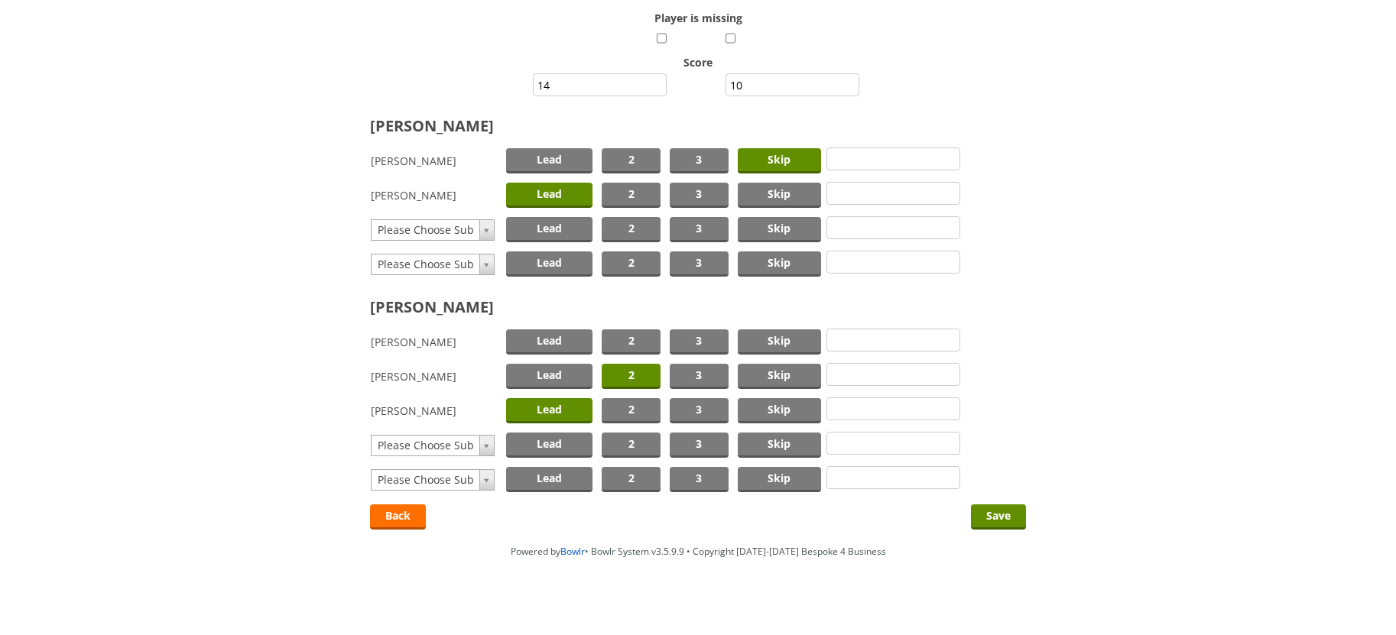
scroll to position [170, 0]
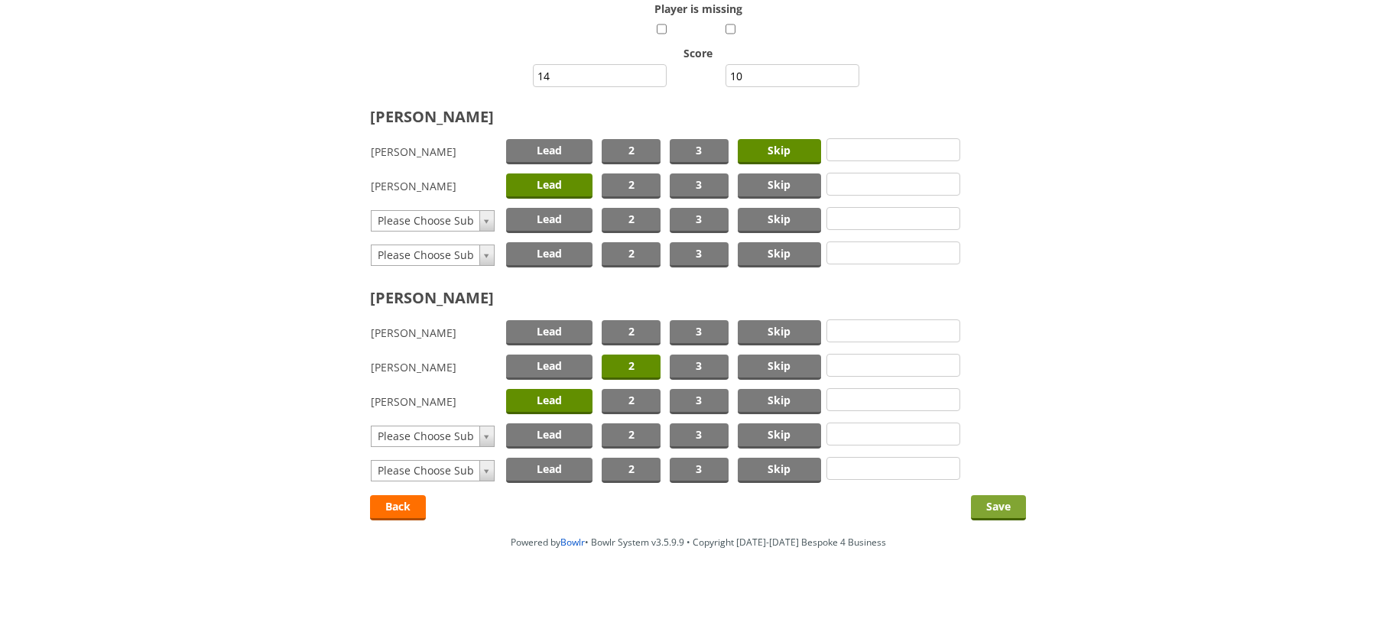
click at [994, 501] on input "Save" at bounding box center [998, 507] width 55 height 25
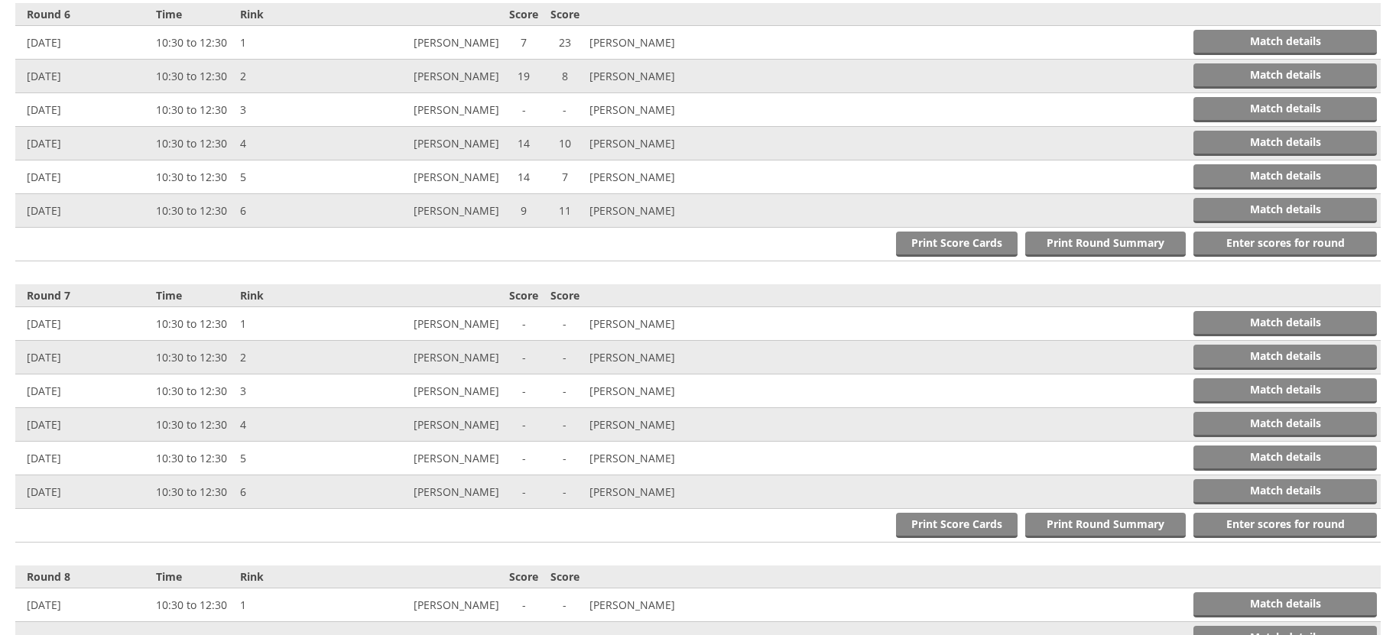
scroll to position [2014, 0]
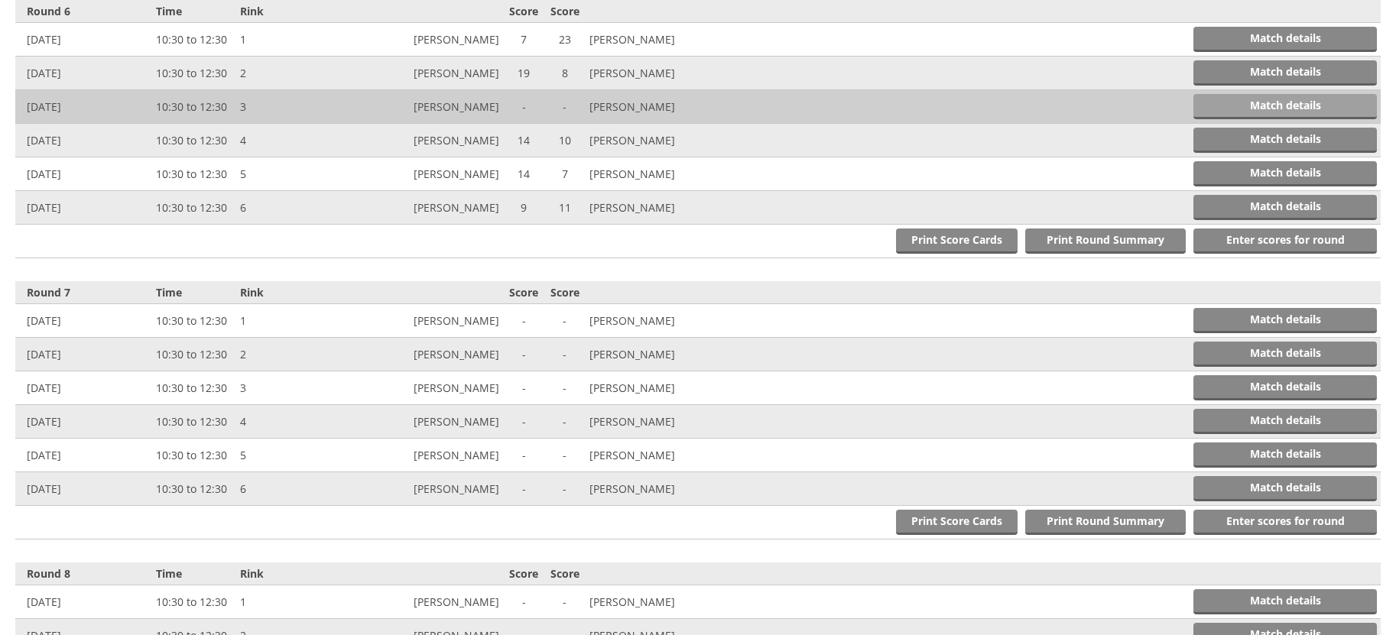
click at [1229, 106] on link "Match details" at bounding box center [1284, 106] width 183 height 25
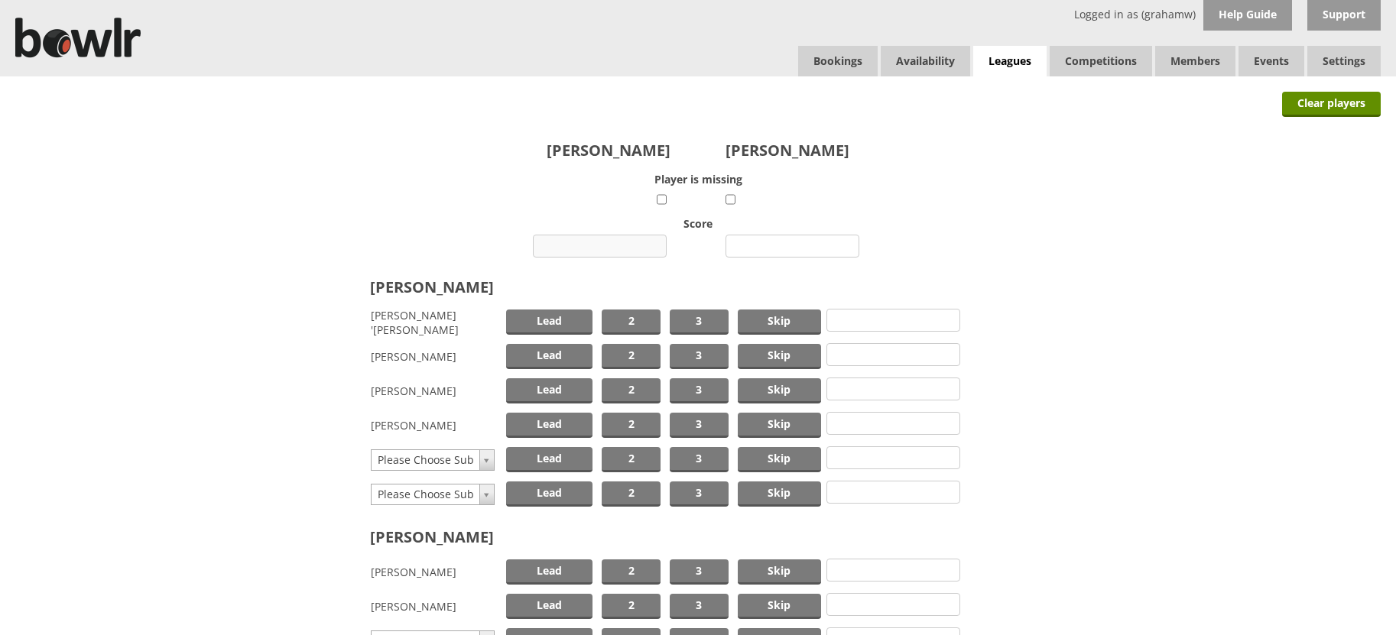
click at [625, 243] on input "number" at bounding box center [600, 246] width 134 height 23
type input "11"
click at [779, 241] on input "number" at bounding box center [792, 246] width 134 height 23
type input "15"
click at [755, 316] on span "Skip" at bounding box center [779, 322] width 83 height 25
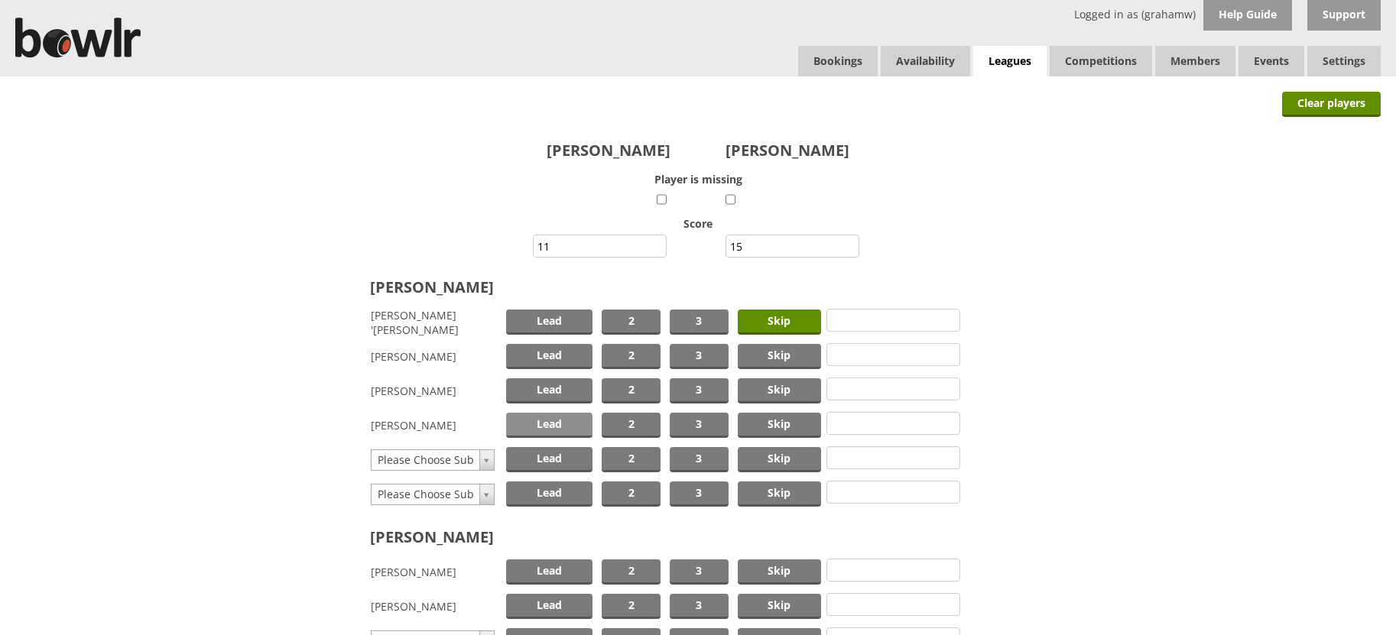
click at [570, 427] on span "Lead" at bounding box center [549, 425] width 87 height 25
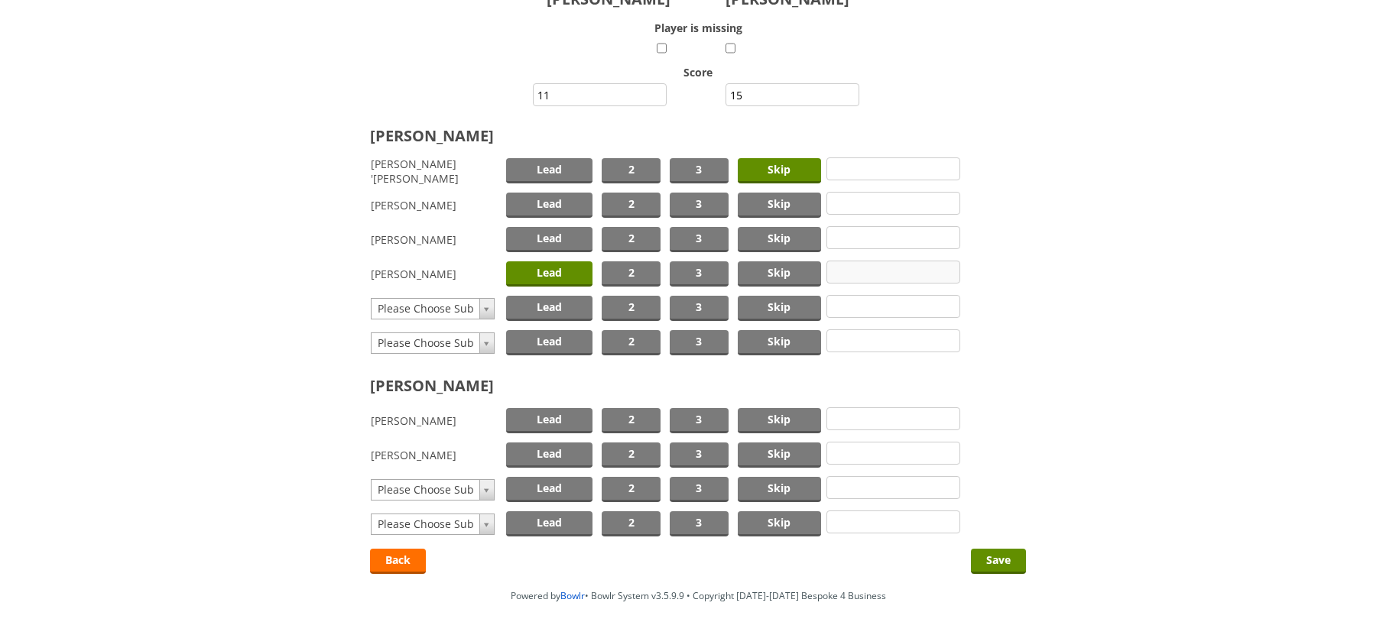
scroll to position [153, 0]
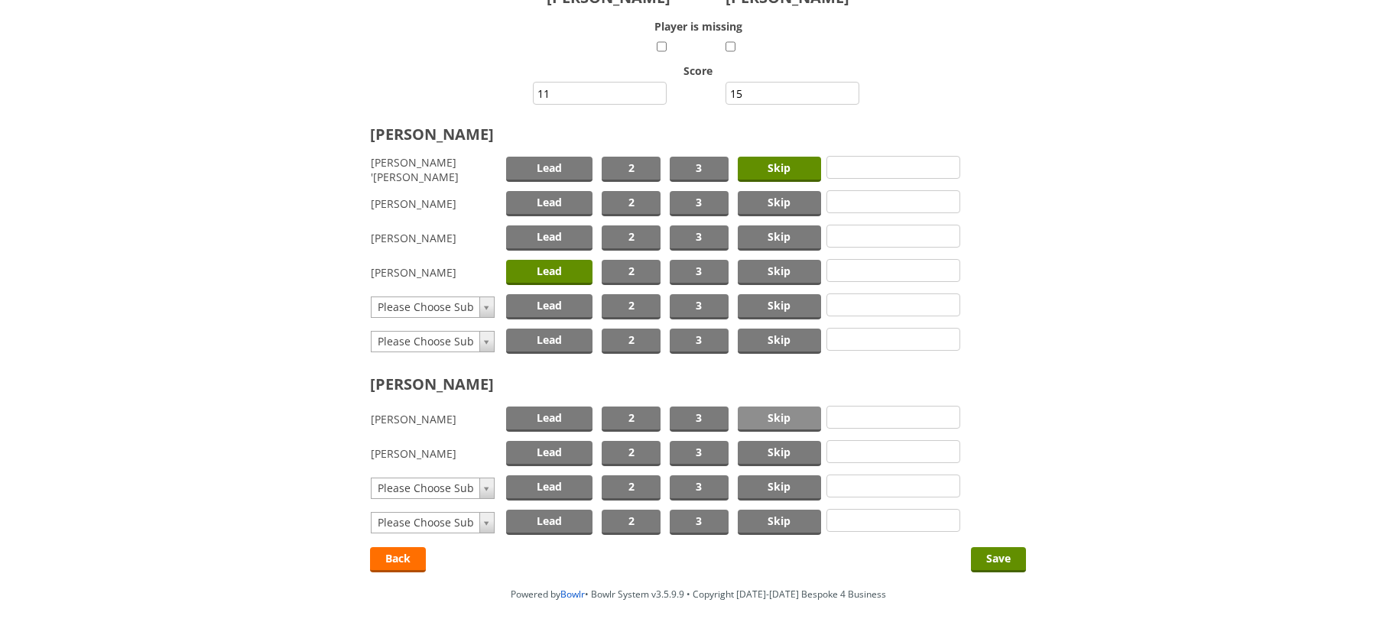
click at [778, 418] on span "Skip" at bounding box center [779, 419] width 83 height 25
click at [541, 449] on span "Lead" at bounding box center [549, 453] width 87 height 25
click at [985, 551] on input "Save" at bounding box center [998, 559] width 55 height 25
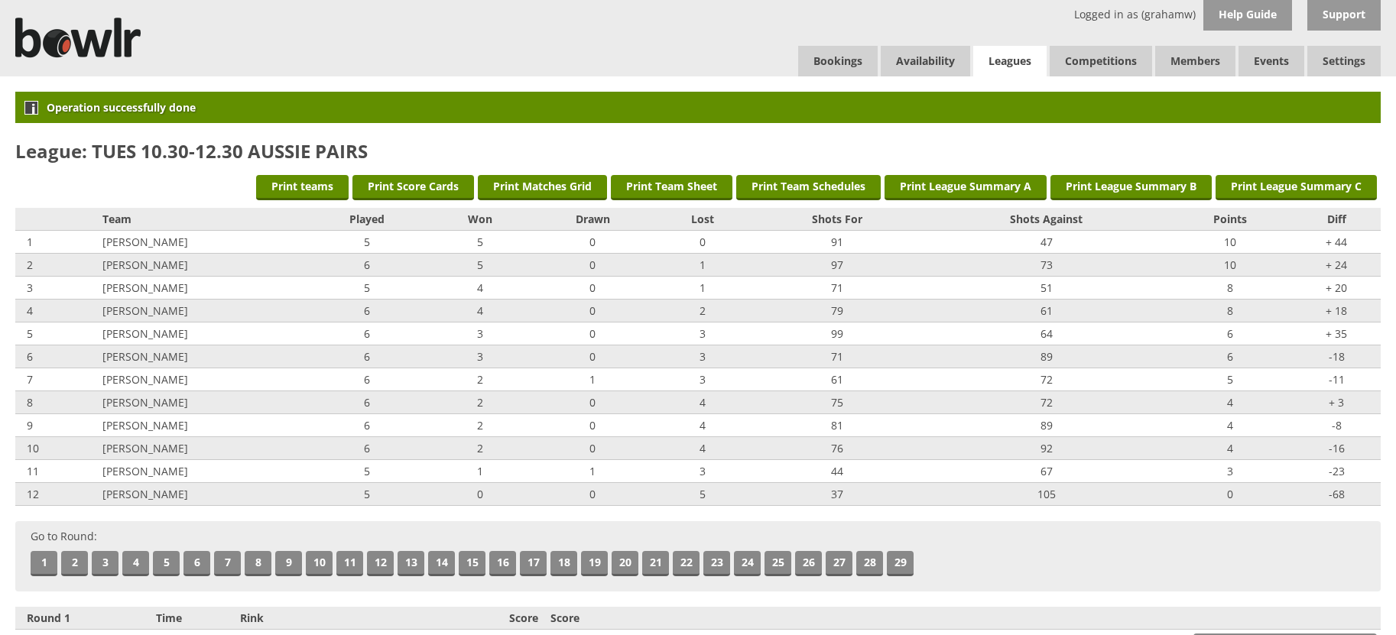
click at [1004, 55] on link "Leagues" at bounding box center [1009, 61] width 73 height 31
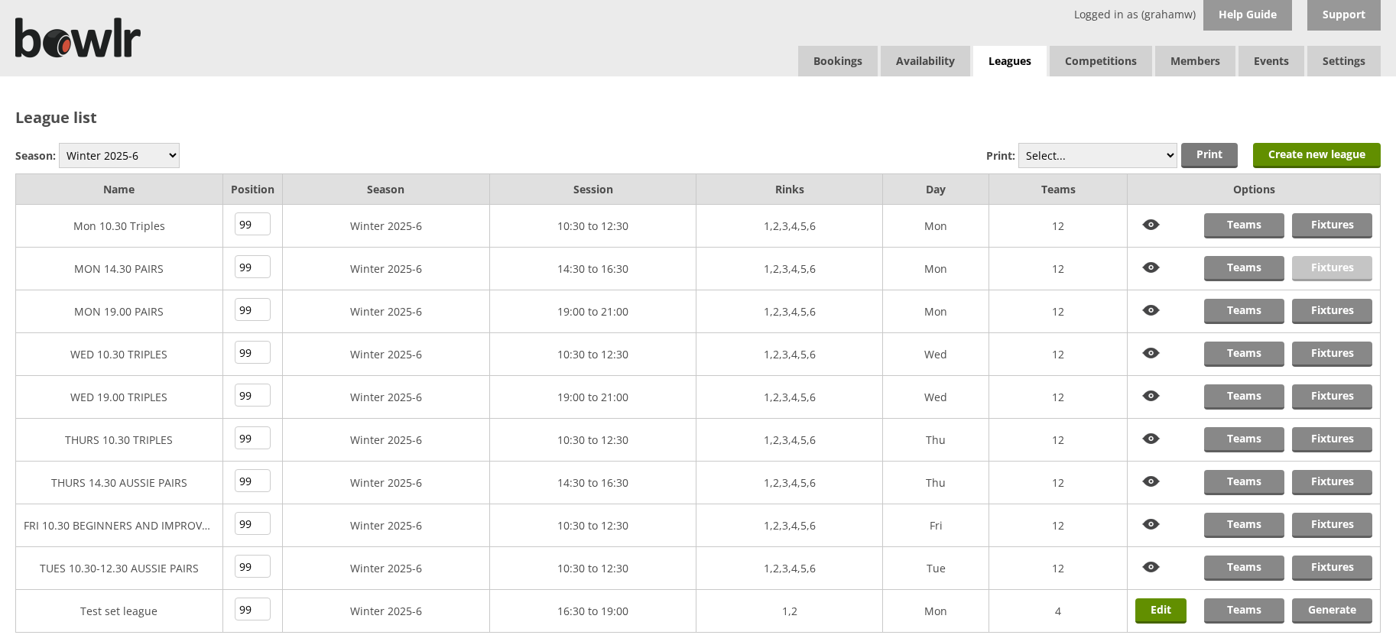
click at [1313, 265] on link "Fixtures" at bounding box center [1332, 268] width 80 height 25
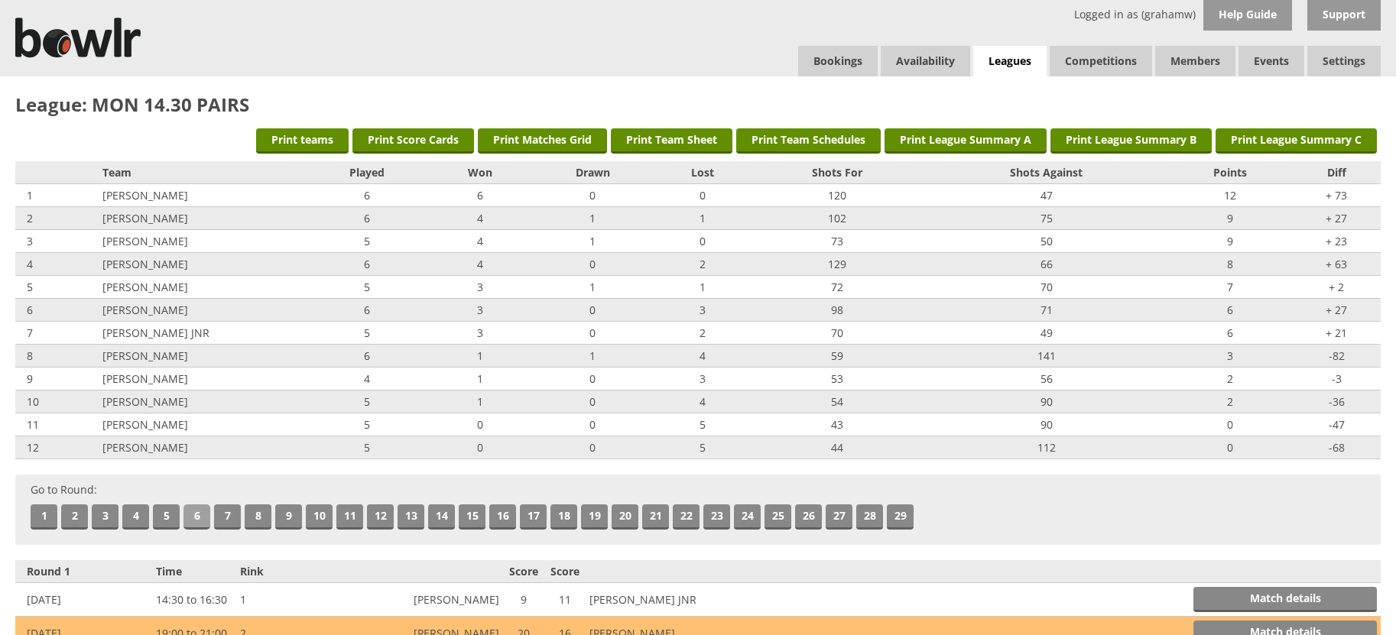
click at [199, 515] on link "6" at bounding box center [196, 517] width 27 height 25
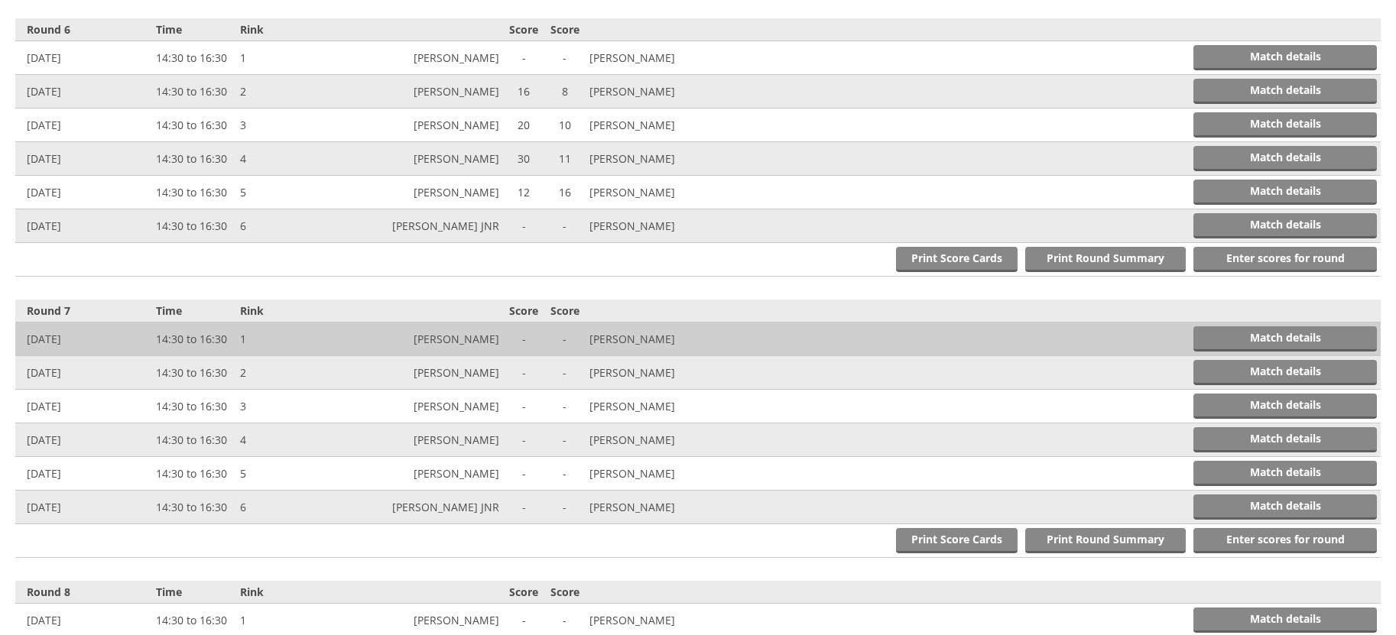
scroll to position [1967, 0]
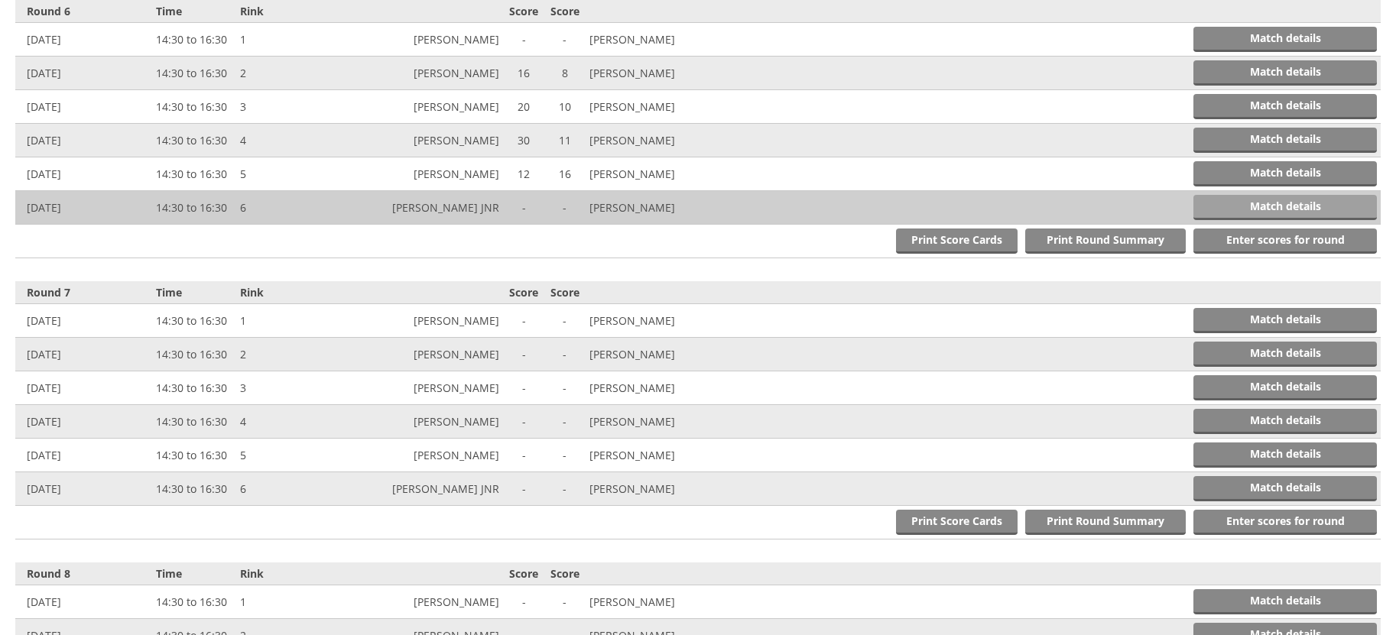
click at [1241, 206] on link "Match details" at bounding box center [1284, 207] width 183 height 25
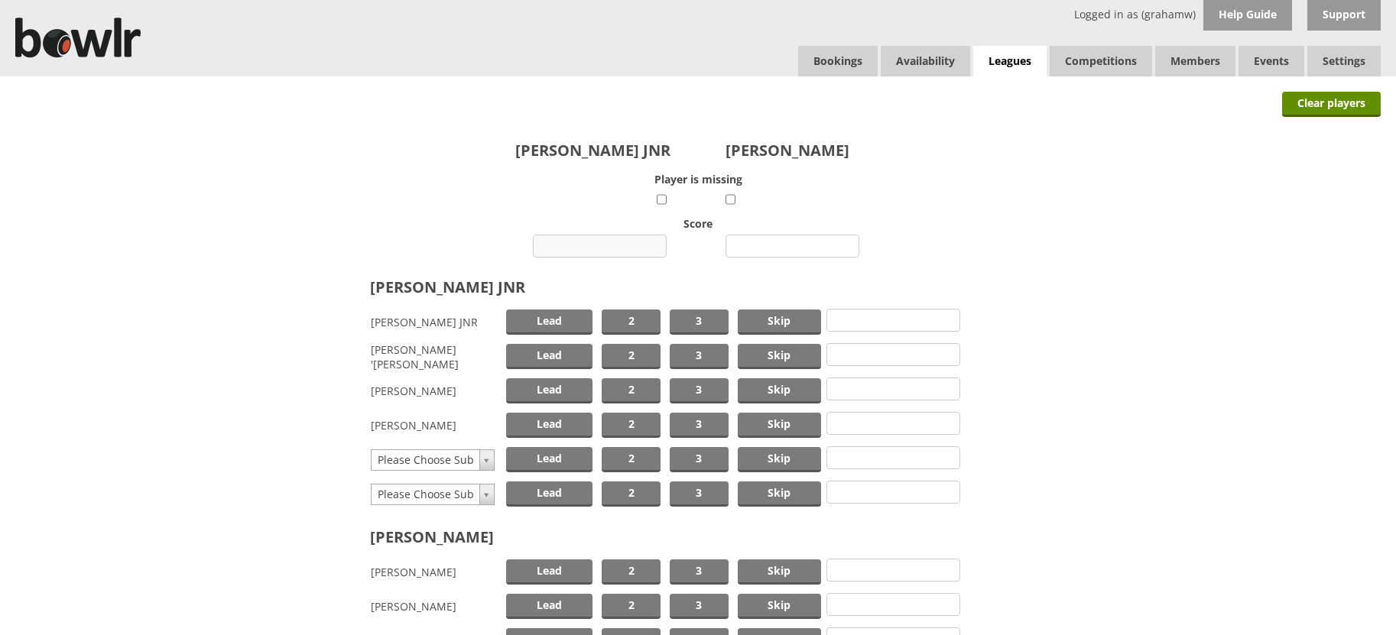
click at [607, 245] on input "number" at bounding box center [600, 246] width 134 height 23
type input "22"
click at [774, 248] on input "number" at bounding box center [792, 246] width 134 height 23
type input "8"
click at [762, 322] on span "Skip" at bounding box center [779, 322] width 83 height 25
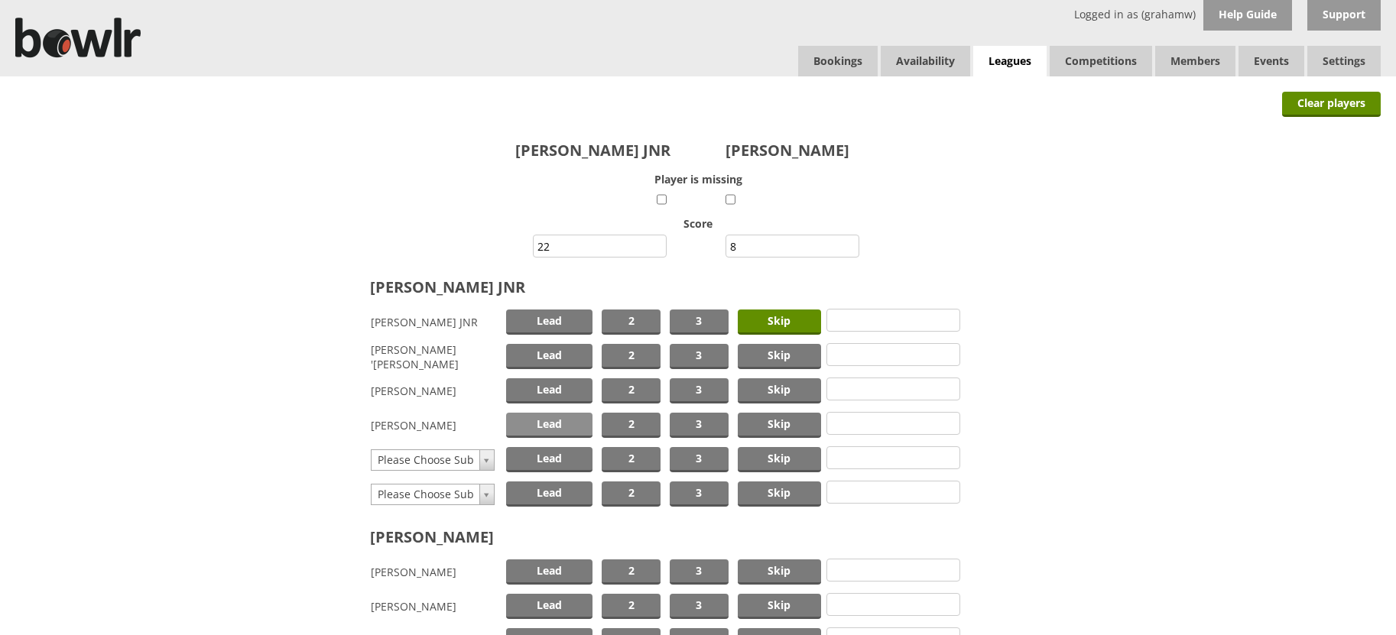
click at [562, 420] on span "Lead" at bounding box center [549, 425] width 87 height 25
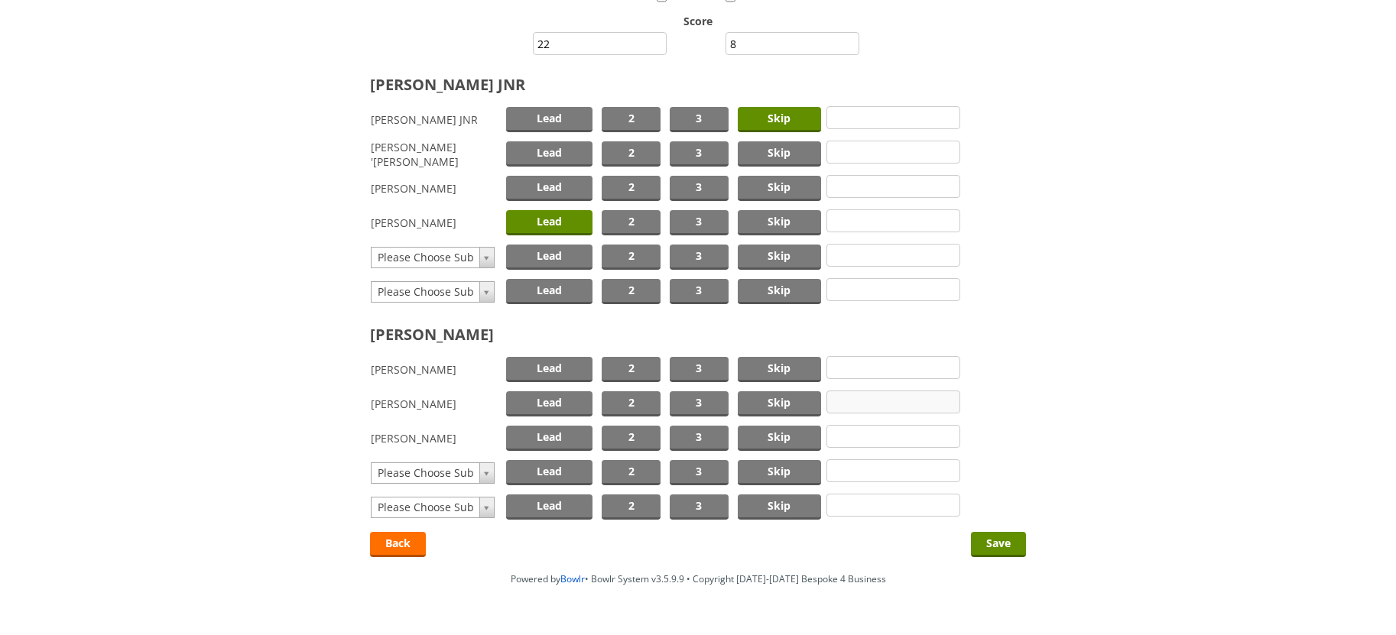
scroll to position [229, 0]
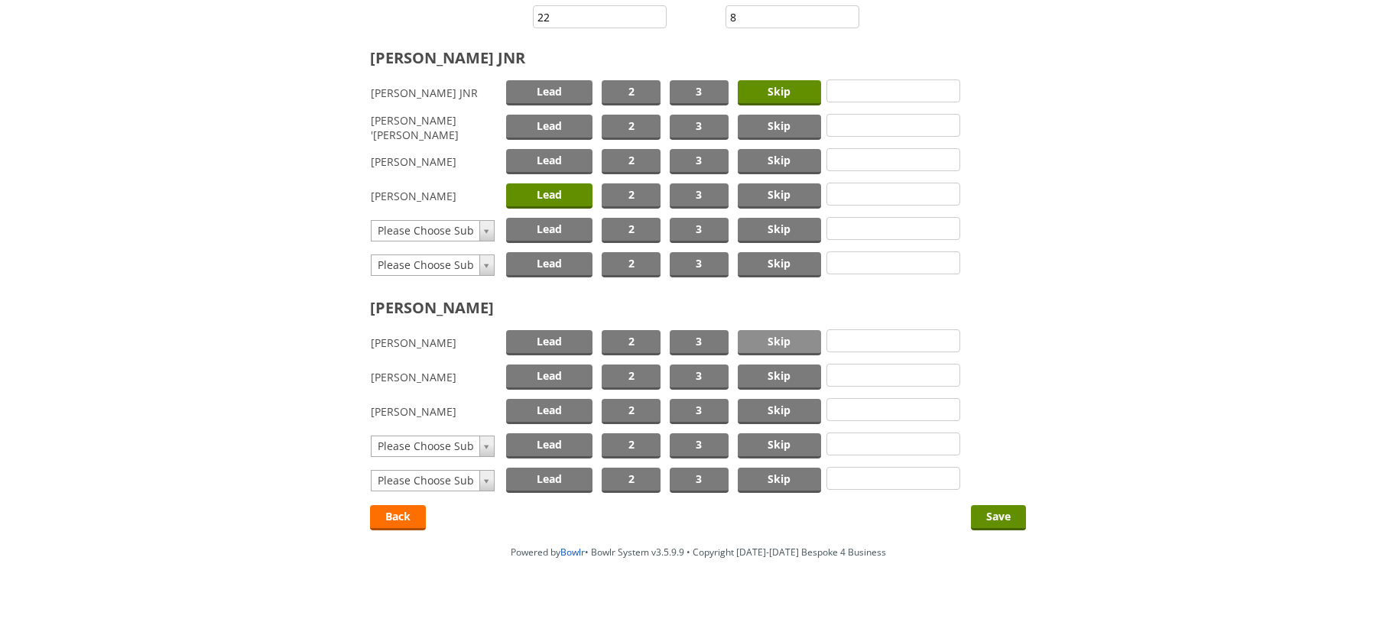
click at [772, 338] on span "Skip" at bounding box center [779, 342] width 83 height 25
click at [566, 411] on span "Lead" at bounding box center [549, 411] width 87 height 25
click at [999, 515] on input "Save" at bounding box center [998, 517] width 55 height 25
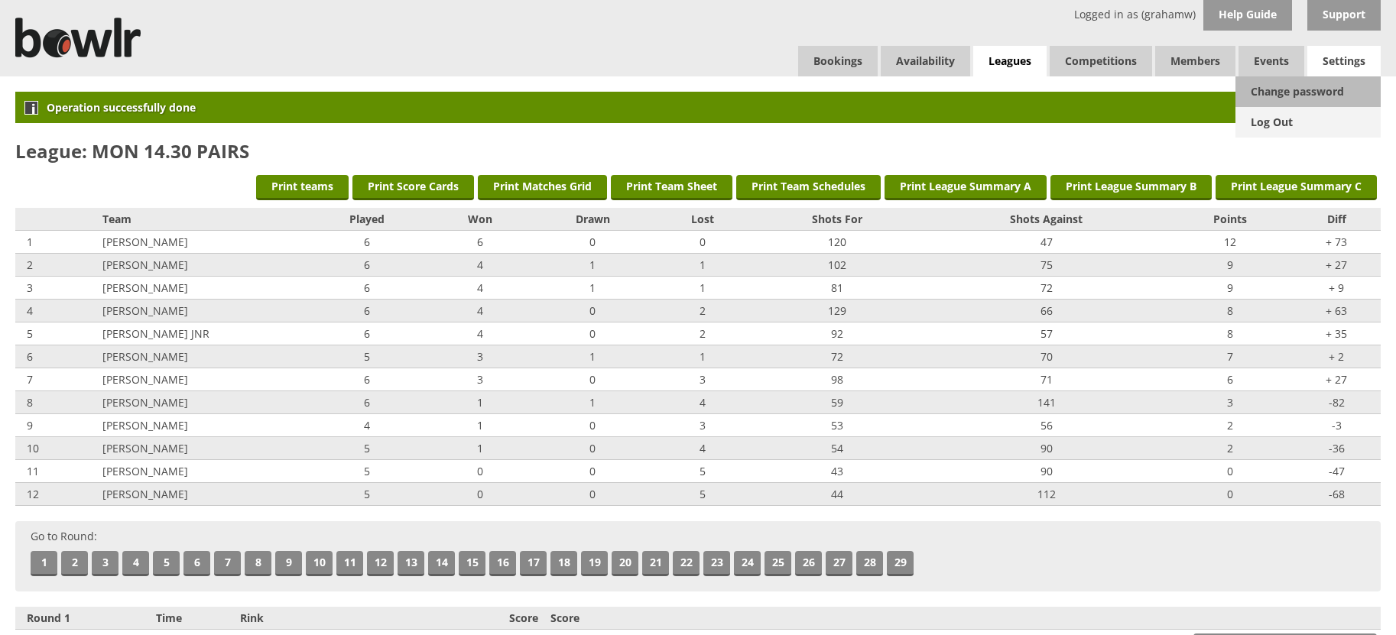
click at [1272, 121] on link "Log Out" at bounding box center [1307, 122] width 145 height 31
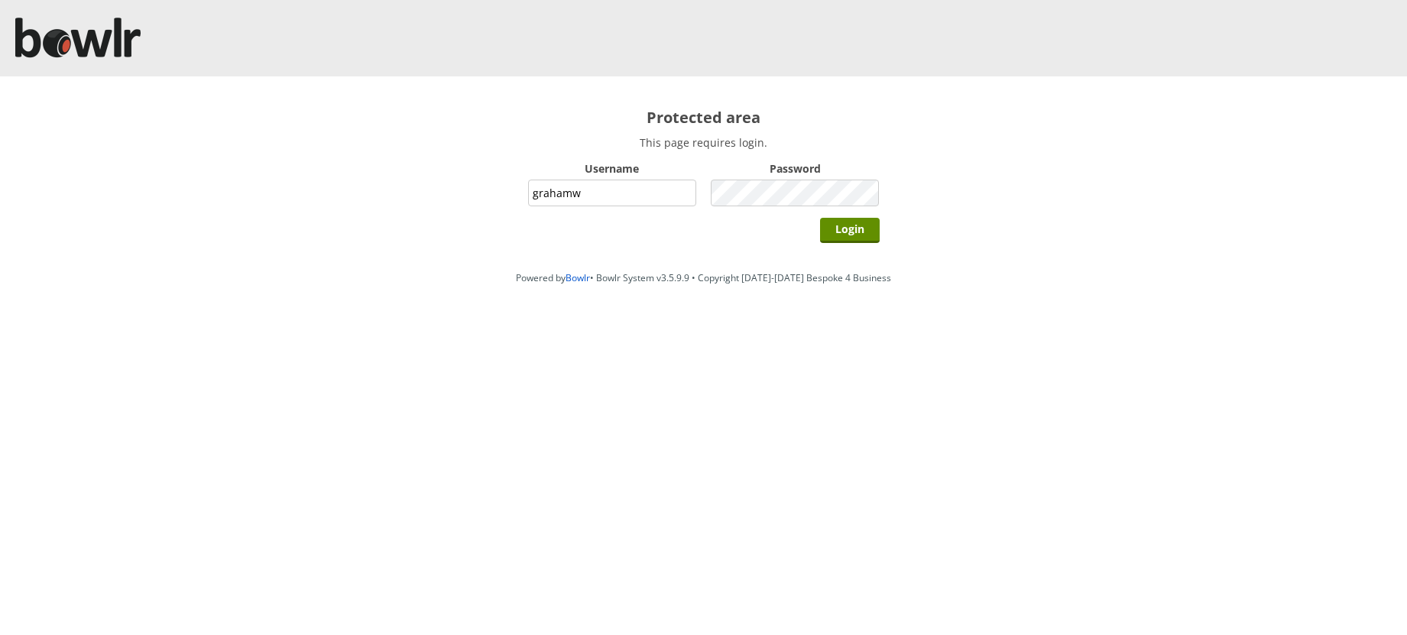
click at [629, 189] on input "grahamw" at bounding box center [612, 193] width 169 height 27
type input "hornseaindoorbowlsclub"
click at [836, 232] on input "Login" at bounding box center [850, 230] width 60 height 25
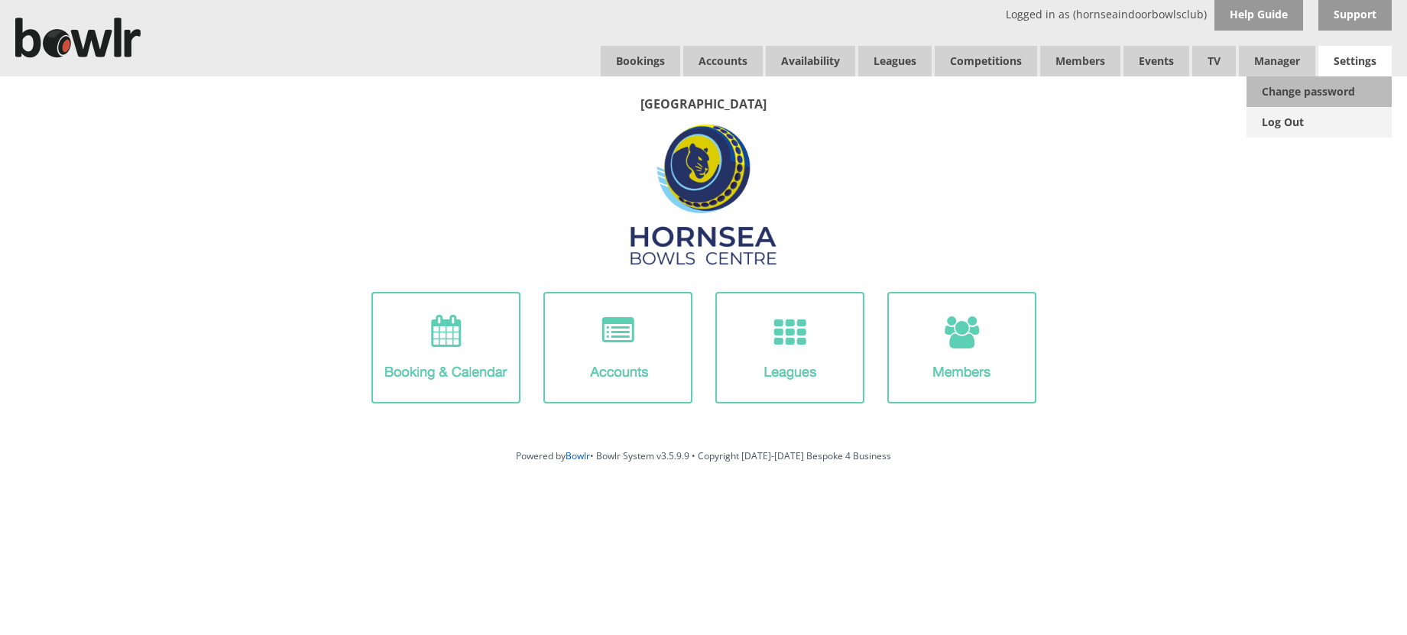
click at [1289, 119] on link "Log Out" at bounding box center [1319, 122] width 145 height 31
